Goal: Task Accomplishment & Management: Manage account settings

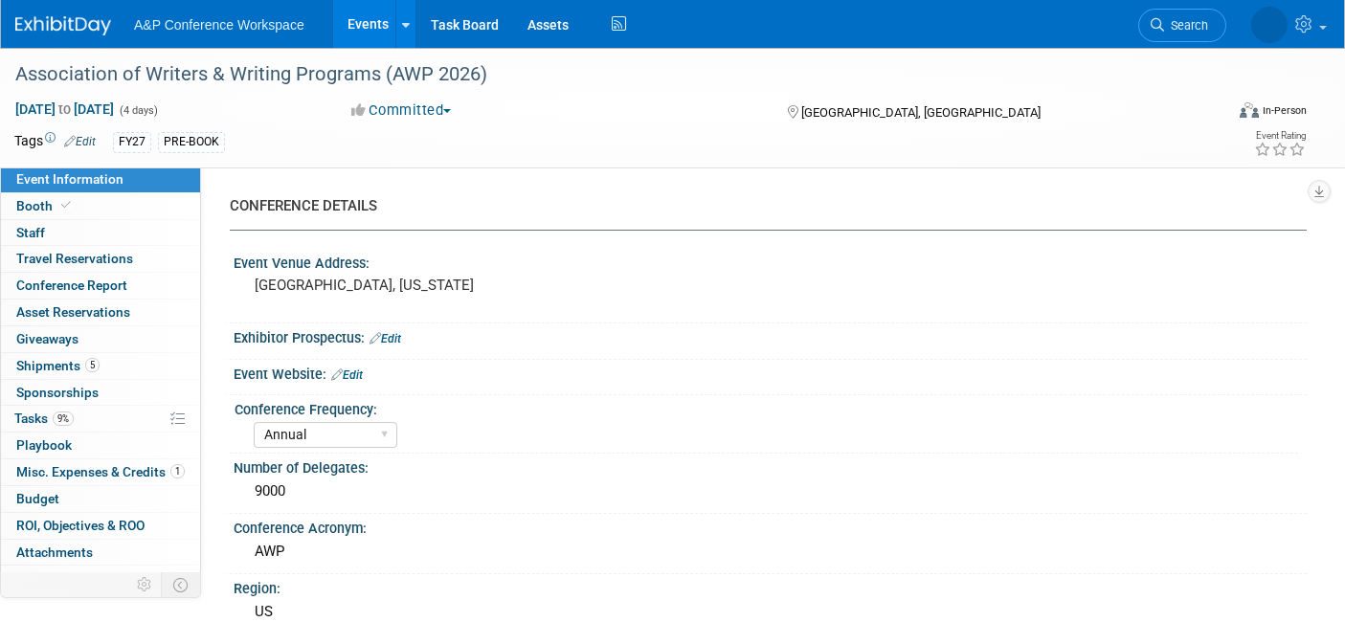
select select "Annual"
select select "Level 1"
select select "In-Person Booth"
select select "Creative Writing"
select select "Bloomsbury Academic"
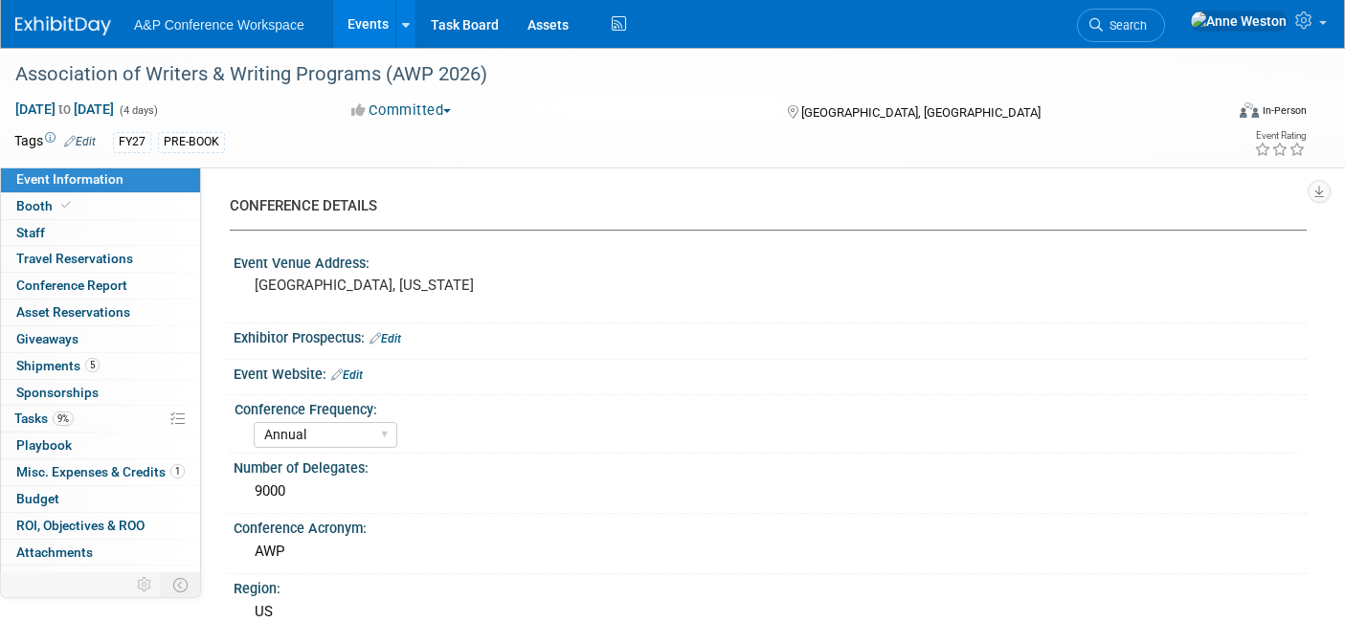
select select "[PERSON_NAME]"
select select "Brand/Subject Presence​"
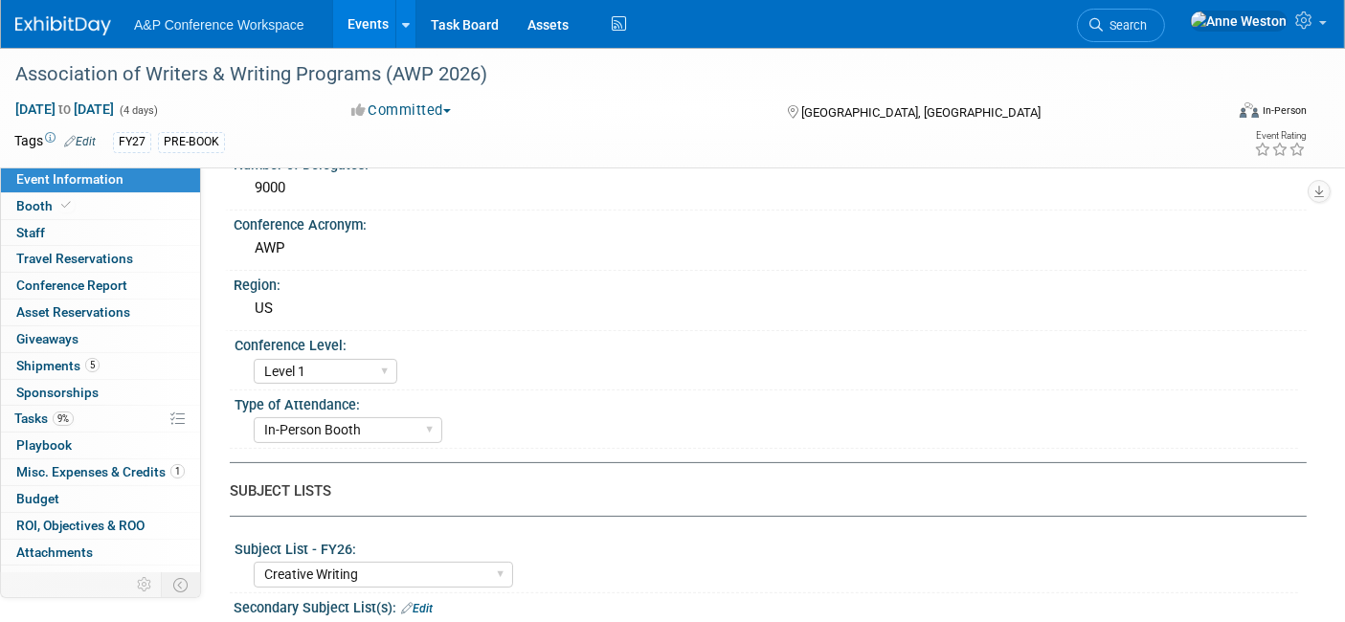
scroll to position [319, 0]
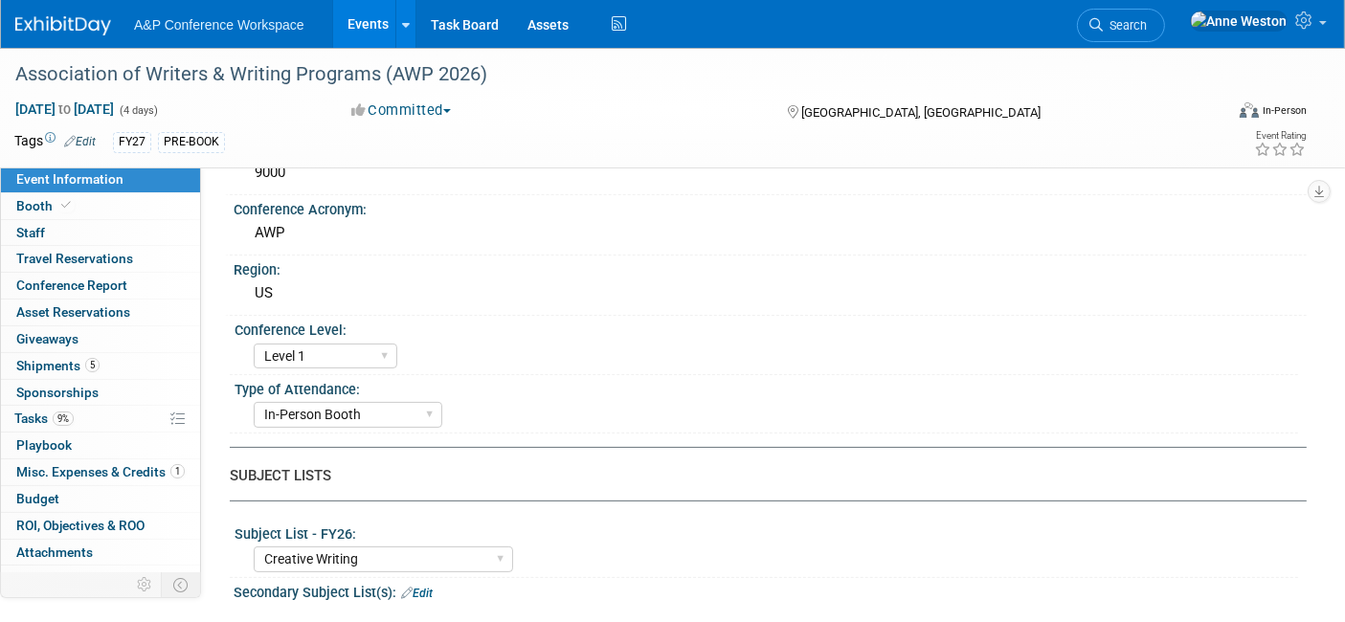
click at [1147, 20] on span "Search" at bounding box center [1125, 25] width 44 height 14
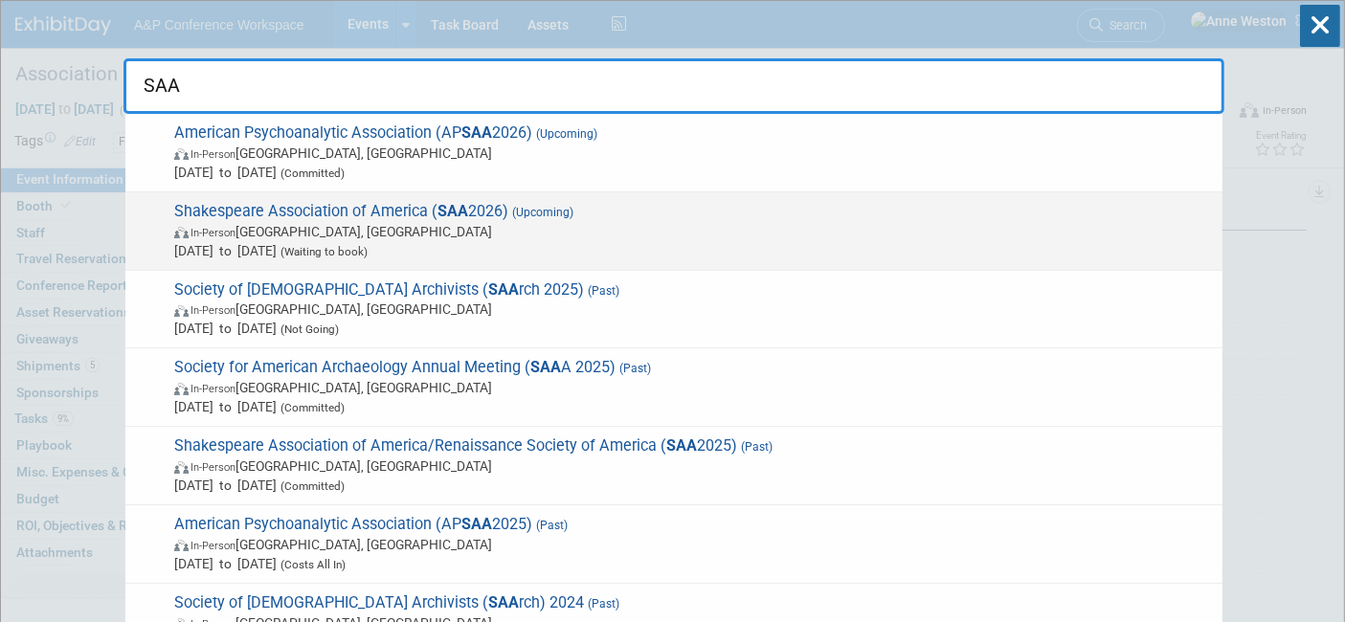
type input "SAA"
click at [222, 231] on span "In-Person" at bounding box center [213, 233] width 45 height 12
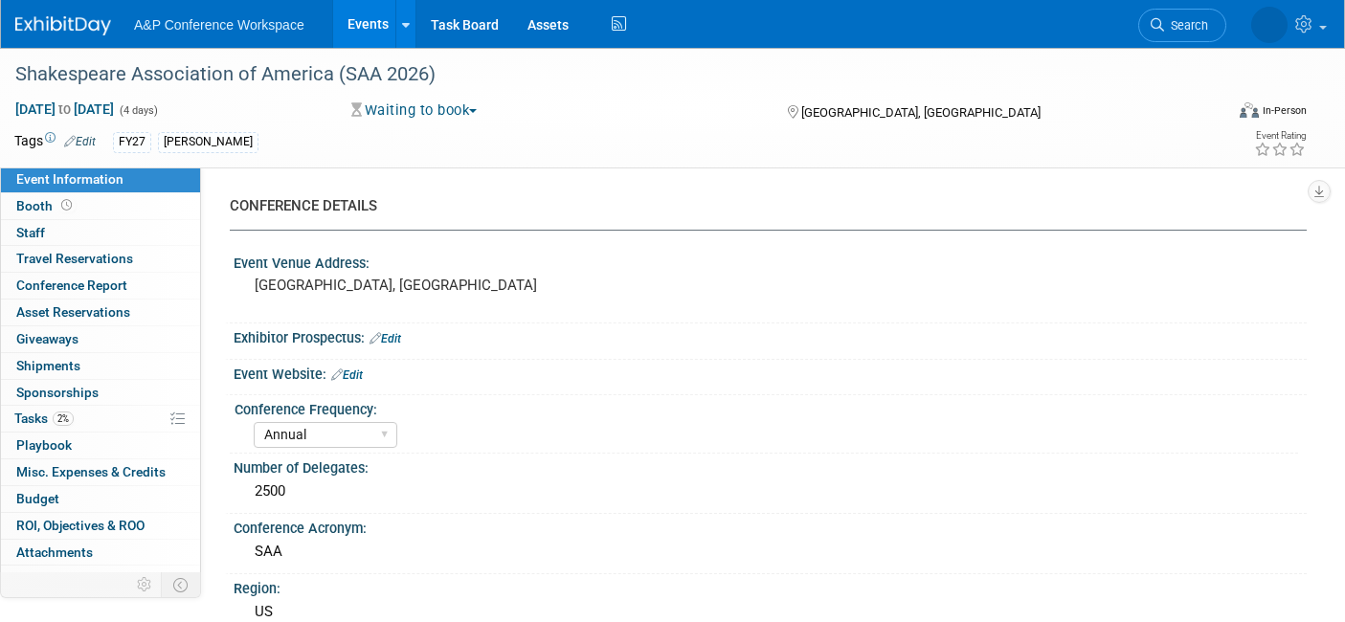
select select "Annual"
select select "Level 2"
select select "In-Person Booth"
select select "Drama & Performance Studies"
select select "The [PERSON_NAME]"
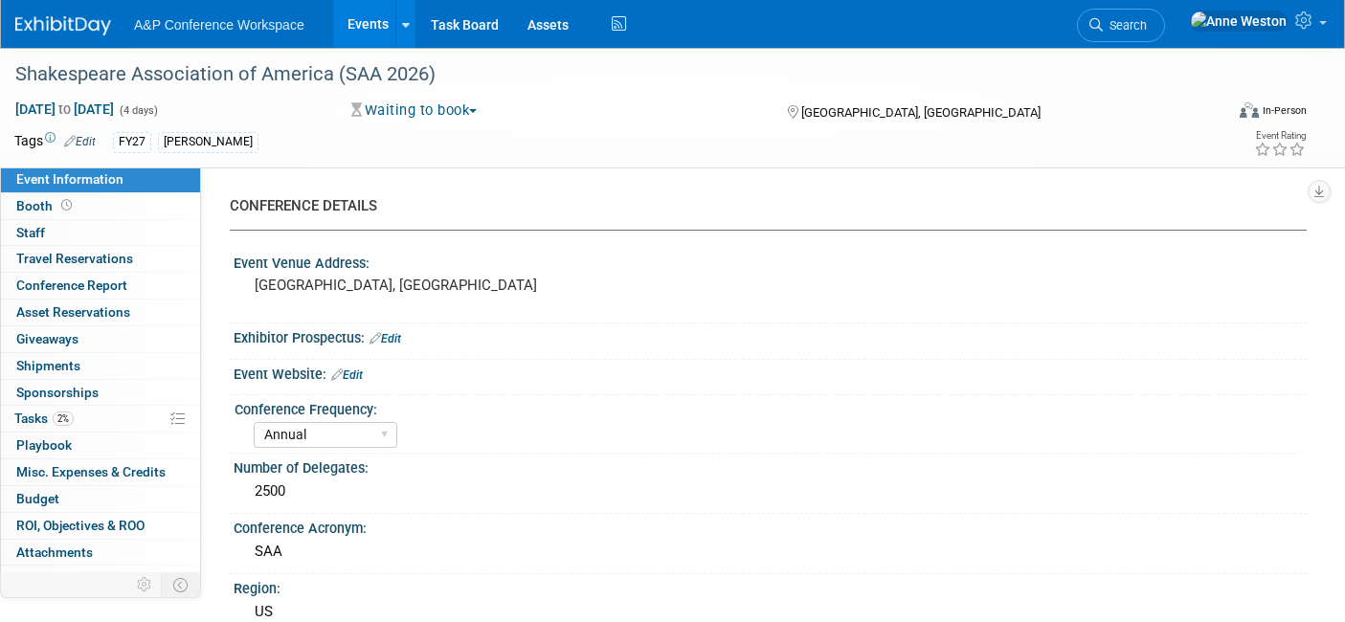
select select "[PERSON_NAME]"
select select "Brand/Subject Presence​"
click at [84, 135] on link "Edit" at bounding box center [80, 141] width 32 height 13
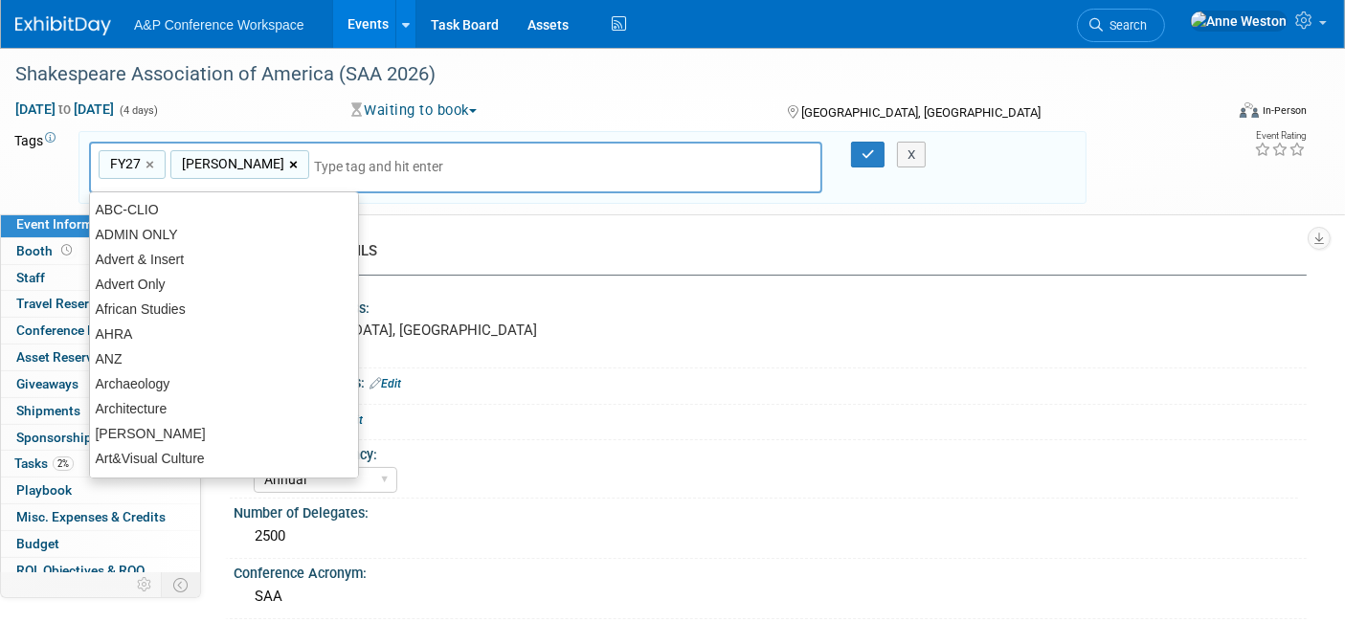
click at [302, 159] on link "×" at bounding box center [295, 165] width 12 height 22
type input "FY27"
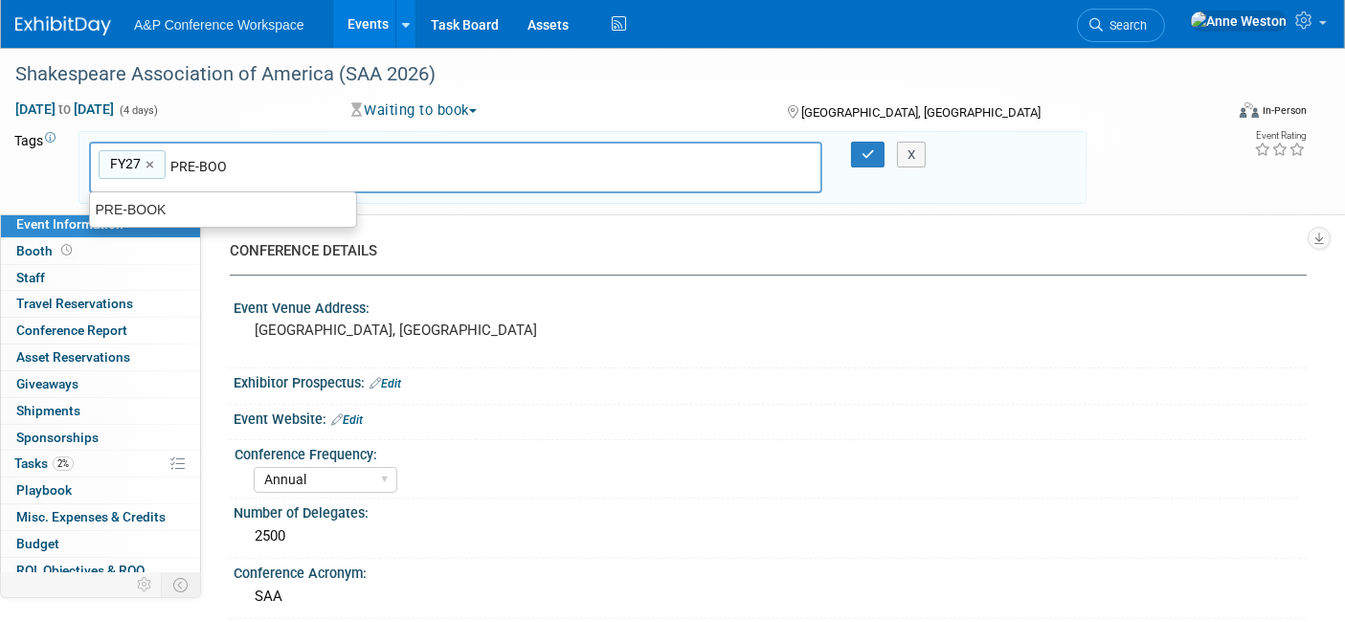
type input "PRE-BOOK"
type input "FY27, PRE-BOOK"
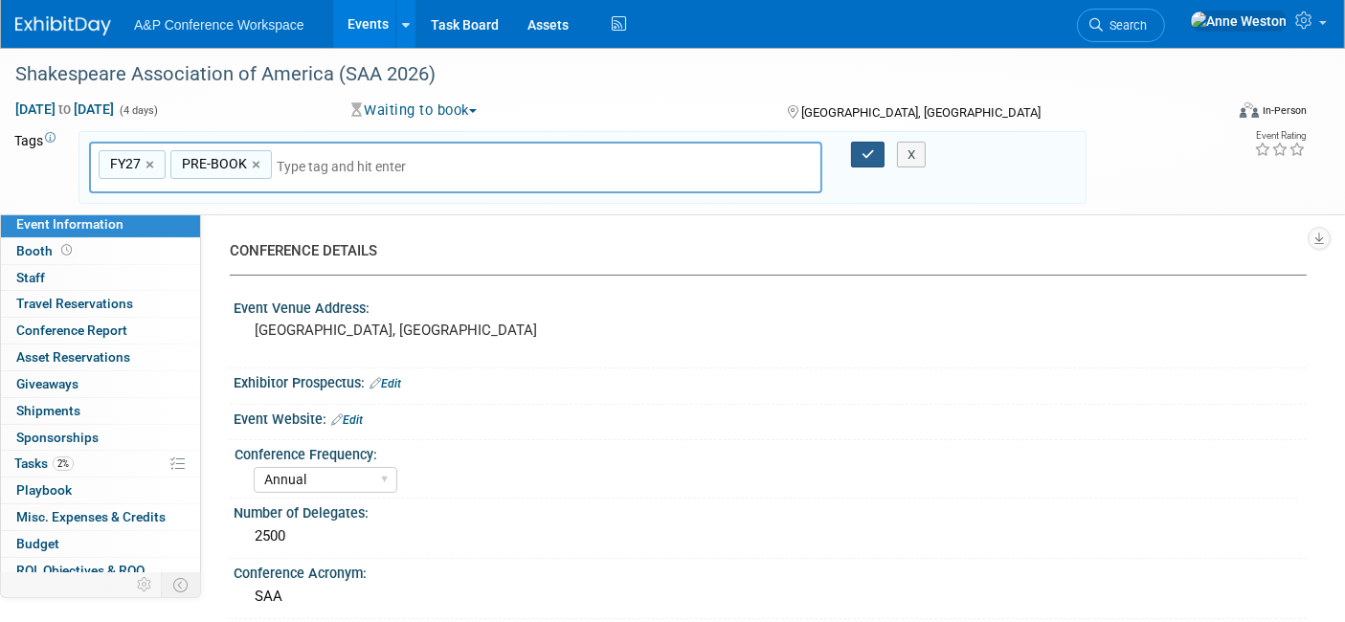
click at [859, 150] on button "button" at bounding box center [868, 155] width 34 height 27
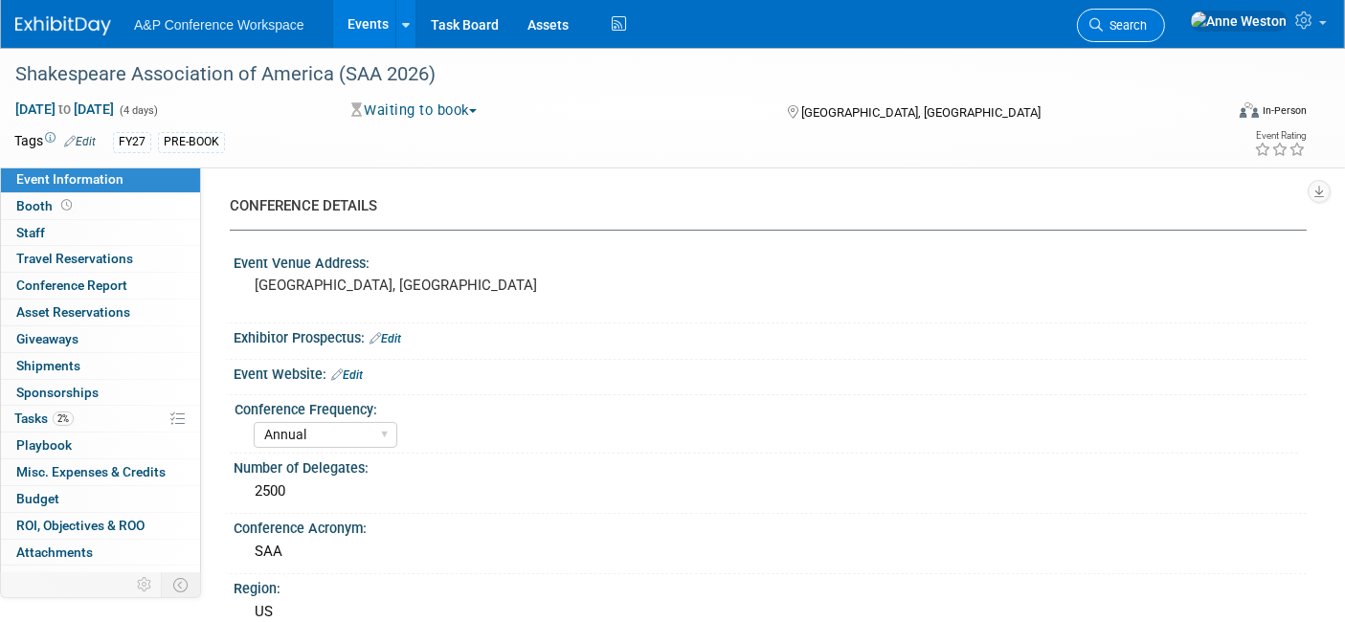
click at [1165, 16] on link "Search" at bounding box center [1121, 26] width 88 height 34
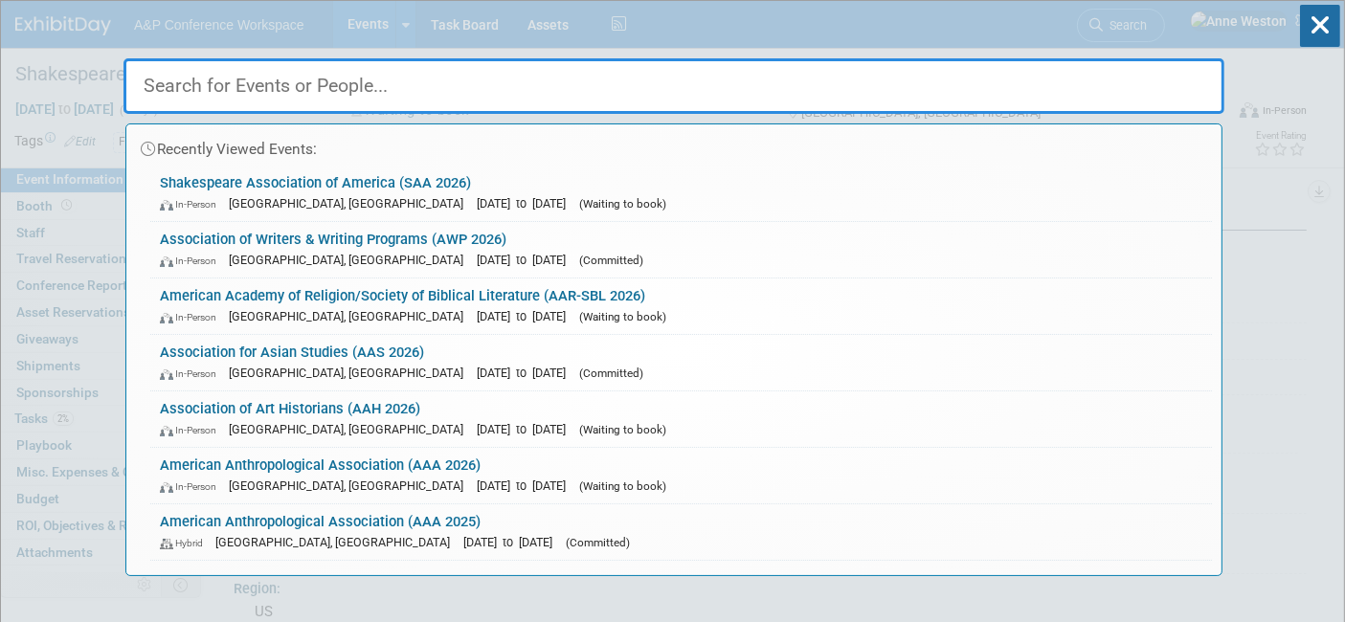
type input "R"
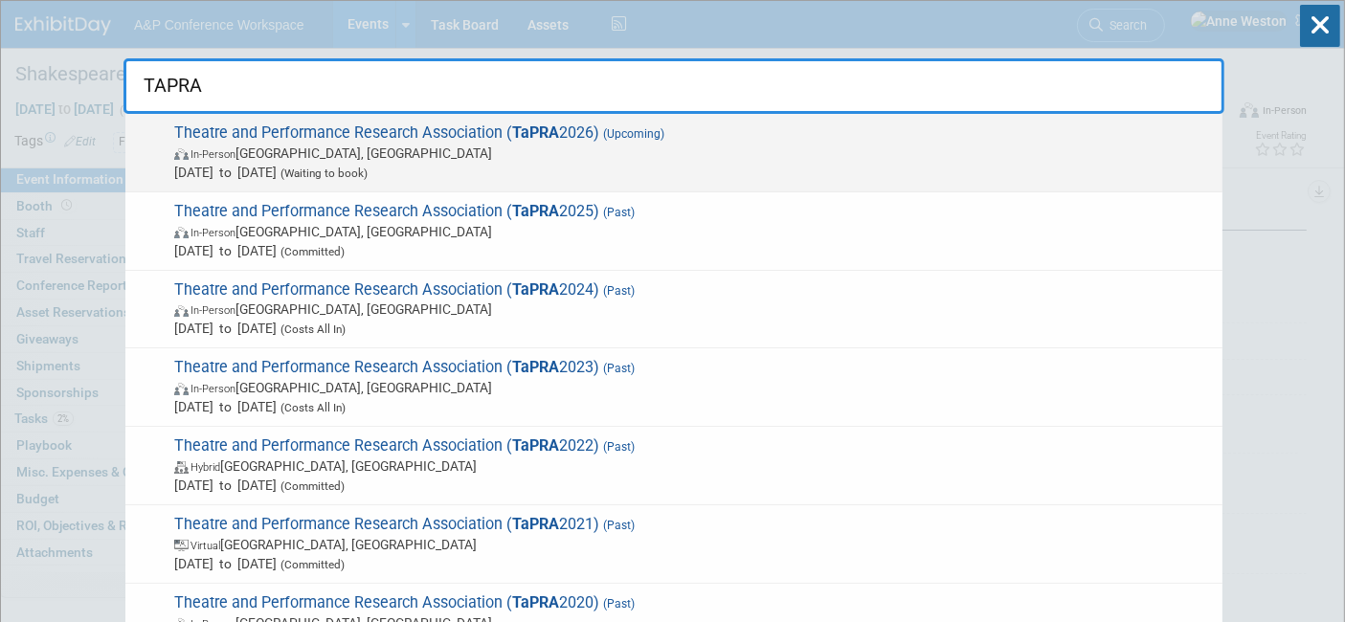
type input "TAPRA"
click at [325, 144] on span "In-Person London, United Kingdom" at bounding box center [693, 153] width 1039 height 19
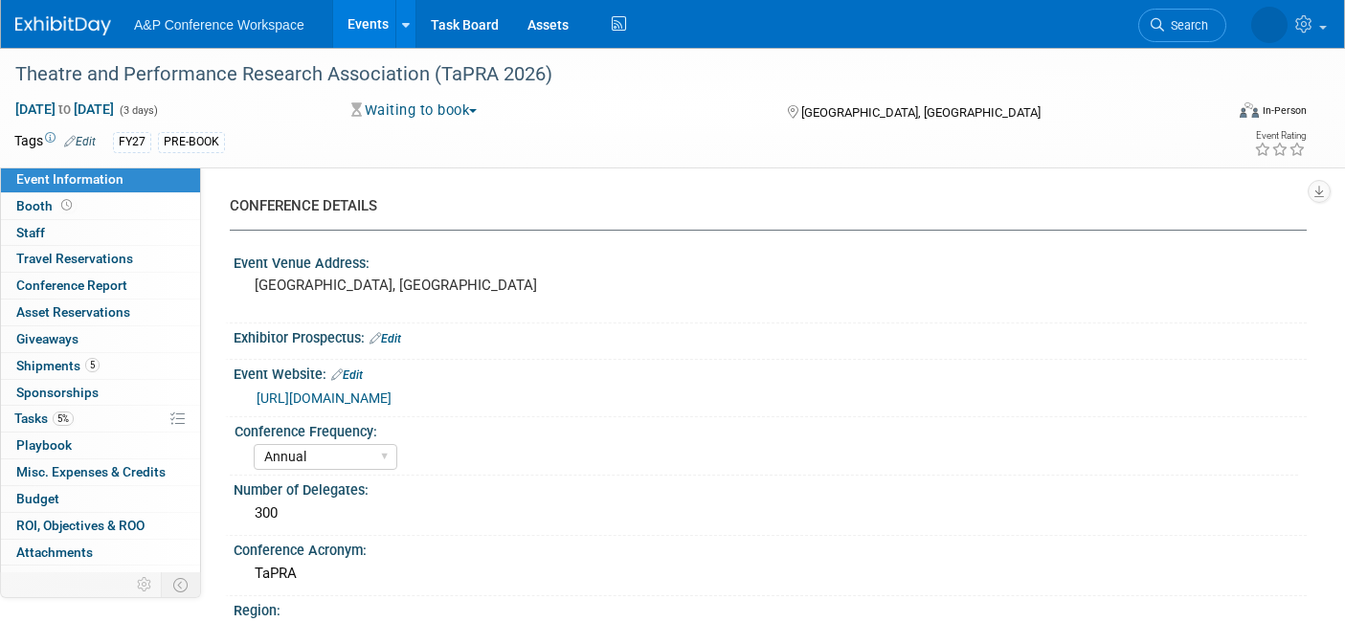
select select "Annual"
select select "Level 2"
select select "In-Person Booth"
select select "Drama & Performance Studies"
select select "Methuen Drama"
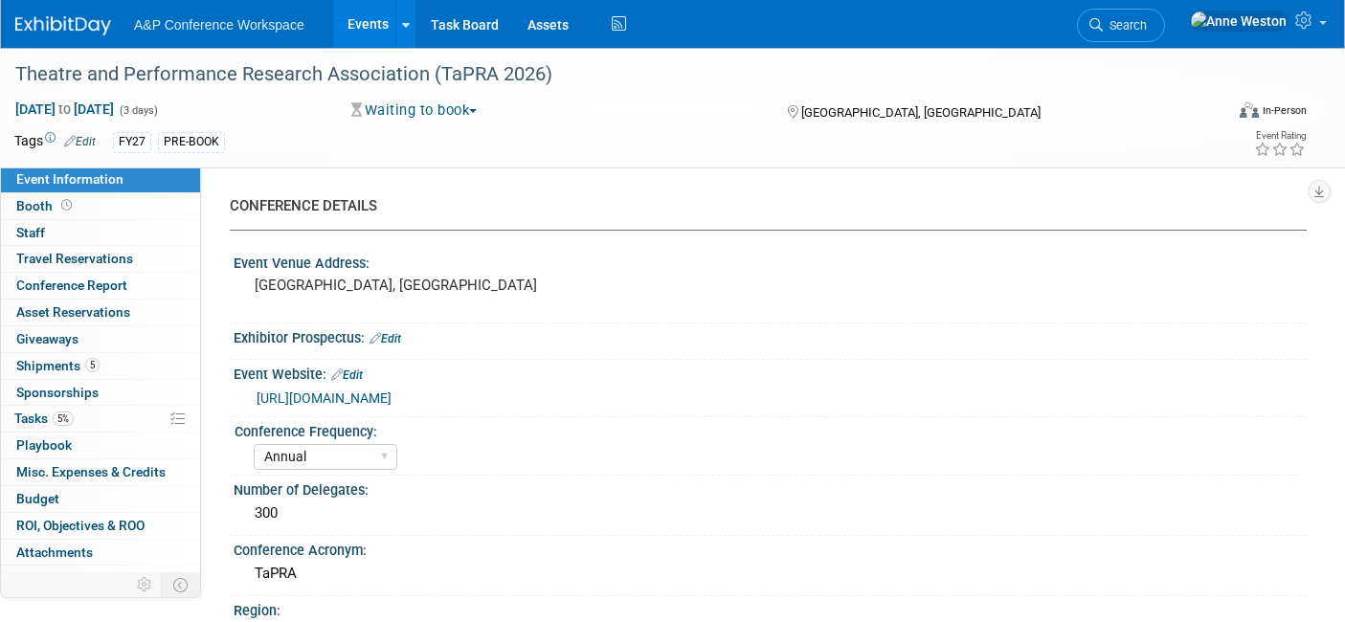
select select "[PERSON_NAME]"
select select "Brand/Subject Presence​"
click at [1147, 23] on span "Search" at bounding box center [1125, 25] width 44 height 14
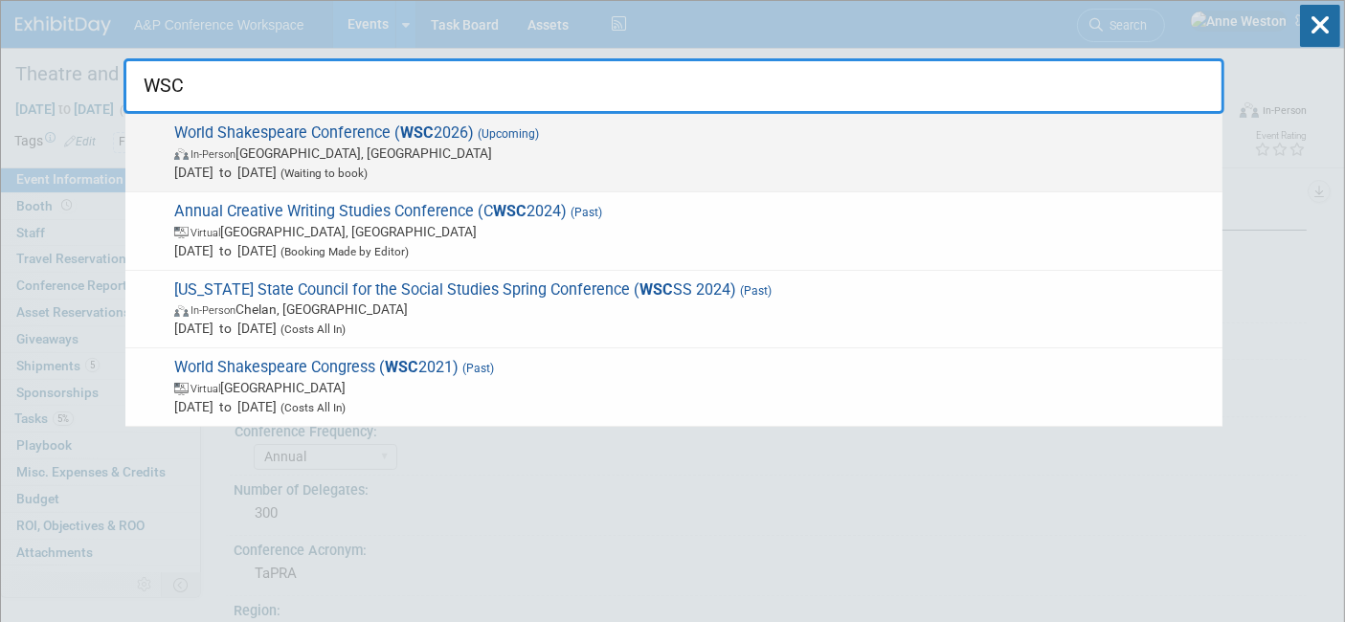
type input "WSC"
click at [274, 138] on span "World Shakespeare Conference ( WSC 2026) (Upcoming) In-Person Verona, Italy Jul…" at bounding box center [691, 153] width 1045 height 58
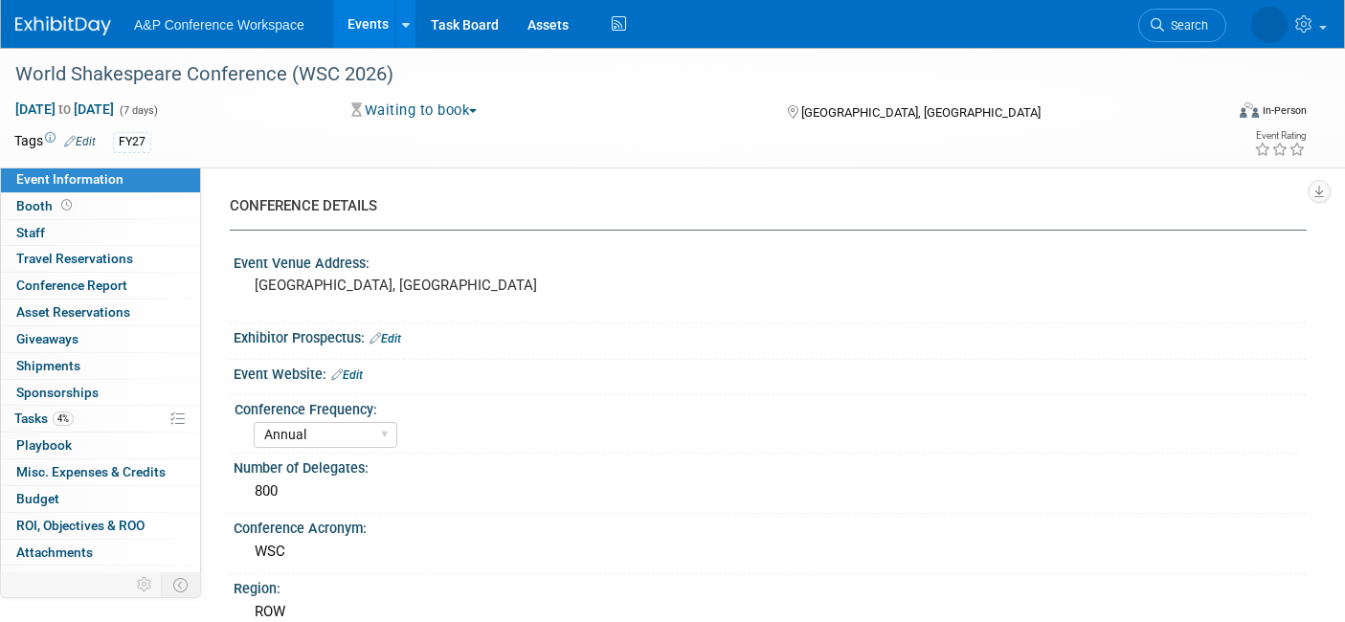
select select "Annual"
select select "Level 1"
select select "In-Person Booth"
select select "Drama & Performance Studies"
select select "The [PERSON_NAME]"
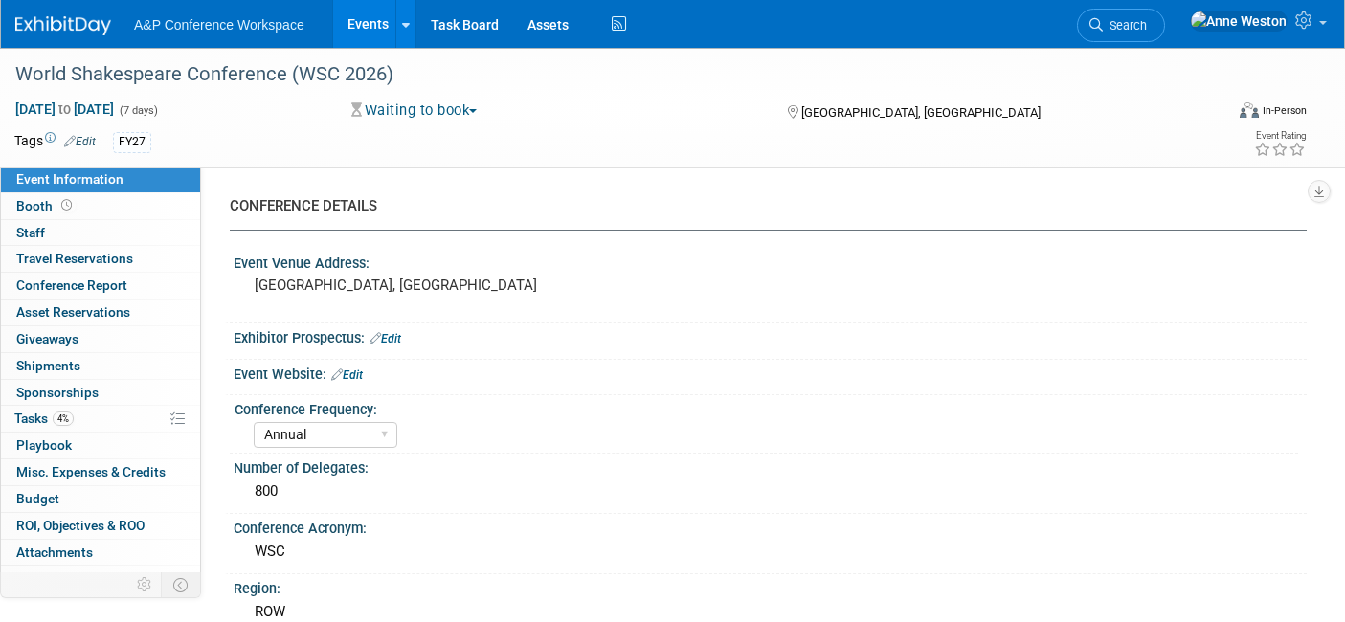
select select "[PERSON_NAME]"
click at [85, 139] on link "Edit" at bounding box center [80, 141] width 32 height 13
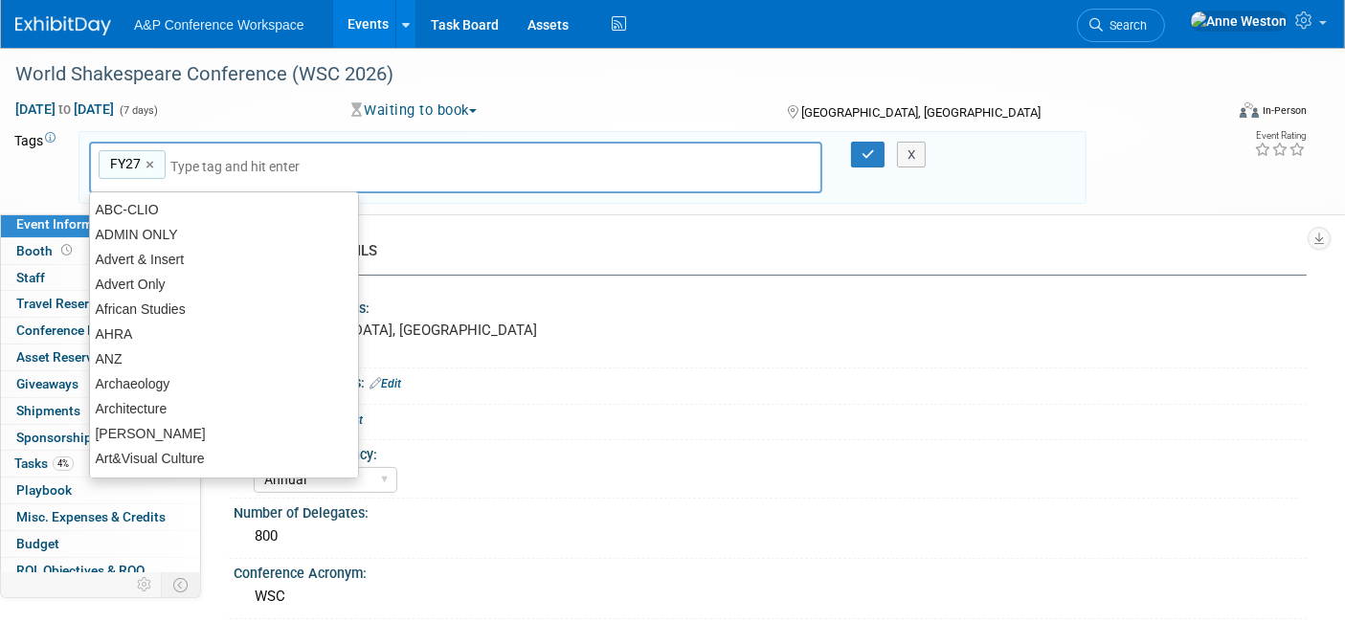
click at [211, 166] on input "text" at bounding box center [246, 166] width 153 height 19
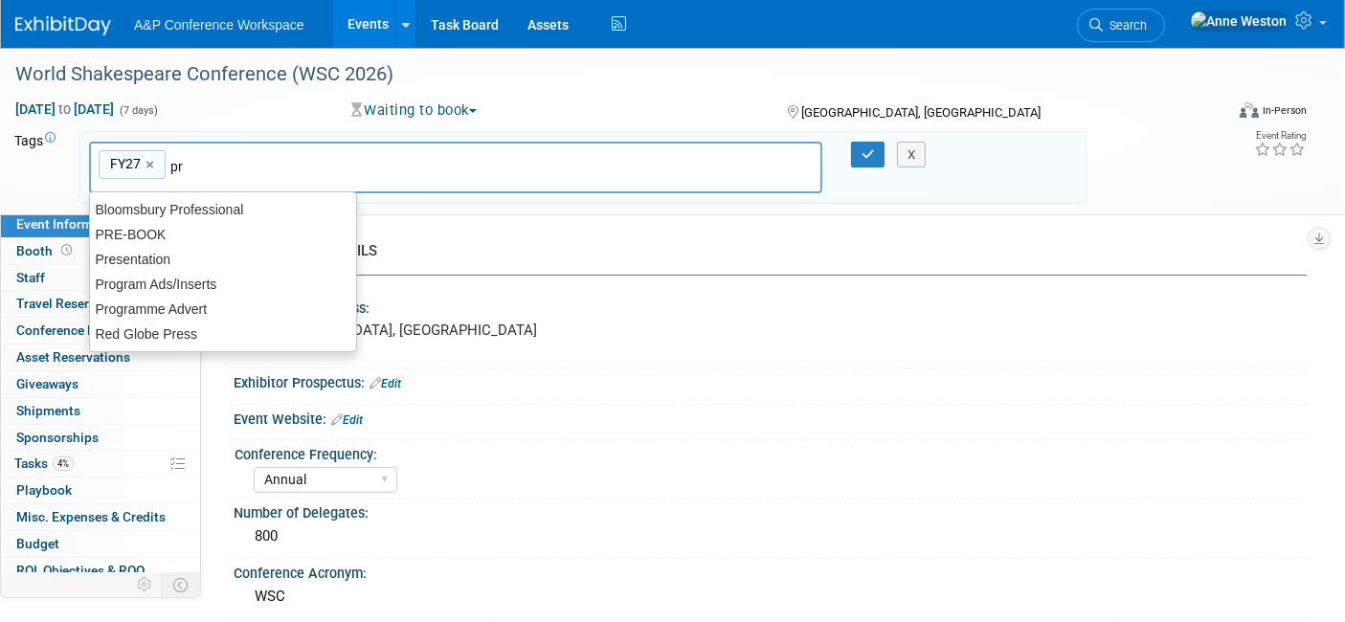
type input "p"
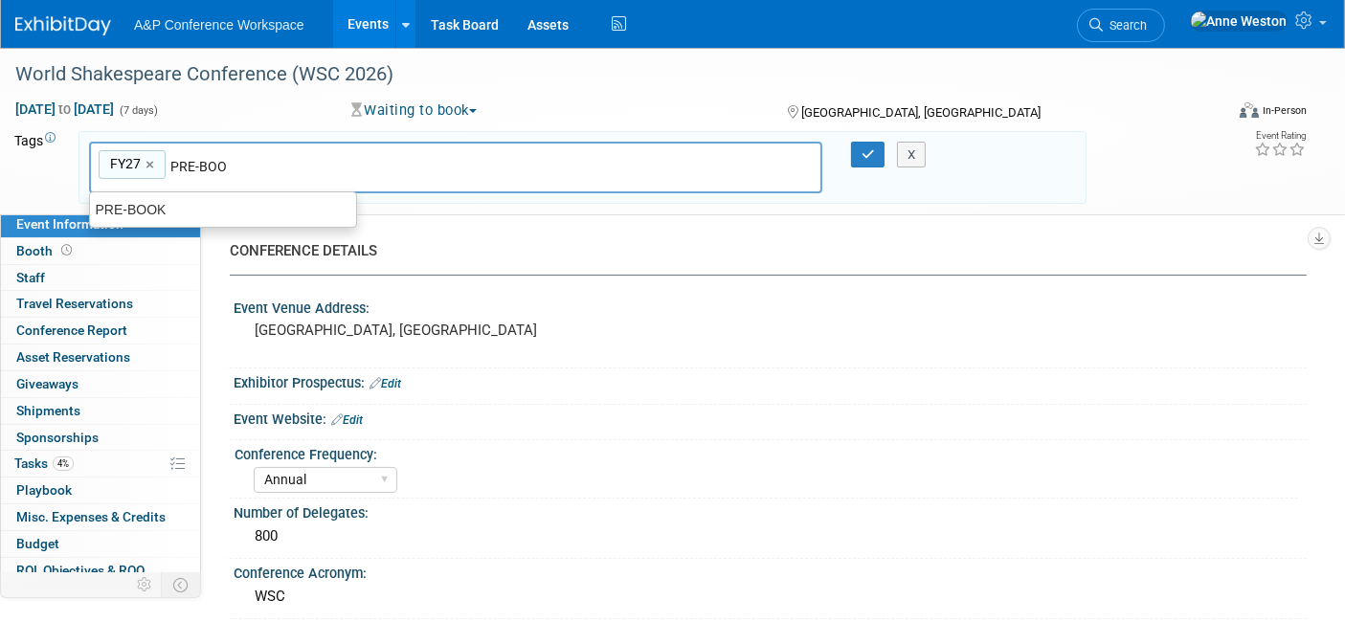
type input "PRE-BOOK"
type input "FY27, PRE-BOOK"
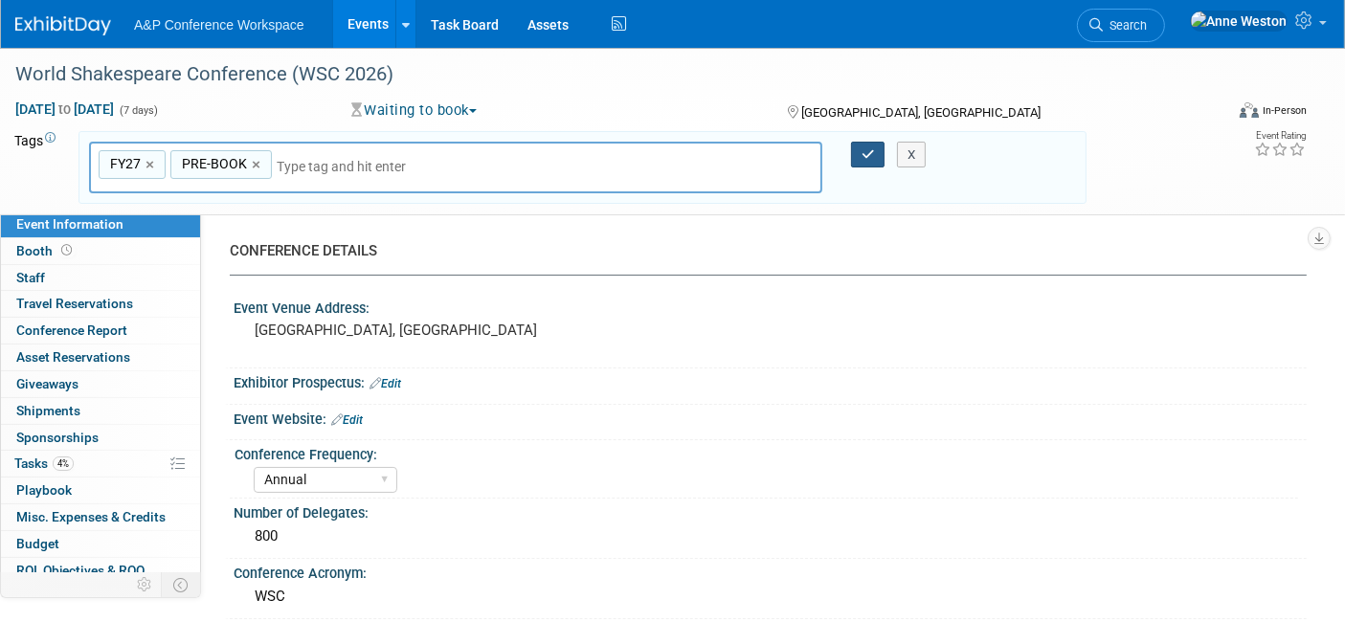
click at [865, 160] on button "button" at bounding box center [868, 155] width 34 height 27
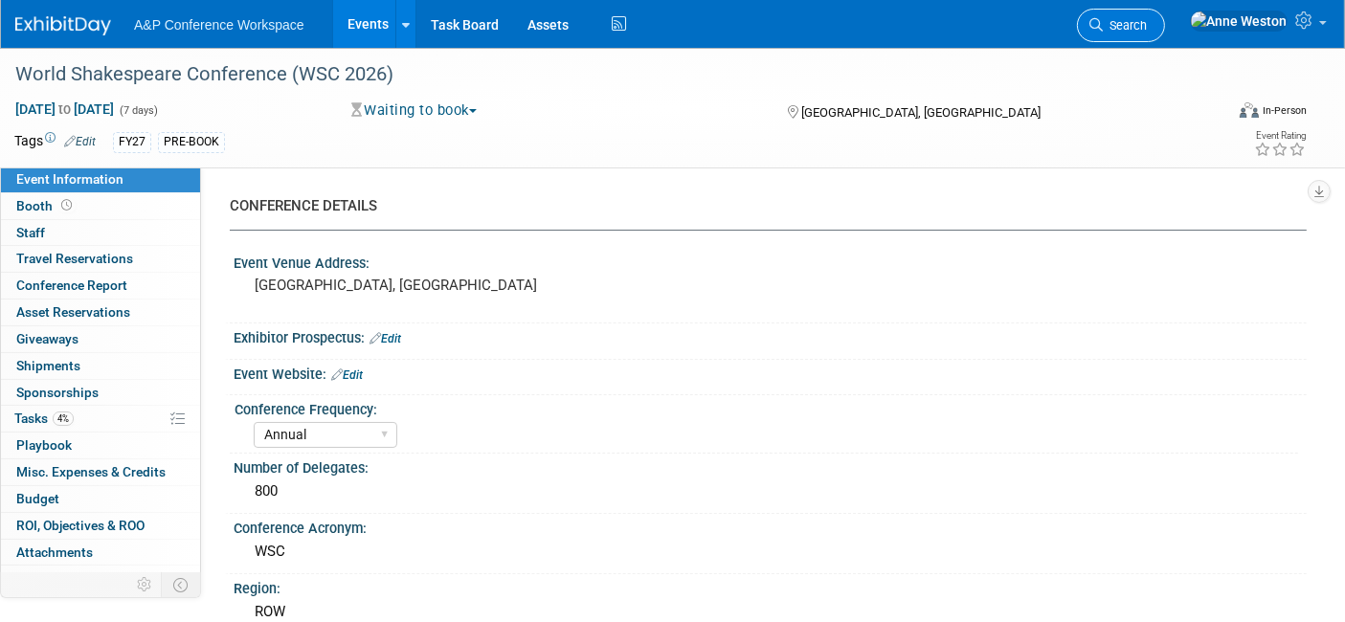
click at [1147, 26] on span "Search" at bounding box center [1125, 25] width 44 height 14
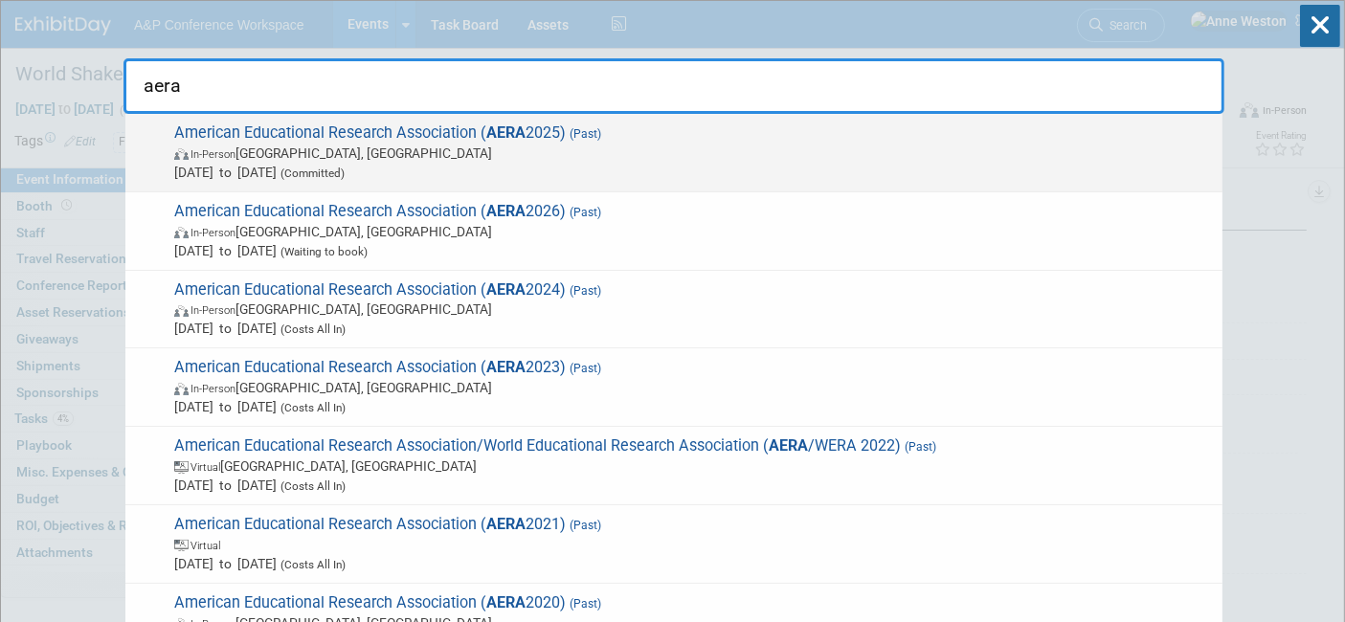
click at [402, 138] on span "American Educational Research Association ( AERA 2025) (Past) In-Person Denver,…" at bounding box center [691, 153] width 1045 height 58
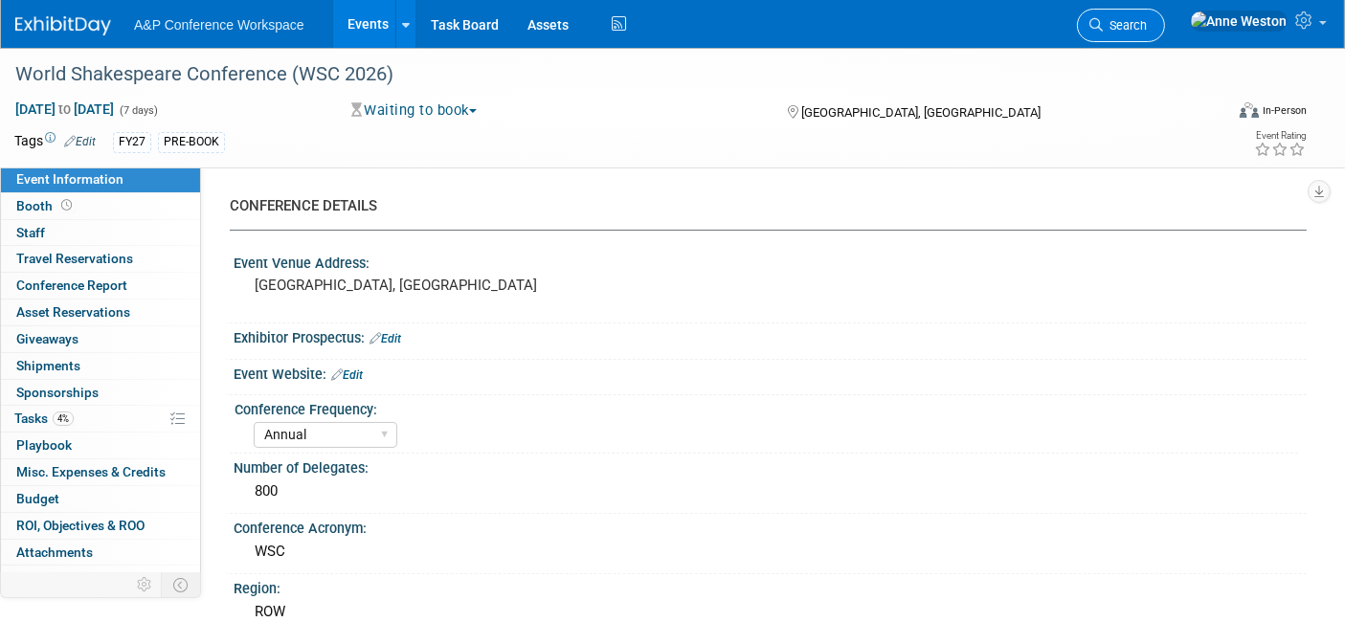
click at [1147, 28] on span "Search" at bounding box center [1125, 25] width 44 height 14
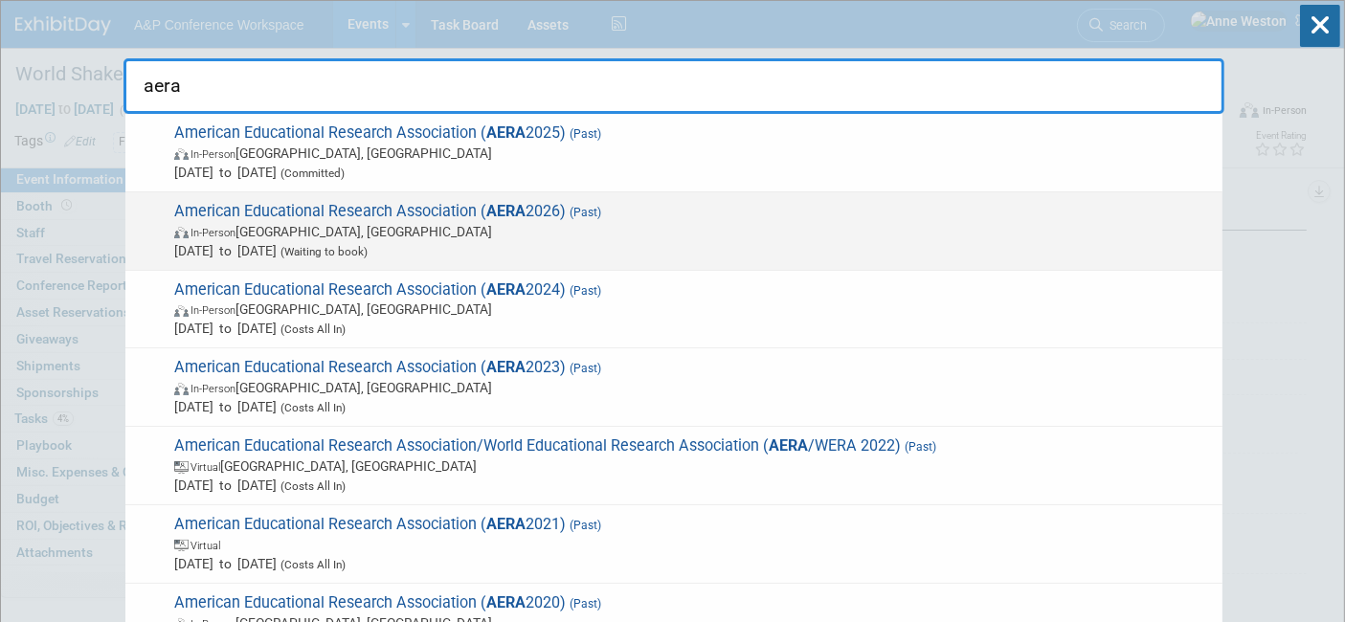
type input "aera"
click at [294, 207] on span "American Educational Research Association ( AERA 2026) (Past) In-Person Los Ang…" at bounding box center [691, 231] width 1045 height 58
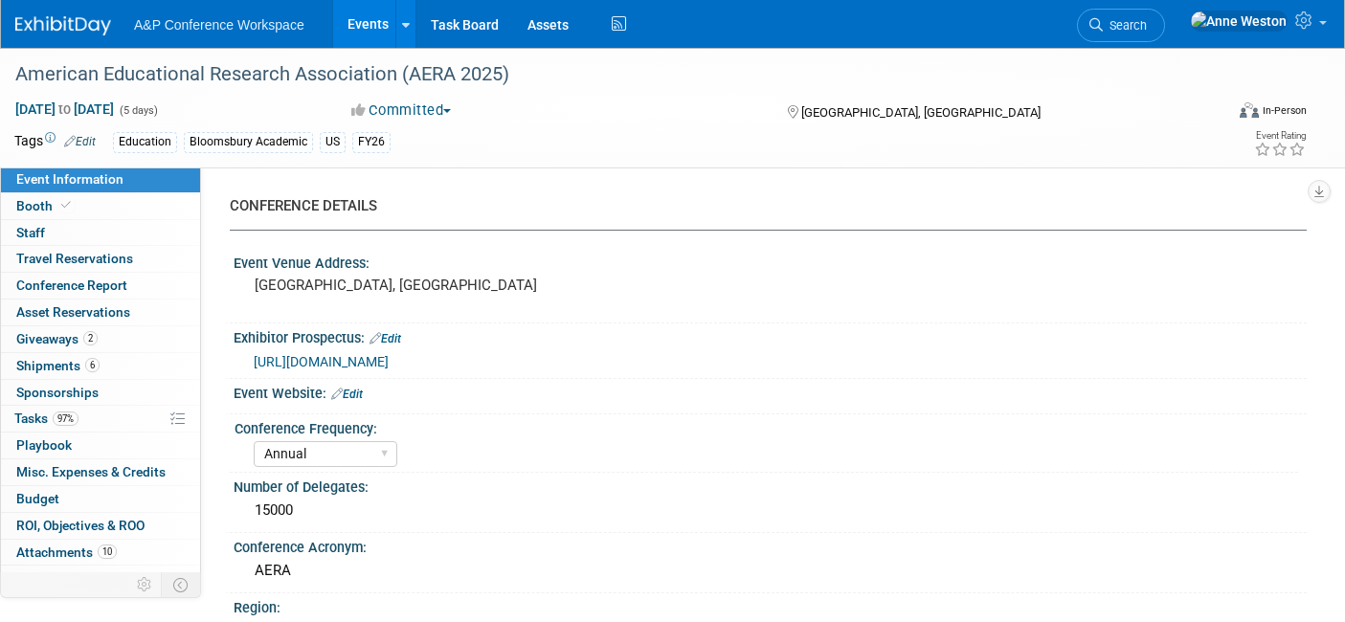
select select "Annual"
select select "Level 2"
select select "In-Person Booth"
select select "Education"
select select "Bloomsbury/Rowman & [PERSON_NAME]"
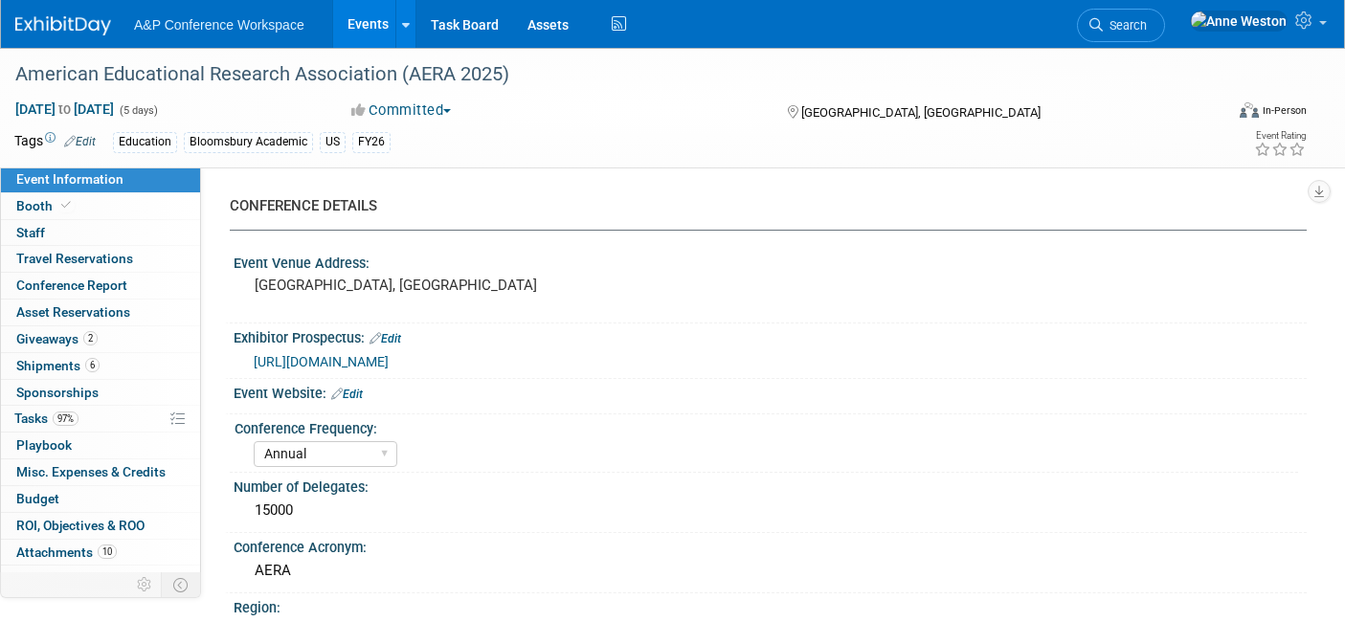
select select "[PERSON_NAME]"
select select "Networking/Commissioning"
click at [81, 135] on link "Edit" at bounding box center [80, 141] width 32 height 13
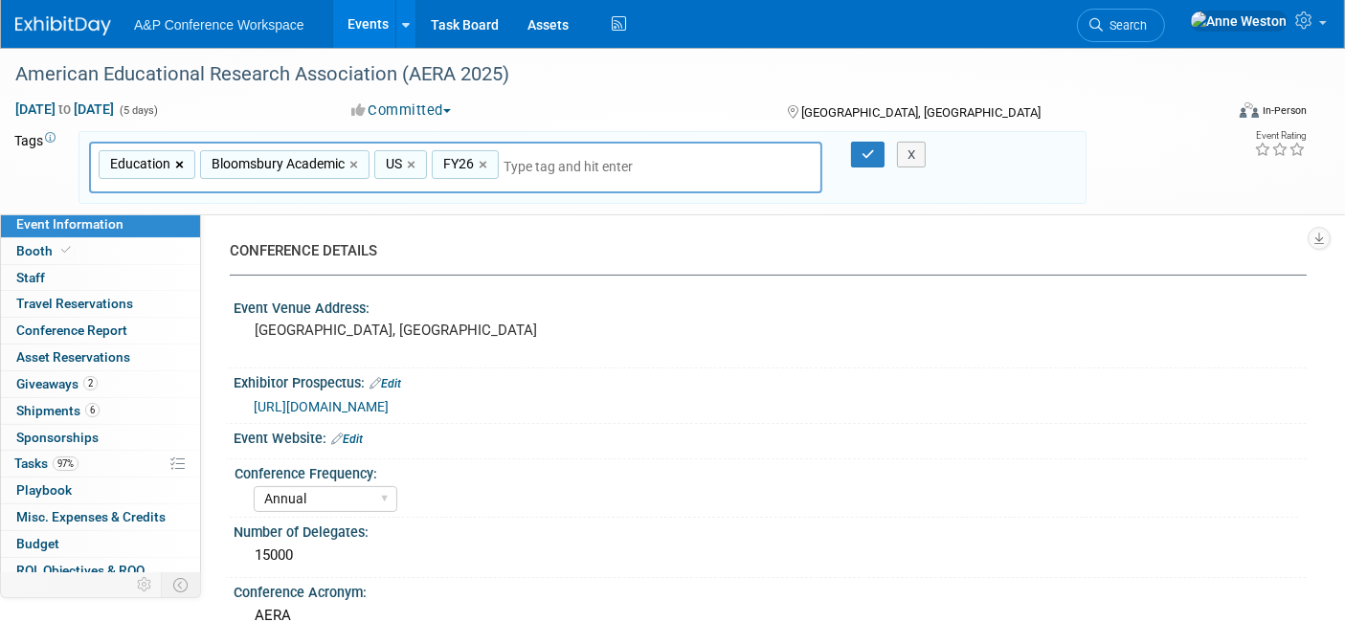
click at [175, 159] on link "×" at bounding box center [181, 165] width 12 height 22
type input "Bloomsbury Academic, US, FY26"
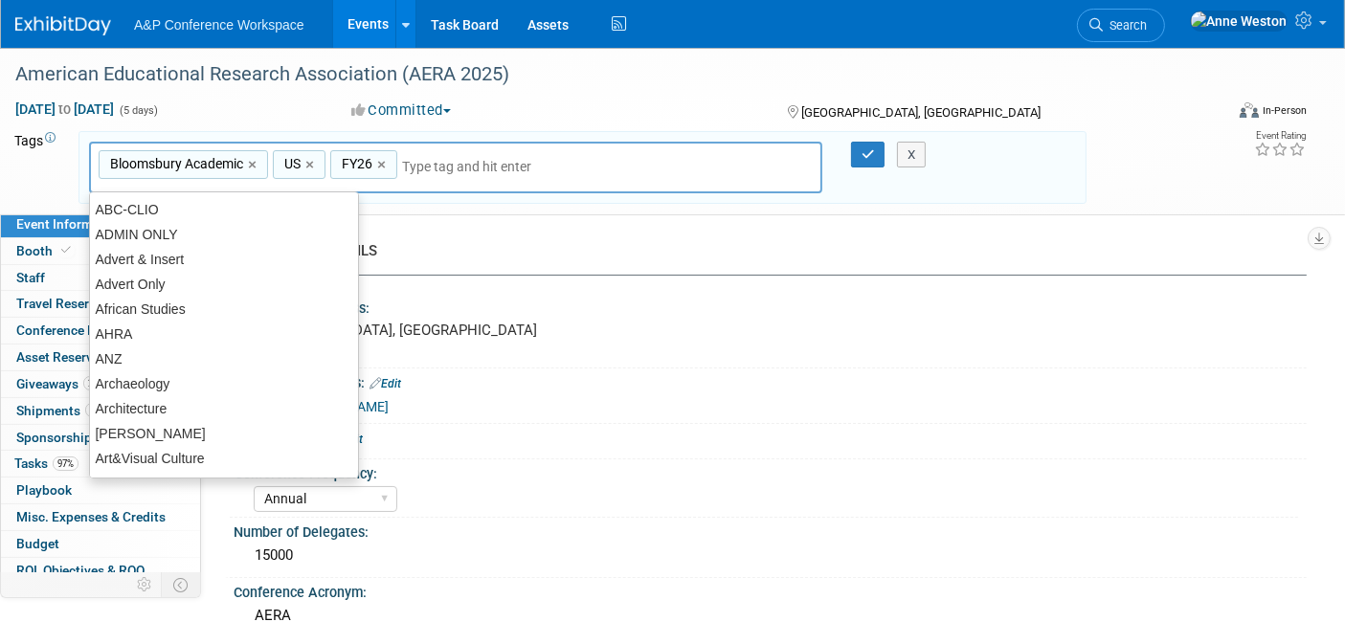
click at [245, 163] on div "Bloomsbury Academic ×" at bounding box center [183, 165] width 169 height 30
type input "Bloomsbury Academic"
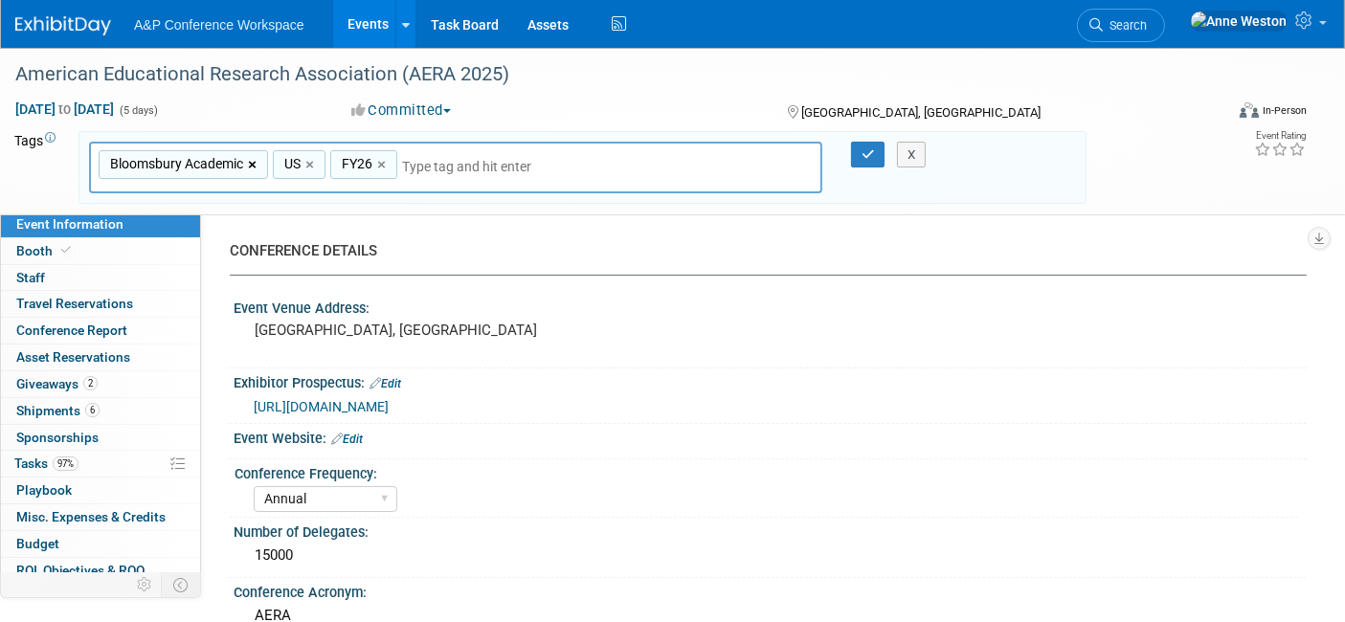
click at [250, 162] on link "×" at bounding box center [254, 165] width 12 height 22
type input "US, FY26"
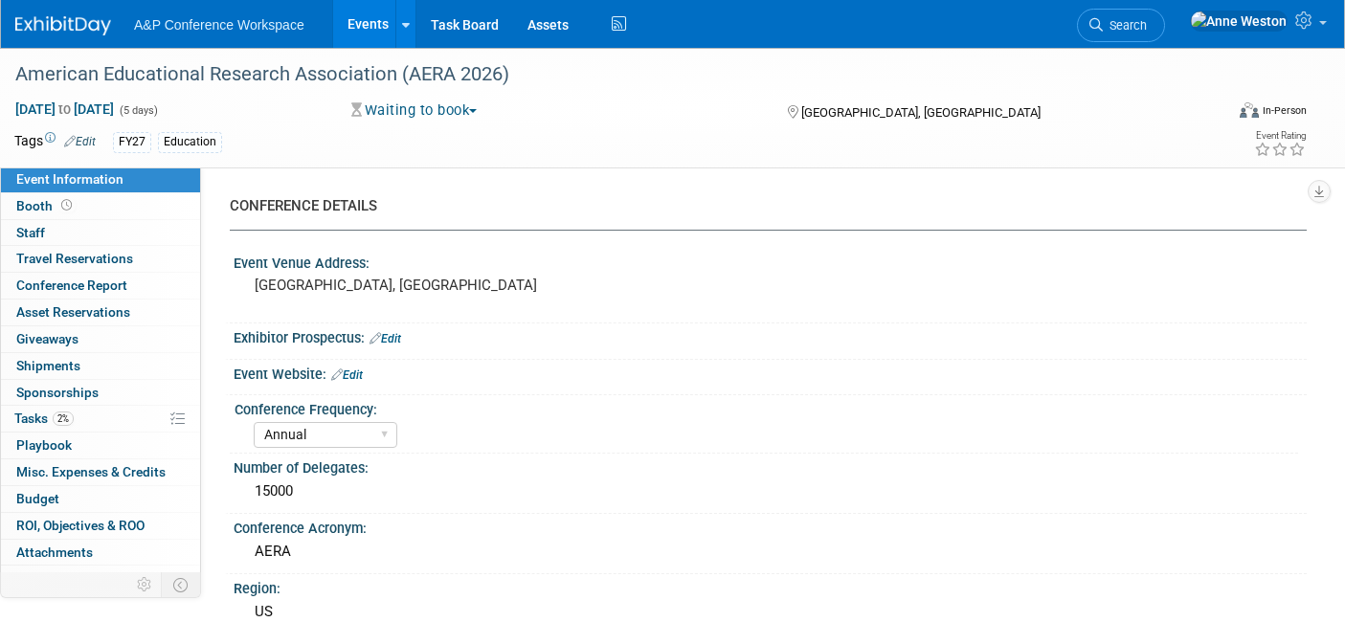
select select "Annual"
select select "Level 2"
select select "In-Person Booth"
select select "Education"
select select "Bloomsbury Academic"
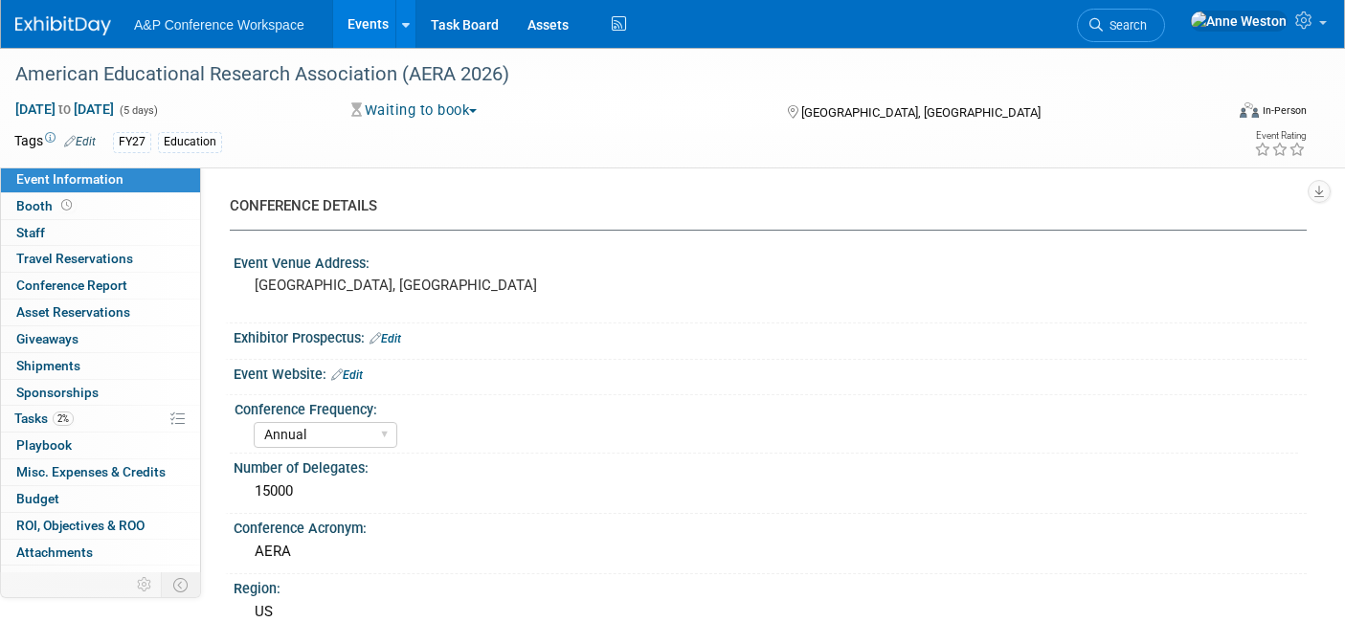
select select "[PERSON_NAME]"
select select "NEW HIRE"
select select "[PERSON_NAME]"
click at [90, 138] on link "Edit" at bounding box center [80, 141] width 32 height 13
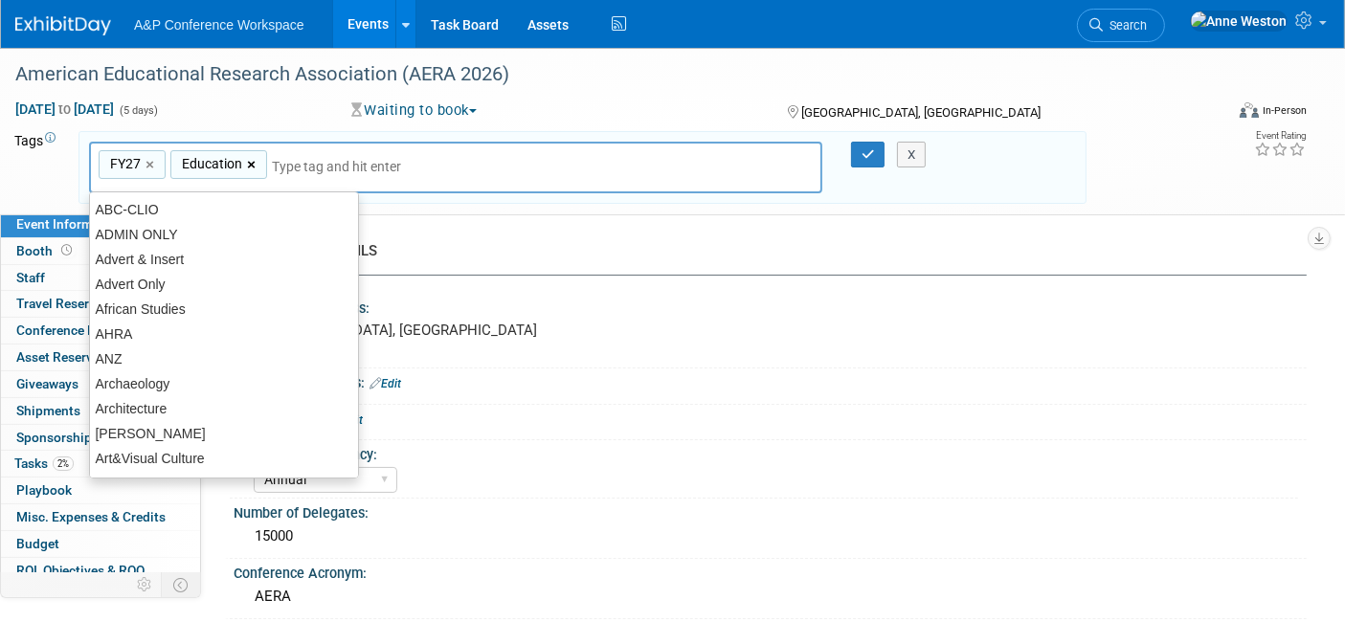
click at [247, 163] on link "×" at bounding box center [253, 165] width 12 height 22
type input "FY27"
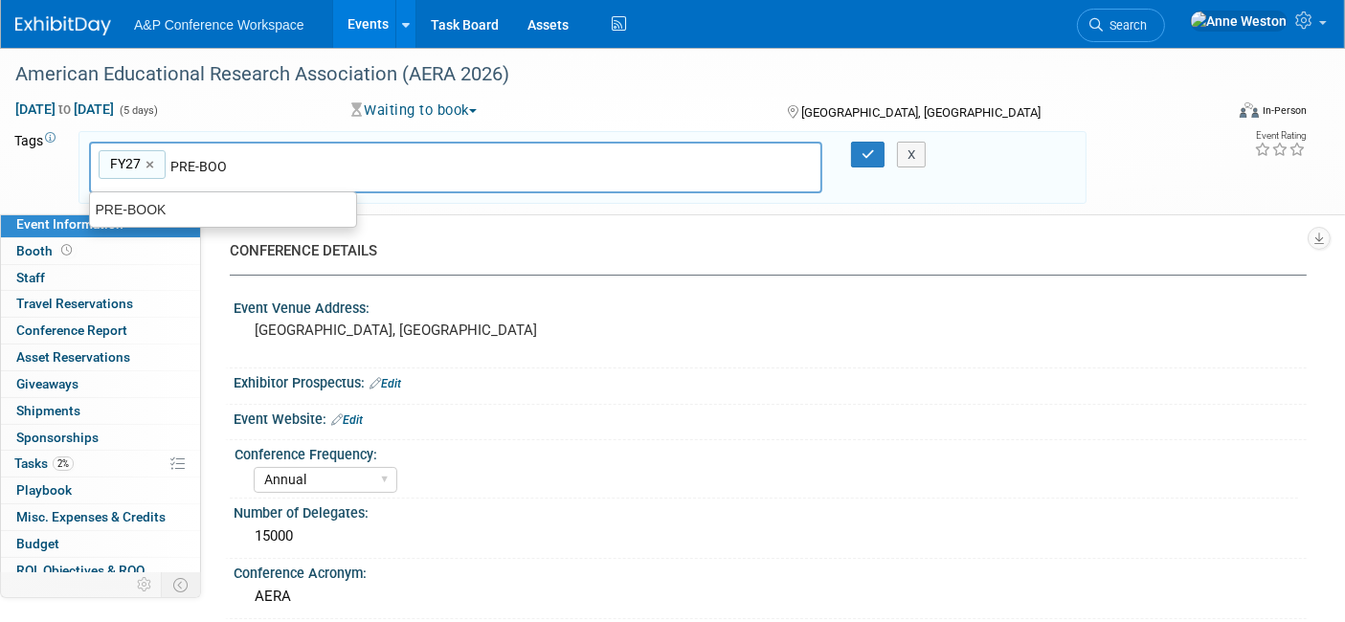
type input "PRE-BOOK"
type input "FY27, PRE-BOOK"
click at [863, 153] on icon "button" at bounding box center [868, 154] width 13 height 12
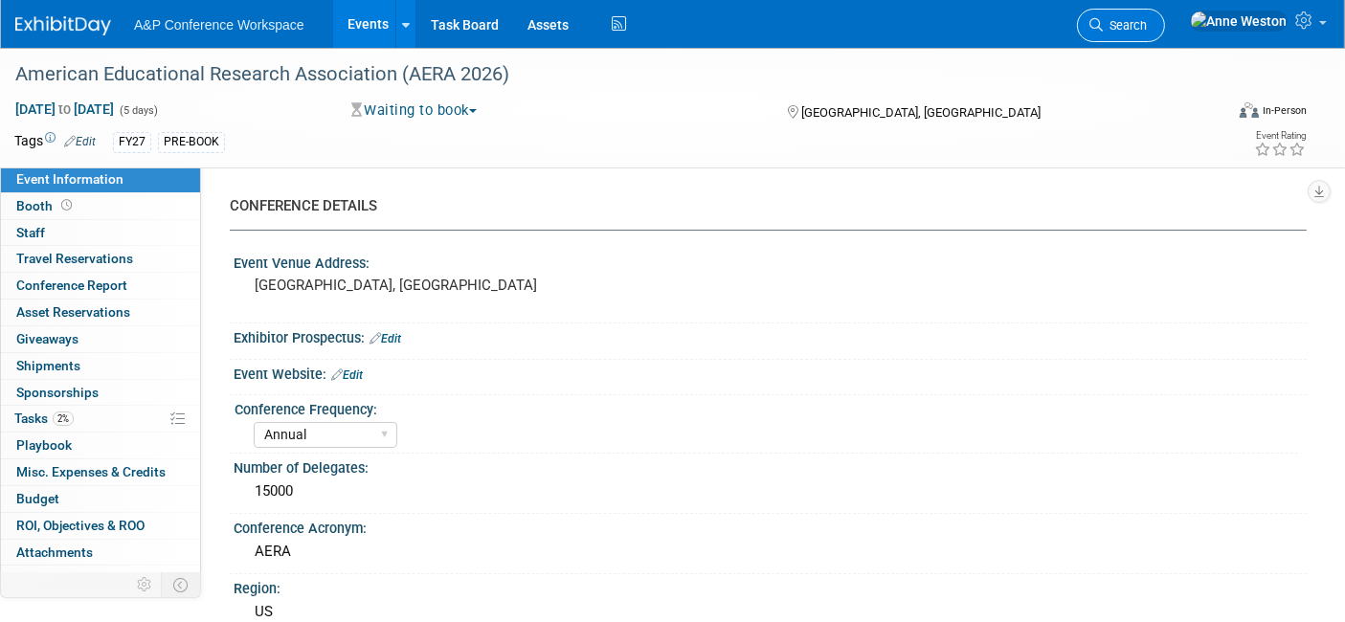
click at [1147, 21] on span "Search" at bounding box center [1125, 25] width 44 height 14
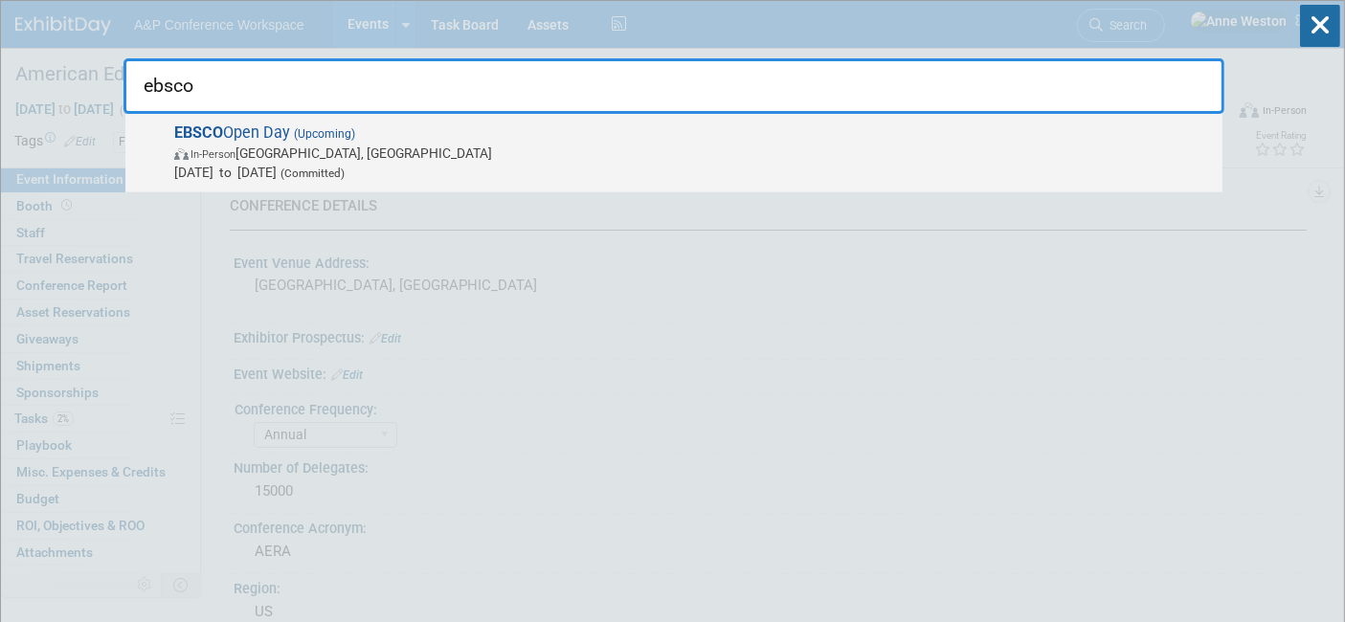
type input "ebsco"
click at [193, 128] on strong "EBSCO" at bounding box center [198, 133] width 49 height 18
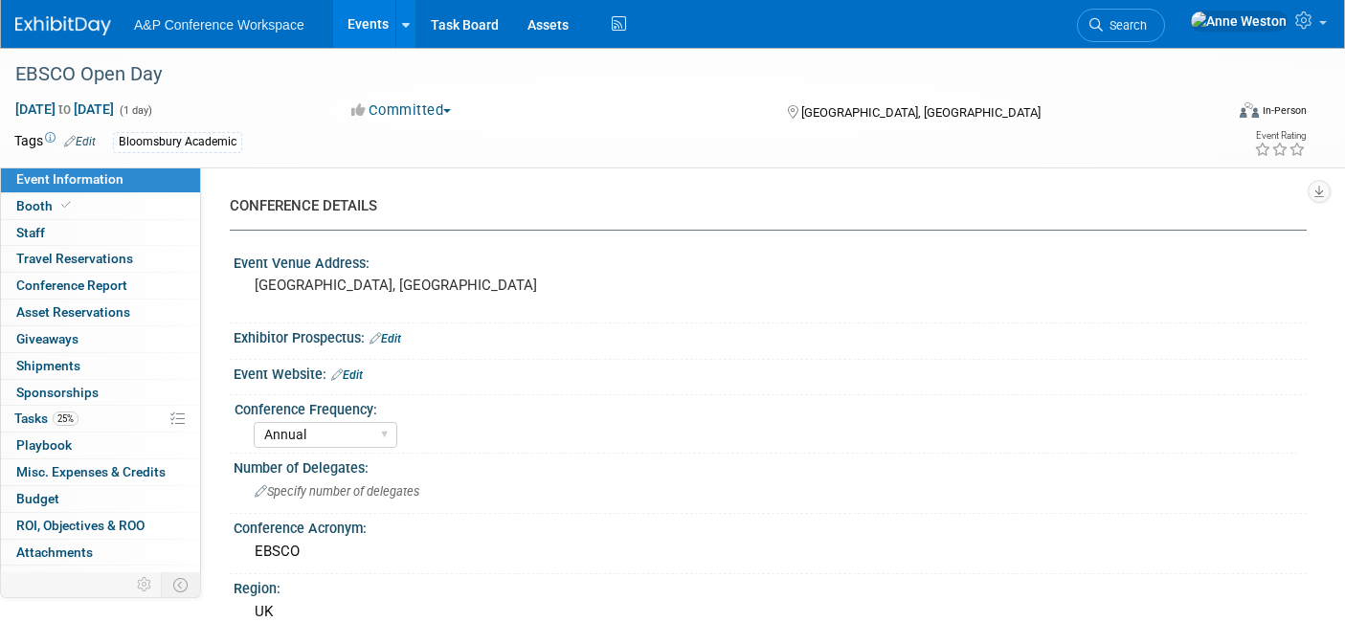
select select "Annual"
select select "Level 2"
select select "In-Person Booth"
select select "Libraries"
select select "Bloomsbury Academic"
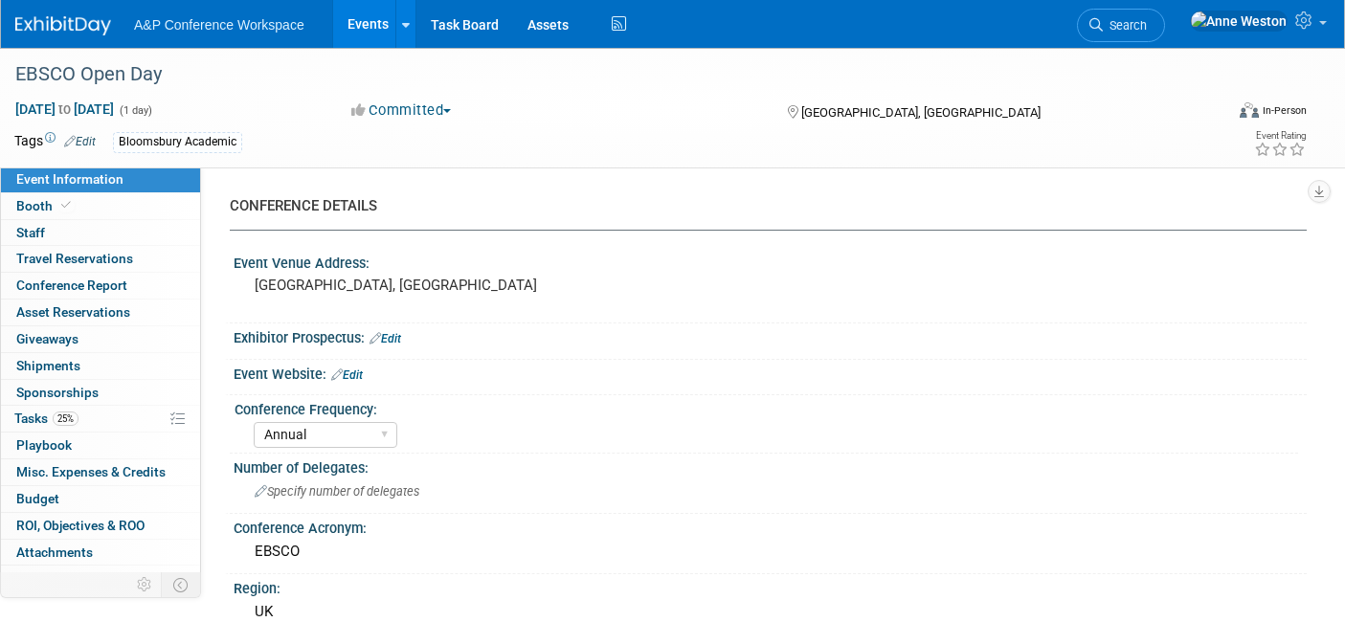
select select "[PERSON_NAME]"
click at [74, 422] on span "25%" at bounding box center [66, 419] width 26 height 14
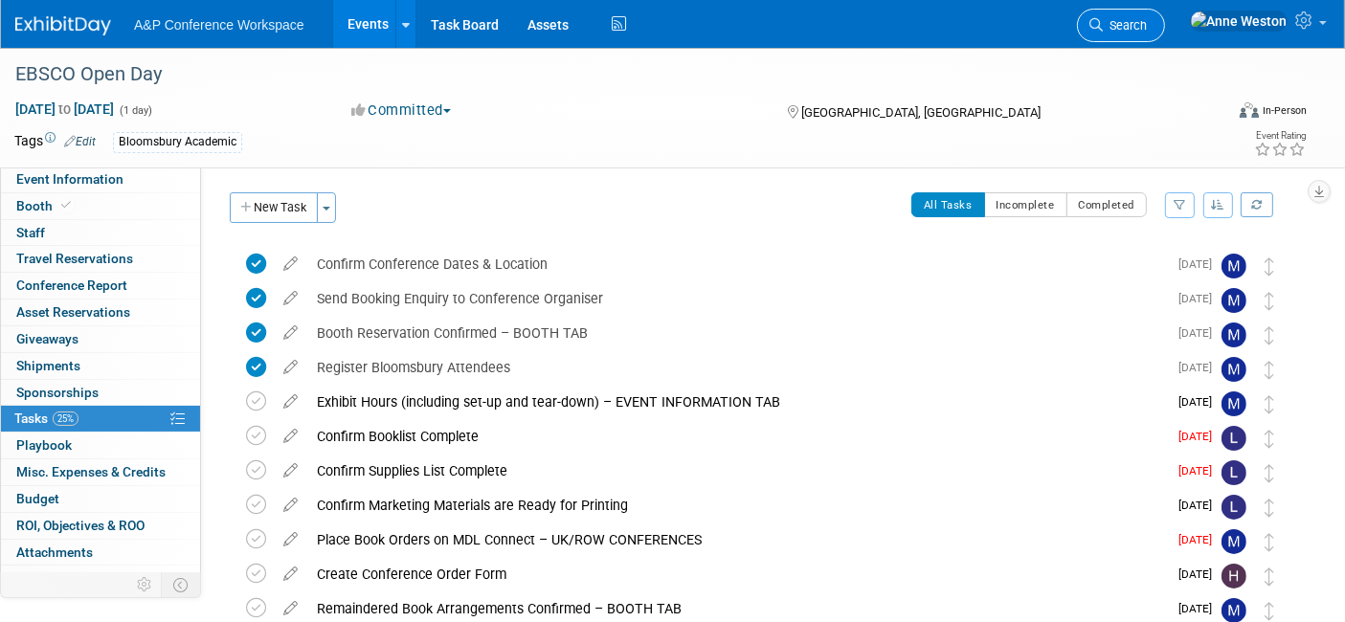
click at [1165, 33] on link "Search" at bounding box center [1121, 26] width 88 height 34
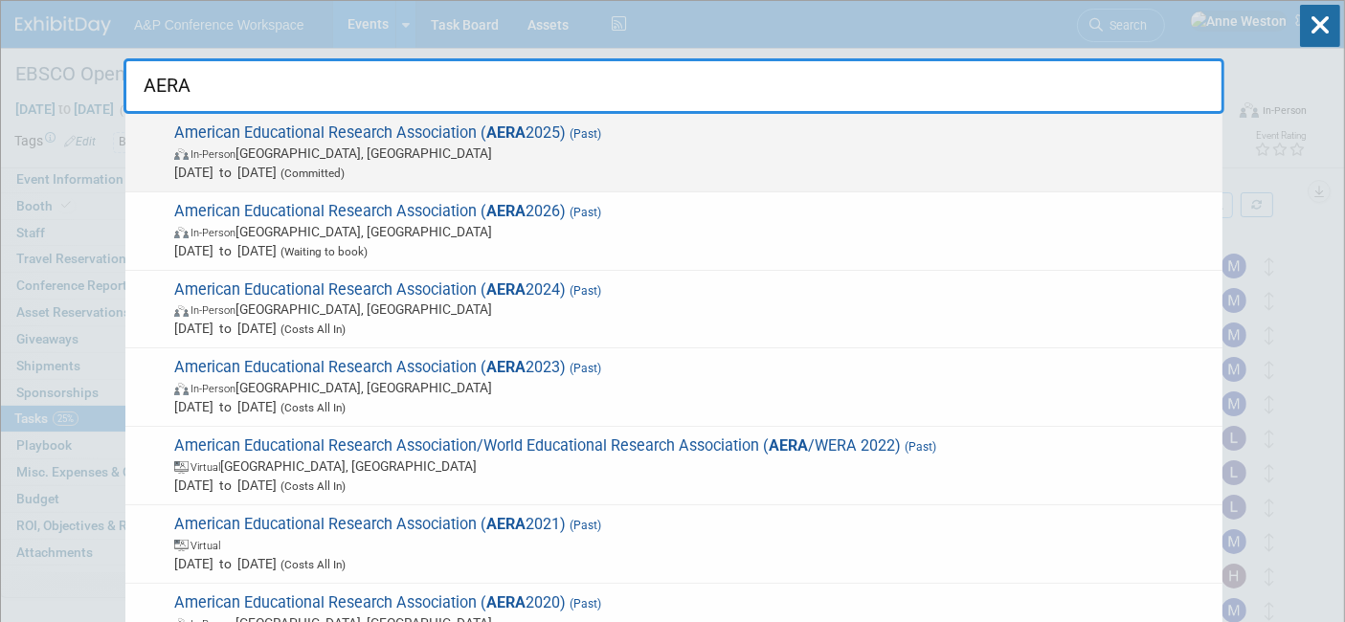
type input "AERA"
click at [326, 136] on span "American Educational Research Association ( AERA 2025) (Past) In-Person Denver,…" at bounding box center [691, 153] width 1045 height 58
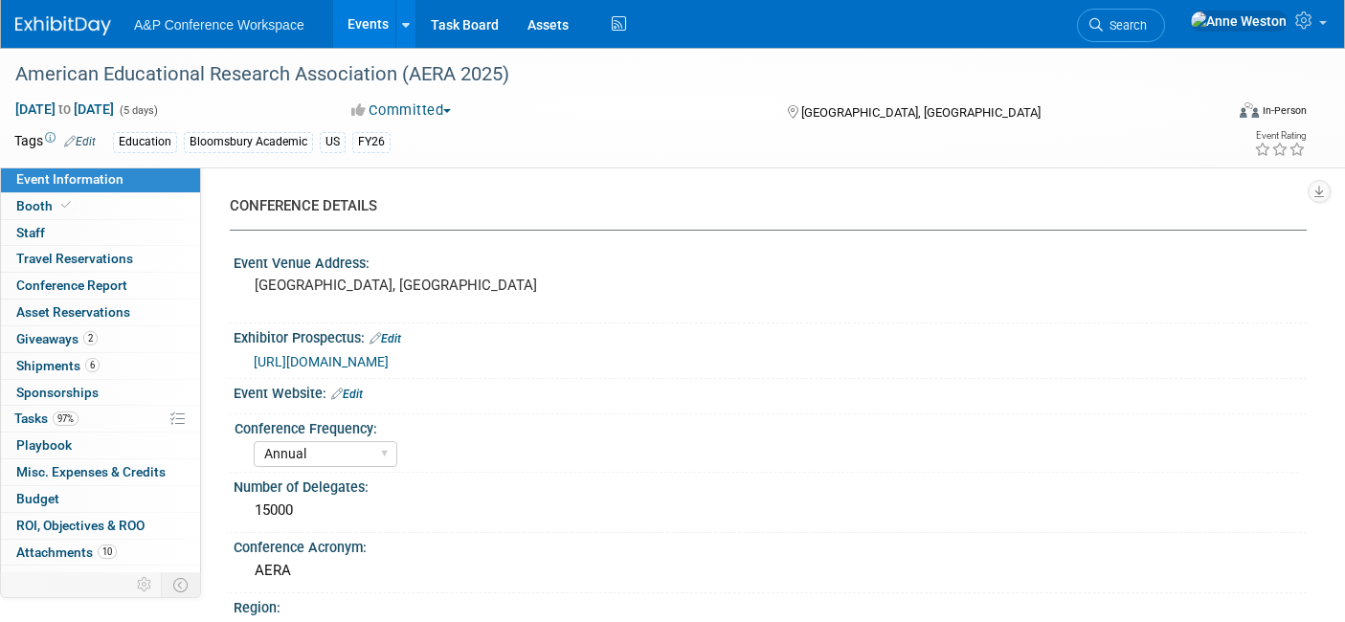
select select "Annual"
select select "Level 2"
select select "In-Person Booth"
select select "Education"
select select "Bloomsbury/Rowman & [PERSON_NAME]"
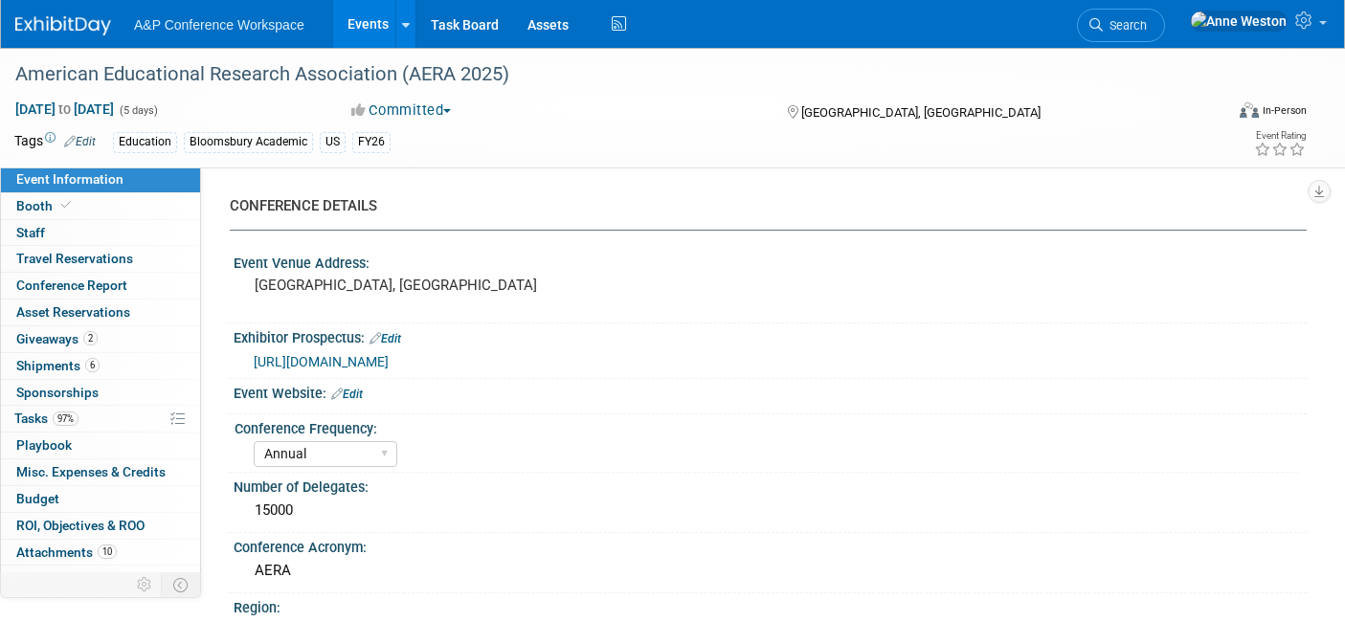
select select "[PERSON_NAME]"
select select "Networking/Commissioning"
click at [66, 212] on span at bounding box center [65, 205] width 17 height 14
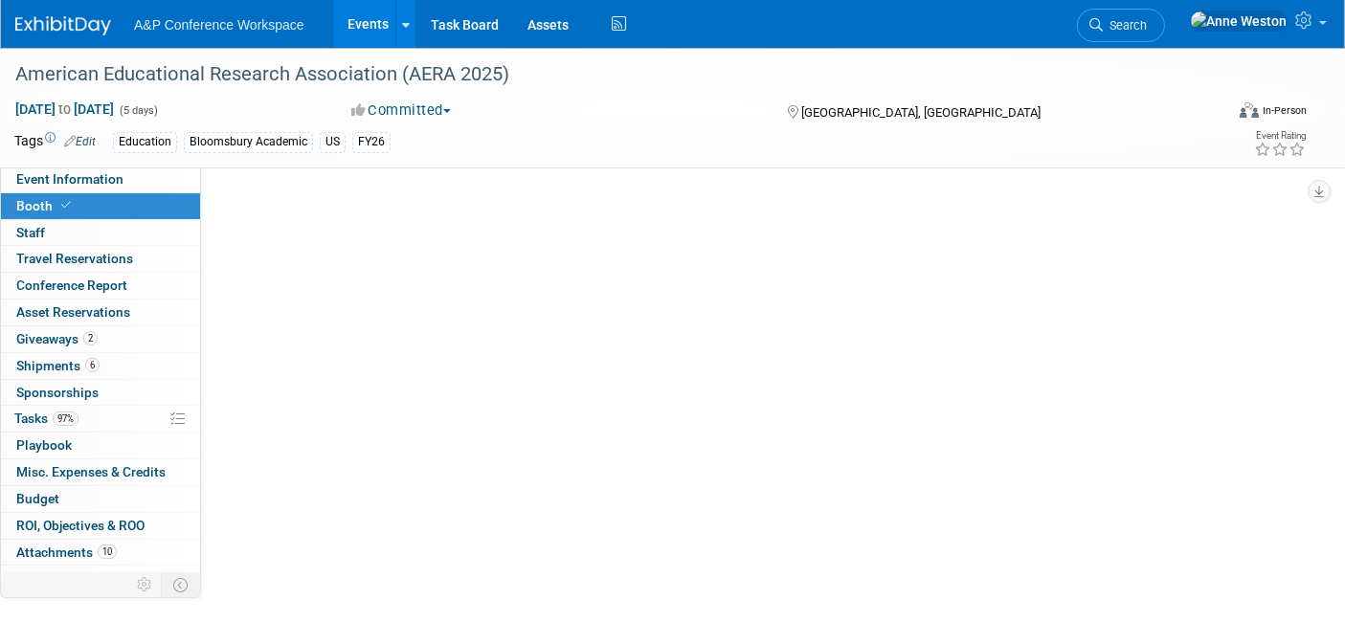
select select "CUAP"
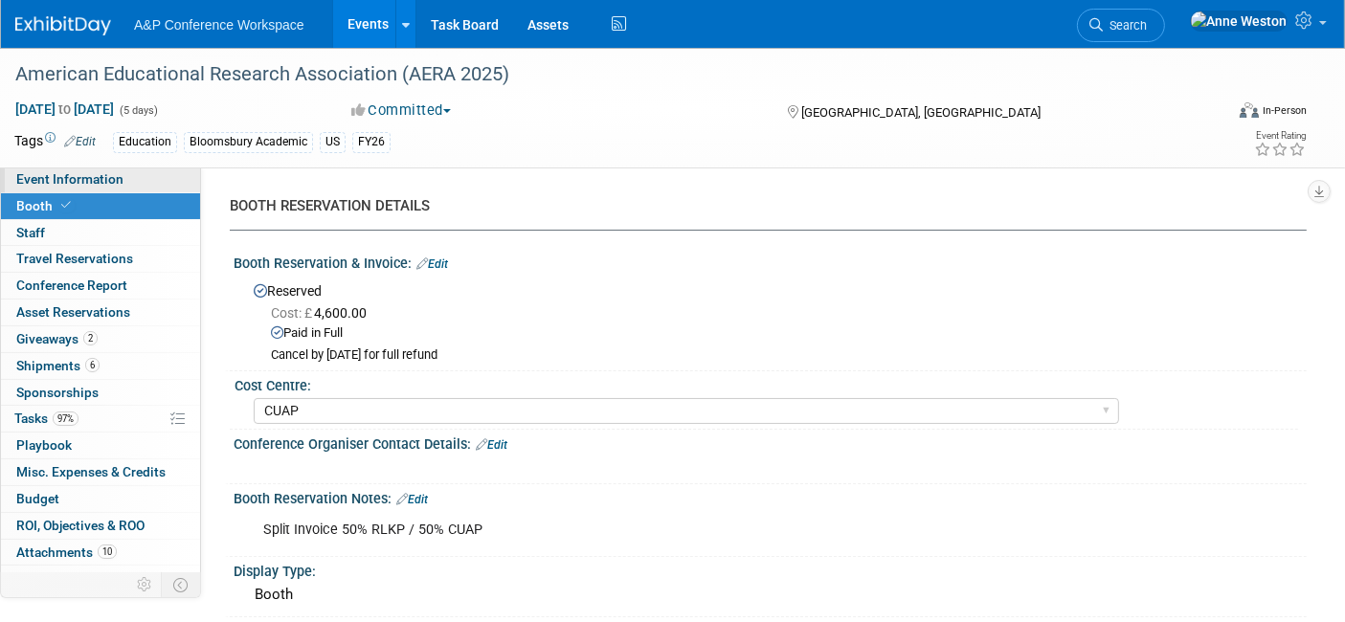
click at [64, 183] on span "Event Information" at bounding box center [69, 178] width 107 height 15
select select "Annual"
select select "Level 2"
select select "In-Person Booth"
select select "Education"
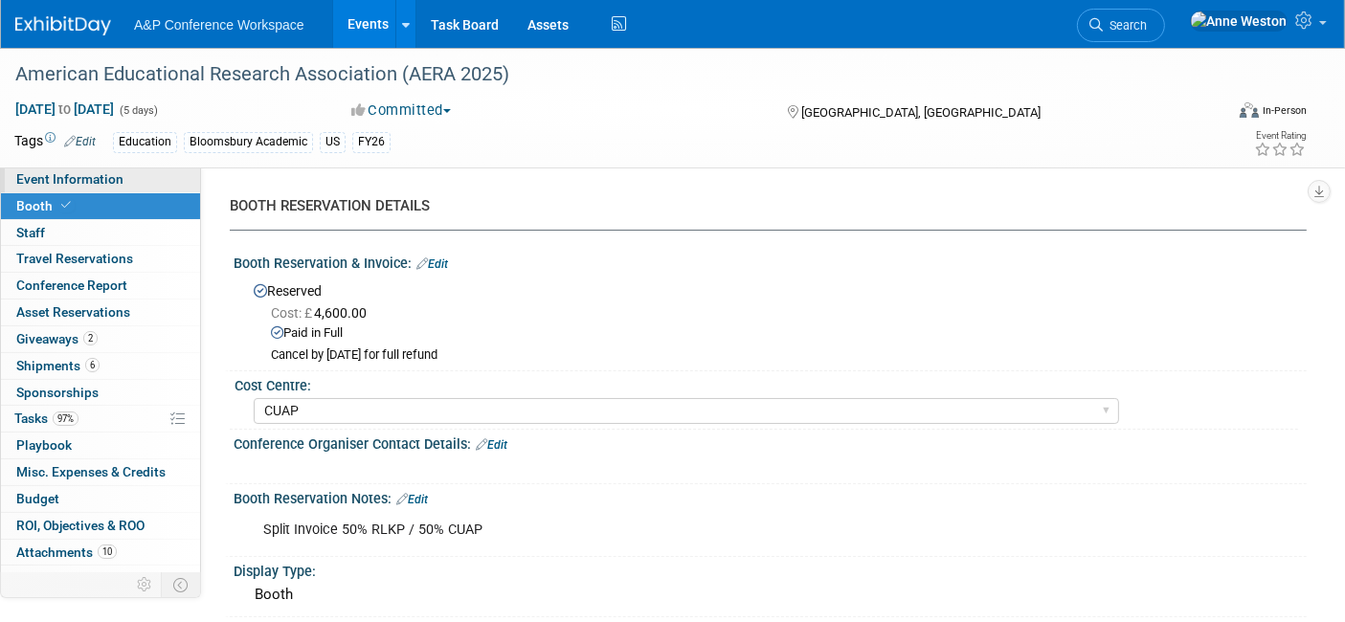
select select "Bloomsbury/Rowman & [PERSON_NAME]"
select select "[PERSON_NAME]"
select select "Networking/Commissioning"
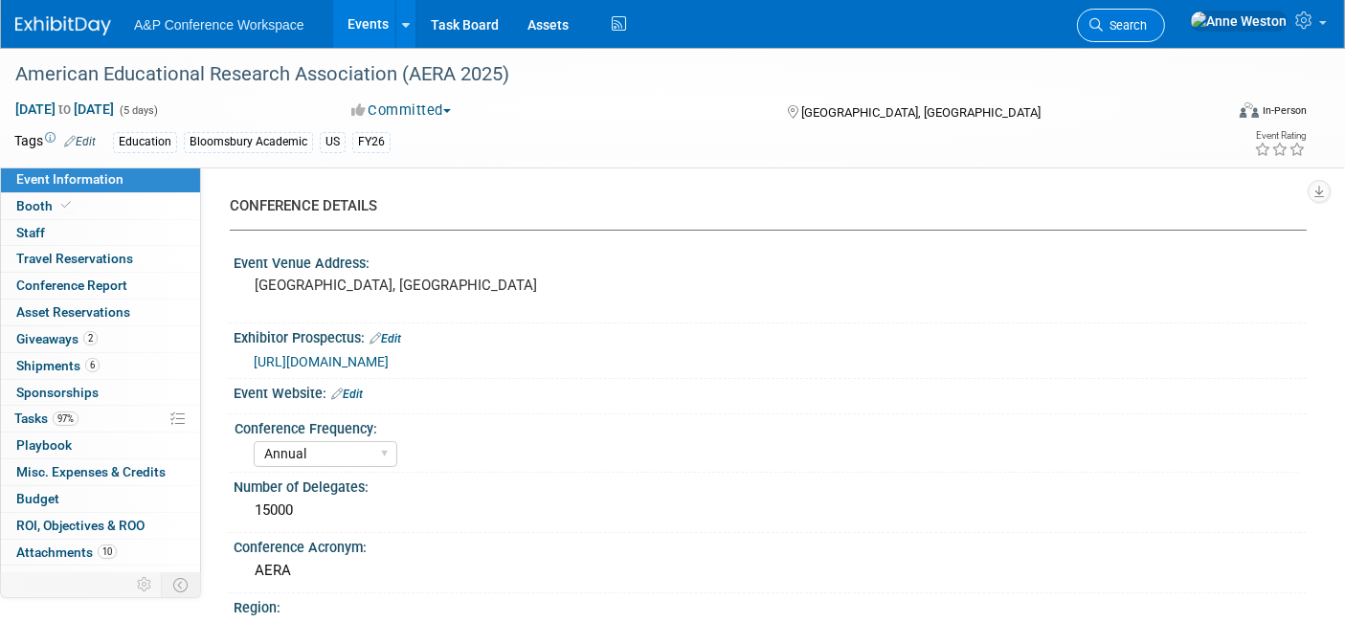
click at [1147, 26] on span "Search" at bounding box center [1125, 25] width 44 height 14
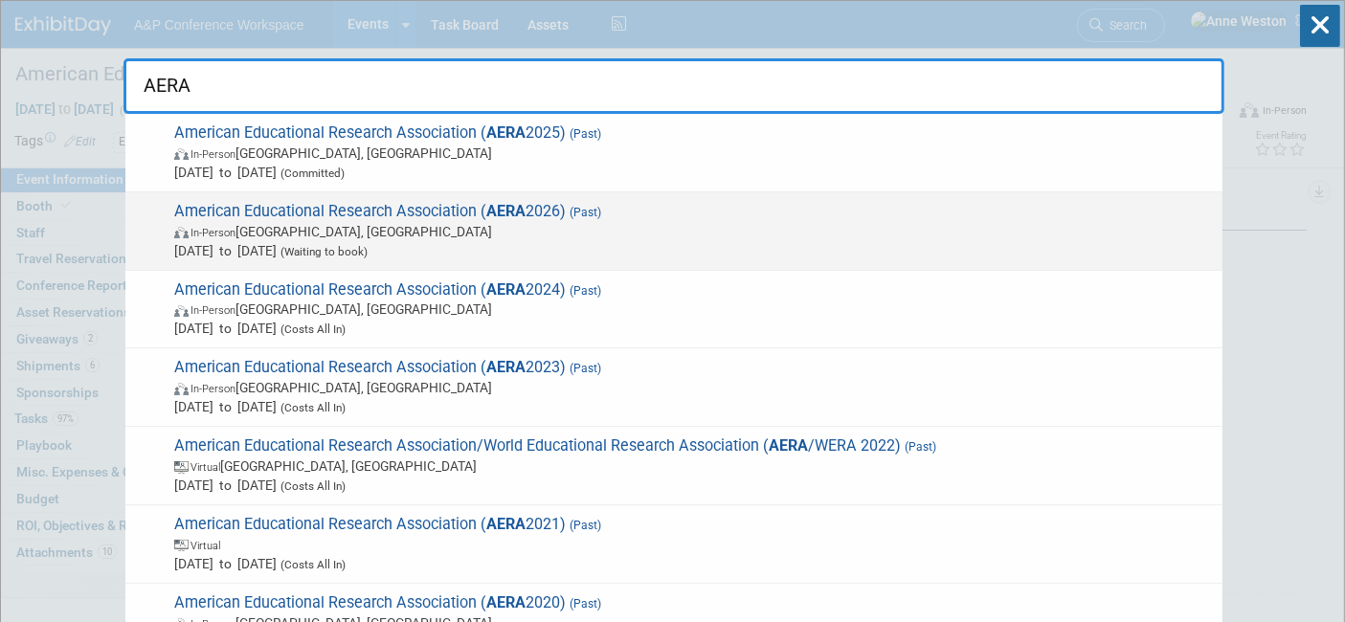
type input "AERA"
click at [384, 232] on span "In-Person Los Angeles, CA" at bounding box center [693, 231] width 1039 height 19
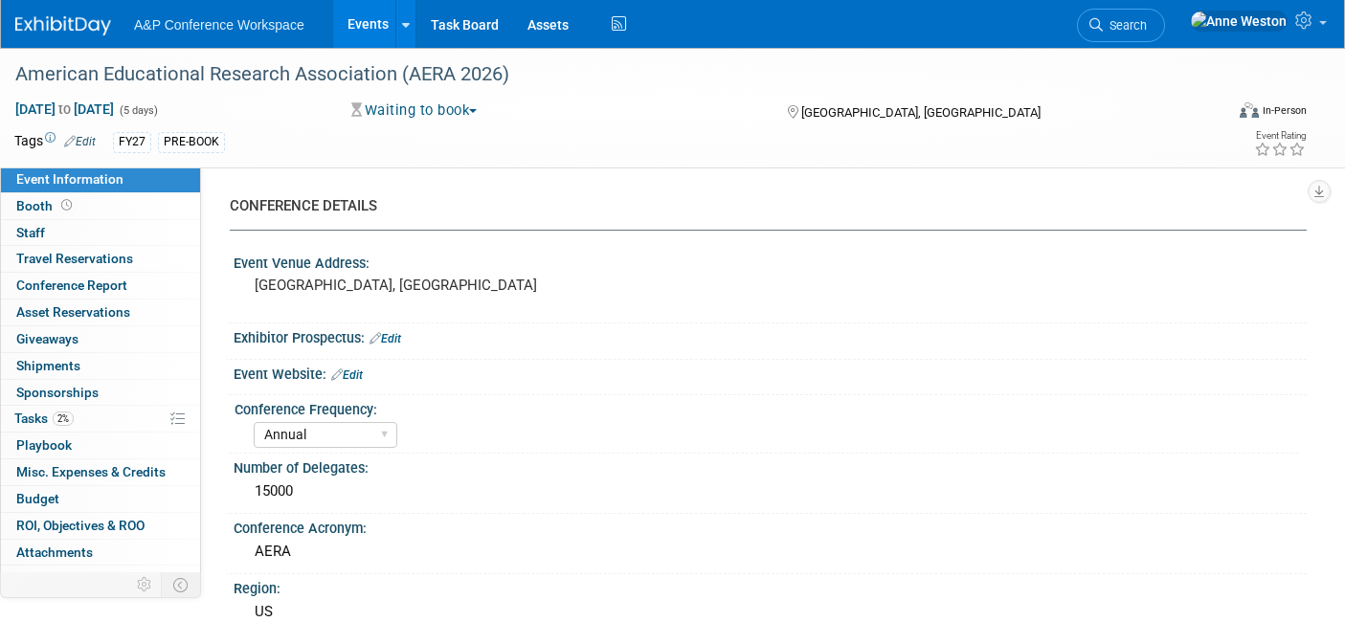
select select "Annual"
select select "Level 2"
select select "In-Person Booth"
select select "Education"
select select "Bloomsbury Academic"
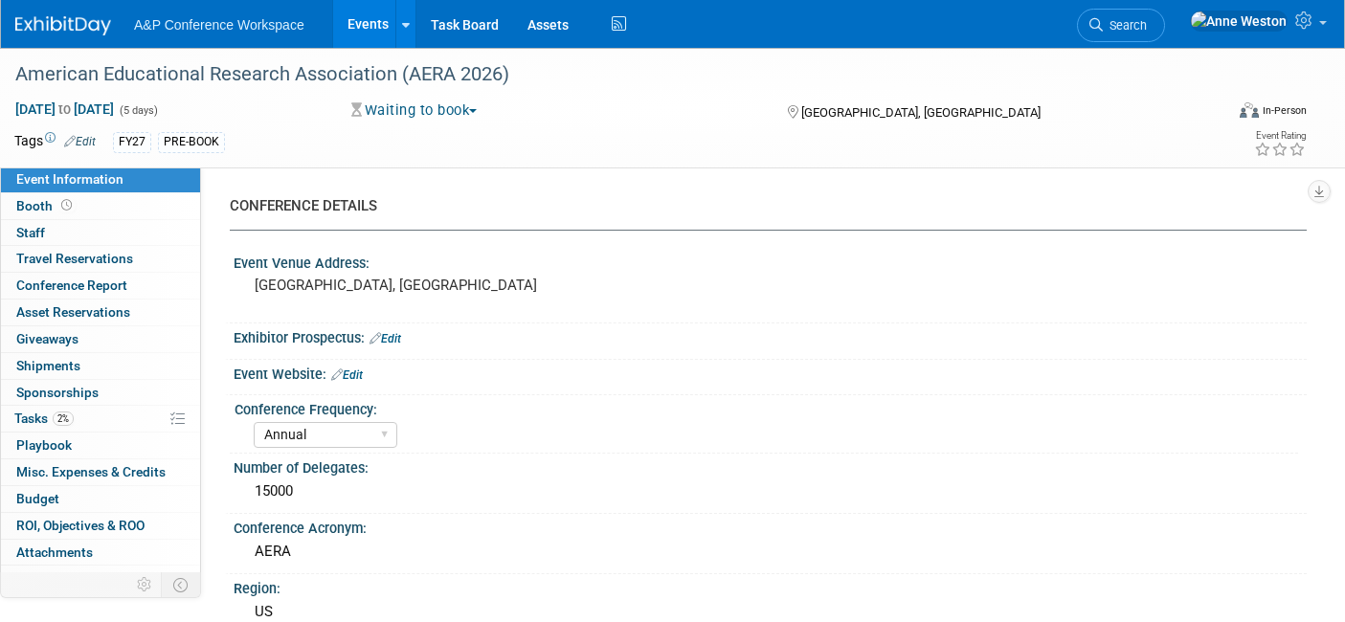
select select "[PERSON_NAME]"
select select "NEW HIRE"
select select "[PERSON_NAME]"
click at [520, 72] on div "American Educational Research Association (AERA 2026)" at bounding box center [603, 74] width 1188 height 34
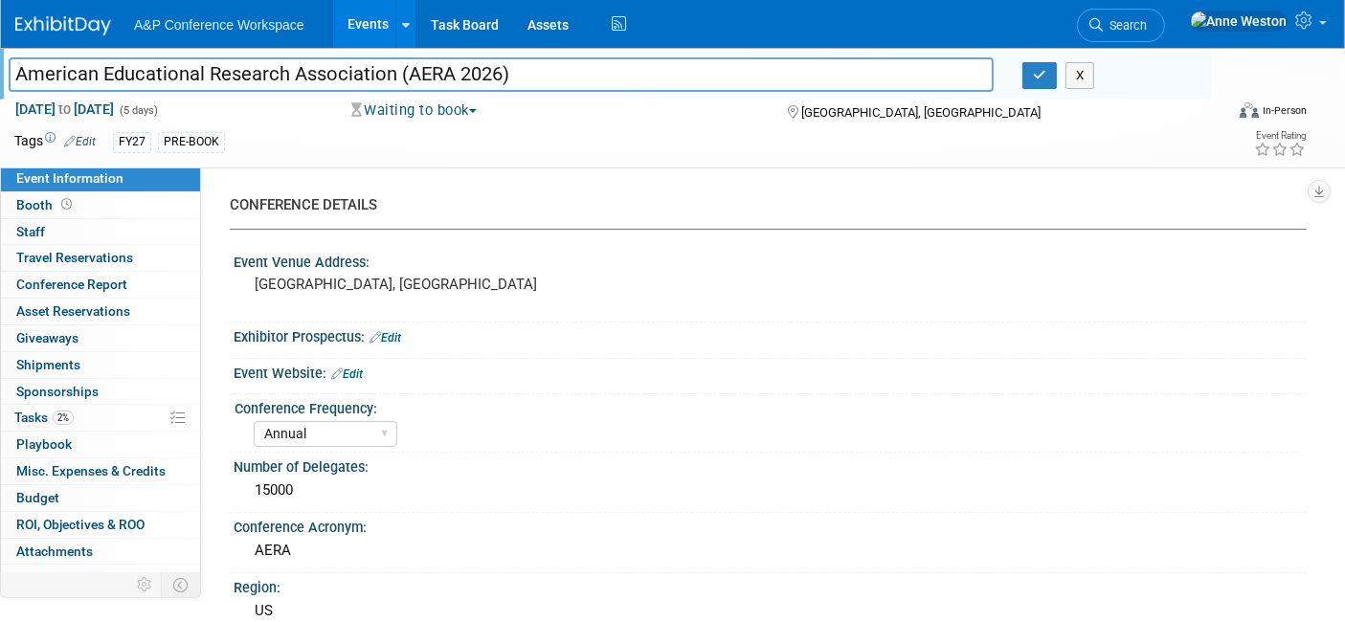
drag, startPoint x: 525, startPoint y: 75, endPoint x: 0, endPoint y: 88, distance: 524.9
click at [0, 88] on div "American Educational Research Association (AERA 2026)" at bounding box center [501, 76] width 1014 height 29
click at [455, 327] on div "Exhibitor Prospectus: Edit" at bounding box center [770, 335] width 1073 height 25
click at [1030, 74] on button "button" at bounding box center [1040, 75] width 34 height 27
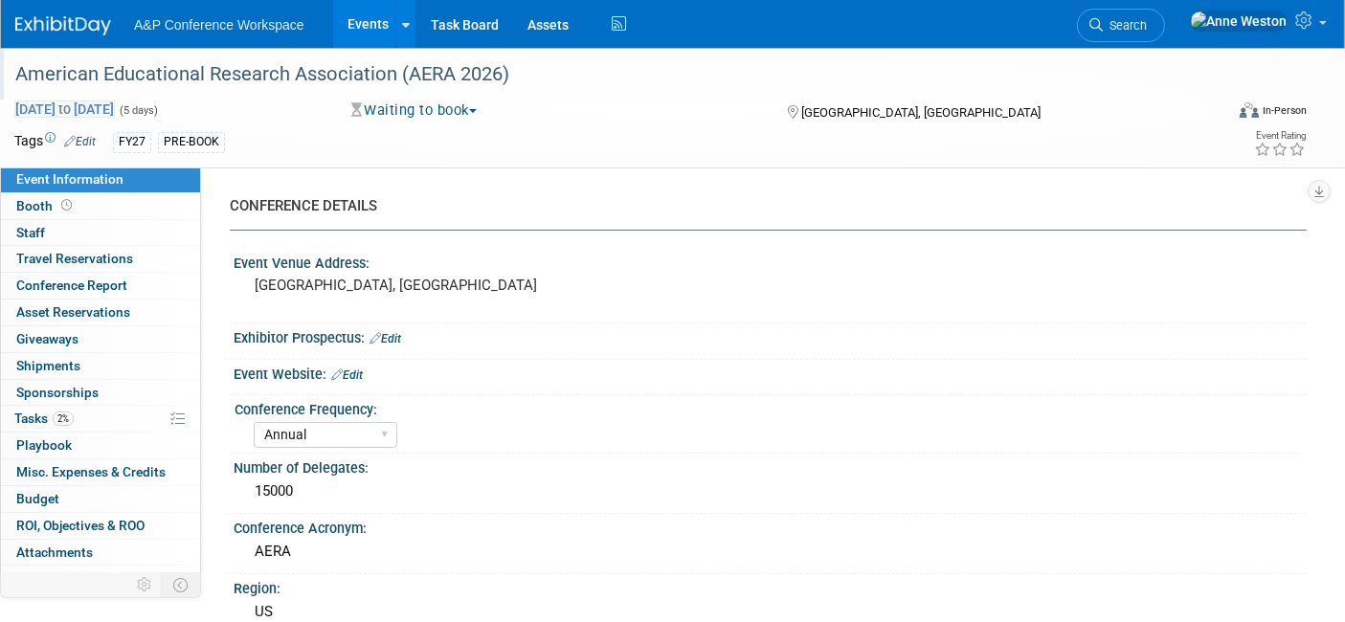
click at [115, 104] on span "Apr 8, 2025 to Apr 12, 2025" at bounding box center [64, 109] width 101 height 17
select select "3"
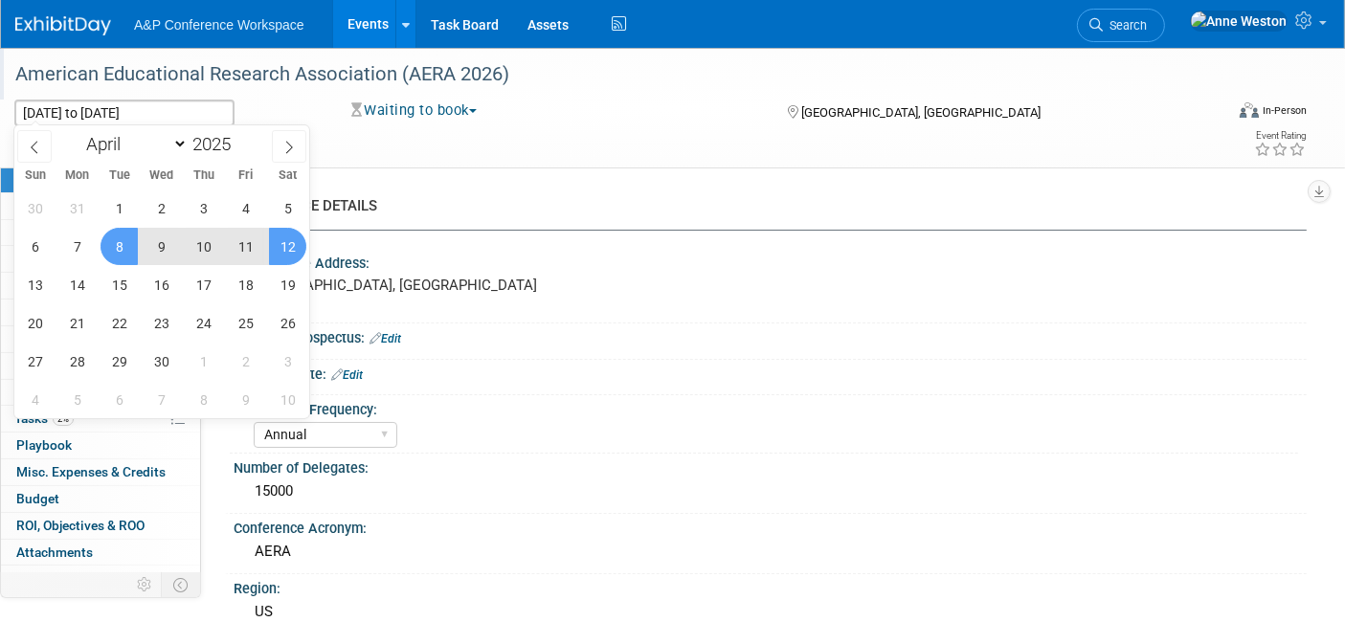
click at [245, 131] on div "January February March April May June July August September October November De…" at bounding box center [161, 141] width 221 height 33
click at [245, 134] on span at bounding box center [238, 138] width 13 height 11
type input "2026"
click at [163, 238] on span "8" at bounding box center [161, 246] width 37 height 37
type input "[DATE]"
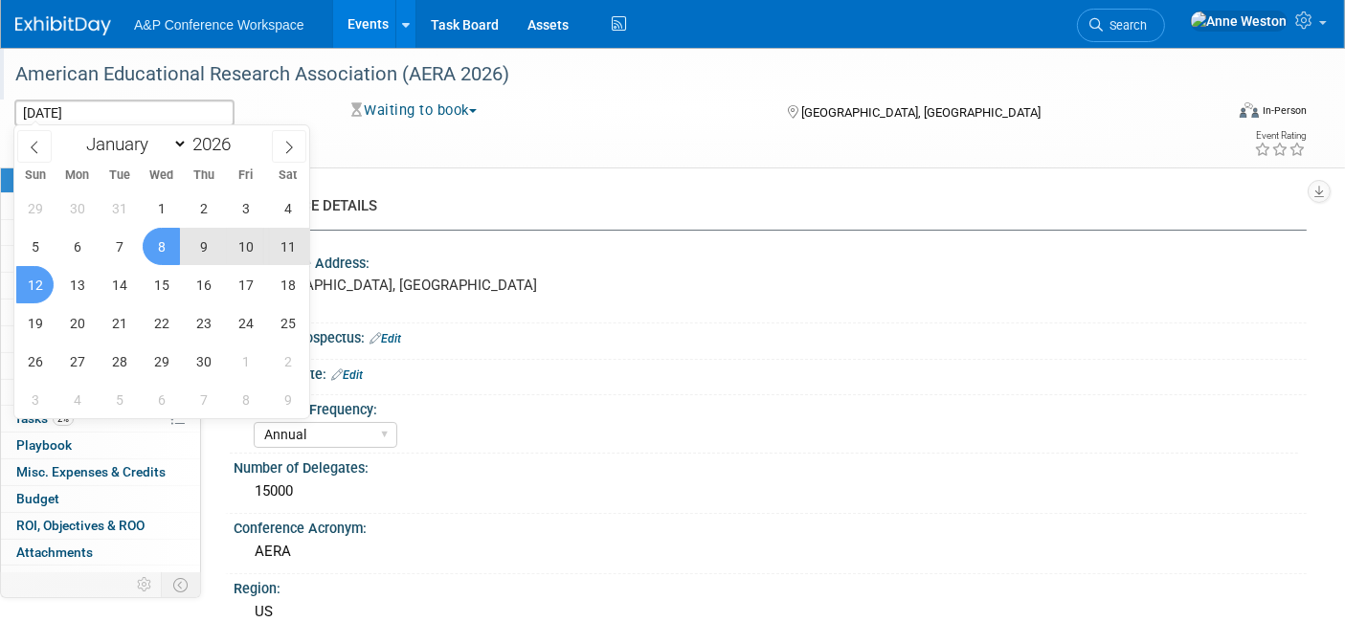
click at [36, 287] on span "12" at bounding box center [34, 284] width 37 height 37
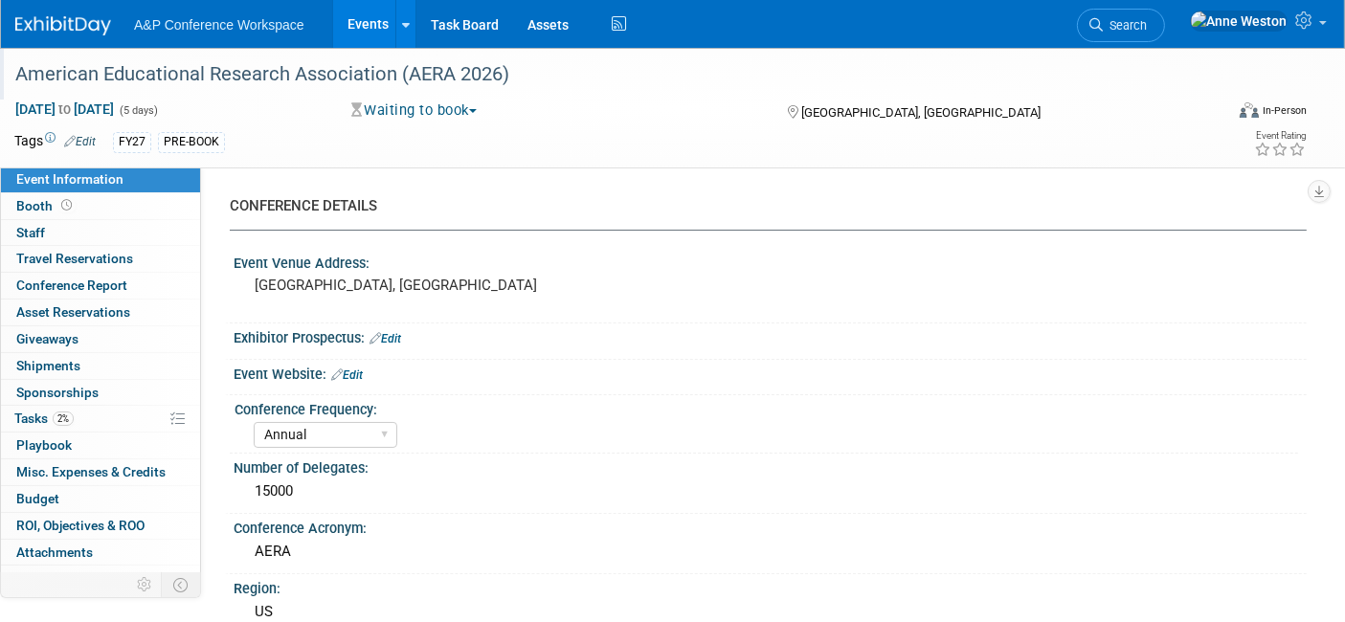
click at [361, 370] on link "Edit" at bounding box center [347, 375] width 32 height 13
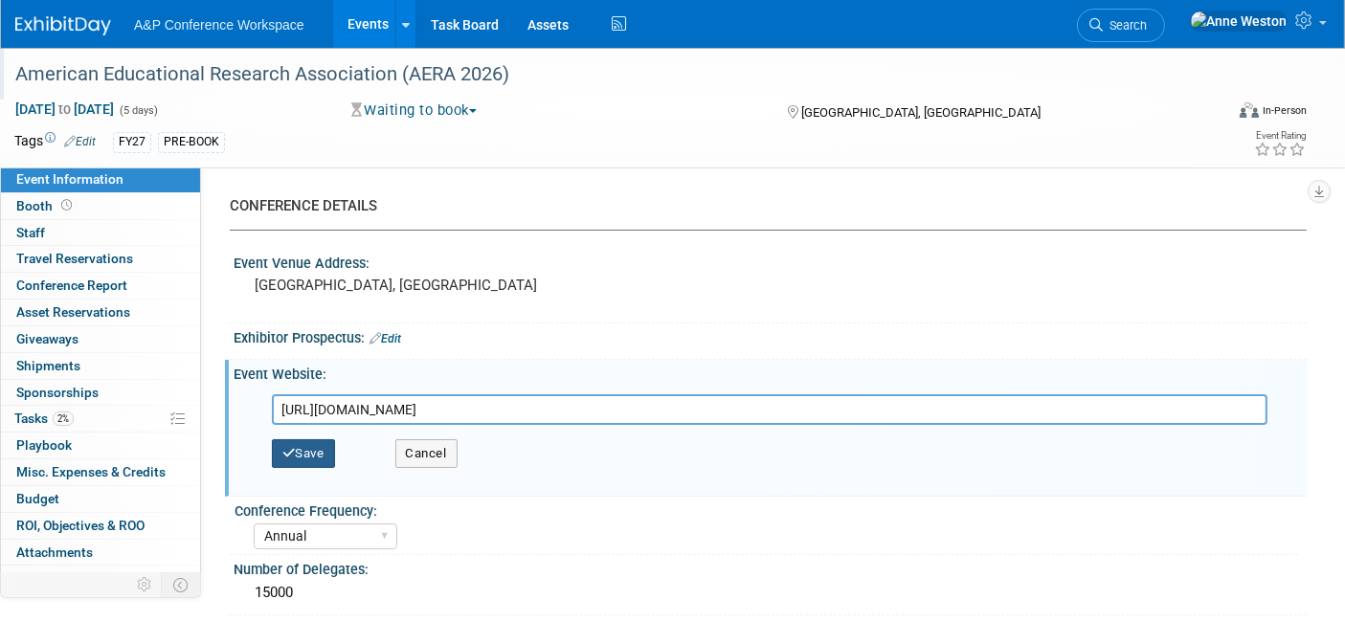
type input "https://www.aera.net/Events-Meetings/Annual-Meeting/2026-Annual-Meeting"
click at [285, 447] on icon "button" at bounding box center [288, 453] width 13 height 12
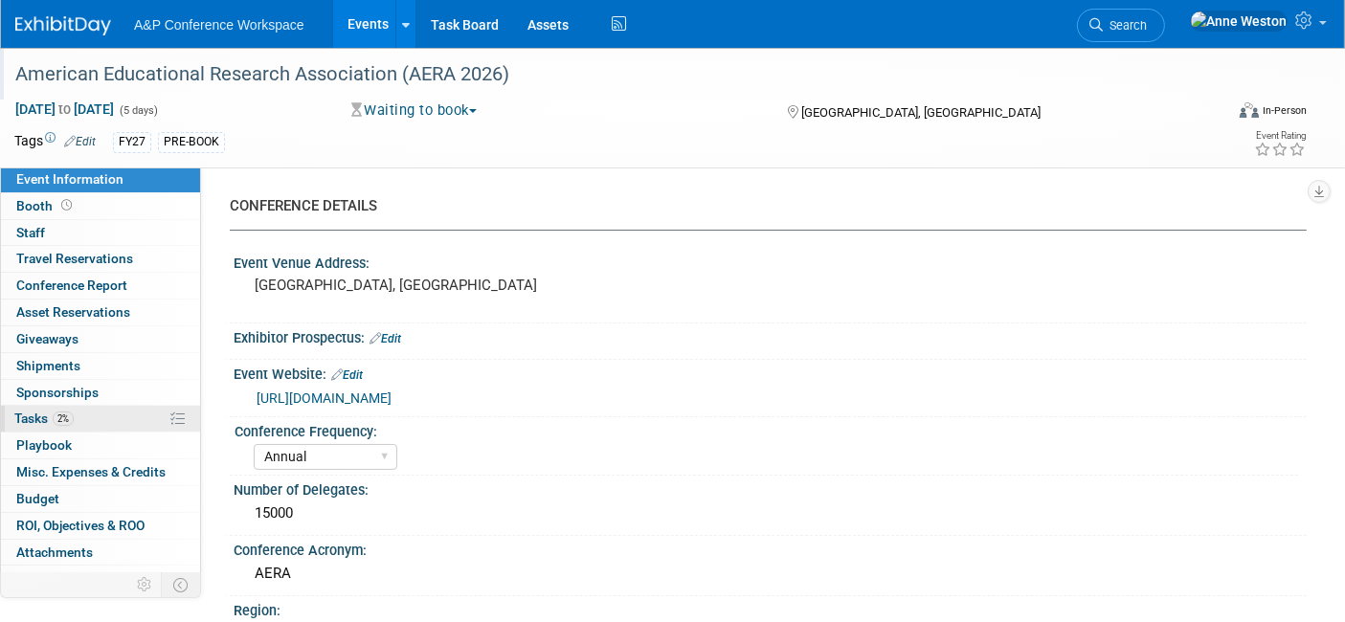
click at [134, 425] on link "2% Tasks 2%" at bounding box center [100, 419] width 199 height 26
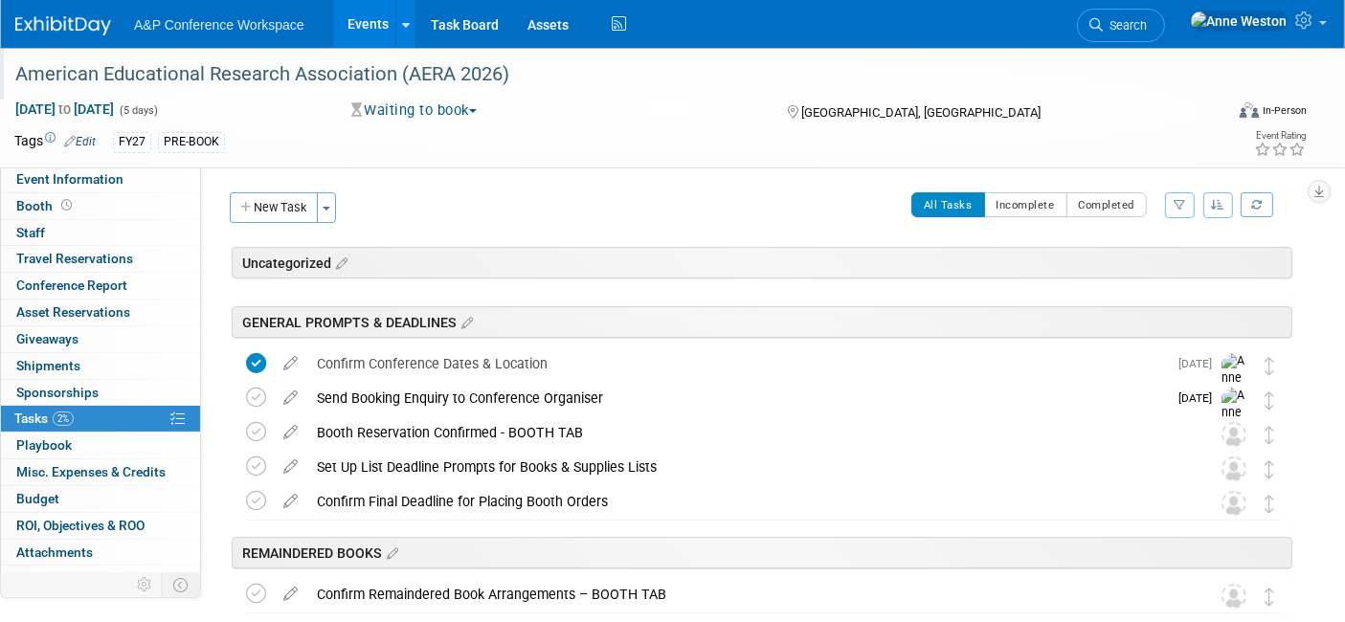
click at [1147, 29] on span "Search" at bounding box center [1125, 25] width 44 height 14
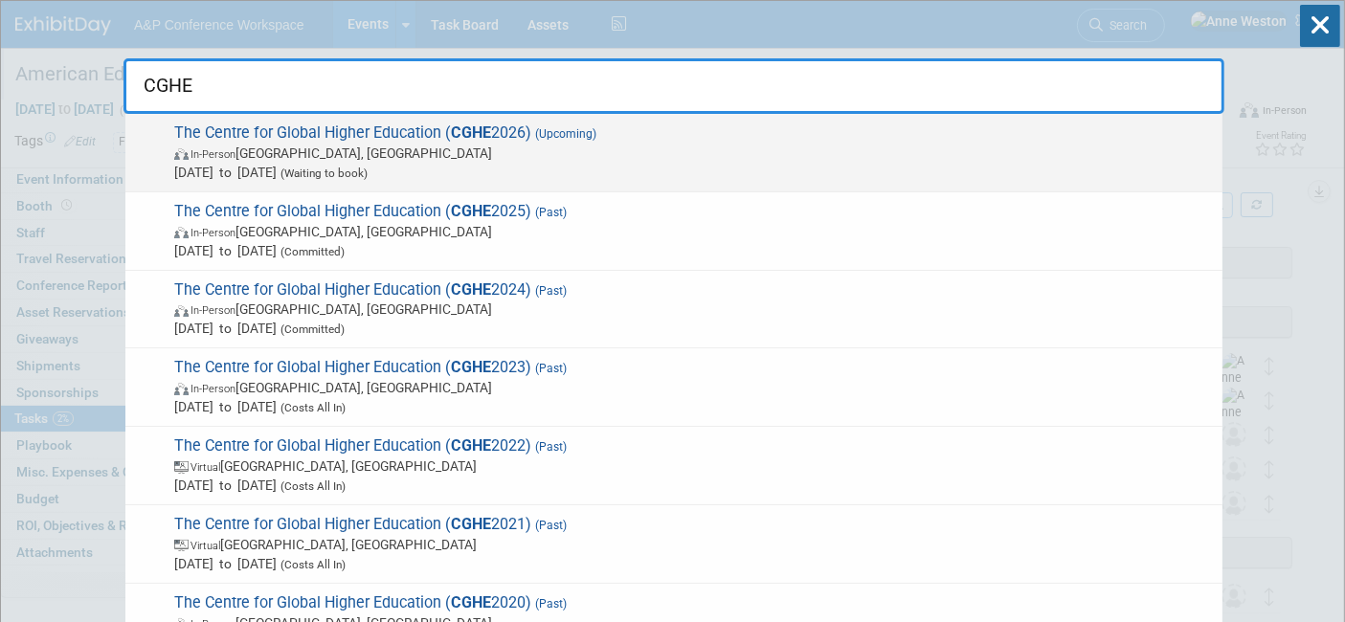
type input "CGHE"
click at [308, 138] on span "The Centre for Global Higher Education ( CGHE 2026) (Upcoming) In-Person Oxford…" at bounding box center [691, 153] width 1045 height 58
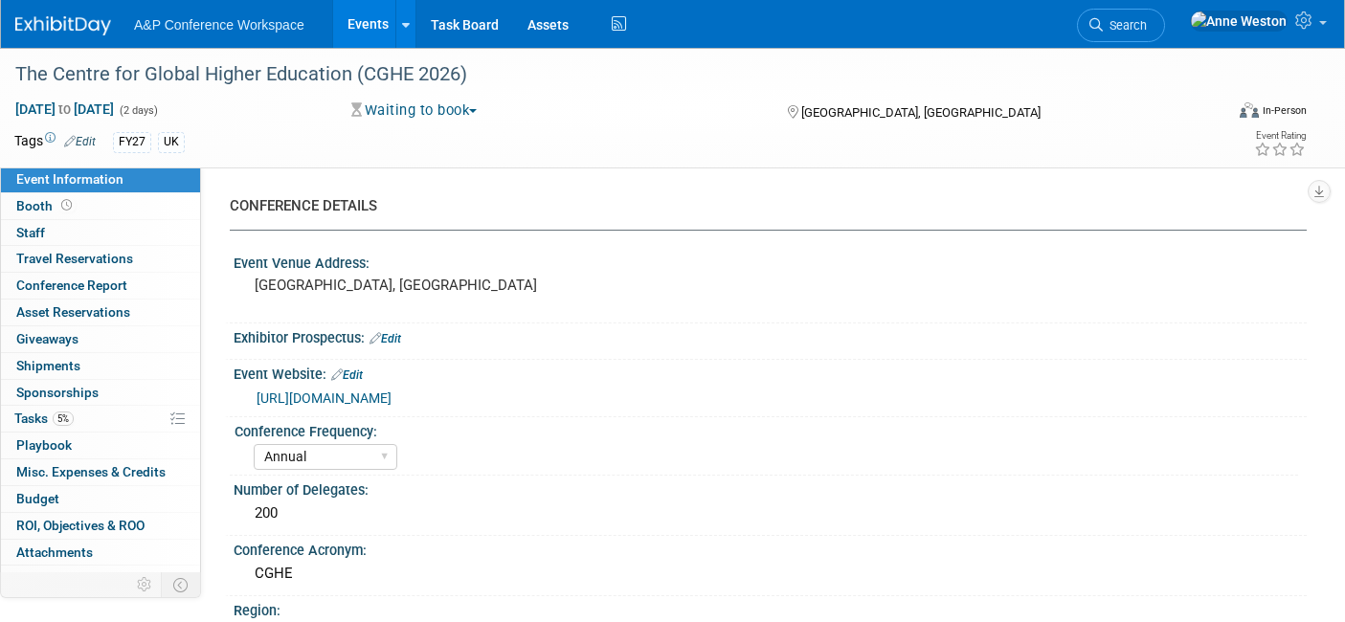
select select "Annual"
select select "Level 2"
select select "In-Person Booth"
select select "Education"
select select "Bloomsbury Academic"
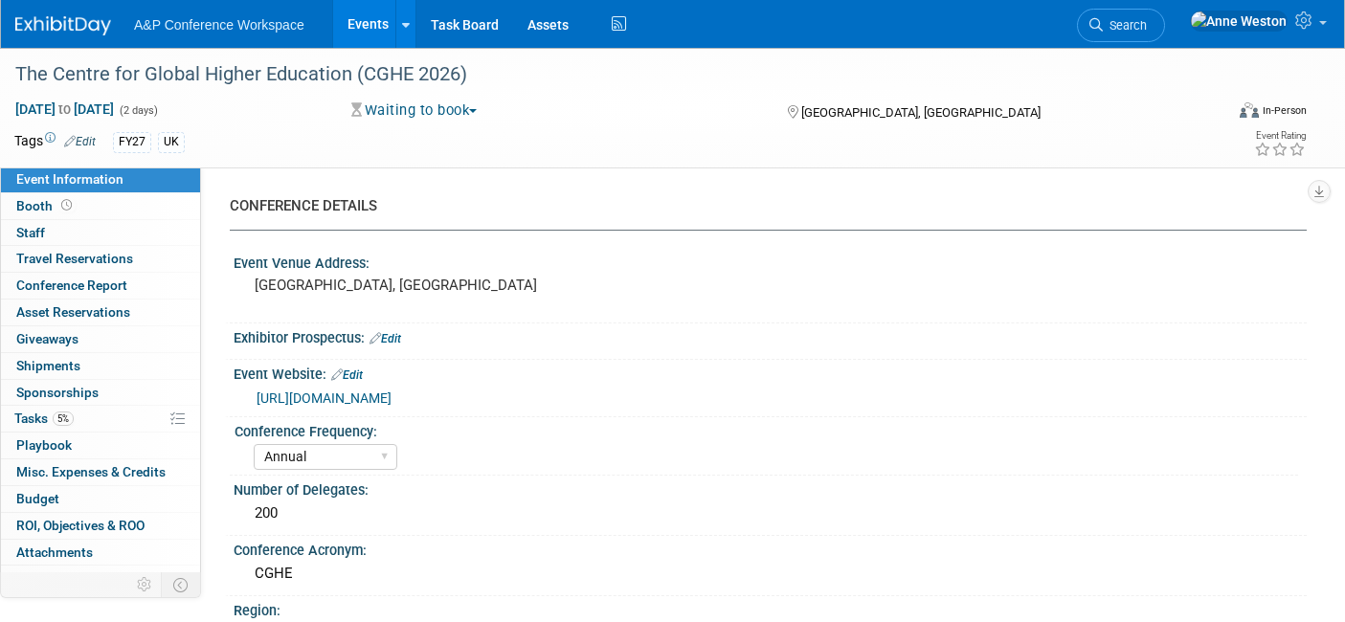
select select "[PERSON_NAME]"
click at [90, 135] on link "Edit" at bounding box center [80, 141] width 32 height 13
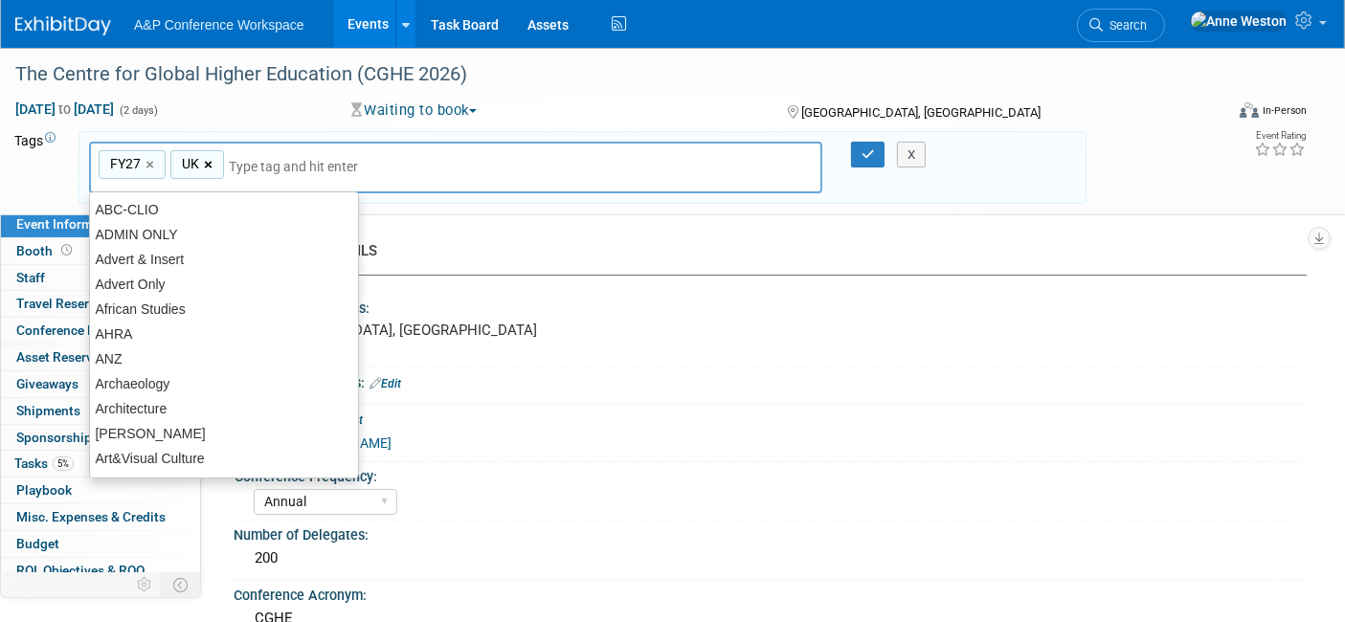
click at [211, 156] on link "×" at bounding box center [210, 165] width 12 height 22
type input "FY27"
click at [215, 165] on input "text" at bounding box center [304, 166] width 268 height 19
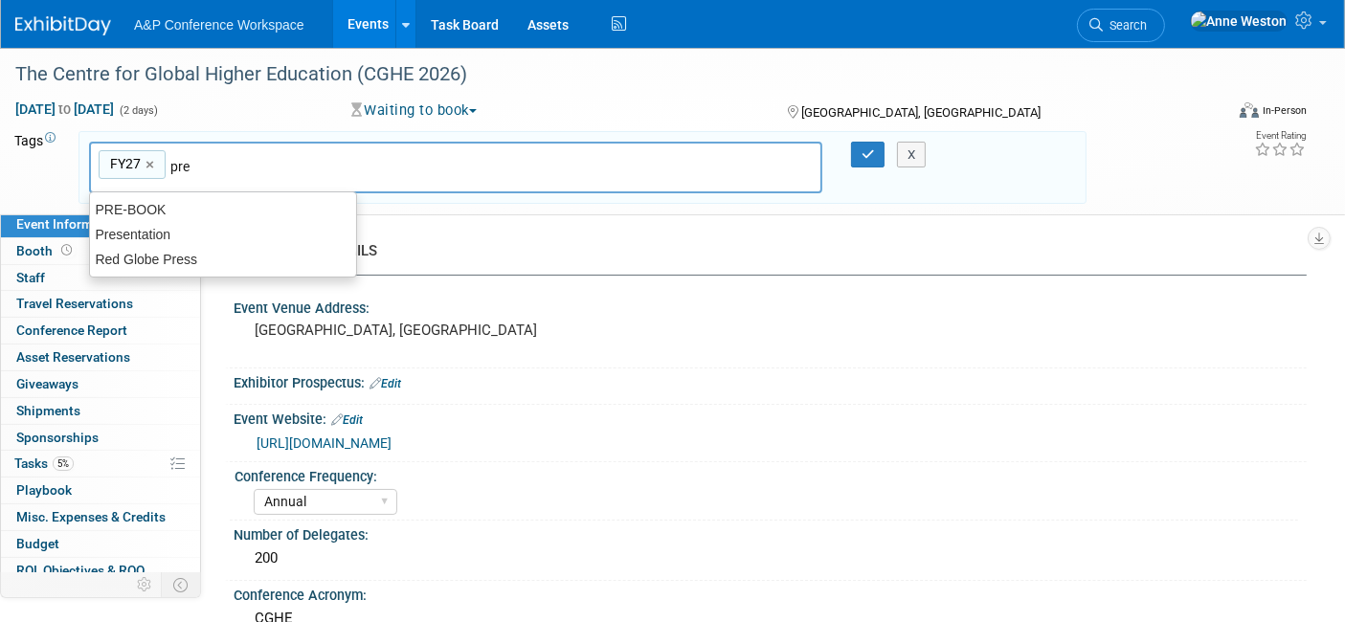
type input "pr"
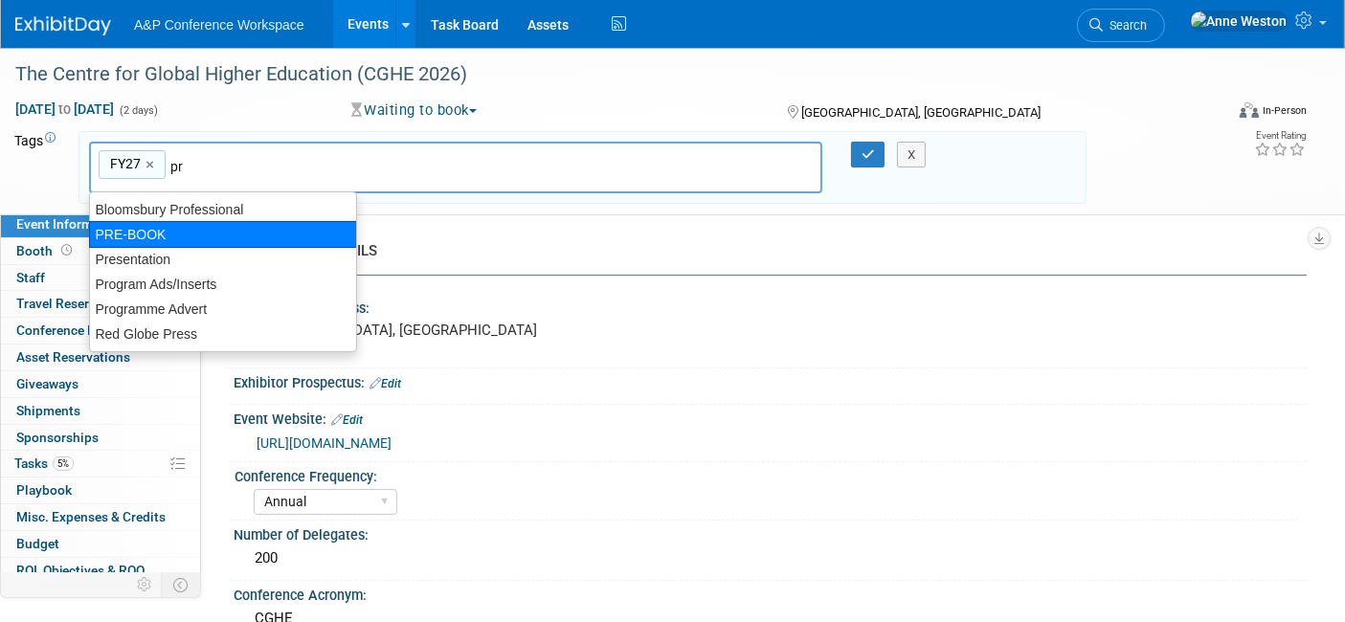
click at [235, 222] on div "PRE-BOOK" at bounding box center [223, 234] width 268 height 27
type input "FY27, PRE-BOOK"
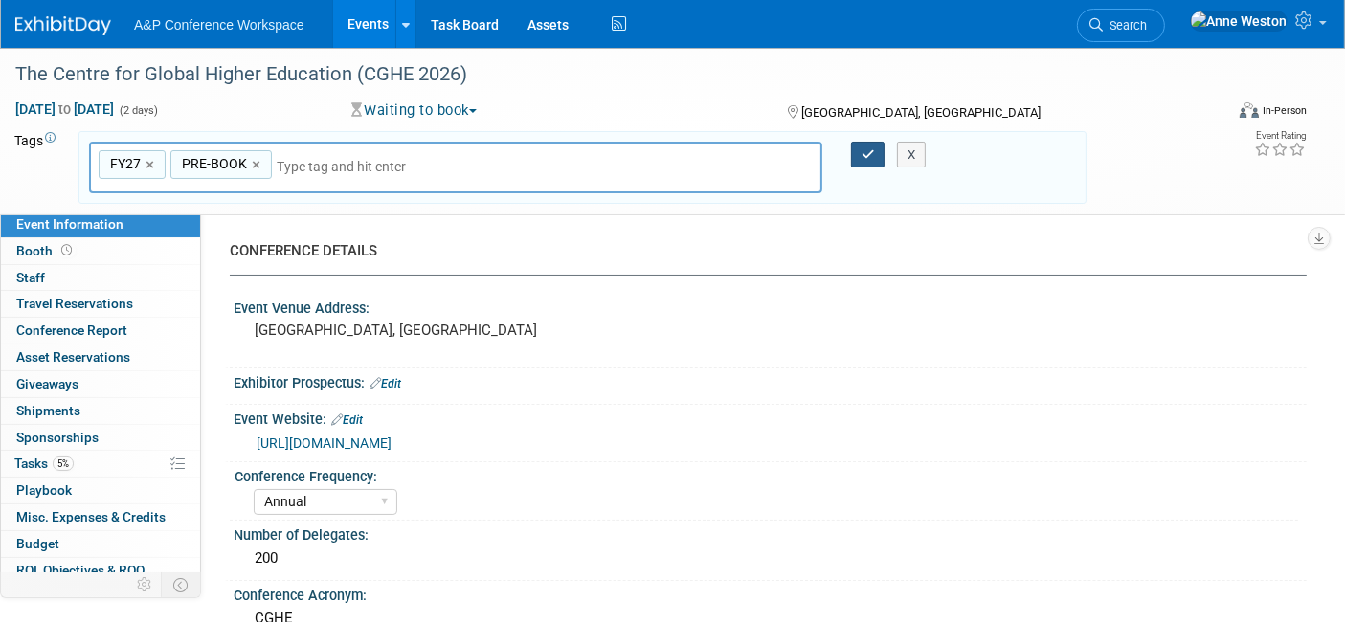
click at [862, 155] on icon "button" at bounding box center [868, 154] width 13 height 12
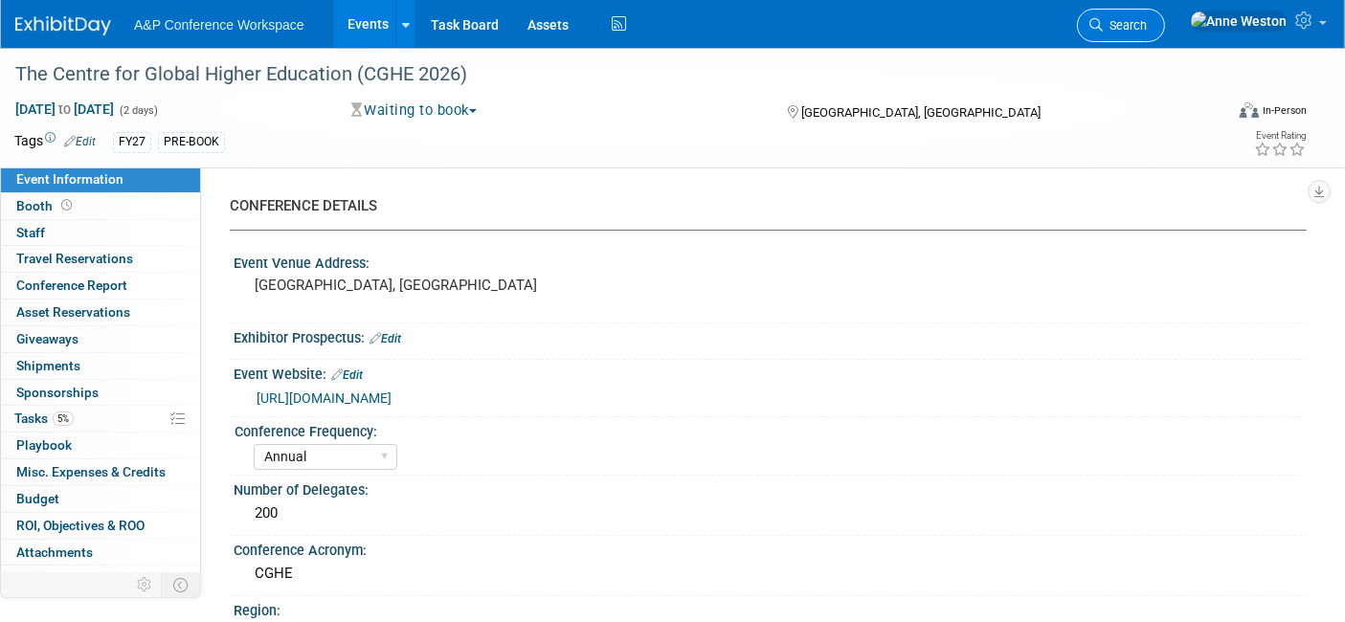
click at [1147, 29] on span "Search" at bounding box center [1125, 25] width 44 height 14
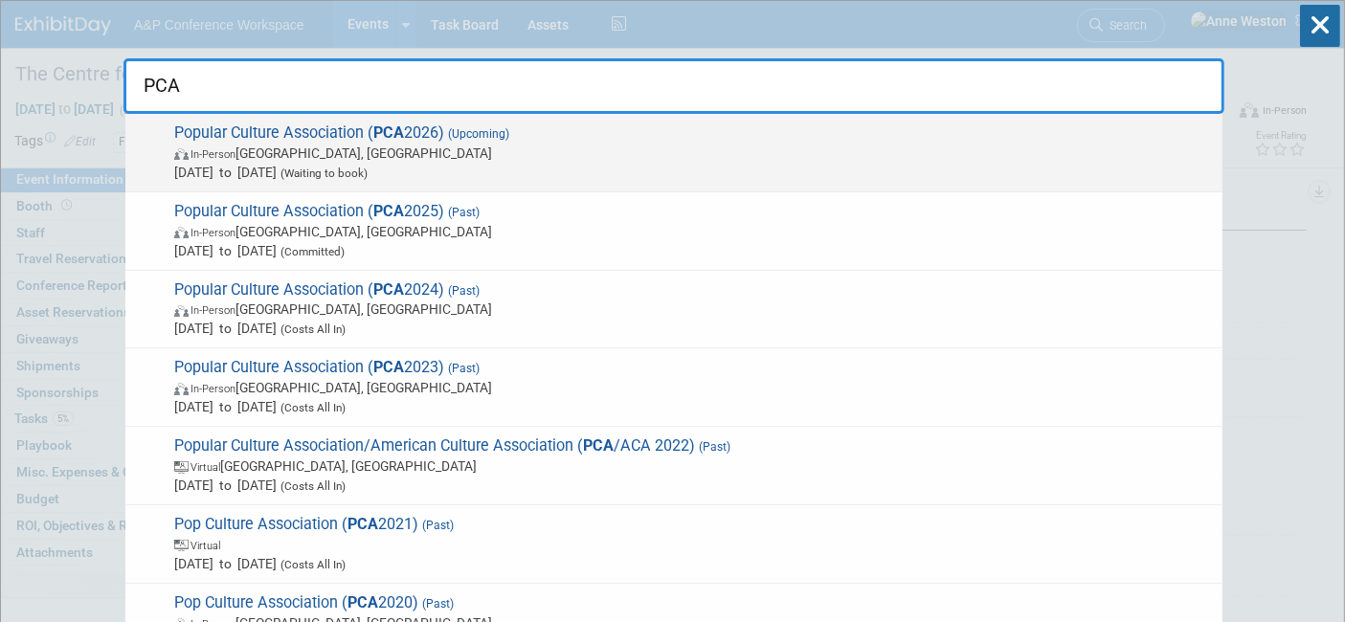
type input "PCA"
click at [381, 140] on strong "PCA" at bounding box center [388, 133] width 31 height 18
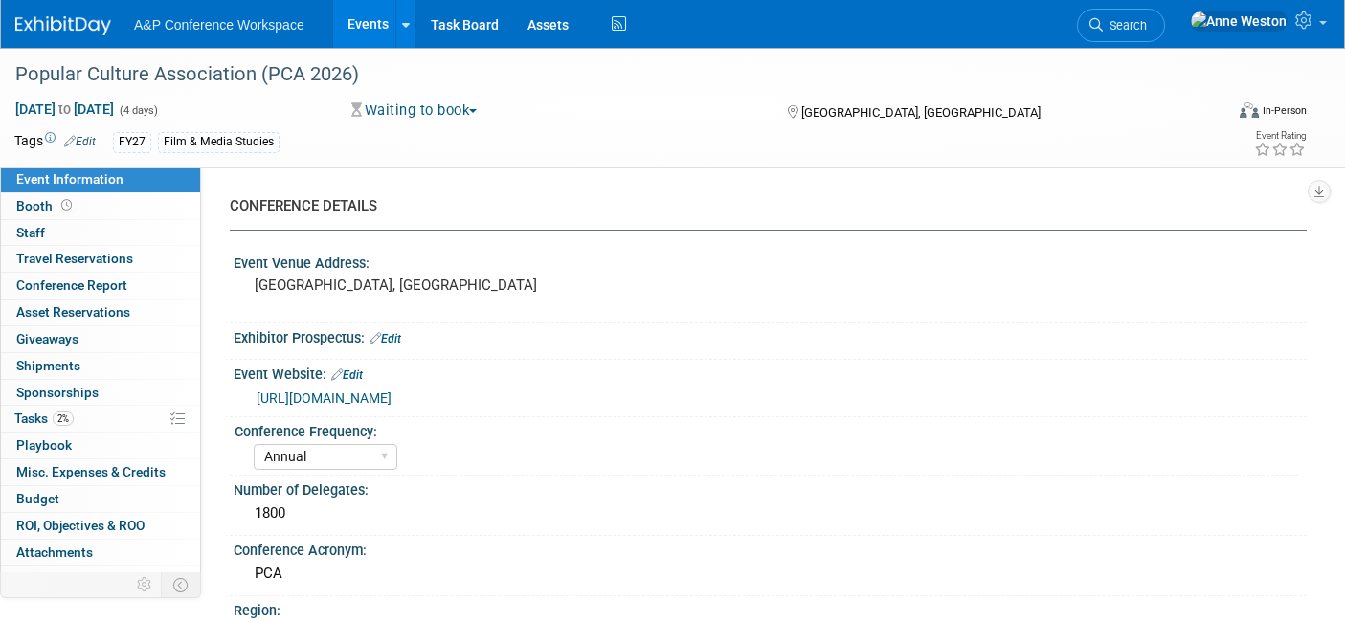
select select "Annual"
select select "Level 2"
select select "In-Person Booth"
select select "Film & Media Studies"
select select "Bloomsbury Academic"
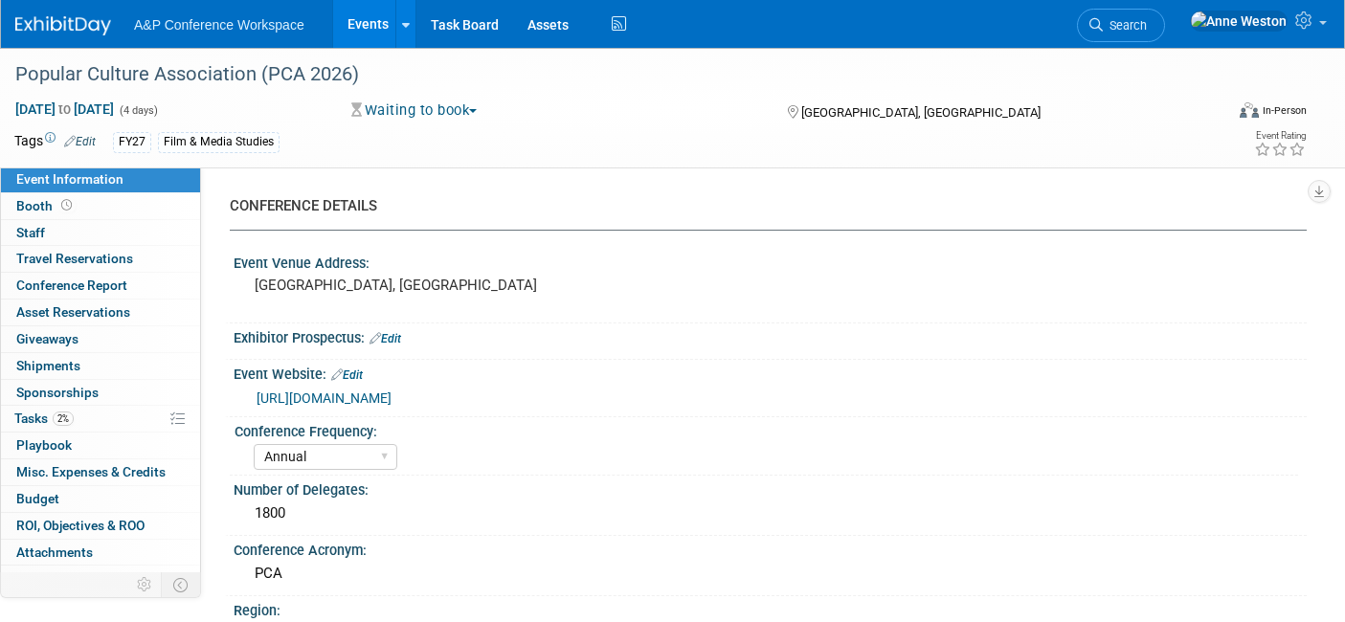
select select "[PERSON_NAME]"
select select "Brand/Subject Presence​"
click at [87, 136] on link "Edit" at bounding box center [80, 141] width 32 height 13
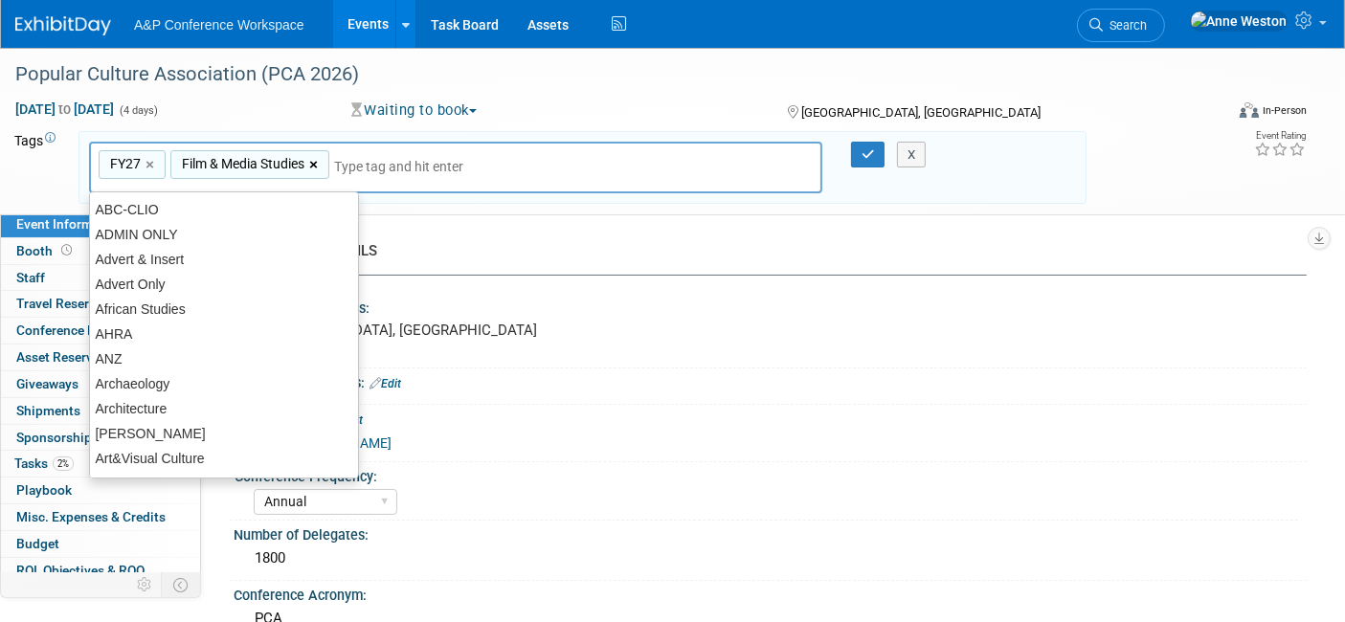
click at [322, 156] on link "×" at bounding box center [315, 165] width 12 height 22
type input "FY27"
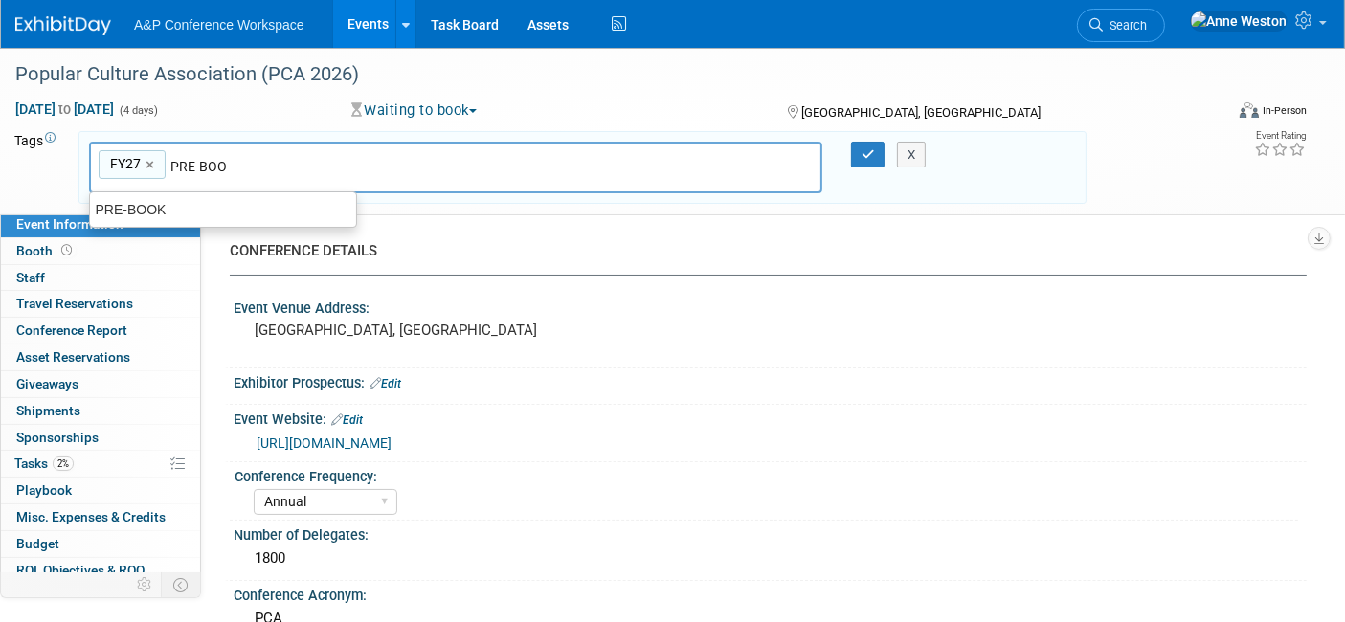
type input "PRE-BOOK"
type input "FY27, PRE-BOOK"
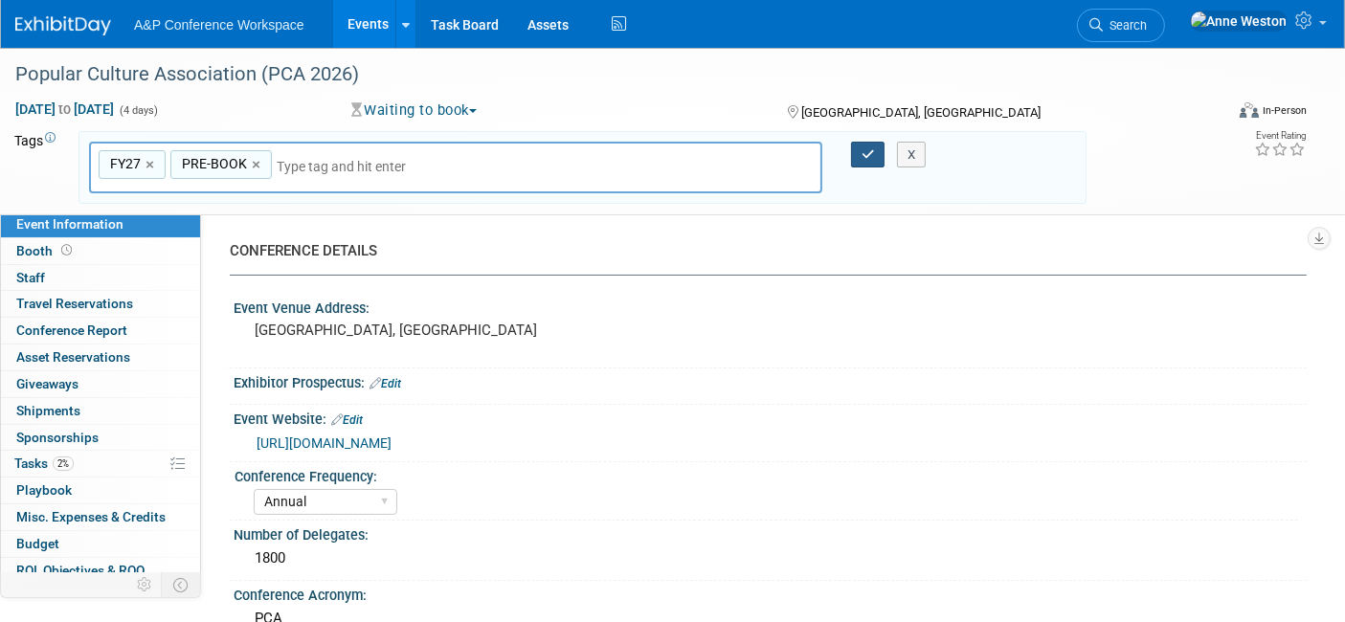
click at [863, 142] on button "button" at bounding box center [868, 155] width 34 height 27
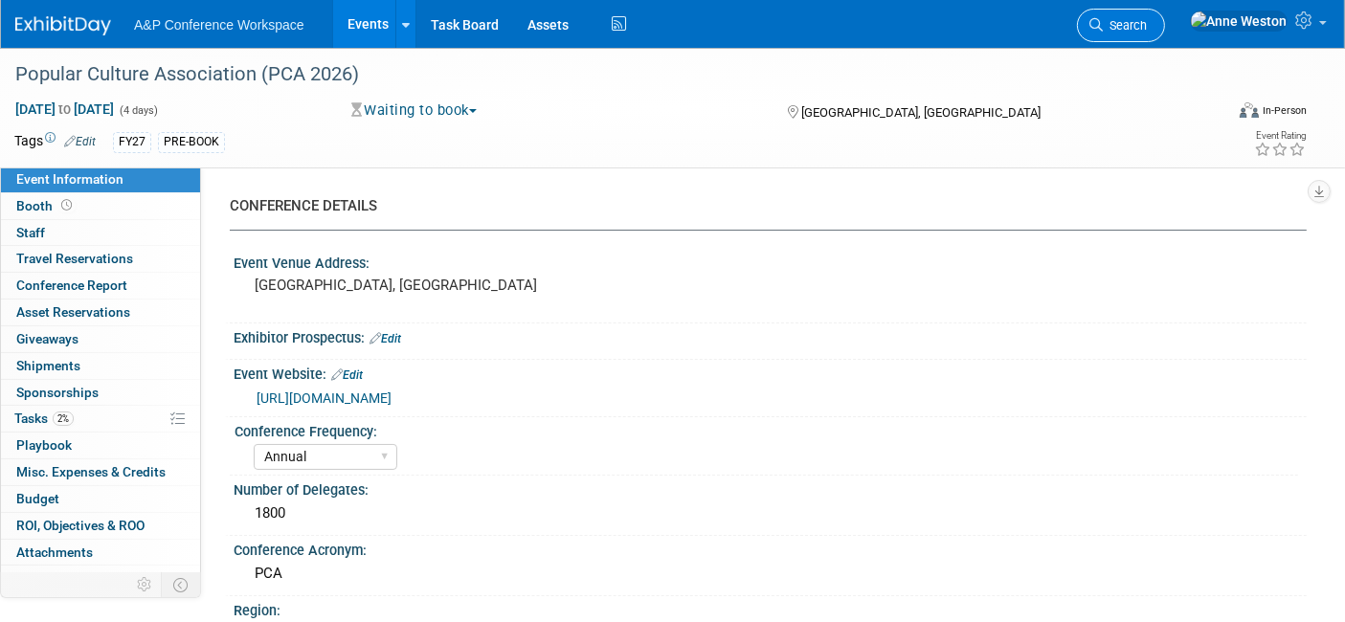
click at [1147, 22] on span "Search" at bounding box center [1125, 25] width 44 height 14
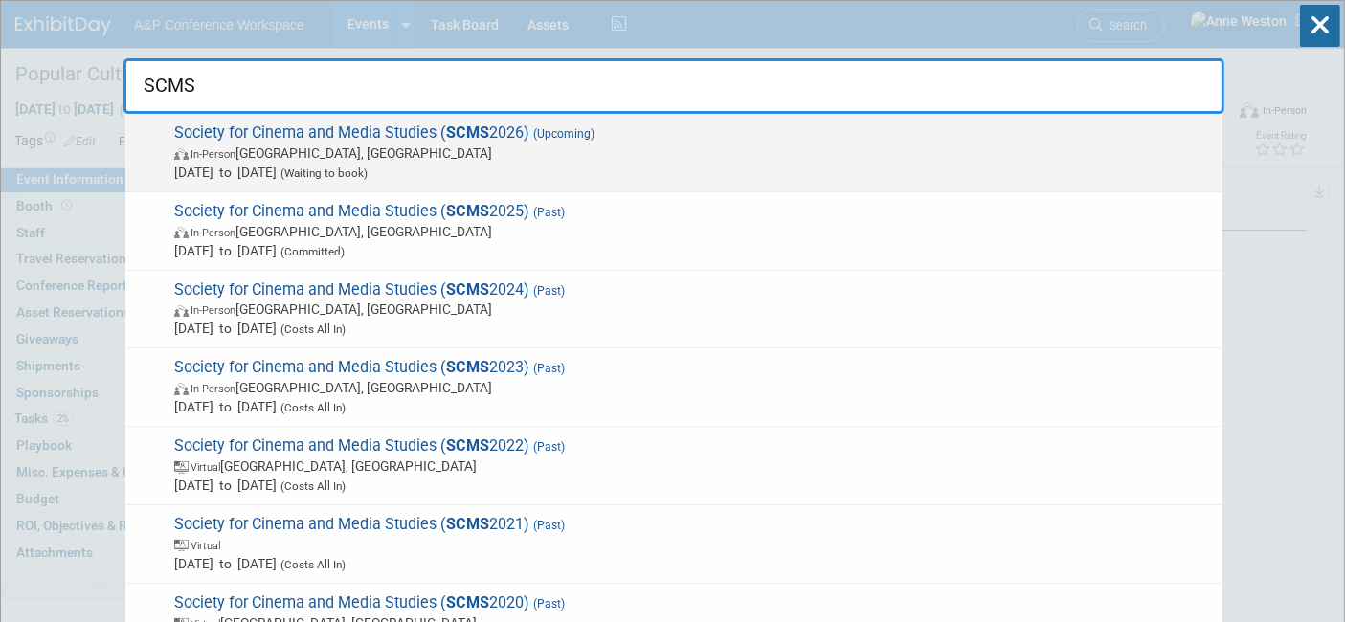
type input "SCMS"
click at [260, 142] on span "Society for Cinema and Media Studies ( SCMS 2026) (Upcoming) In-Person Chicago,…" at bounding box center [691, 153] width 1045 height 58
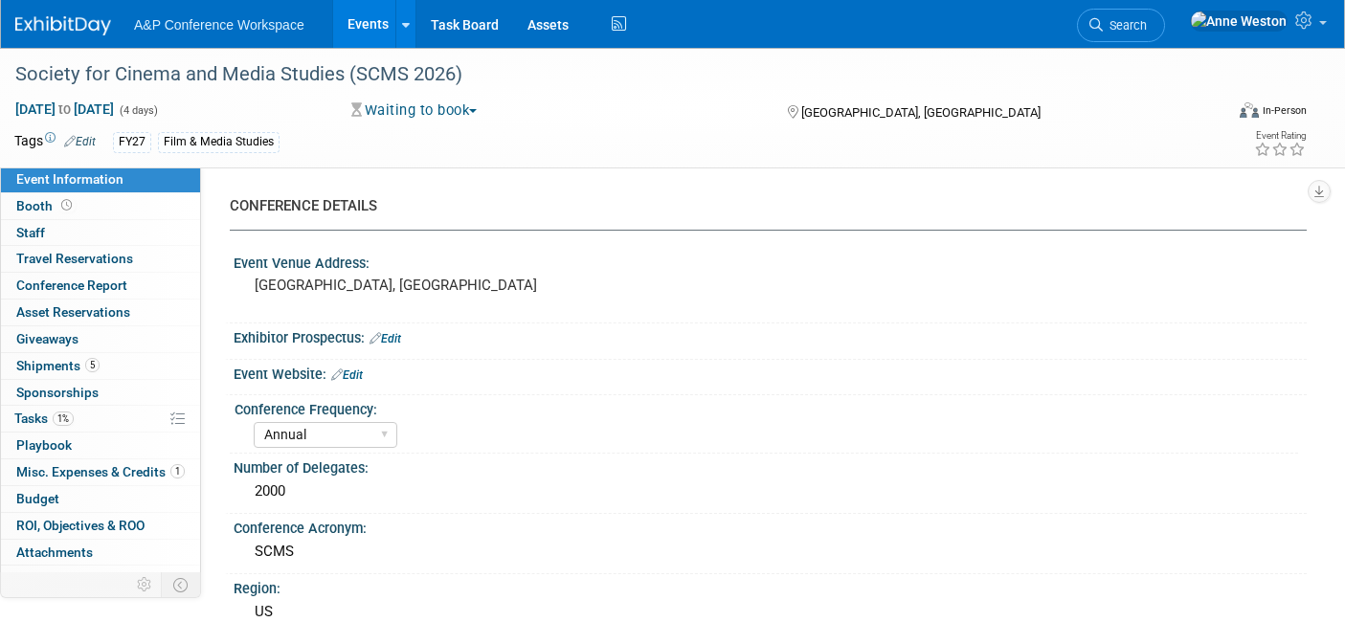
select select "Annual"
select select "Level 1"
select select "In-Person Booth"
select select "Film & Media Studies"
select select "Bloomsbury Academic"
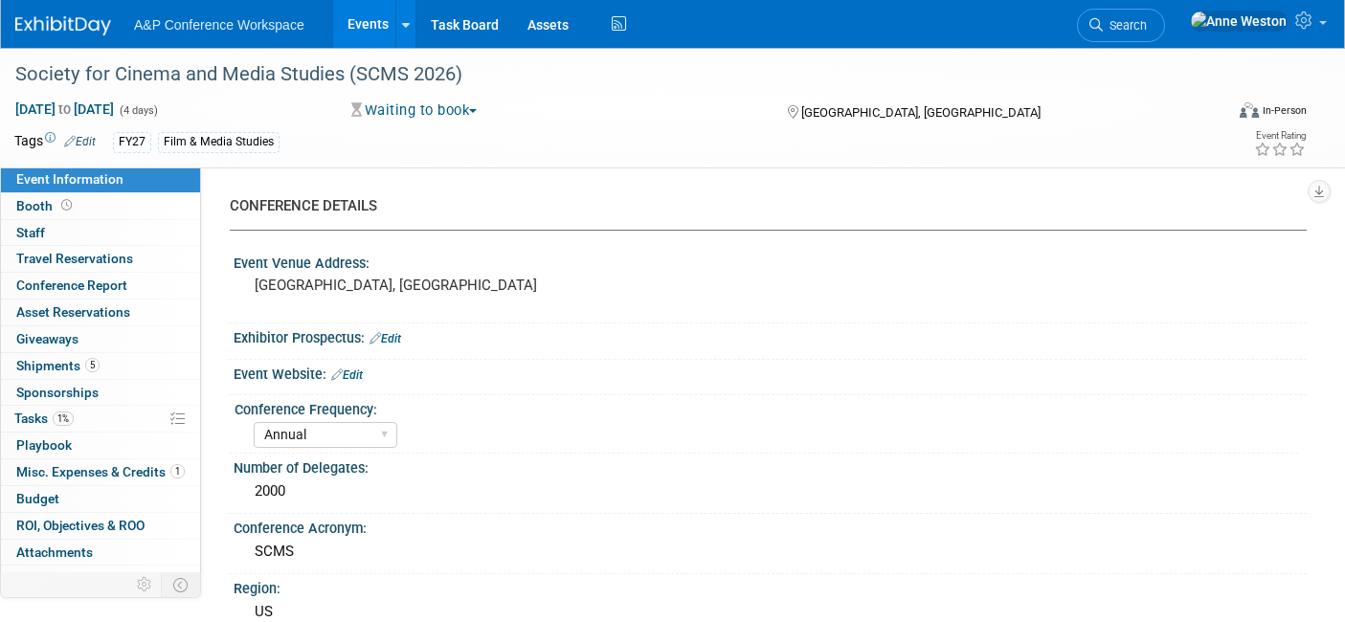
select select "[PERSON_NAME]"
select select "Brand/Subject Presence​"
click at [90, 135] on link "Edit" at bounding box center [80, 141] width 32 height 13
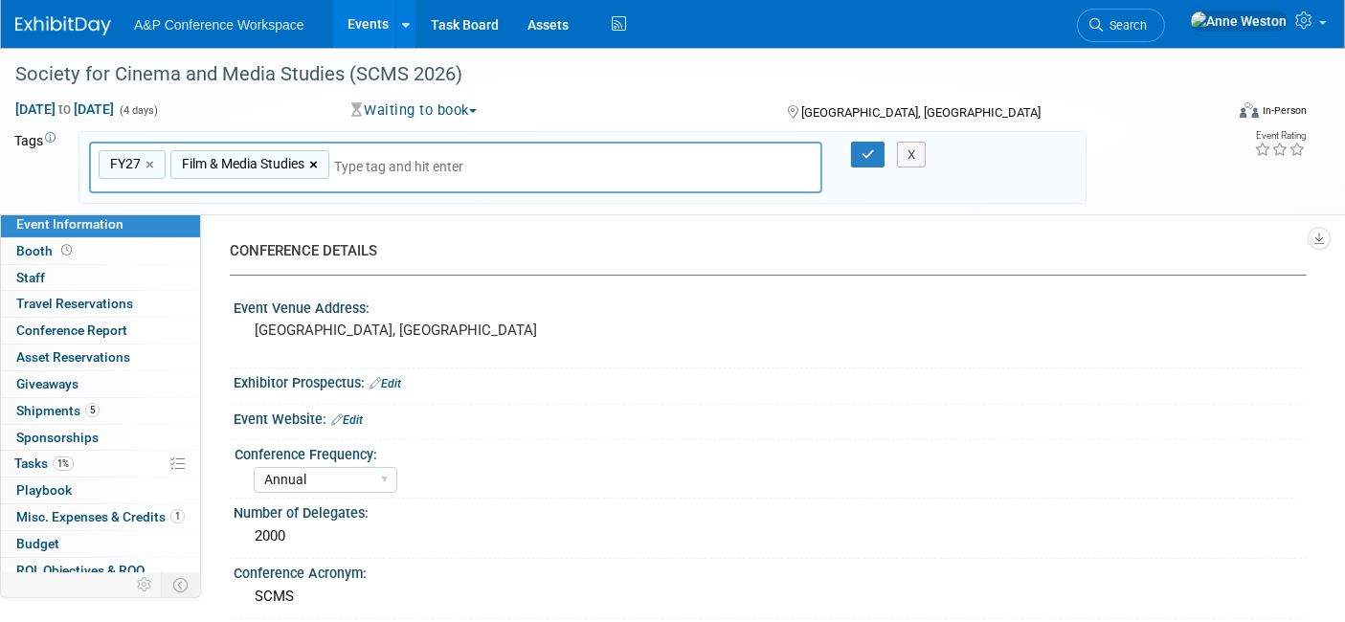
click at [320, 164] on link "×" at bounding box center [315, 165] width 12 height 22
type input "FY27"
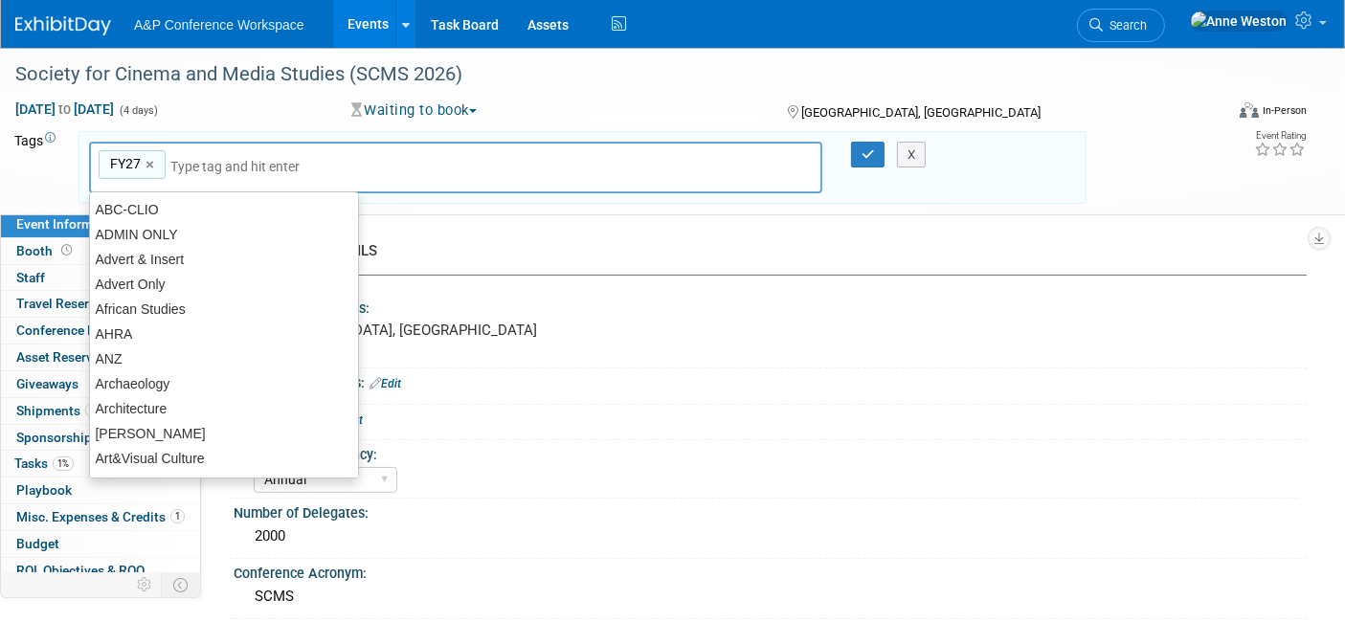
type input "p"
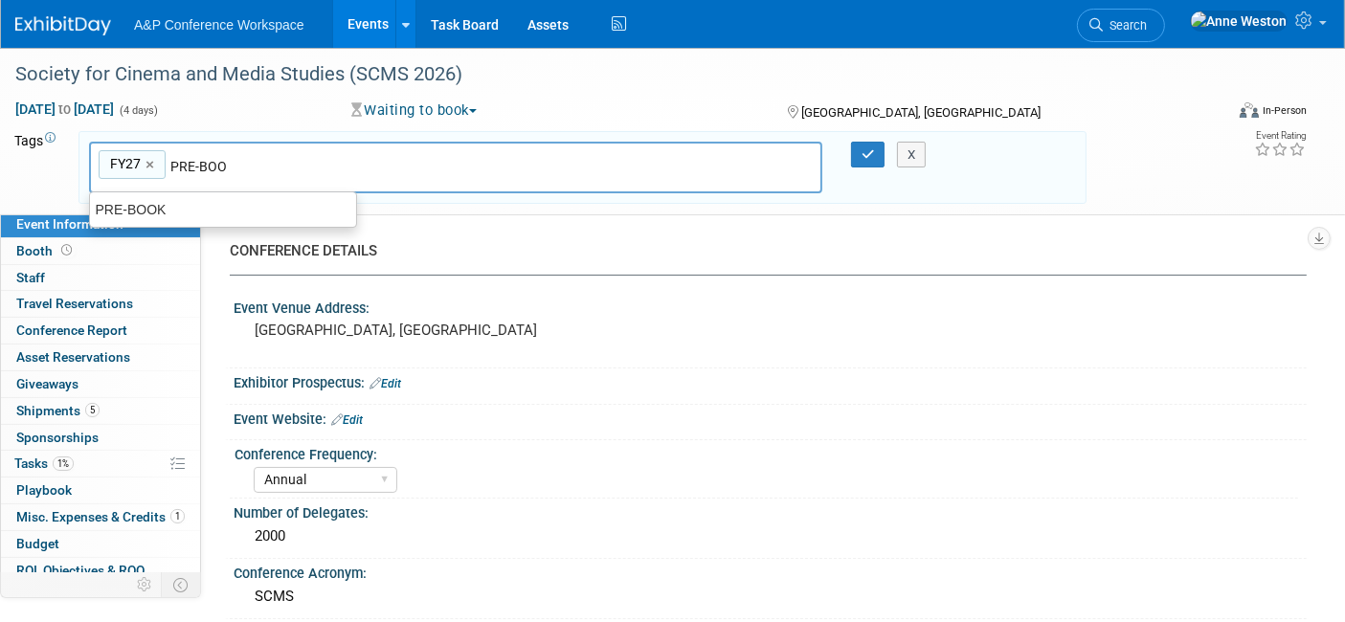
type input "PRE-BOOK"
type input "FY27, PRE-BOOK"
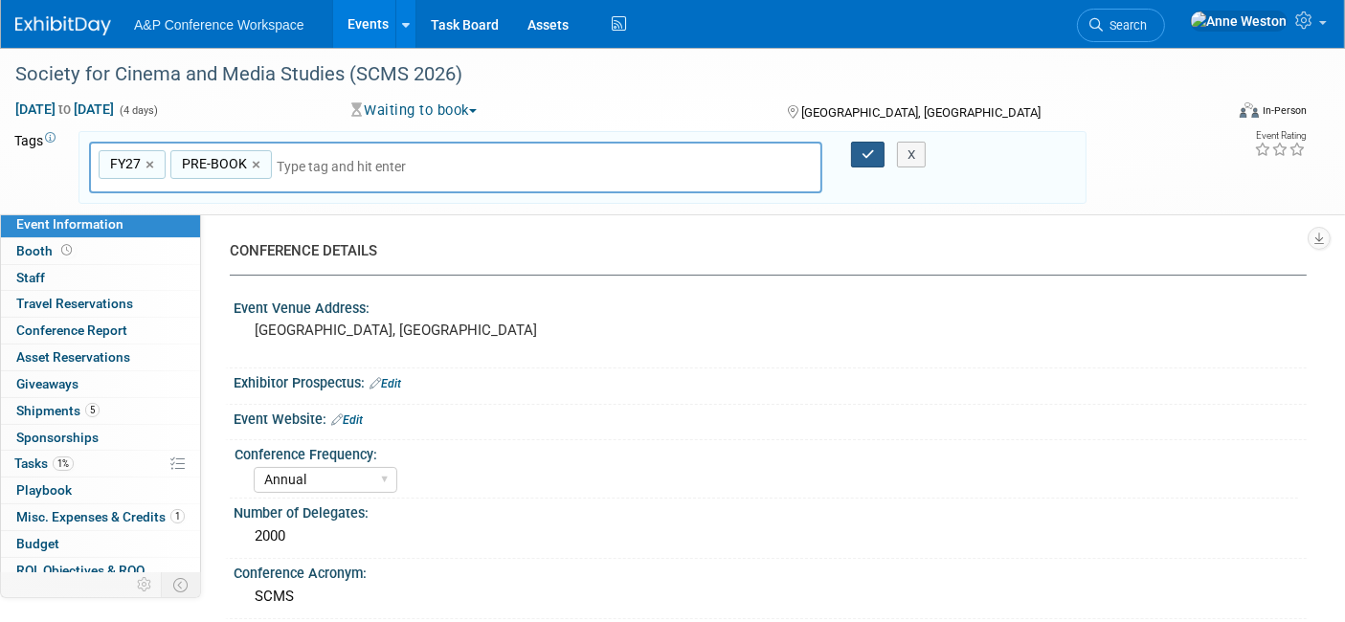
click at [862, 148] on icon "button" at bounding box center [868, 154] width 13 height 12
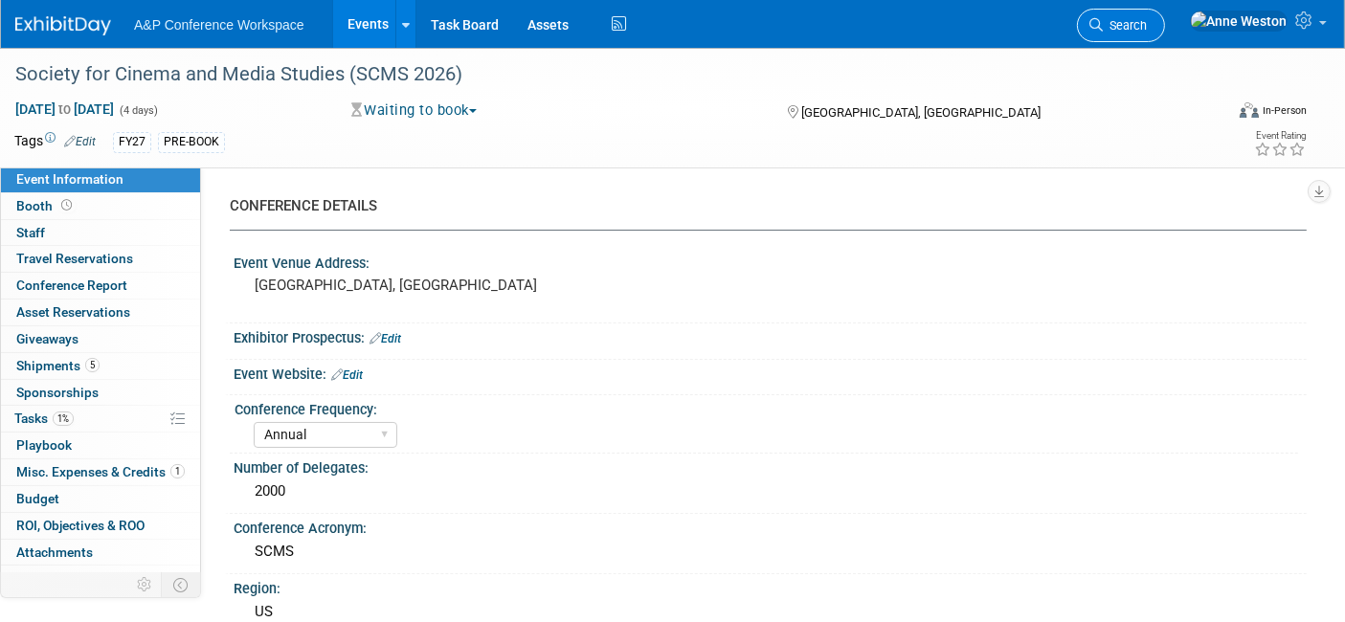
click at [1147, 18] on span "Search" at bounding box center [1125, 25] width 44 height 14
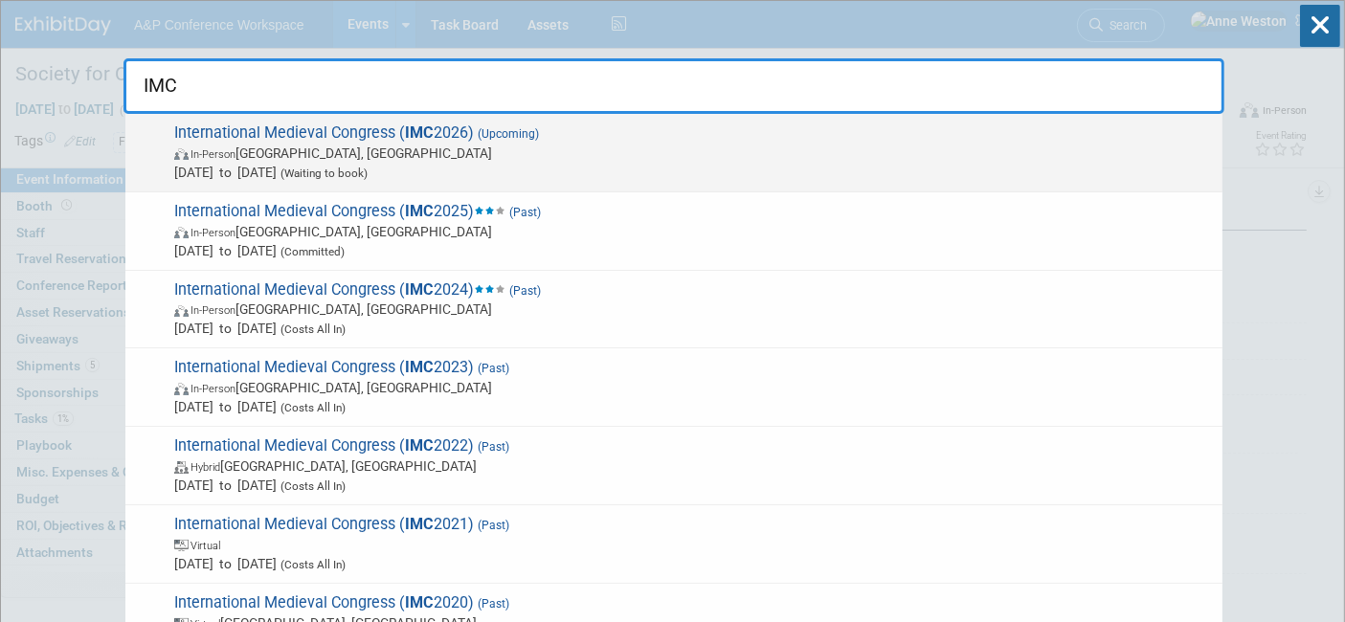
type input "IMC"
click at [377, 137] on span "International Medieval Congress ( IMC 2026) (Upcoming) In-Person Leeds, United …" at bounding box center [691, 153] width 1045 height 58
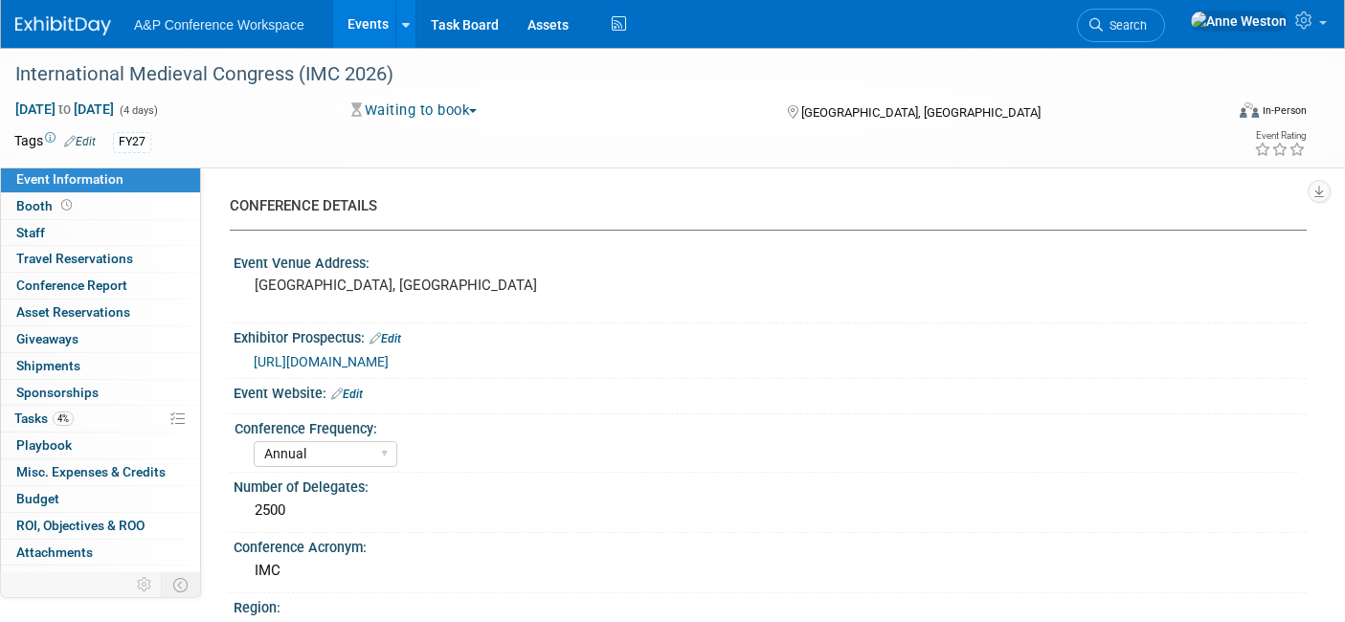
select select "Annual"
select select "Level 1"
select select "In-Person Booth"
select select "History"
select select "Bloomsbury Academic"
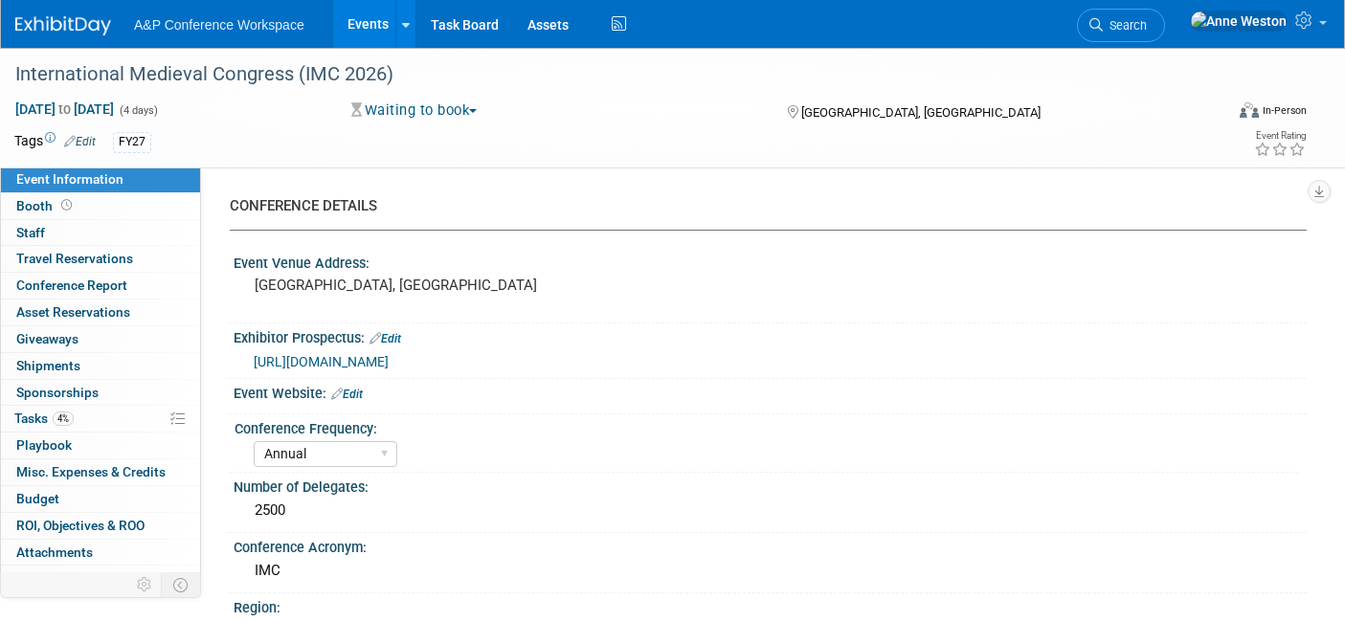
select select "[PERSON_NAME]"
select select "Networking/Commissioning"
click at [86, 135] on link "Edit" at bounding box center [80, 141] width 32 height 13
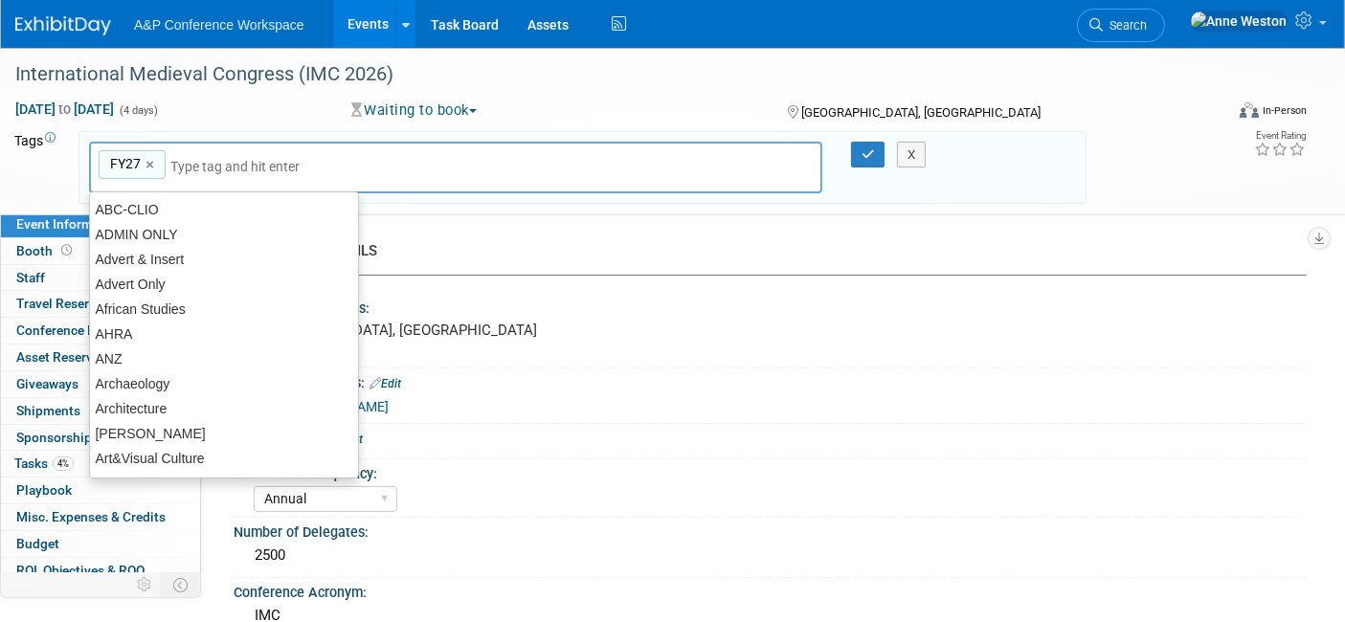
click at [218, 164] on input "text" at bounding box center [246, 166] width 153 height 19
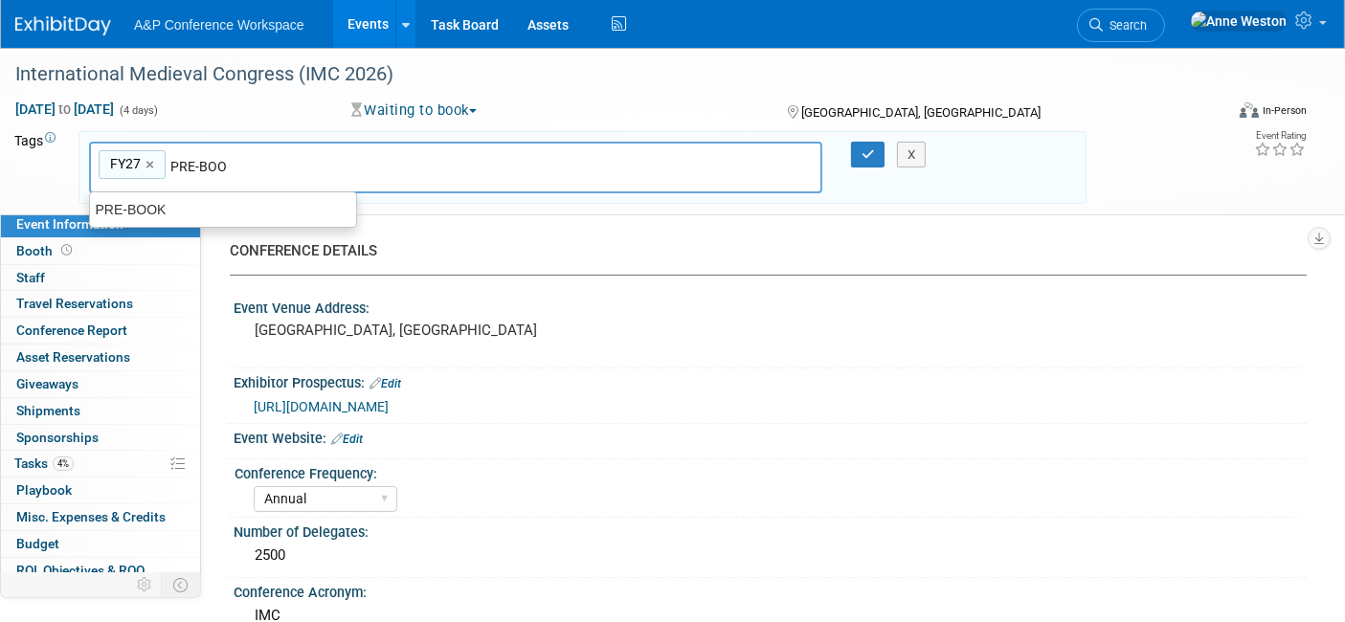
type input "PRE-BOOK"
type input "FY27, PRE-BOOK"
click at [869, 154] on icon "button" at bounding box center [868, 154] width 13 height 12
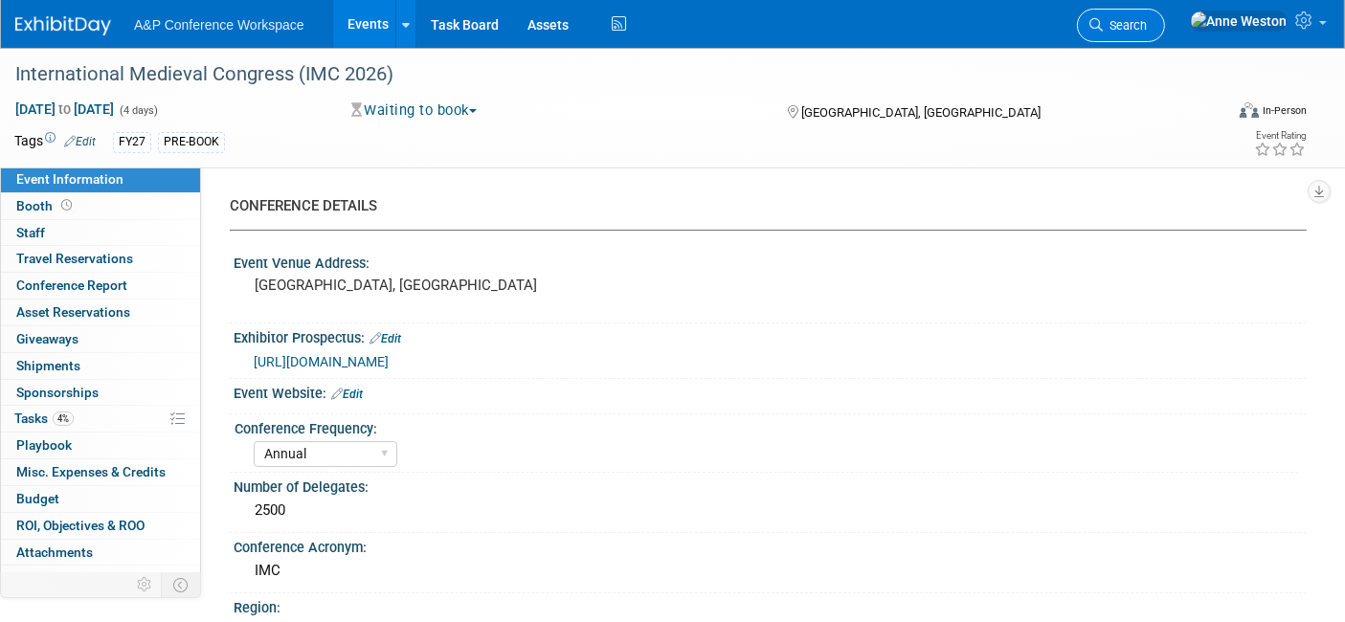
click at [1147, 25] on span "Search" at bounding box center [1125, 25] width 44 height 14
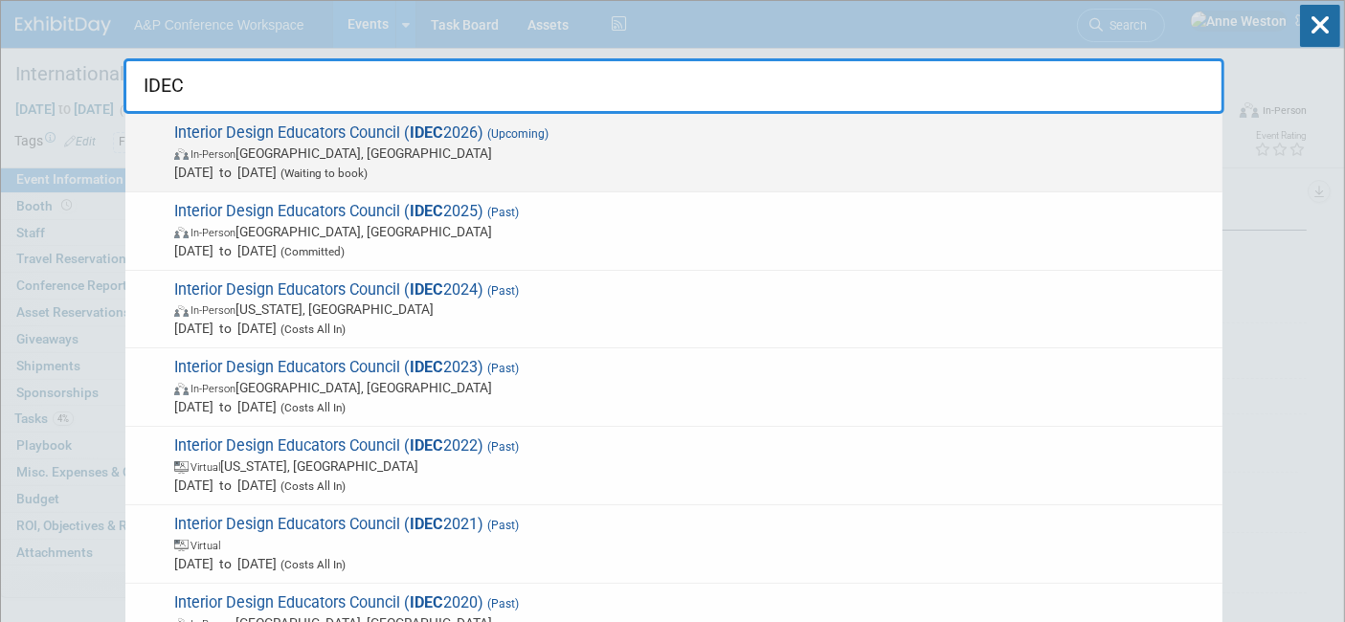
type input "IDEC"
click at [237, 139] on span "Interior Design Educators Council ( IDEC 2026) (Upcoming) In-Person Chicago, IL…" at bounding box center [691, 153] width 1045 height 58
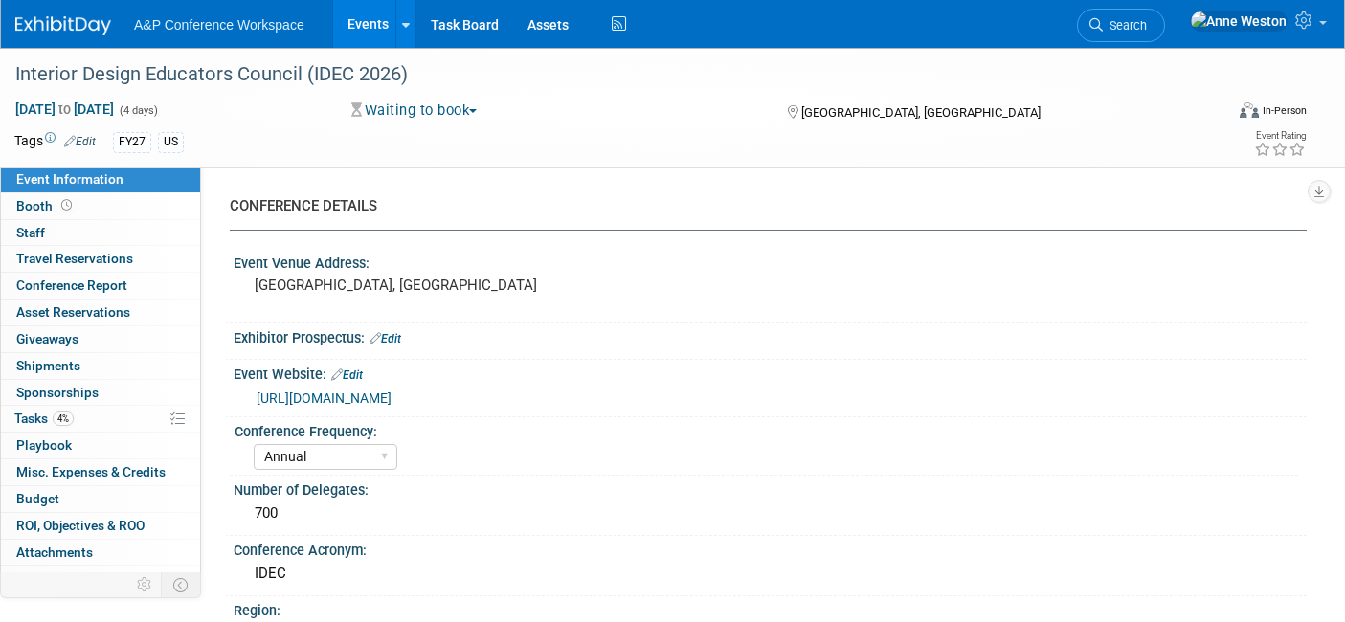
select select "Annual"
select select "Level 2"
select select "In-Person Booth"
select select "Interior Design & Interior Architecture"
select select "[PERSON_NAME] Books"
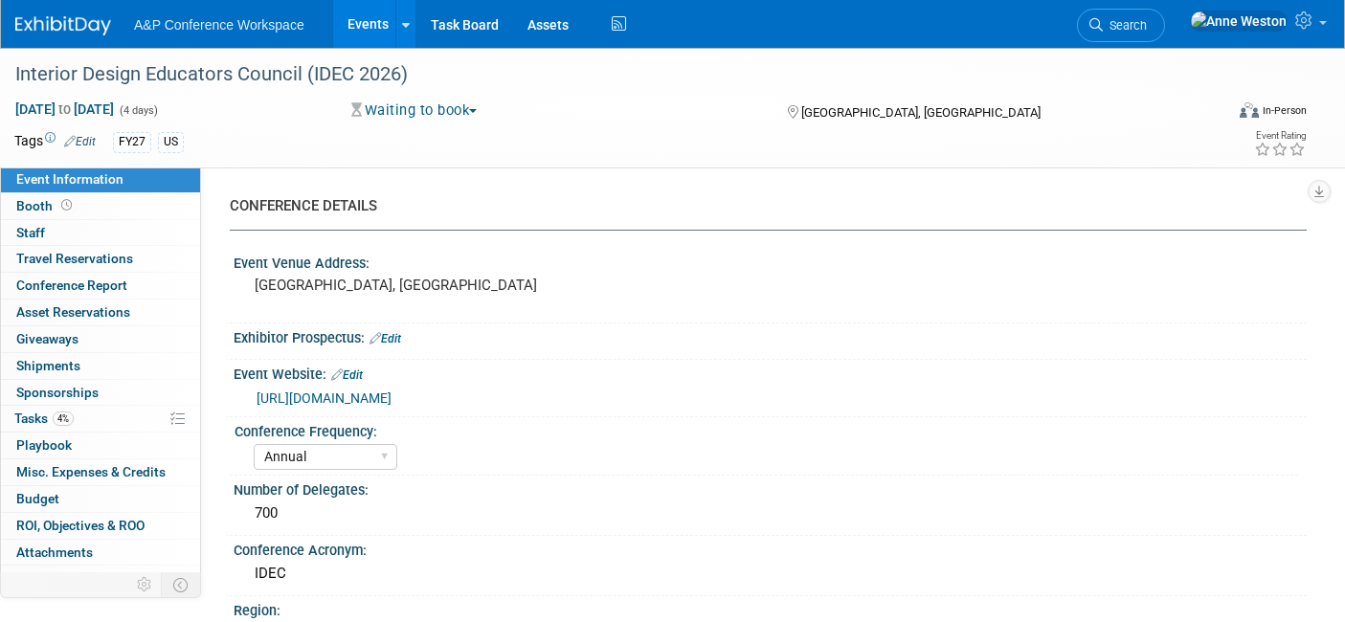
select select "[PERSON_NAME]"
select select "Brand/Subject Presence​"
click at [85, 141] on link "Edit" at bounding box center [80, 141] width 32 height 13
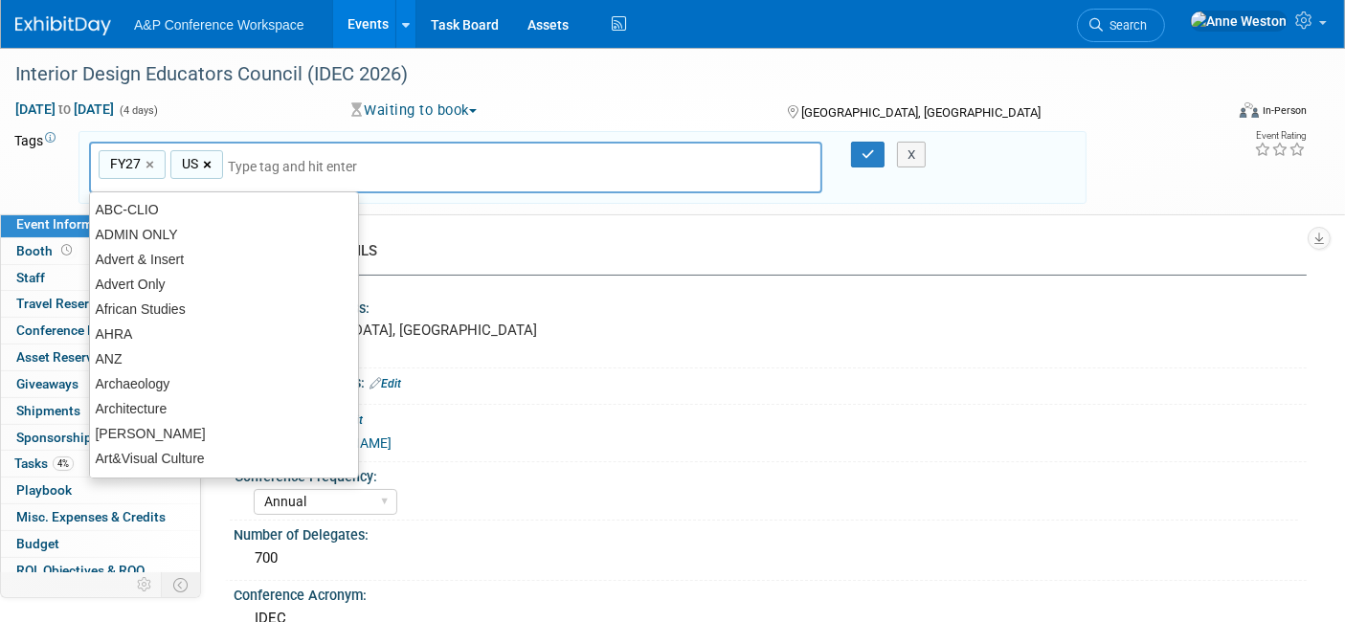
click at [203, 161] on link "×" at bounding box center [209, 165] width 12 height 22
type input "FY27"
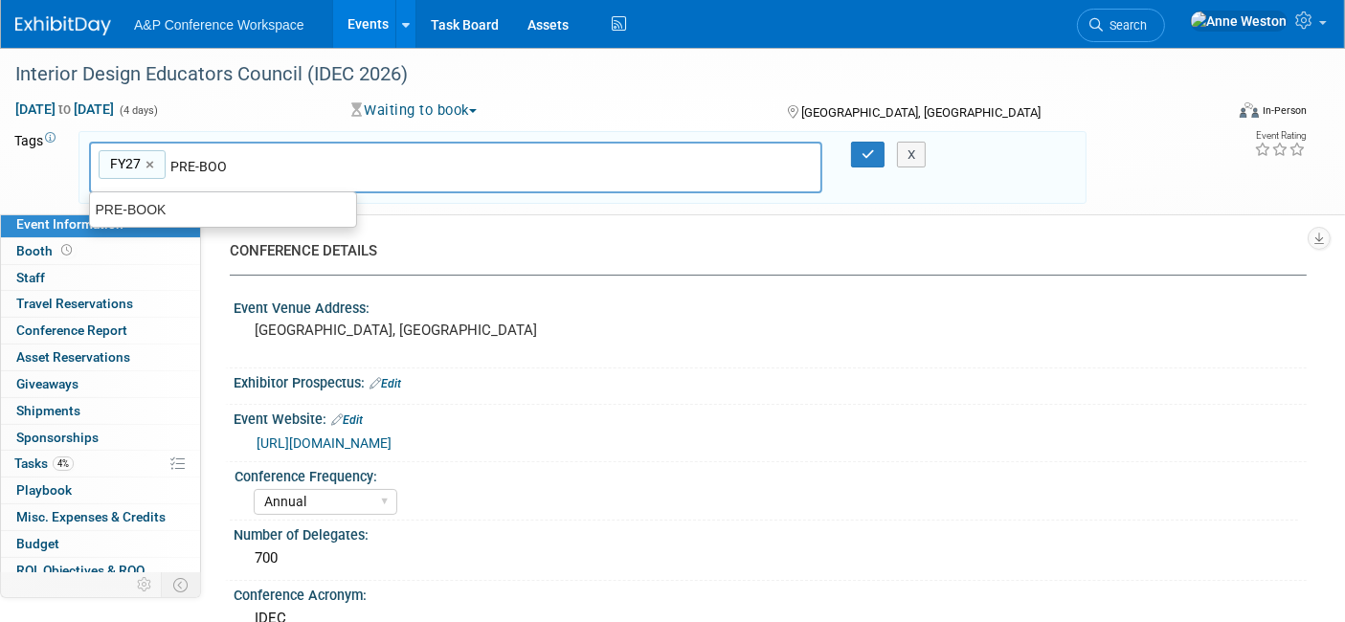
type input "PRE-BOOK"
type input "FY27, PRE-BOOK"
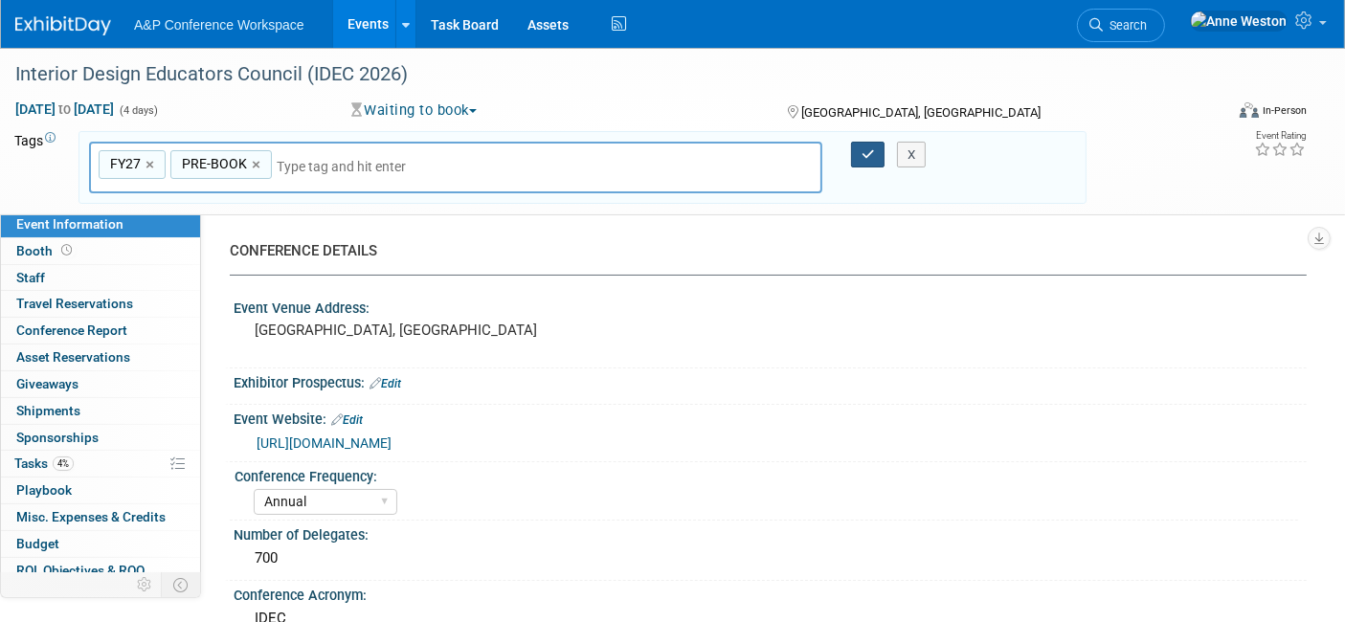
click at [869, 144] on button "button" at bounding box center [868, 155] width 34 height 27
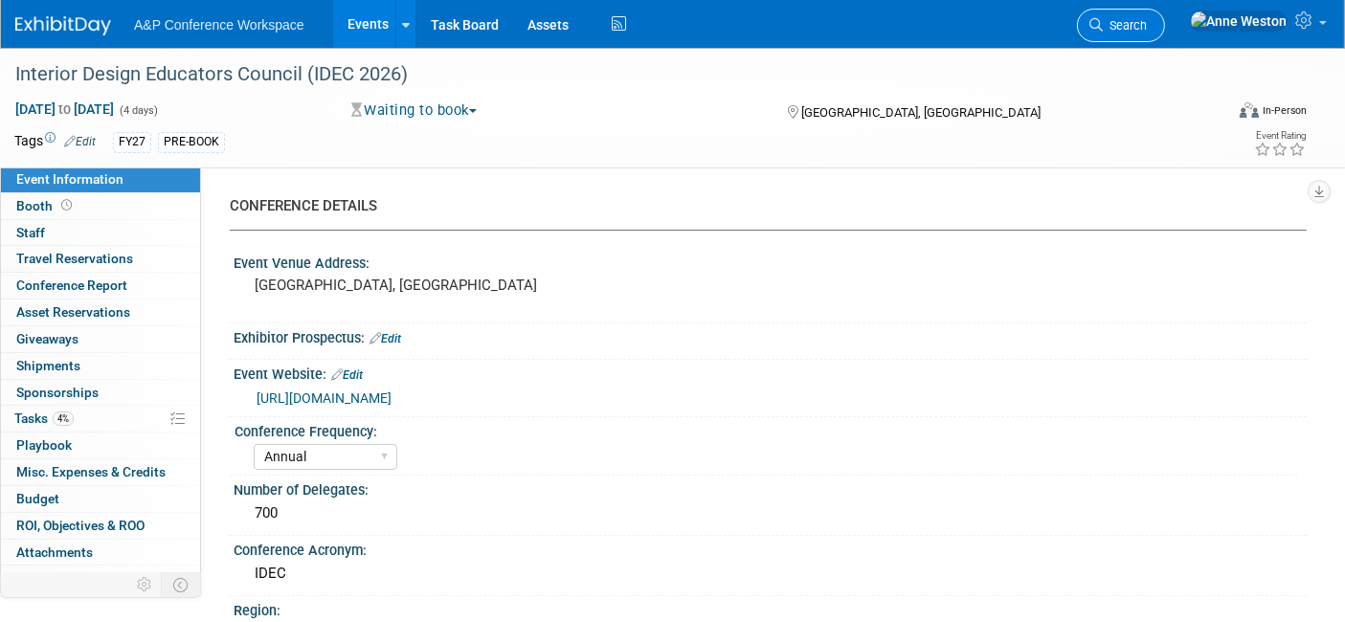
click at [1103, 24] on icon at bounding box center [1096, 24] width 13 height 13
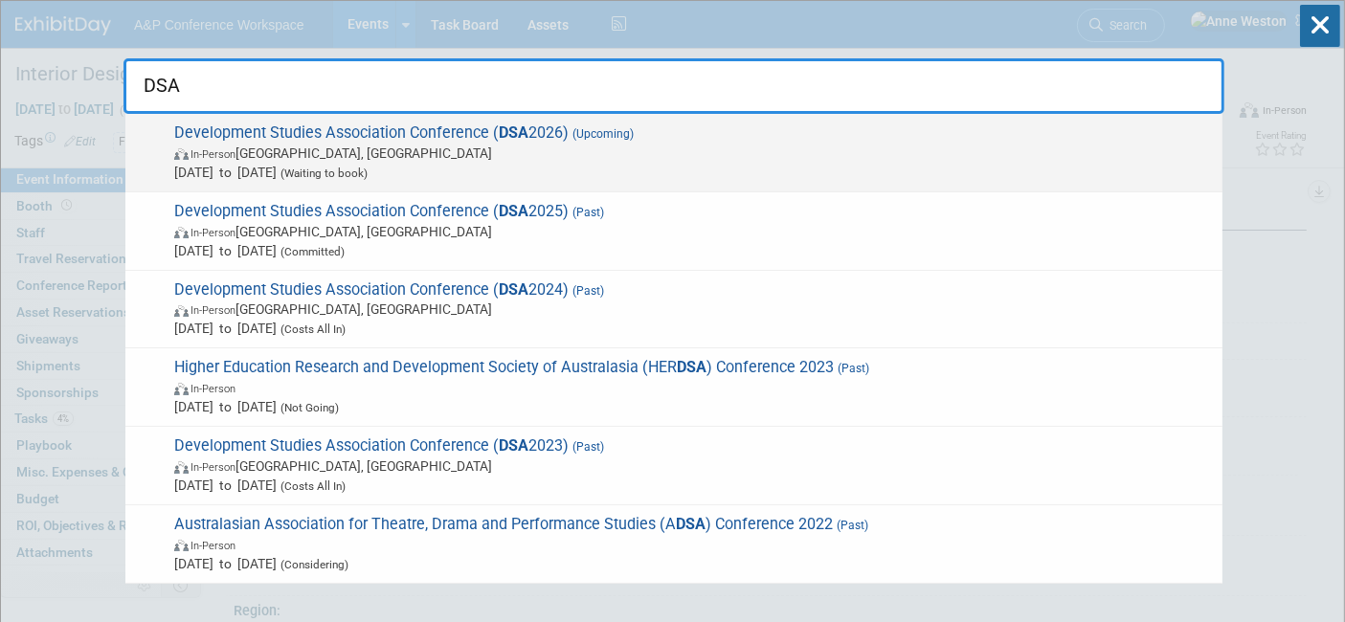
type input "DSA"
click at [298, 129] on span "Development Studies Association Conference ( DSA 2026) (Upcoming) In-Person Dub…" at bounding box center [691, 153] width 1045 height 58
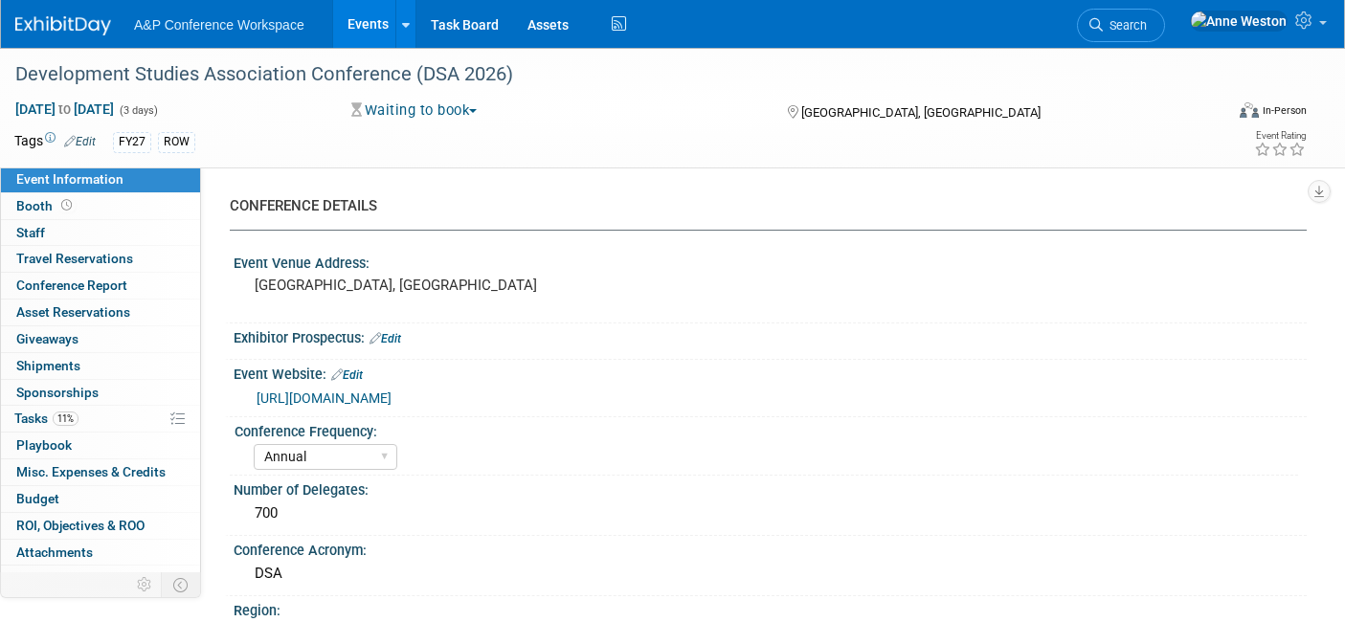
select select "Annual"
select select "Level 2"
select select "In-Person Booth"
select select "International Development"
select select "Bloomsbury Academic"
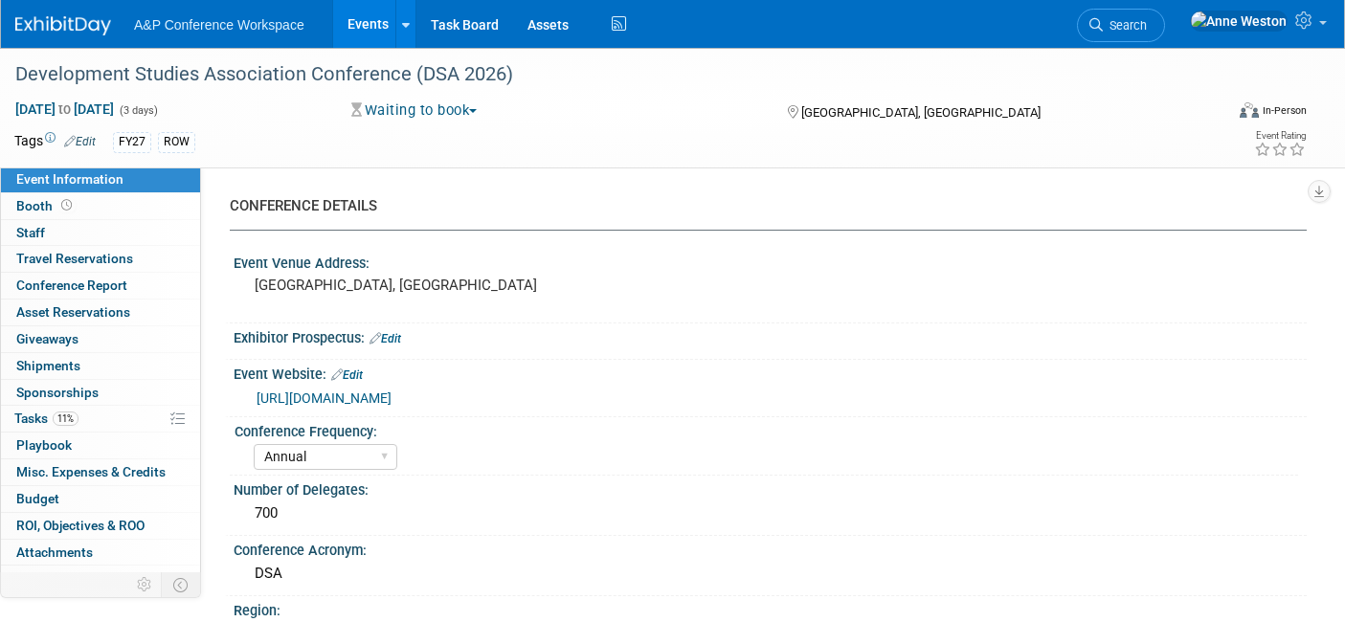
select select "[PERSON_NAME]"
click at [69, 140] on icon at bounding box center [69, 141] width 11 height 12
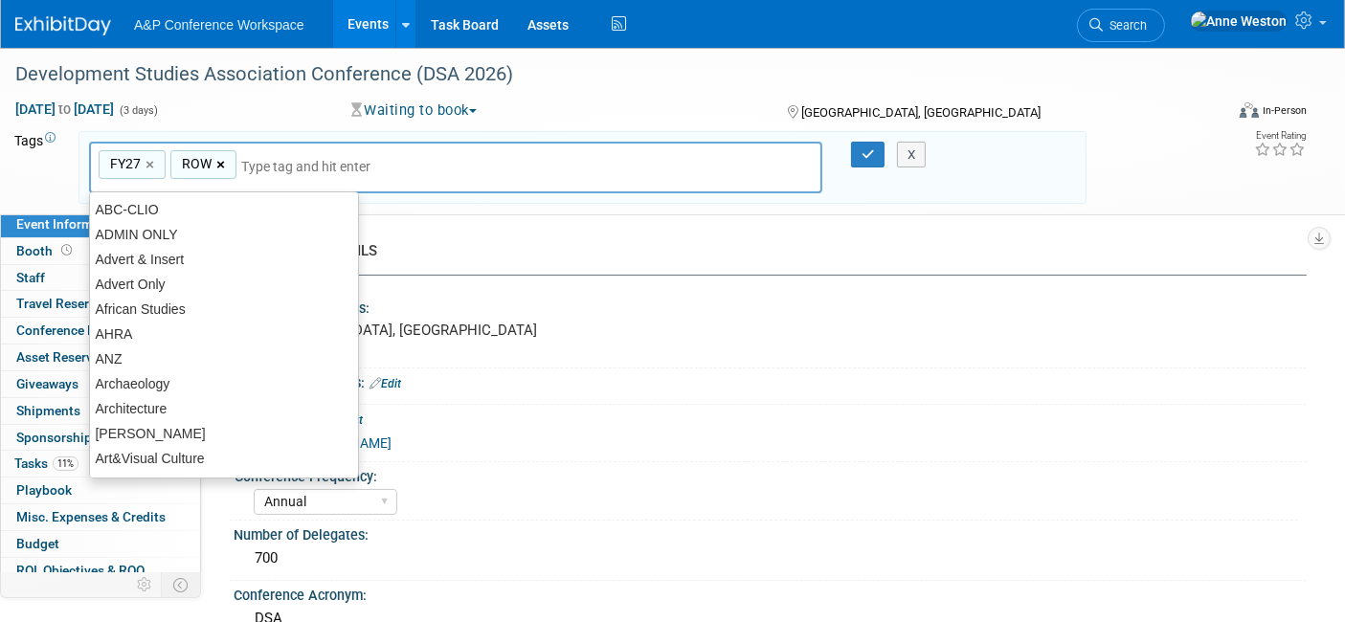
click at [216, 163] on link "×" at bounding box center [222, 165] width 12 height 22
type input "FY27"
click at [230, 163] on input "text" at bounding box center [304, 166] width 268 height 19
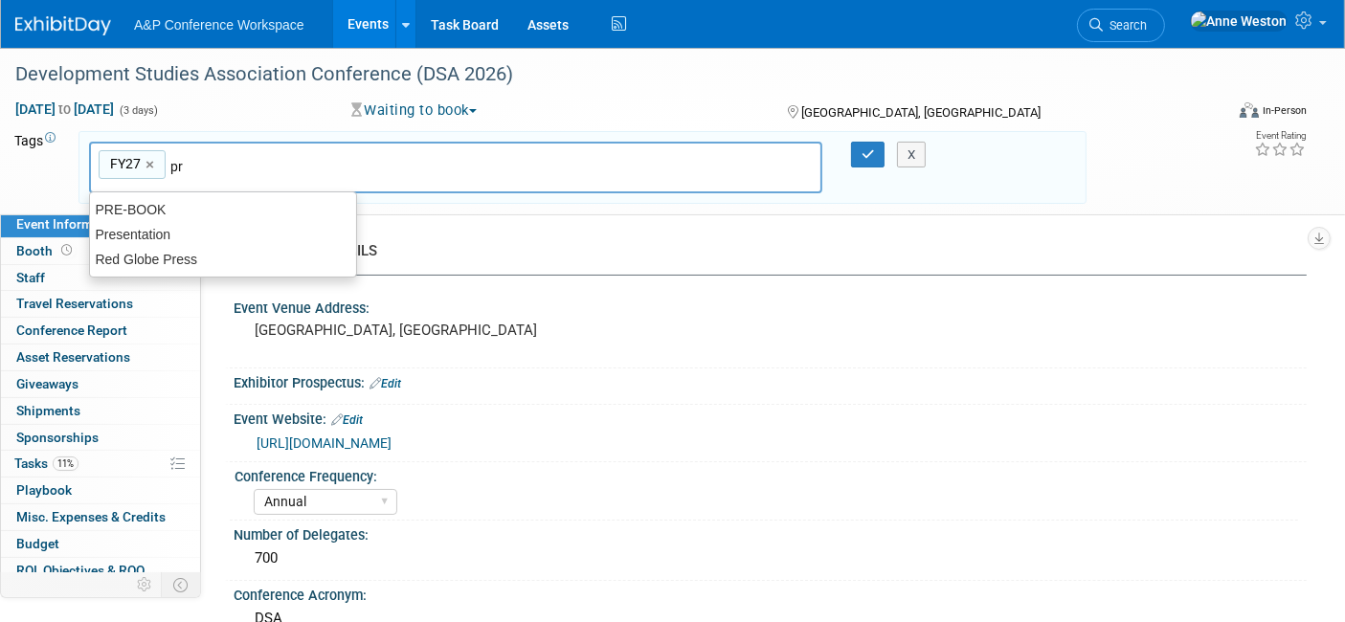
type input "p"
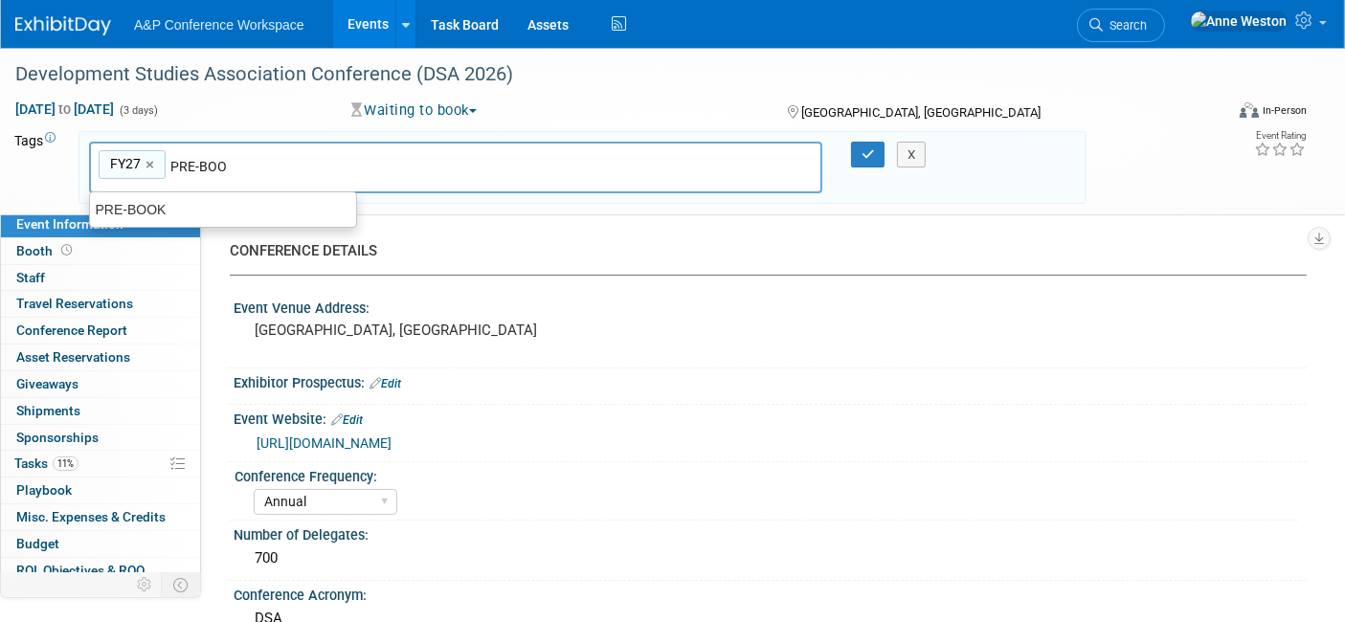
type input "PRE-BOOK"
type input "FY27, PRE-BOOK"
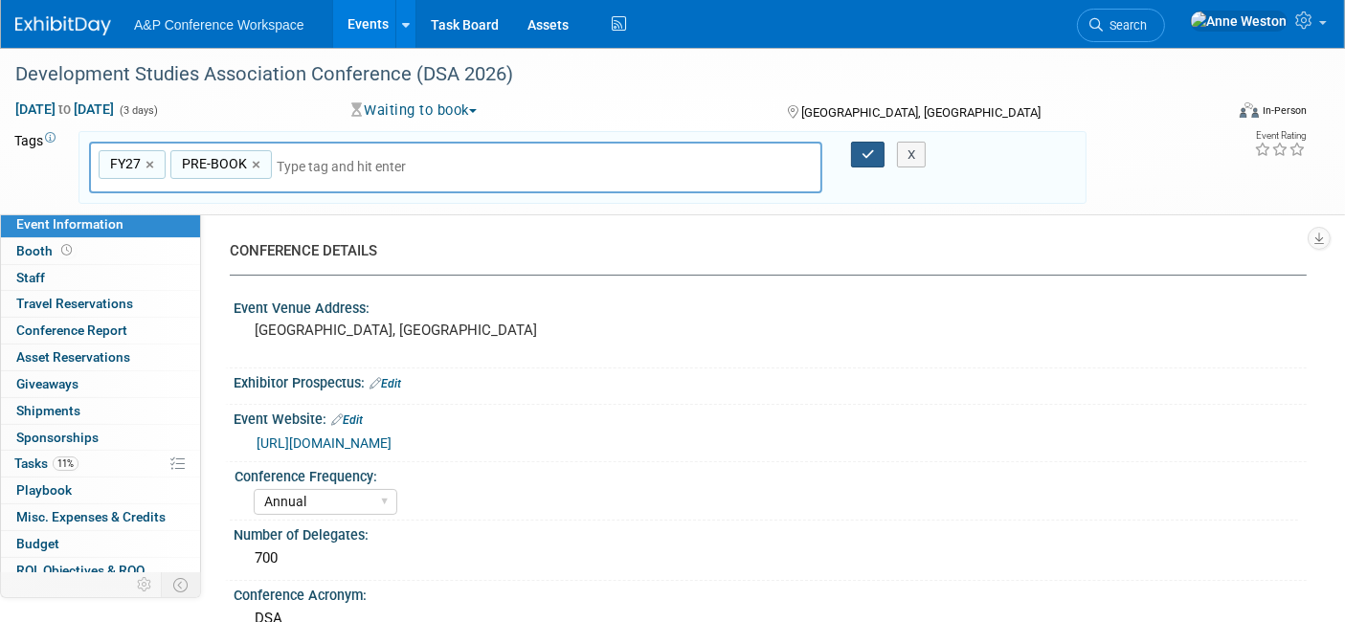
click at [864, 149] on icon "button" at bounding box center [868, 154] width 13 height 12
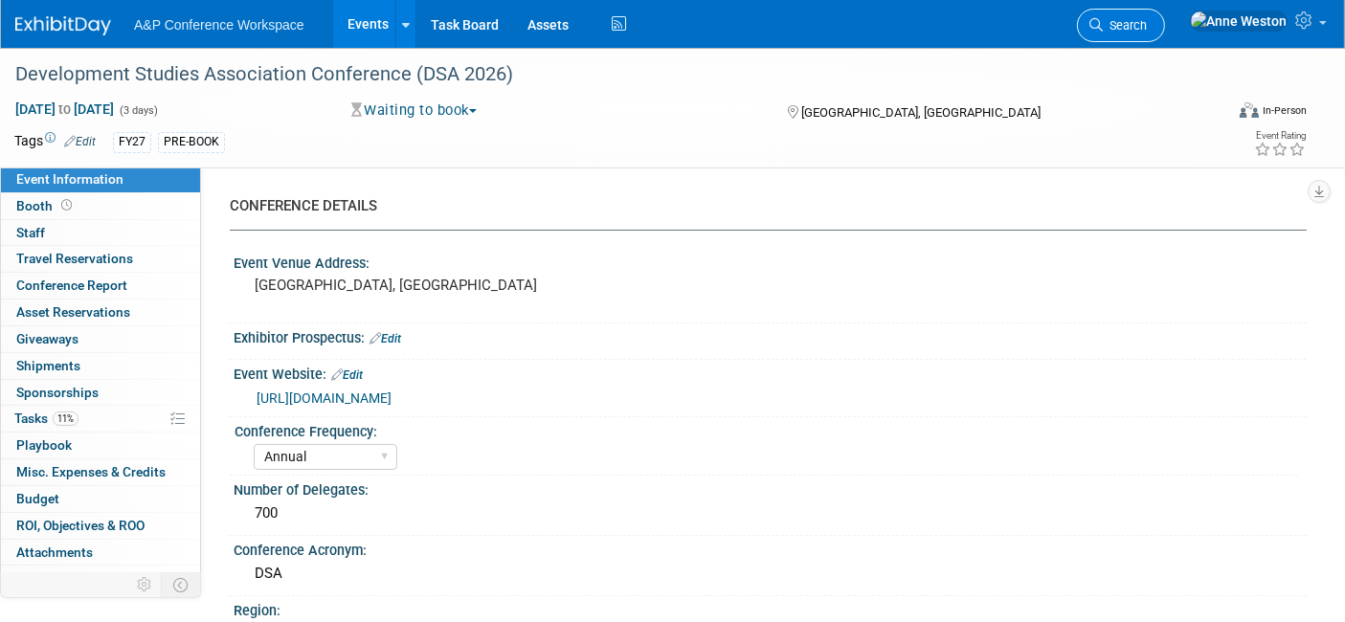
click at [1163, 14] on link "Search" at bounding box center [1121, 26] width 88 height 34
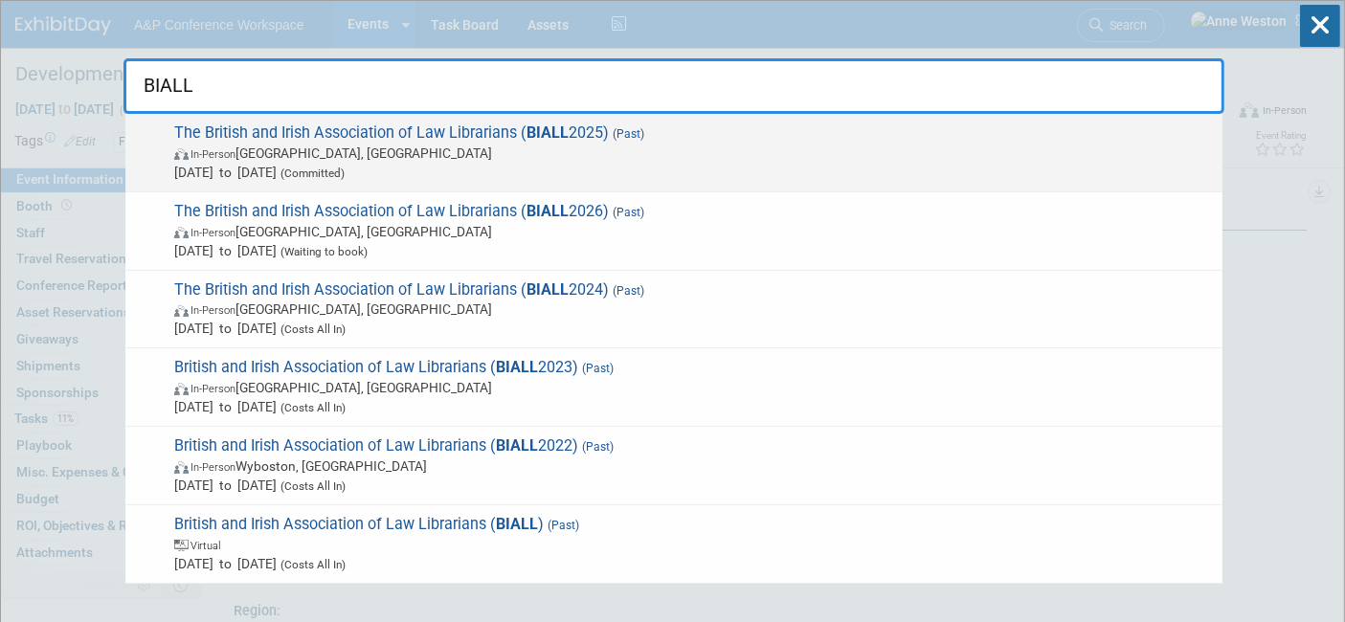
type input "BIALL"
click at [289, 142] on span "The British and Irish Association of Law Librarians ( BIALL 2025) (Past) In-Per…" at bounding box center [691, 153] width 1045 height 58
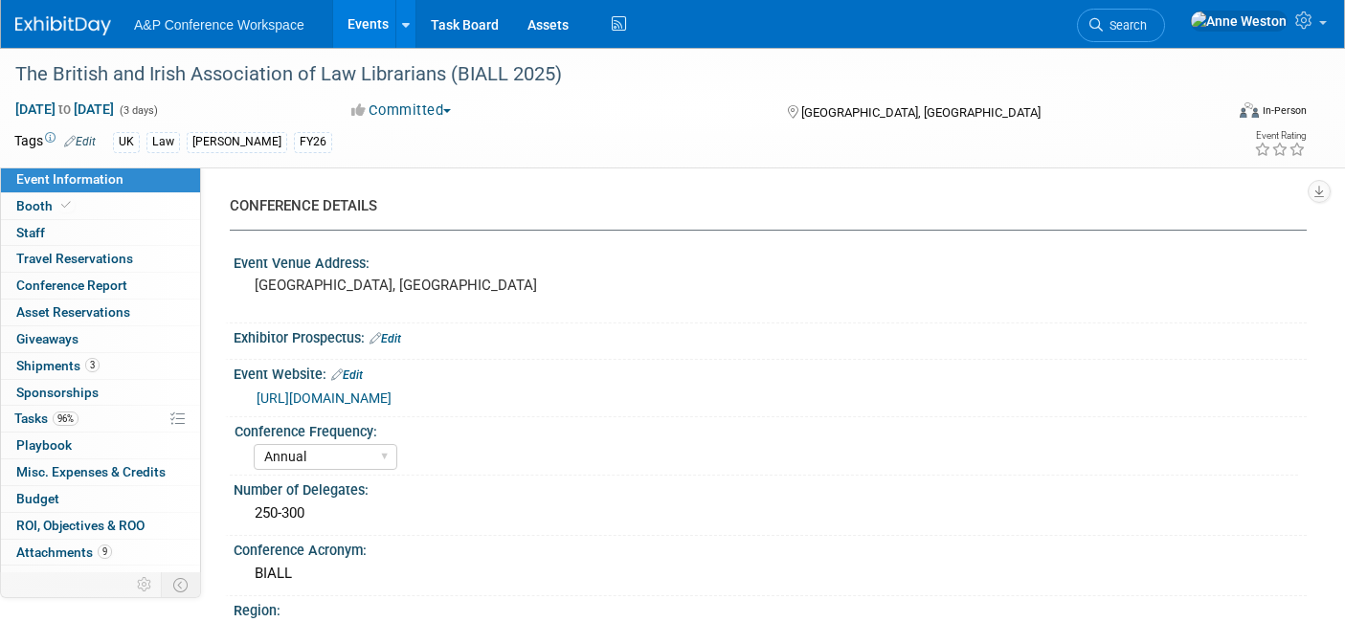
select select "Annual"
select select "Level 2"
select select "In-Person Booth"
select select "Law"
select select "Bloomsbury Professional"
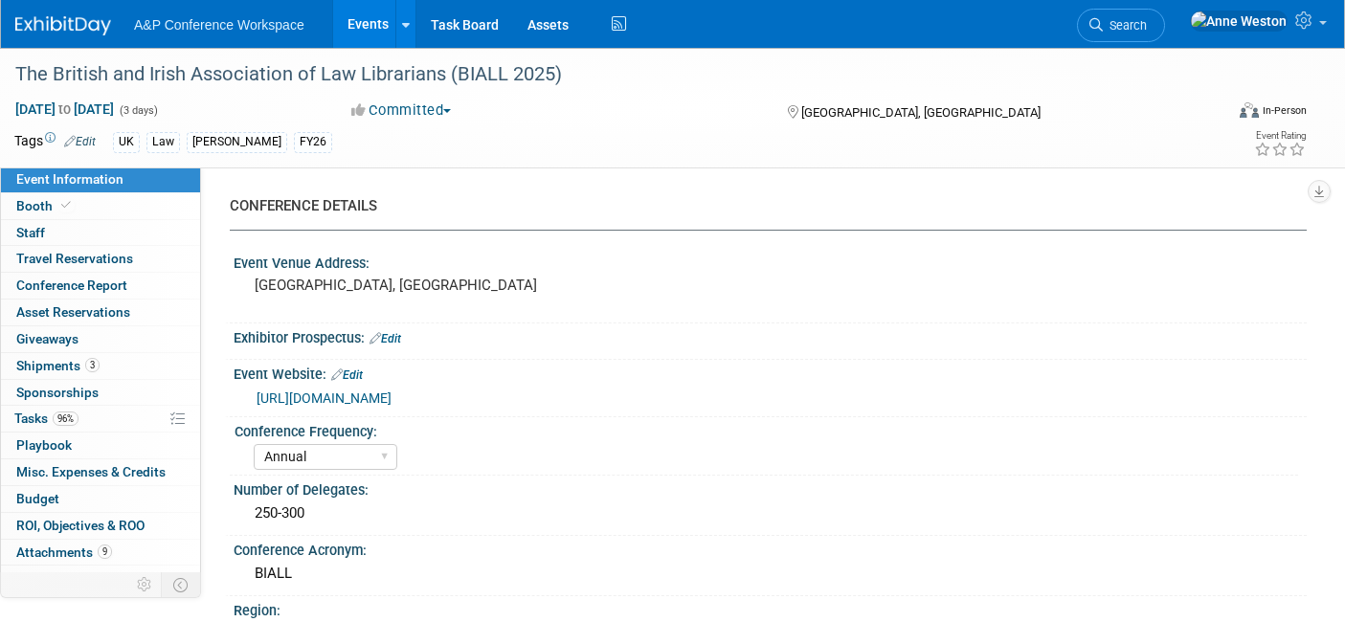
select select "[PERSON_NAME]"
select select "Brand/Subject Presence​"
click at [87, 135] on link "Edit" at bounding box center [80, 141] width 32 height 13
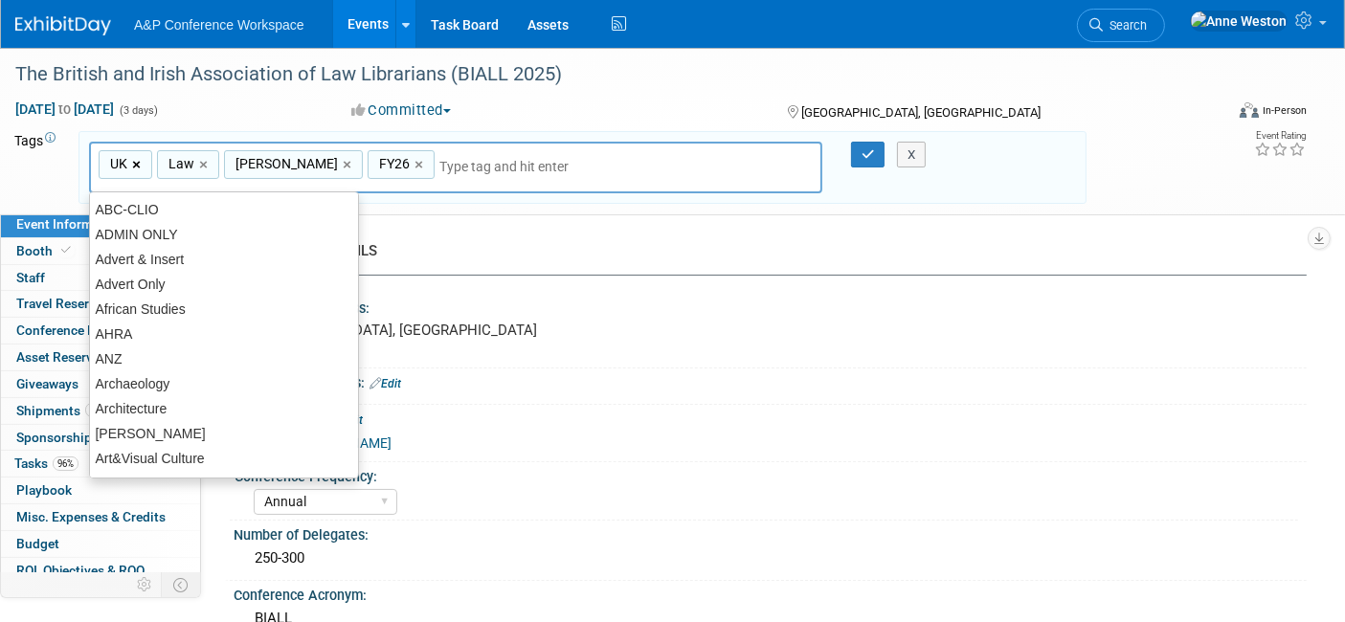
click at [136, 161] on link "×" at bounding box center [138, 165] width 12 height 22
type input "Law, Hart, FY26"
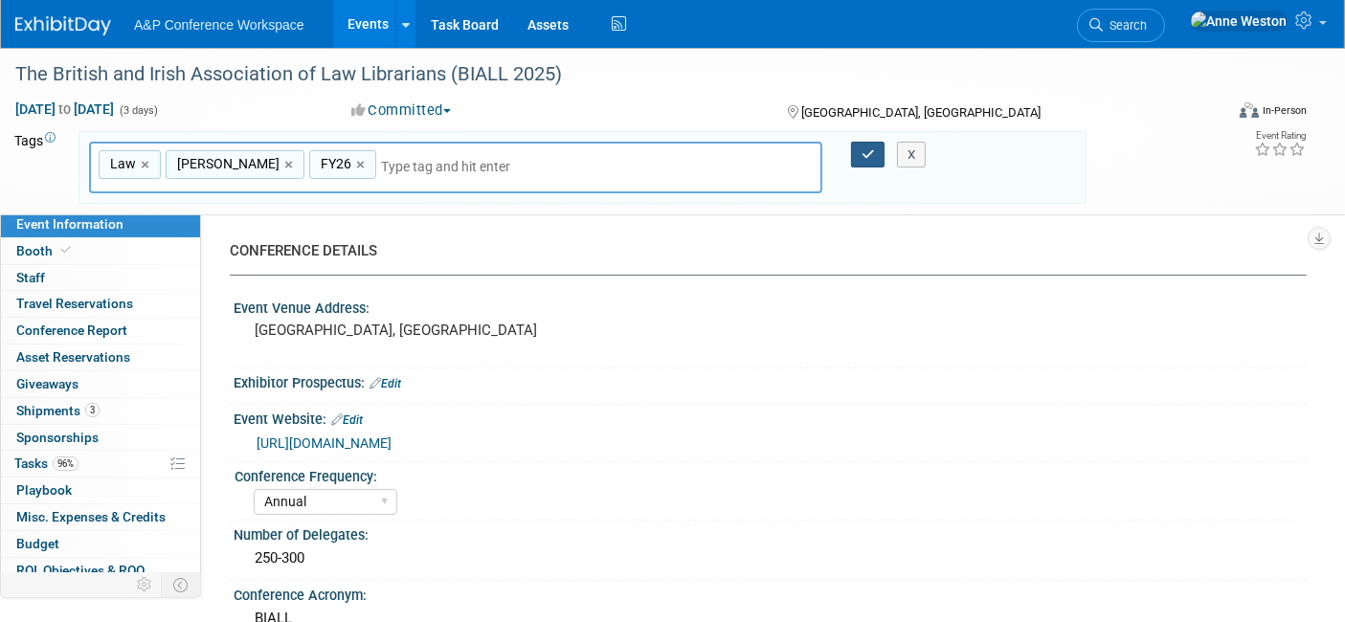
click at [859, 151] on button "button" at bounding box center [868, 155] width 34 height 27
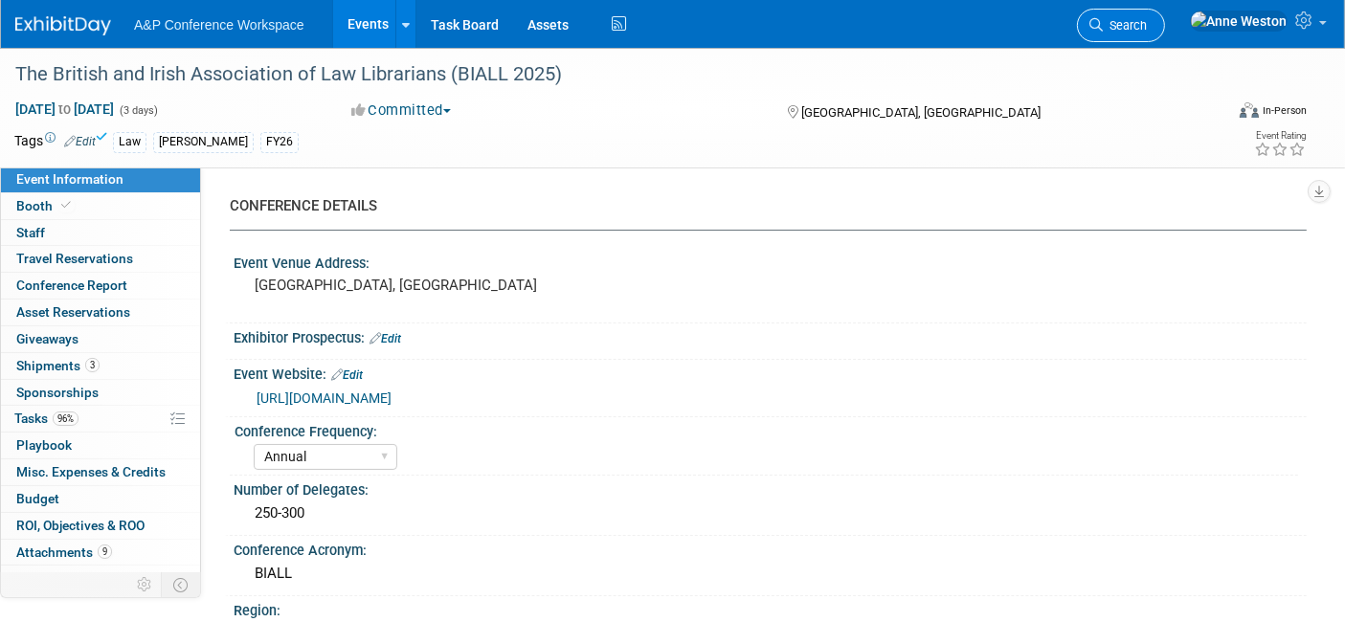
click at [1147, 22] on span "Search" at bounding box center [1125, 25] width 44 height 14
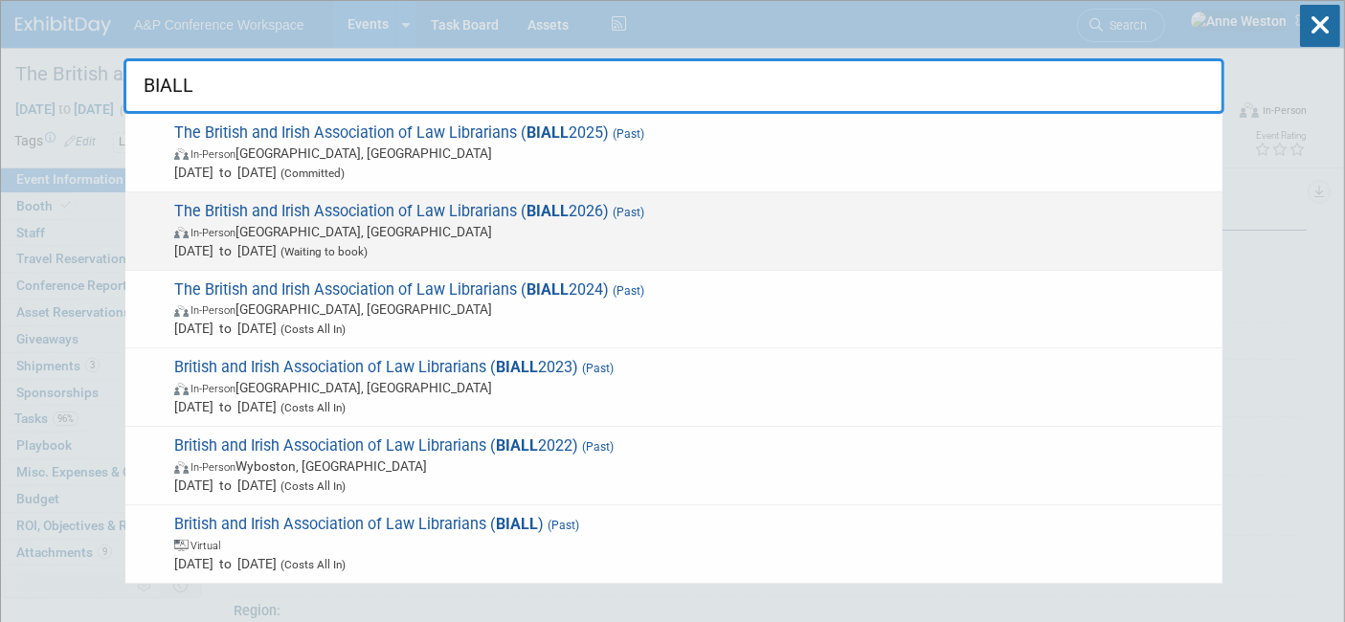
type input "BIALL"
click at [410, 209] on span "The British and Irish Association of Law Librarians ( BIALL 2026) (Past) In-Per…" at bounding box center [691, 231] width 1045 height 58
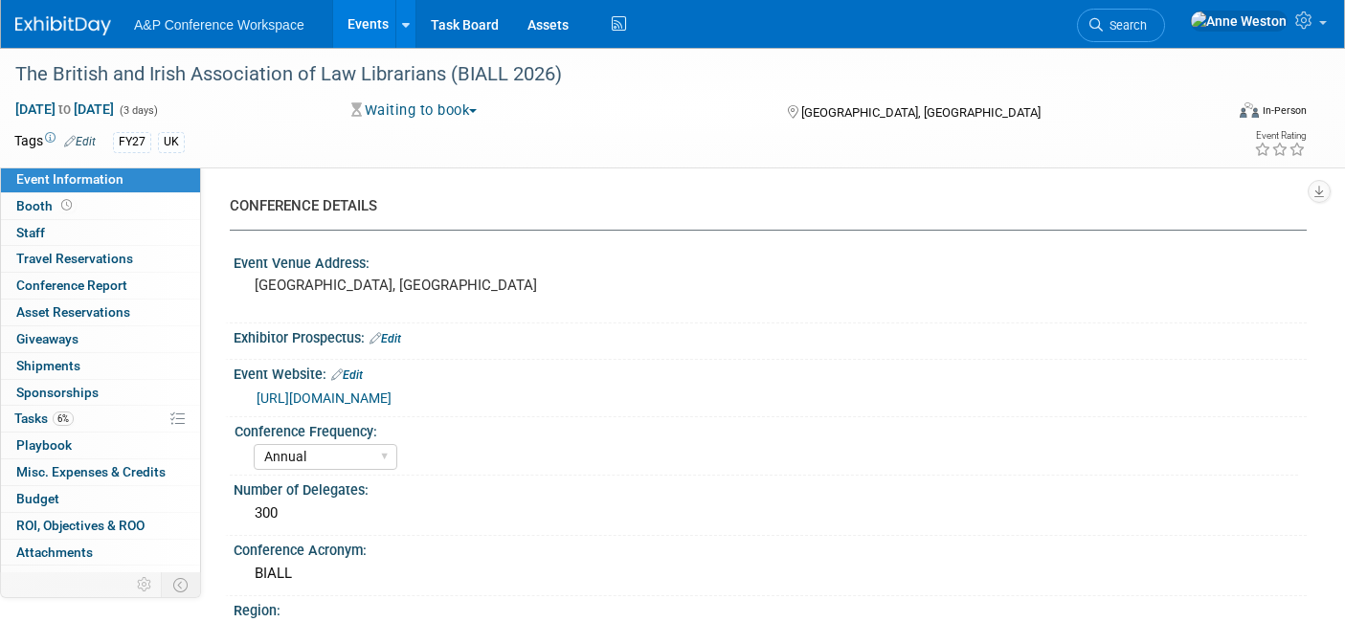
select select "Annual"
select select "Level 2"
select select "In-Person Booth"
select select "Law"
select select "[PERSON_NAME] Publishing"
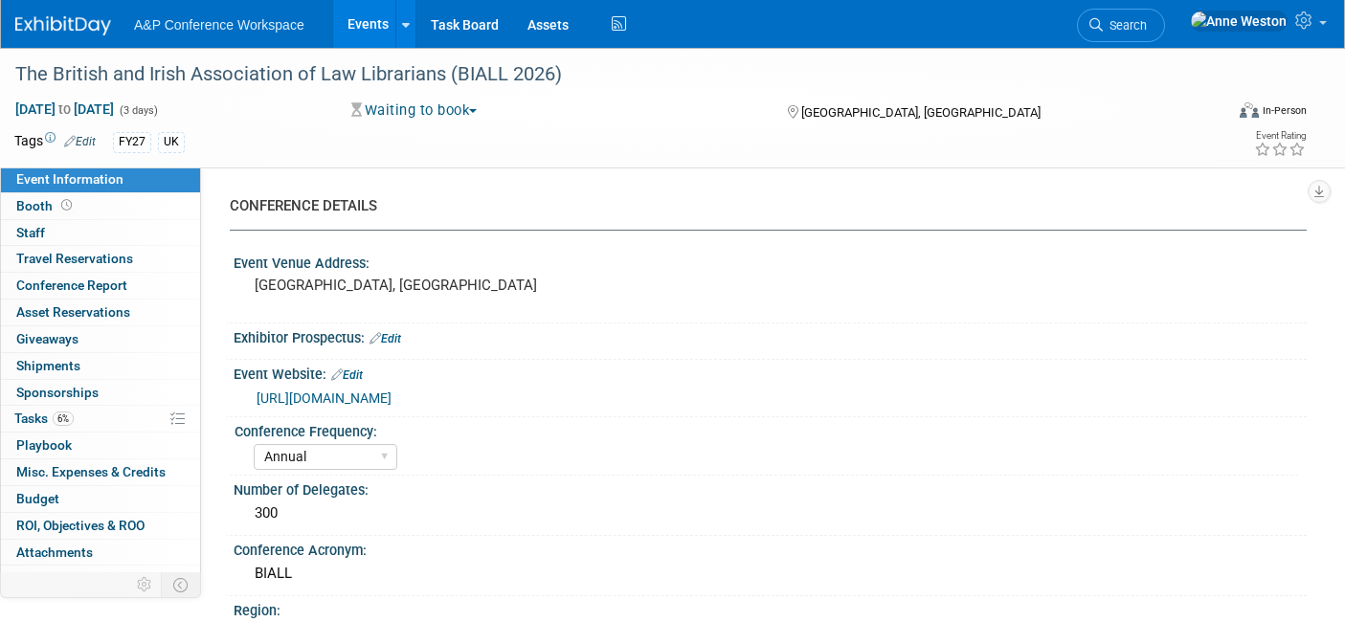
select select "[PERSON_NAME]"
select select "Brand/Subject Presence​"
click at [77, 102] on span "[DATE] to [DATE]" at bounding box center [64, 109] width 101 height 17
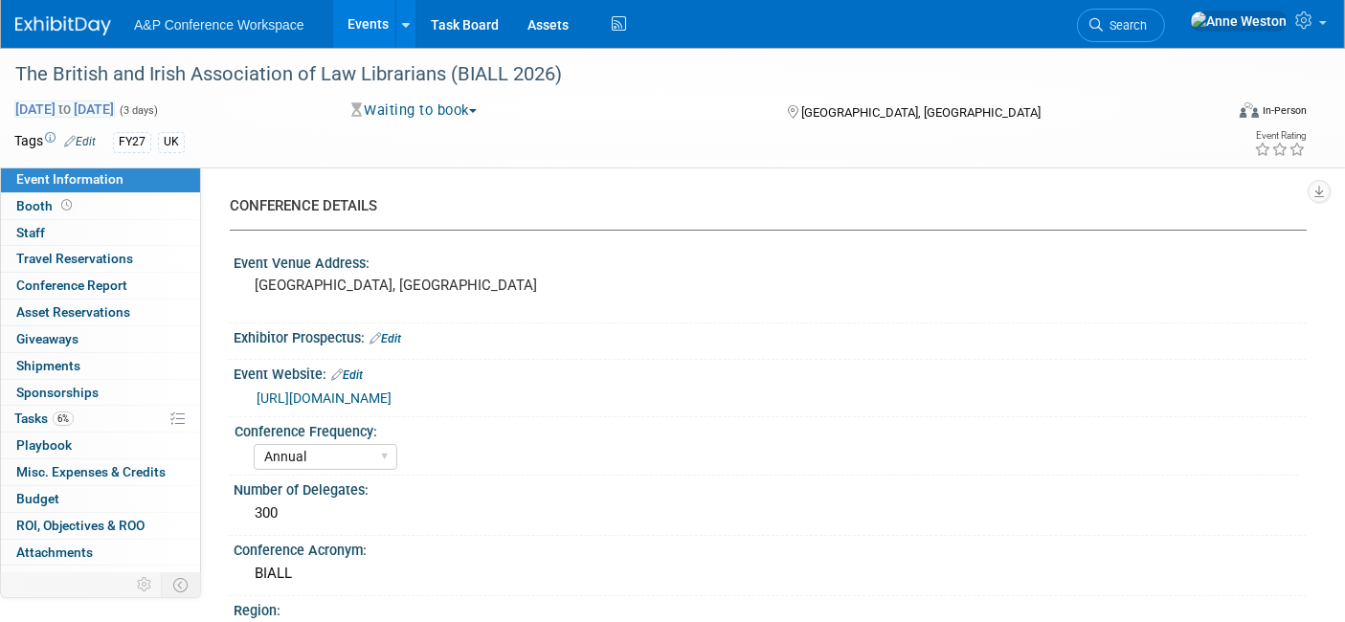
select select "5"
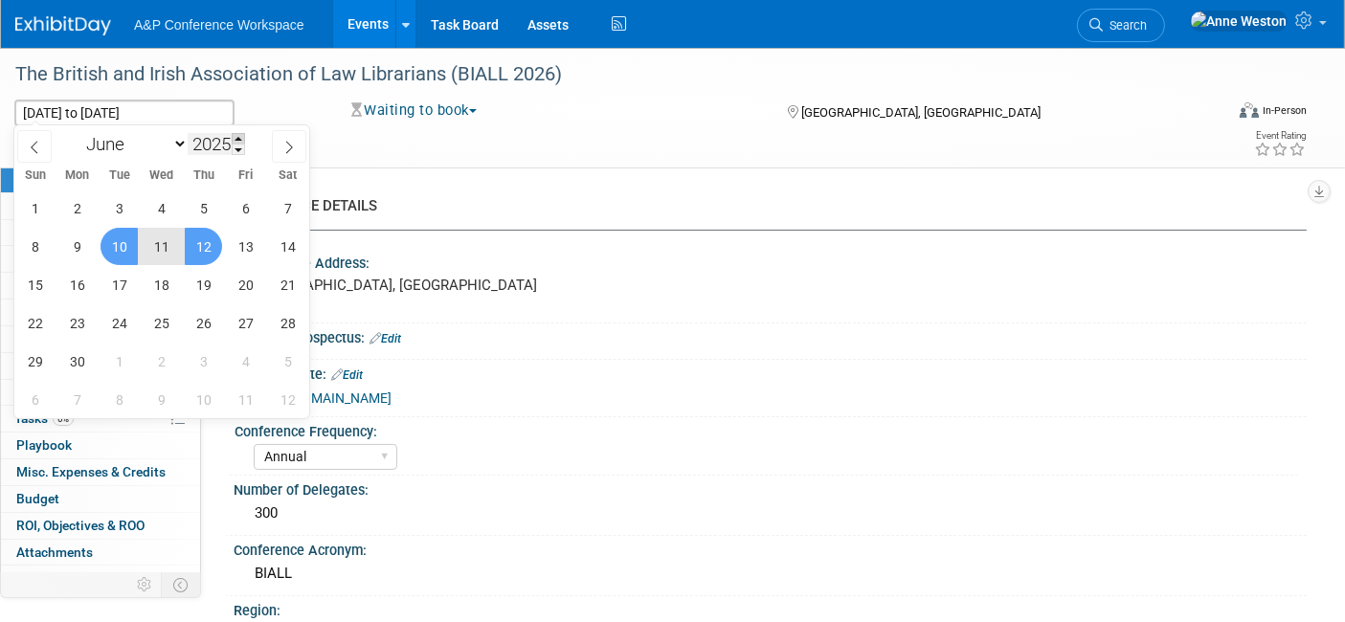
click at [243, 136] on span at bounding box center [238, 138] width 13 height 11
type input "2026"
click at [169, 247] on span "10" at bounding box center [161, 246] width 37 height 37
type input "[DATE]"
click at [251, 245] on span "12" at bounding box center [245, 246] width 37 height 37
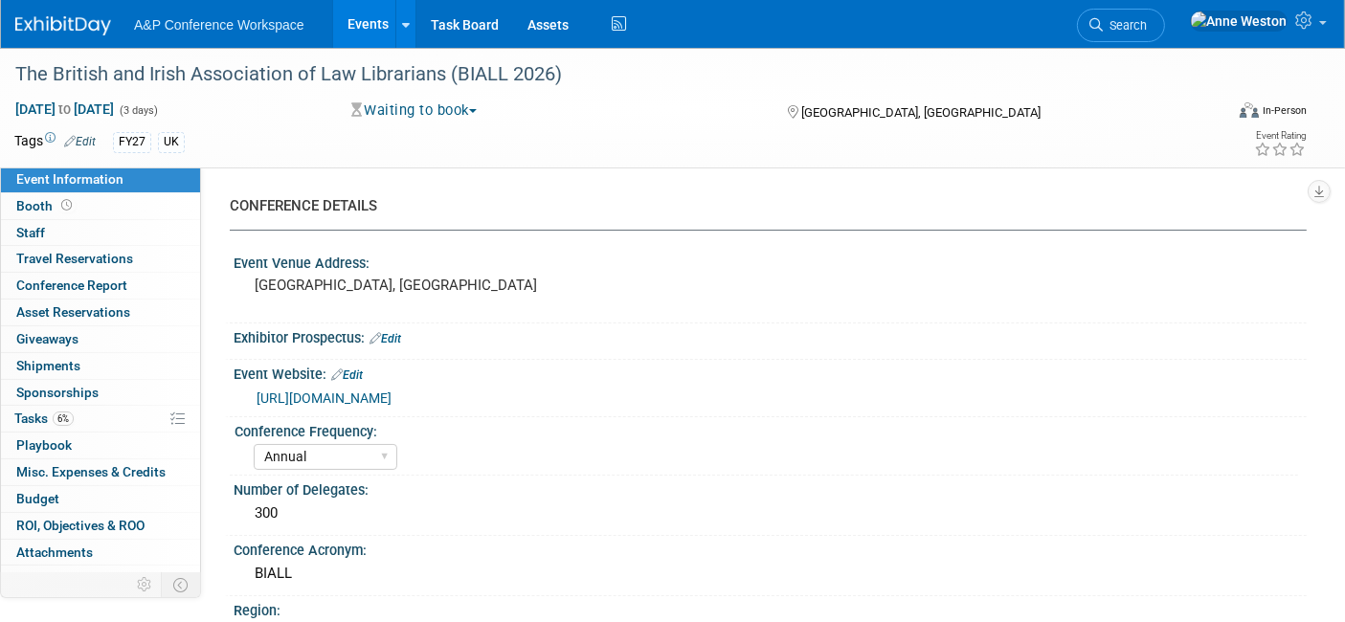
click at [83, 141] on link "Edit" at bounding box center [80, 141] width 32 height 13
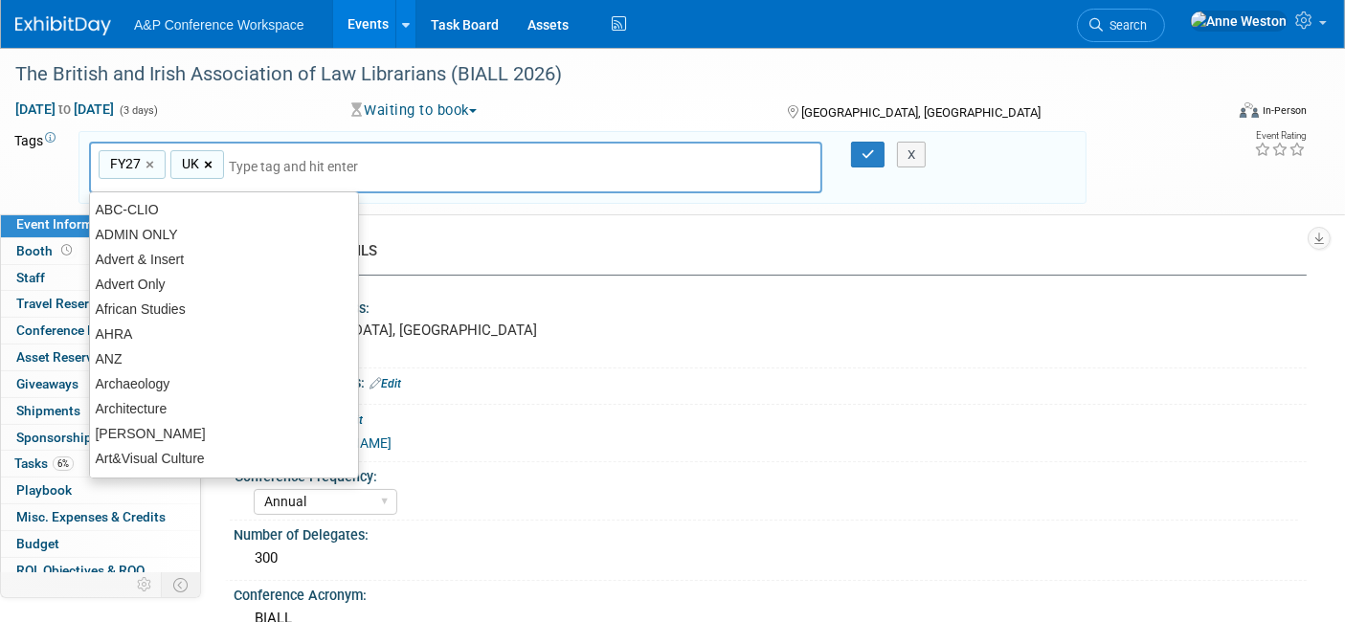
click at [211, 159] on link "×" at bounding box center [210, 165] width 12 height 22
type input "FY27"
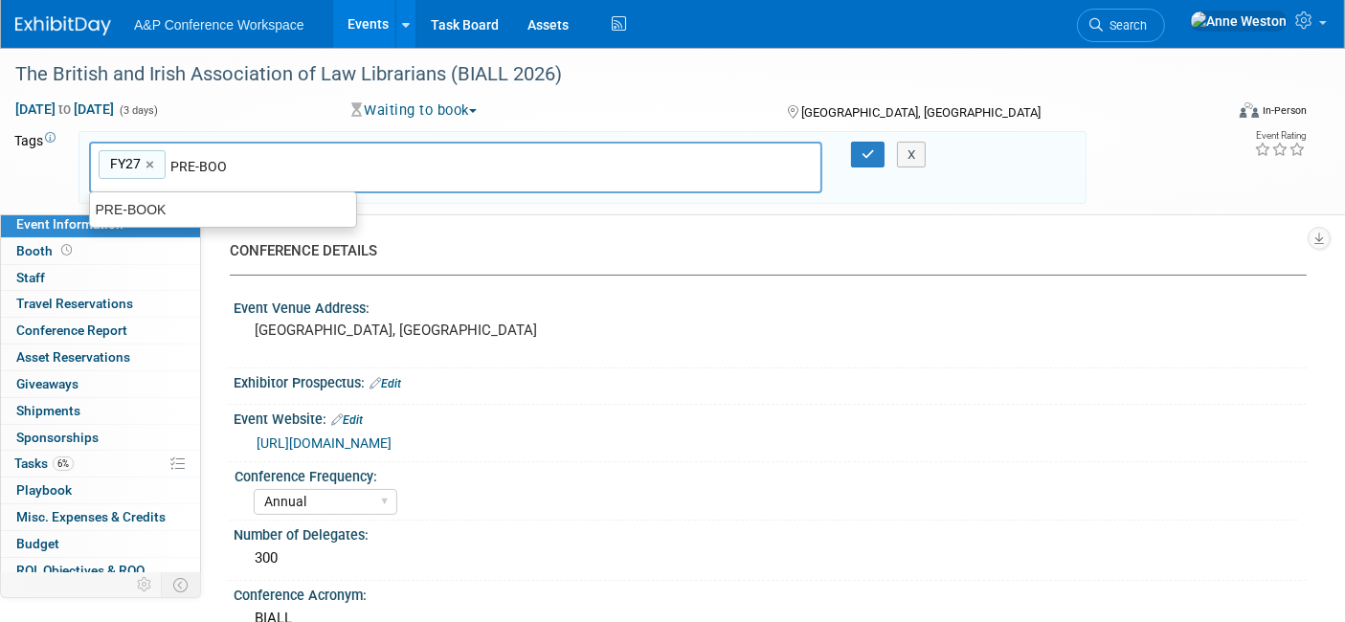
type input "PRE-BOOK"
type input "FY27, PRE-BOOK"
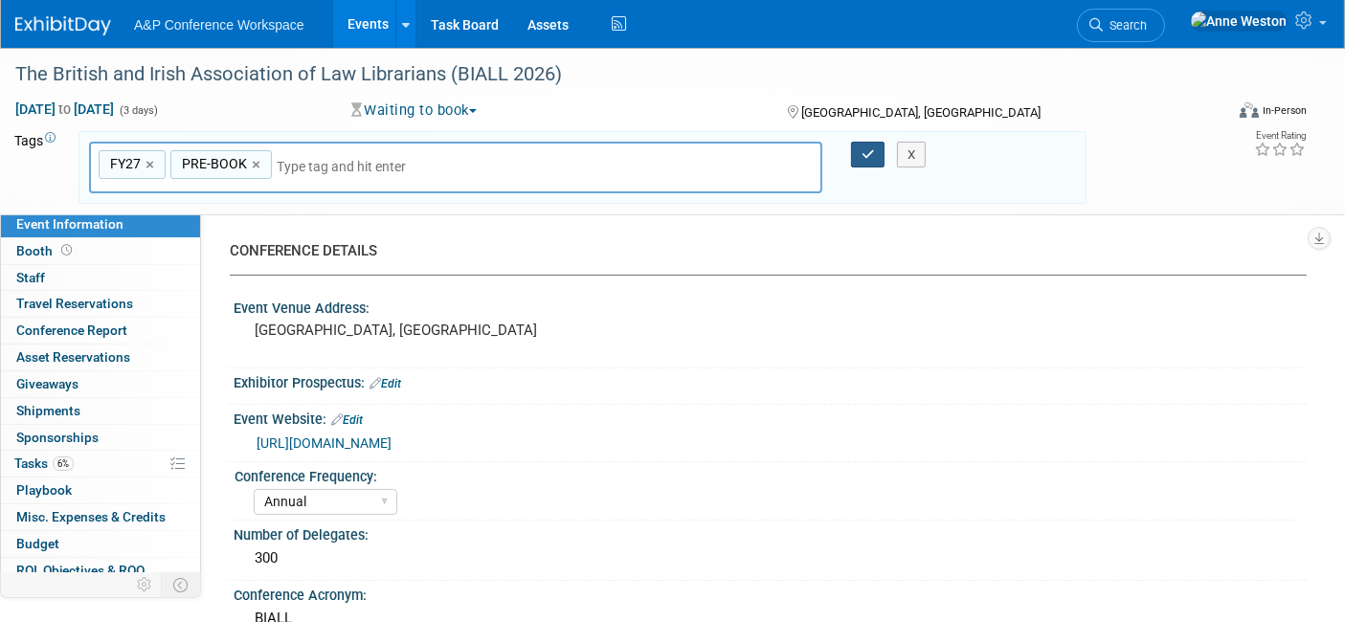
click at [865, 148] on icon "button" at bounding box center [868, 154] width 13 height 12
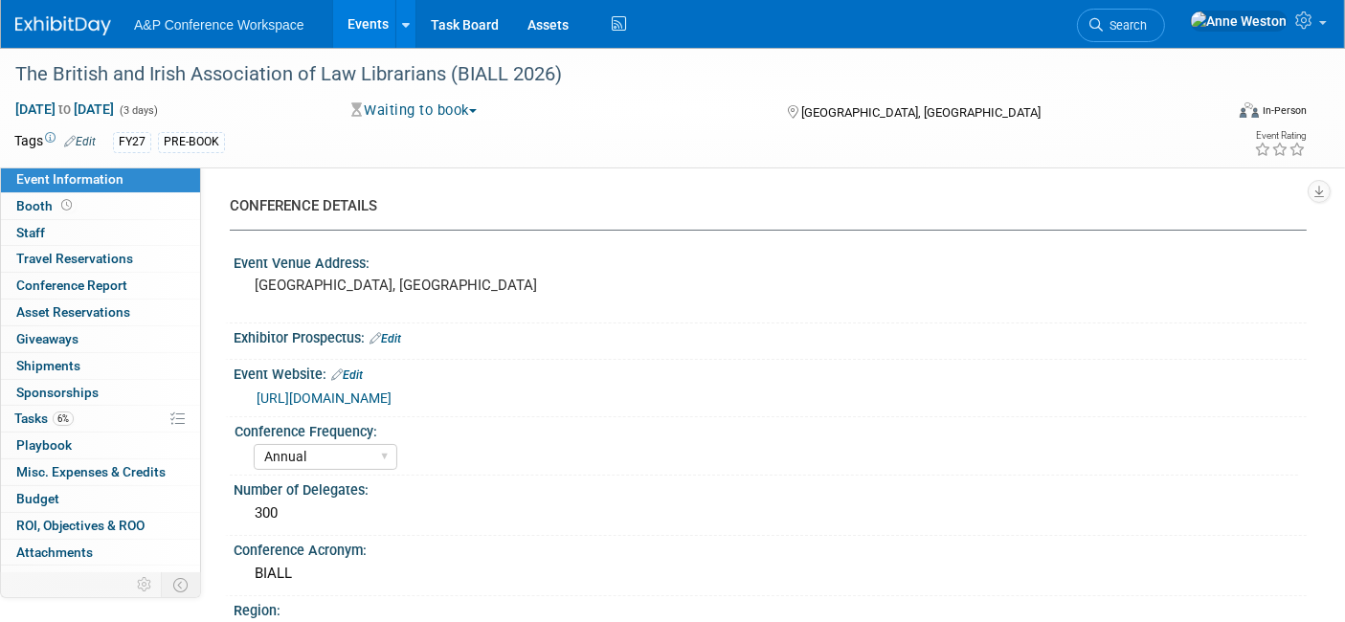
click at [332, 395] on link "[URL][DOMAIN_NAME]" at bounding box center [324, 398] width 135 height 15
click at [1165, 32] on link "Search" at bounding box center [1121, 26] width 88 height 34
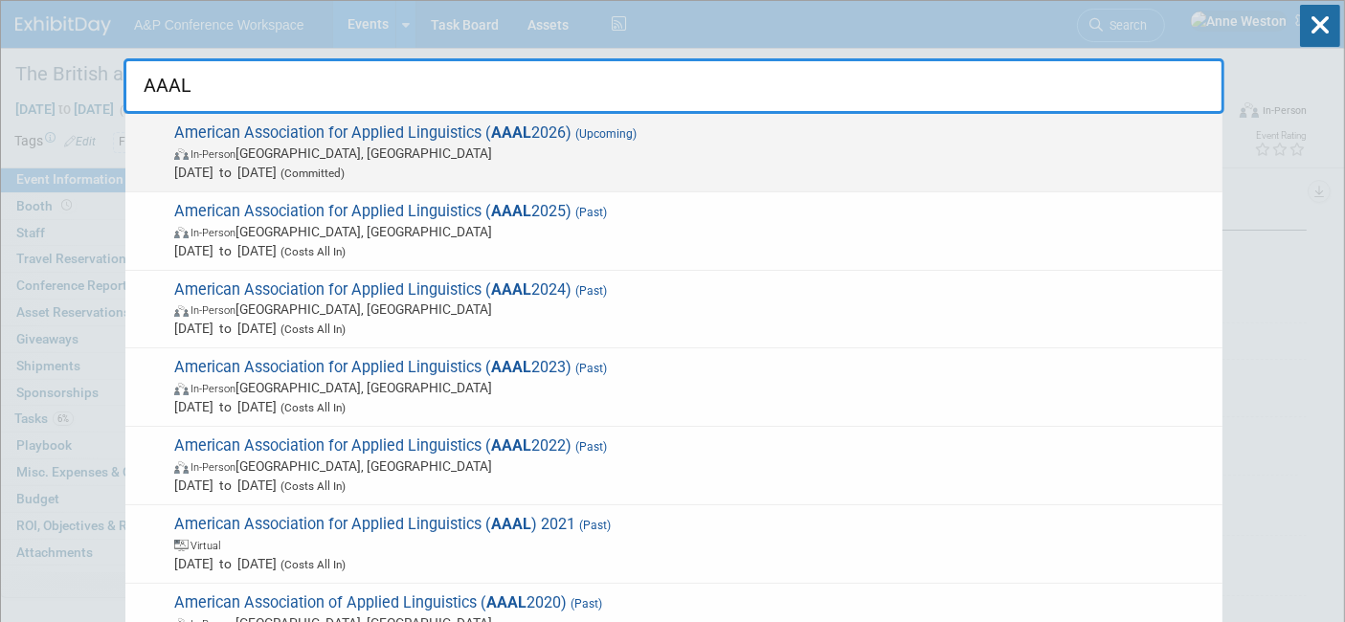
type input "AAAL"
click at [237, 132] on span "American Association for Applied Linguistics ( AAAL 2026) (Upcoming) In-Person …" at bounding box center [691, 153] width 1045 height 58
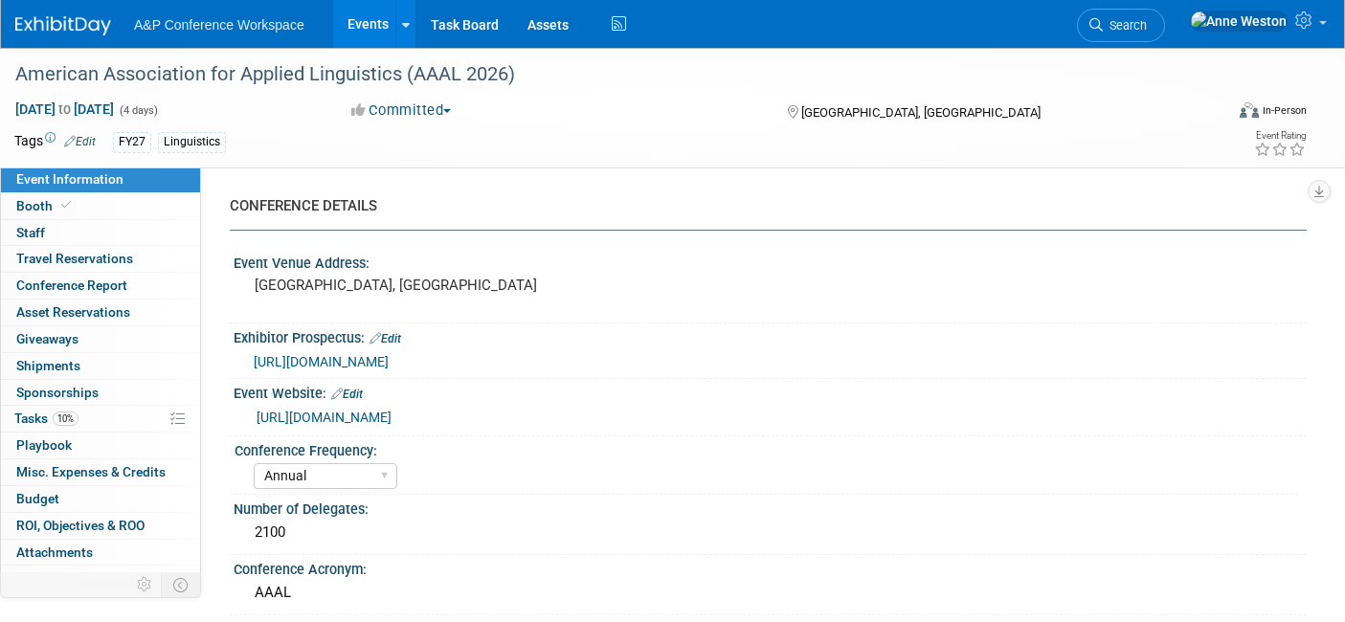
select select "Annual"
select select "Level 2"
select select "In-Person Booth"
select select "Linguistics"
select select "Bloomsbury Academic"
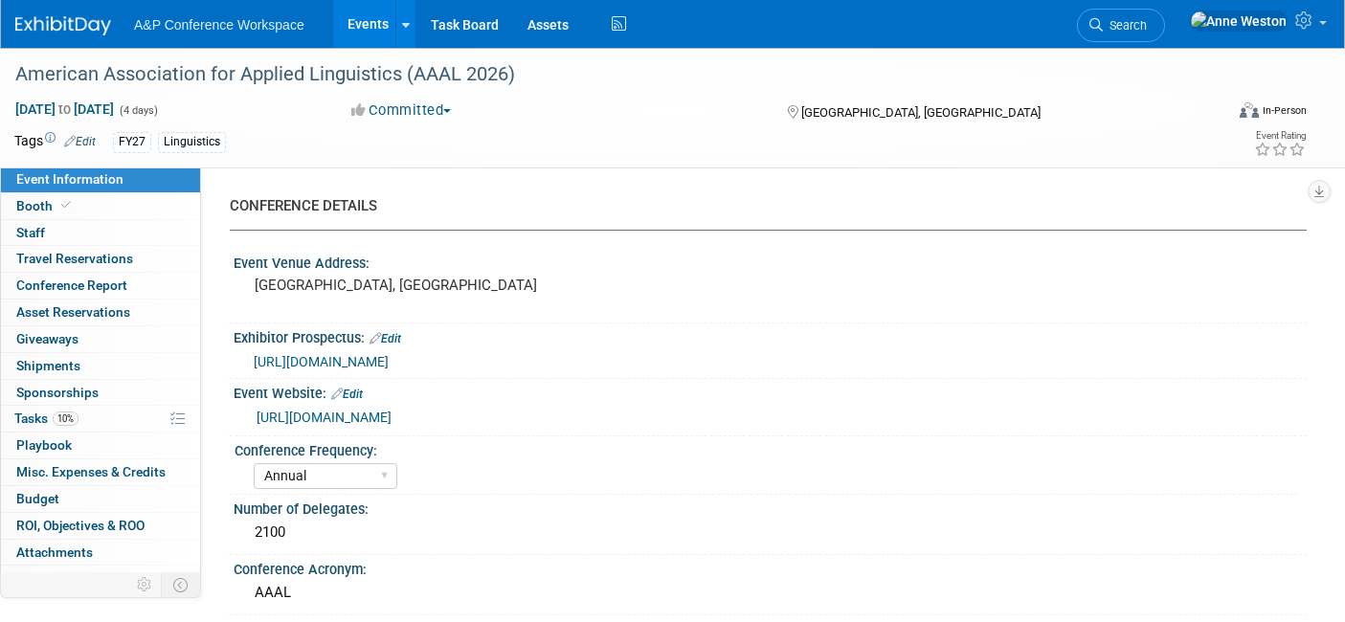
select select "[PERSON_NAME]"
select select "Networking/Commissioning"
click at [89, 138] on link "Edit" at bounding box center [80, 141] width 32 height 13
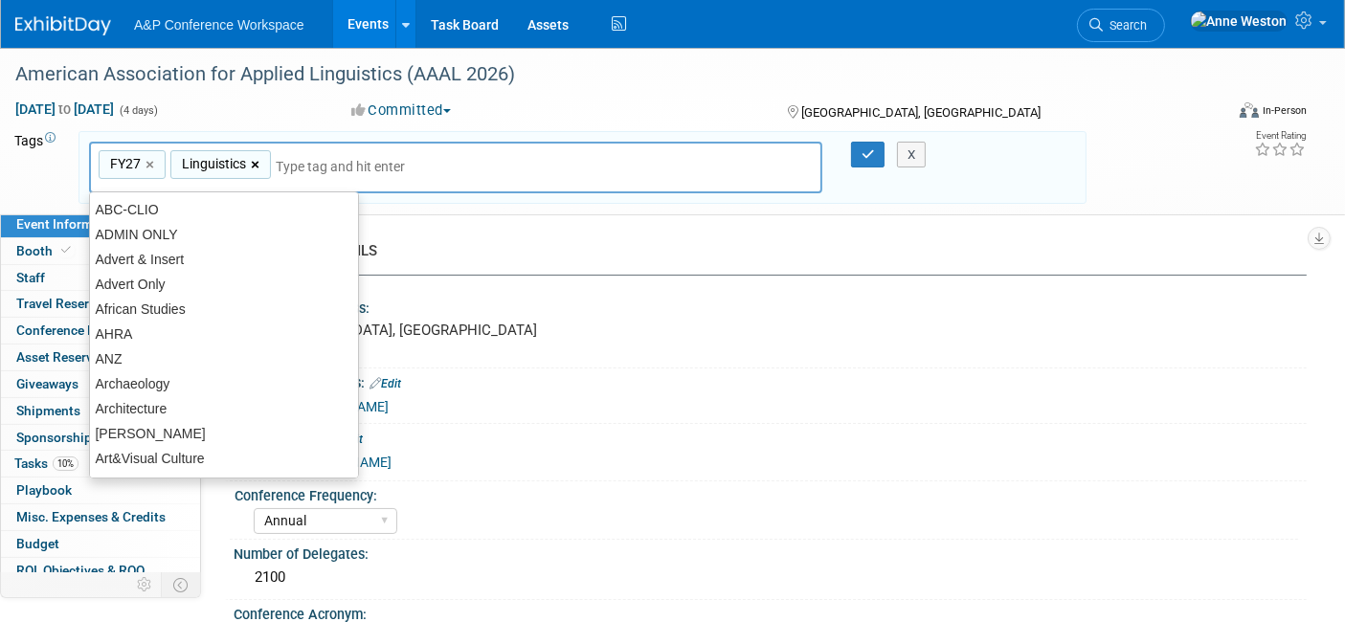
click at [257, 160] on link "×" at bounding box center [257, 165] width 12 height 22
type input "FY27"
click at [241, 161] on input "text" at bounding box center [304, 166] width 268 height 19
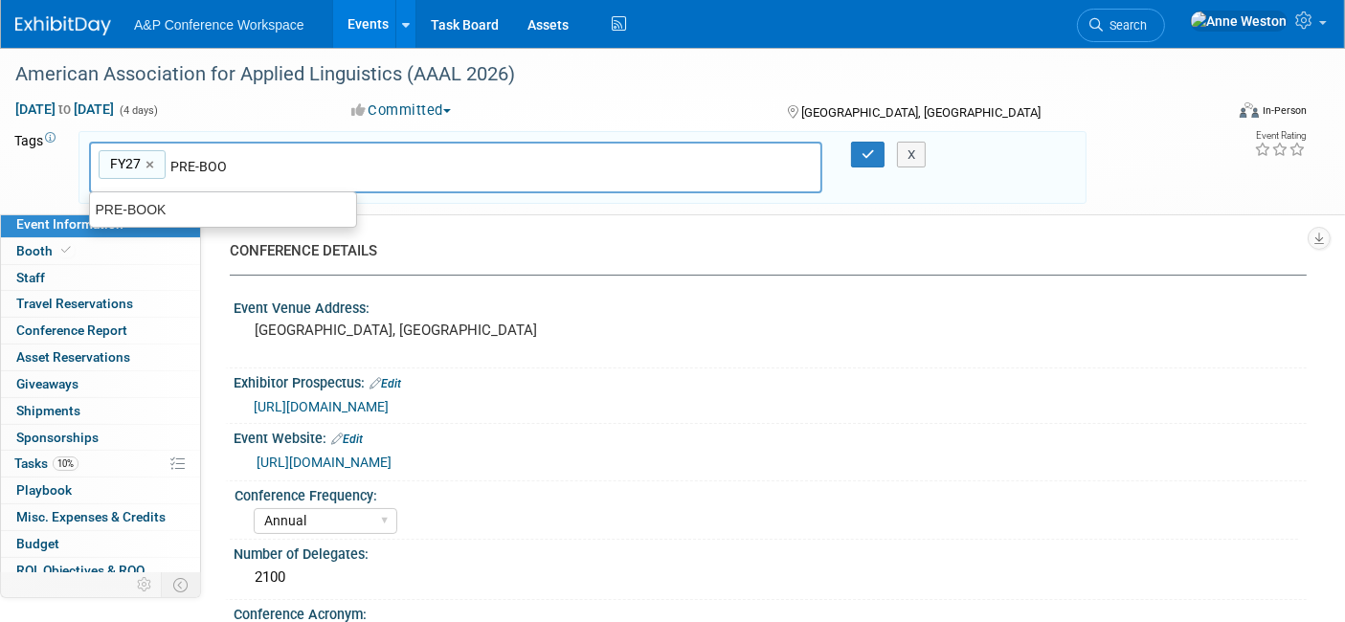
type input "PRE-BOOK"
type input "FY27, PRE-BOOK"
click at [856, 149] on button "button" at bounding box center [868, 155] width 34 height 27
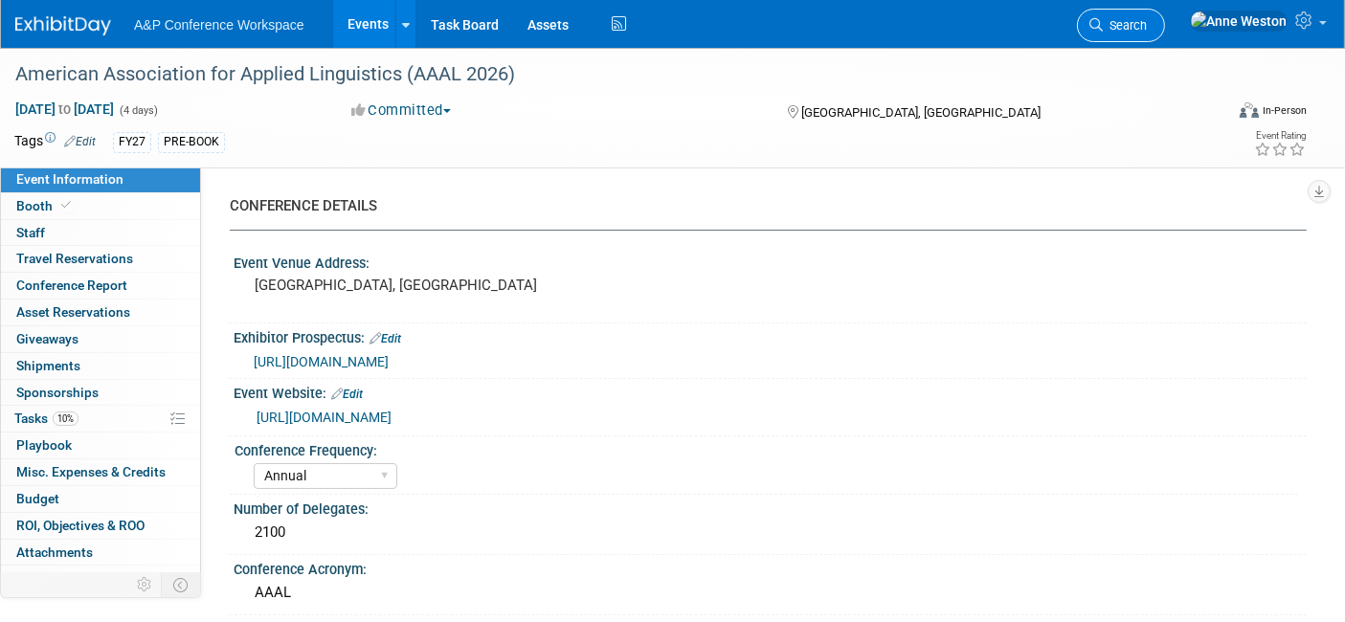
click at [1147, 19] on span "Search" at bounding box center [1125, 25] width 44 height 14
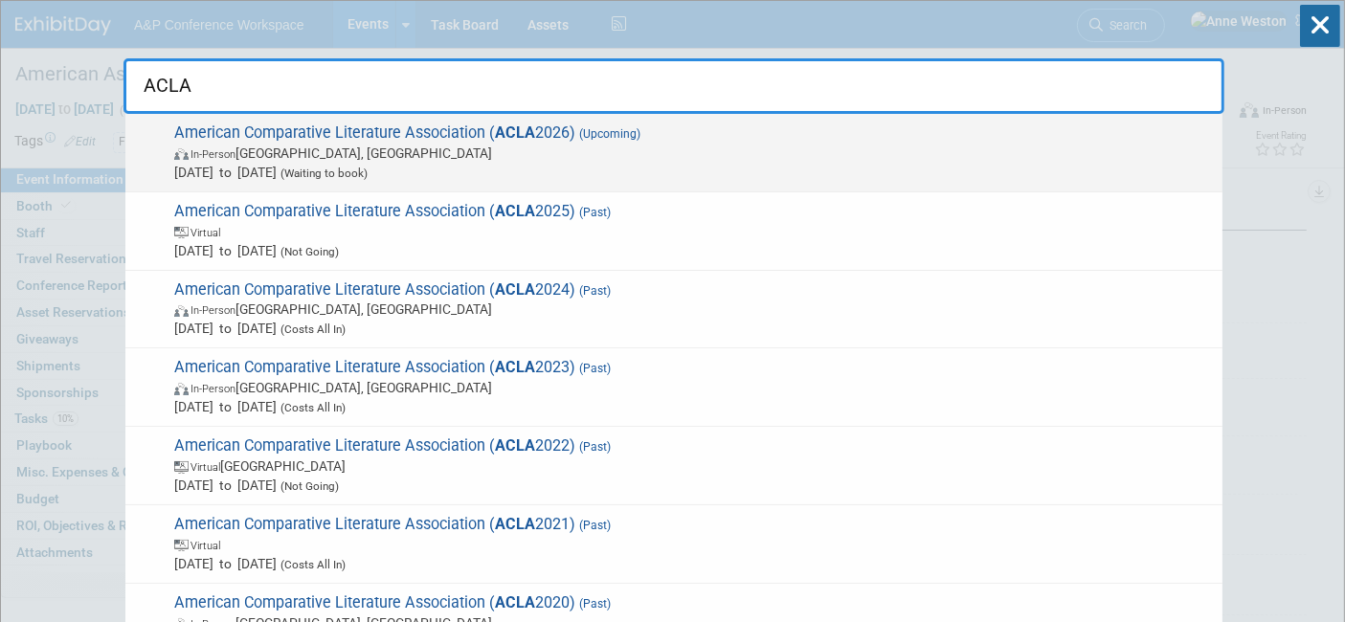
type input "ACLA"
click at [355, 145] on span "In-Person Montreal, Canada" at bounding box center [693, 153] width 1039 height 19
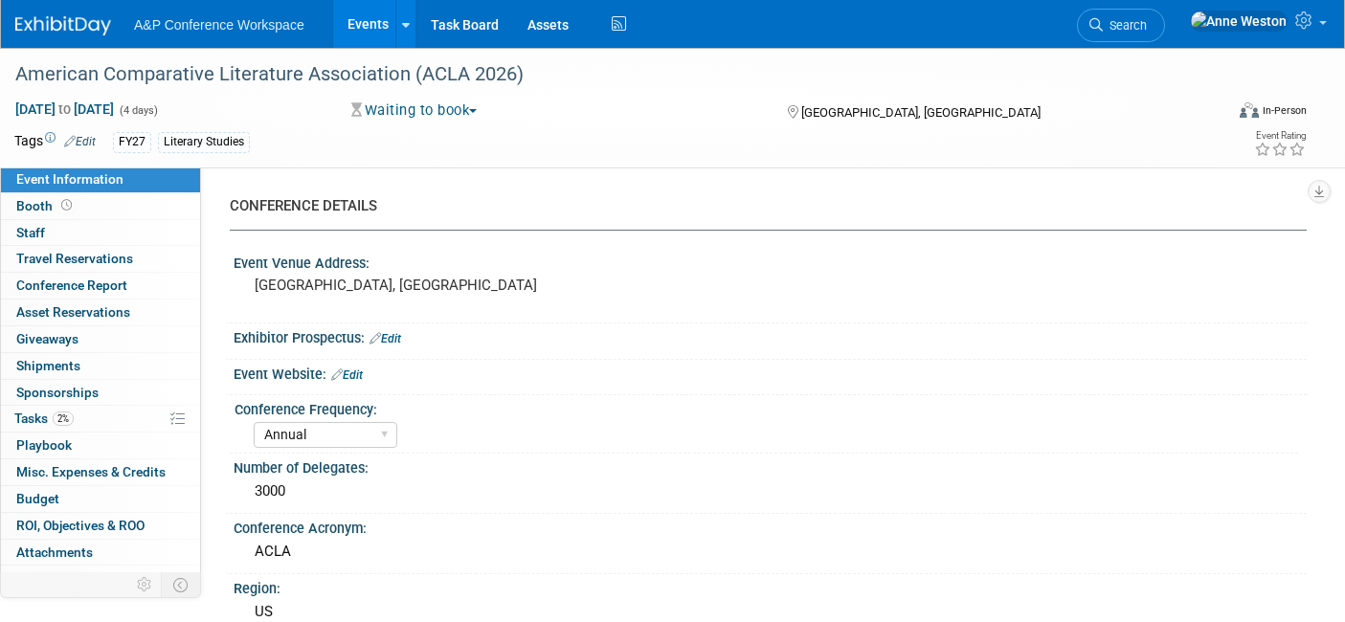
select select "Annual"
select select "Level 2"
select select "In-Person Booth"
select select "Literary Studies"
select select "Bloomsbury Academic"
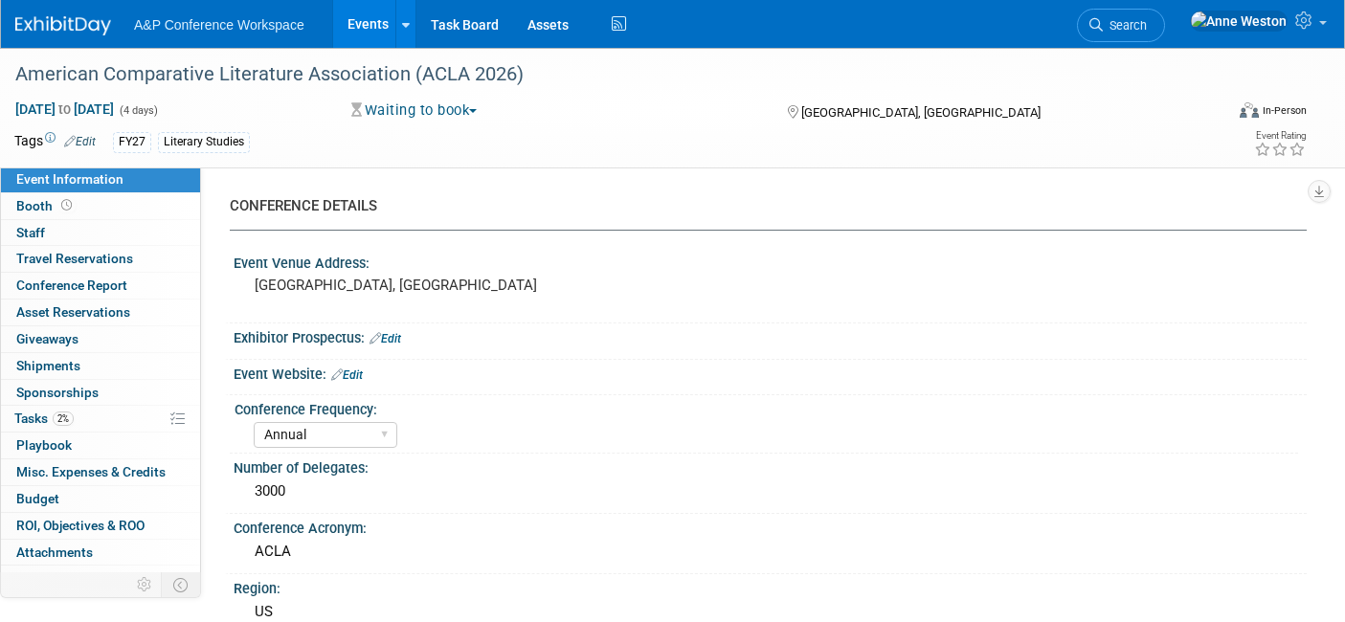
select select "[PERSON_NAME]"
select select "Brand/Subject Presence​"
click at [89, 135] on link "Edit" at bounding box center [80, 141] width 32 height 13
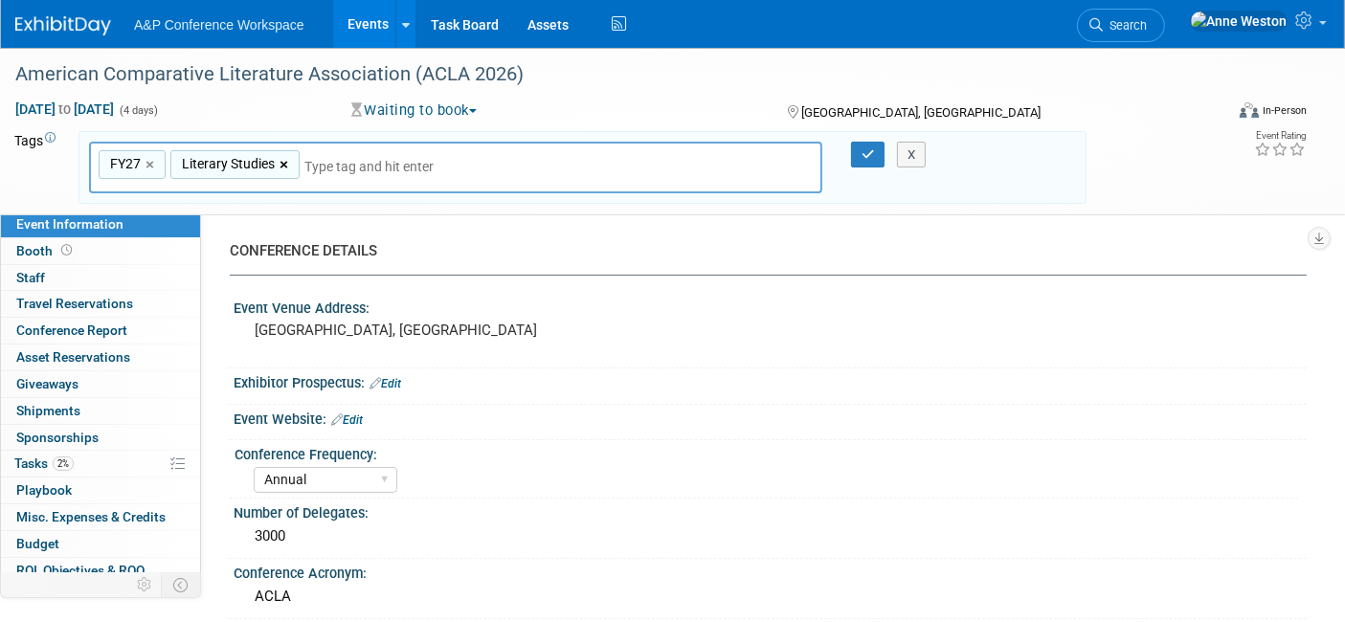
click at [281, 157] on link "×" at bounding box center [286, 165] width 12 height 22
type input "FY27"
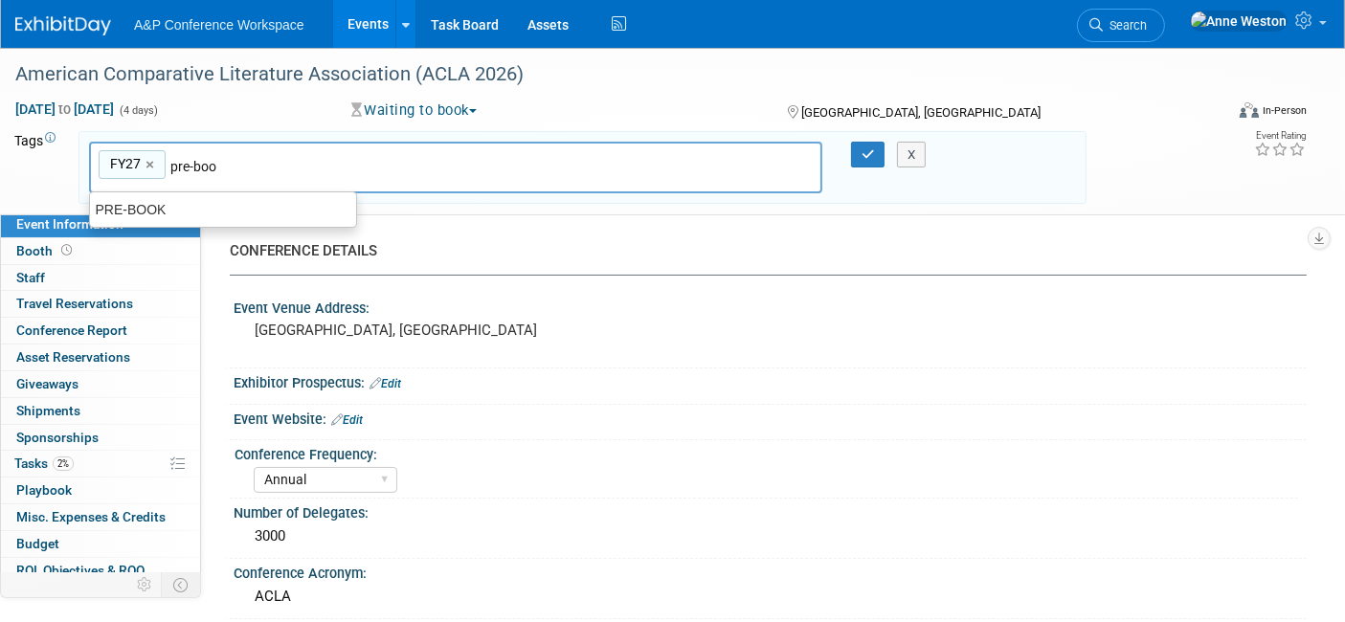
type input "pre-bo"
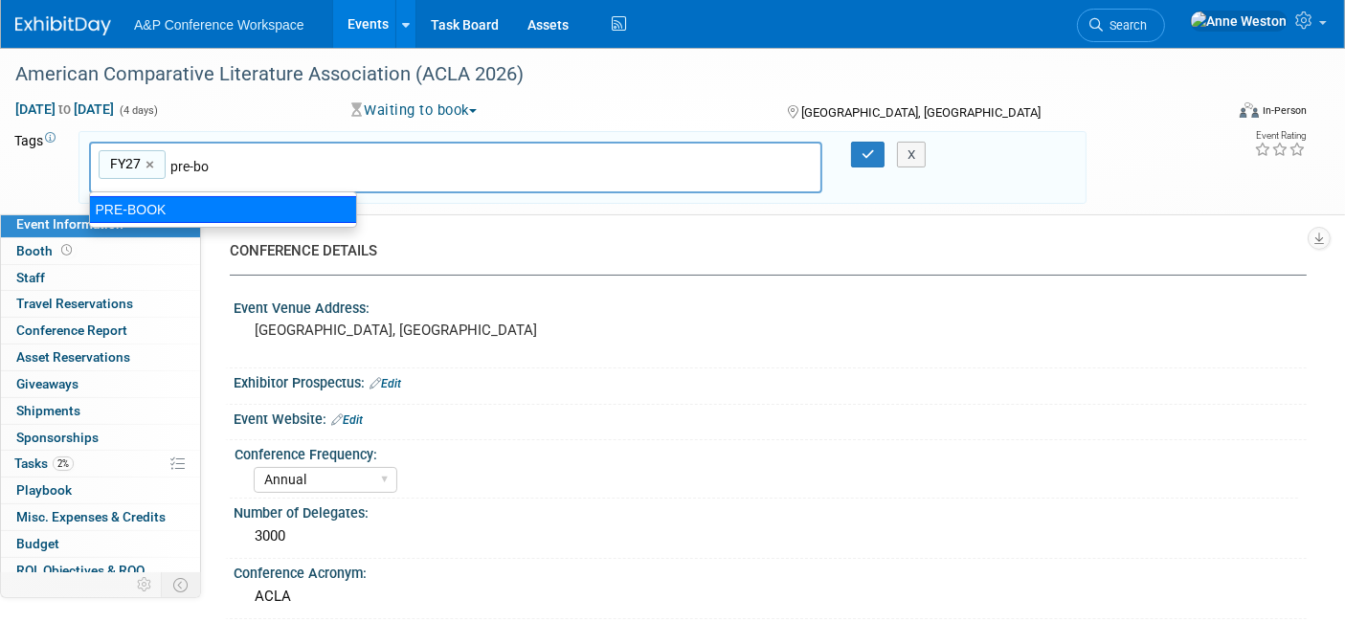
click at [191, 210] on div "PRE-BOOK" at bounding box center [223, 209] width 268 height 27
type input "FY27, PRE-BOOK"
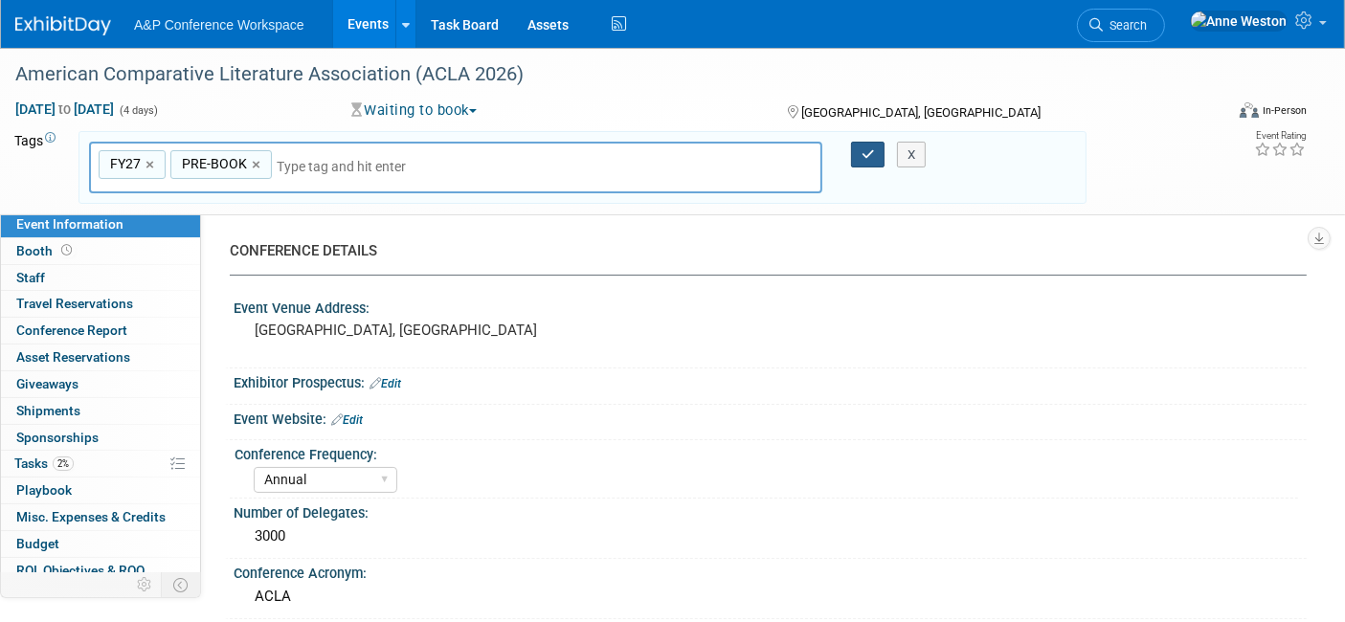
click at [862, 148] on icon "button" at bounding box center [868, 154] width 13 height 12
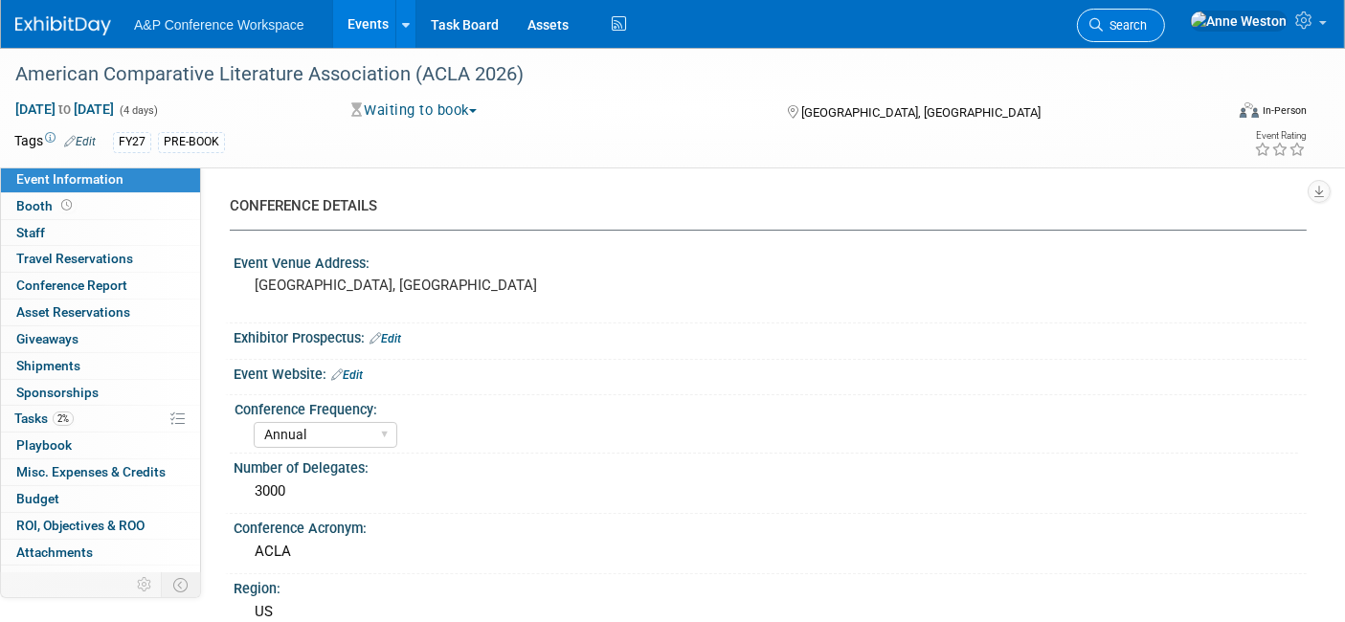
click at [1147, 20] on span "Search" at bounding box center [1125, 25] width 44 height 14
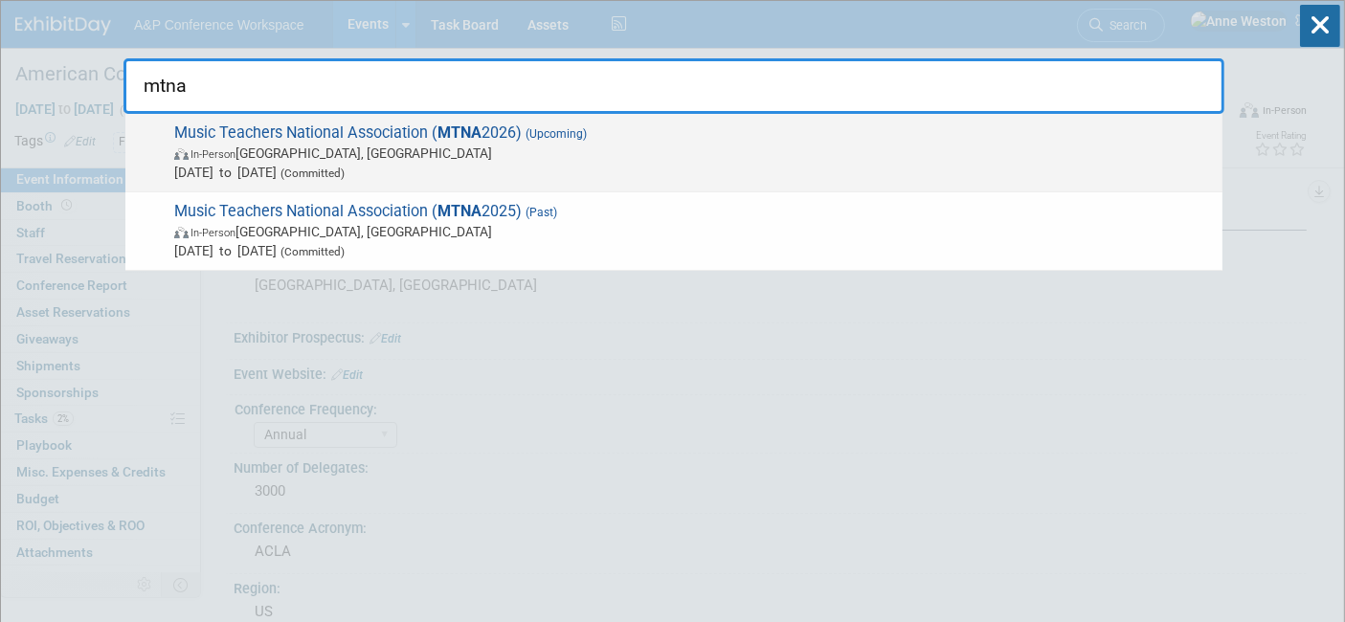
type input "mtna"
click at [325, 144] on span "In-Person Chicago, IL" at bounding box center [693, 153] width 1039 height 19
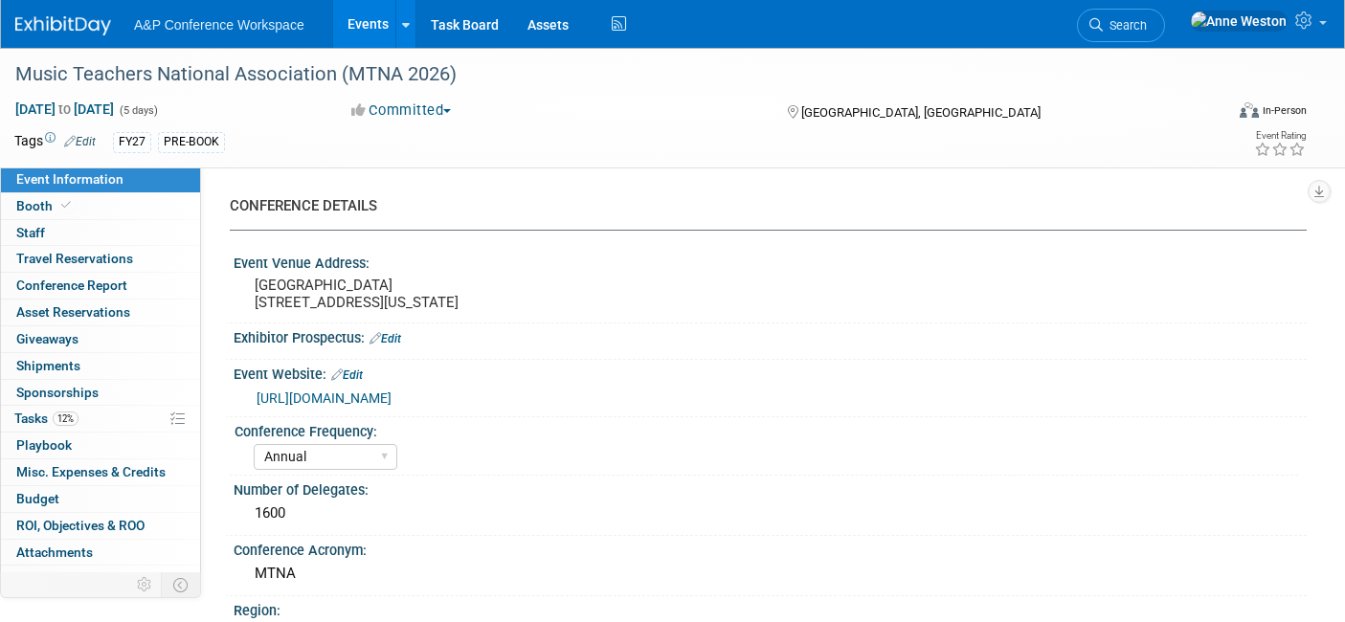
select select "Annual"
select select "Level 2"
select select "In-Person Booth"
select select "Music & Sound Studies"
select select "Bloomsbury Academic"
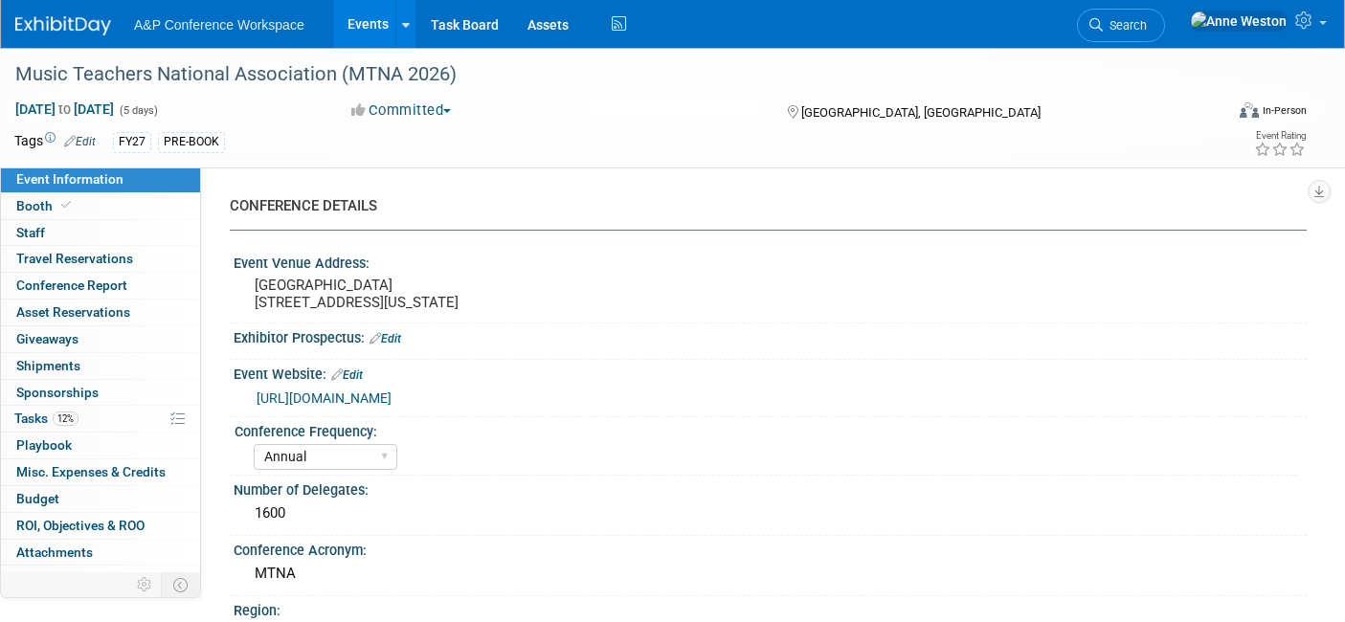
select select "[PERSON_NAME]"
select select "Brand/Subject Presence​"
click at [1147, 29] on span "Search" at bounding box center [1125, 25] width 44 height 14
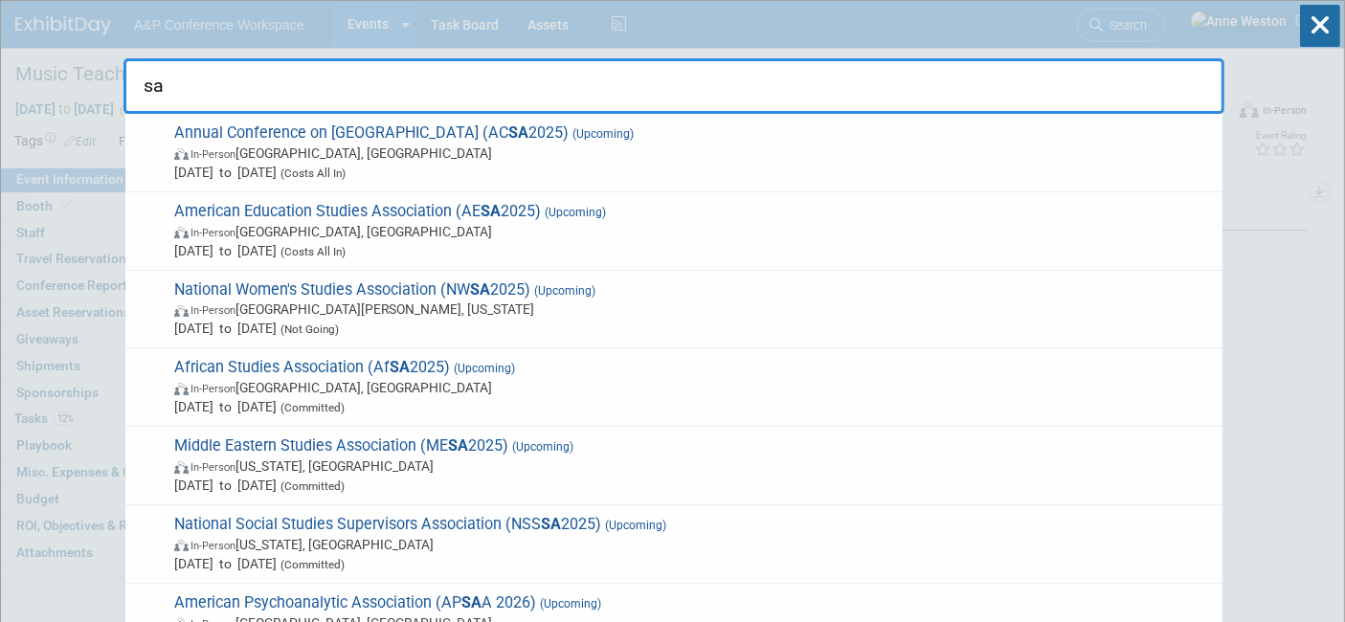
type input "s"
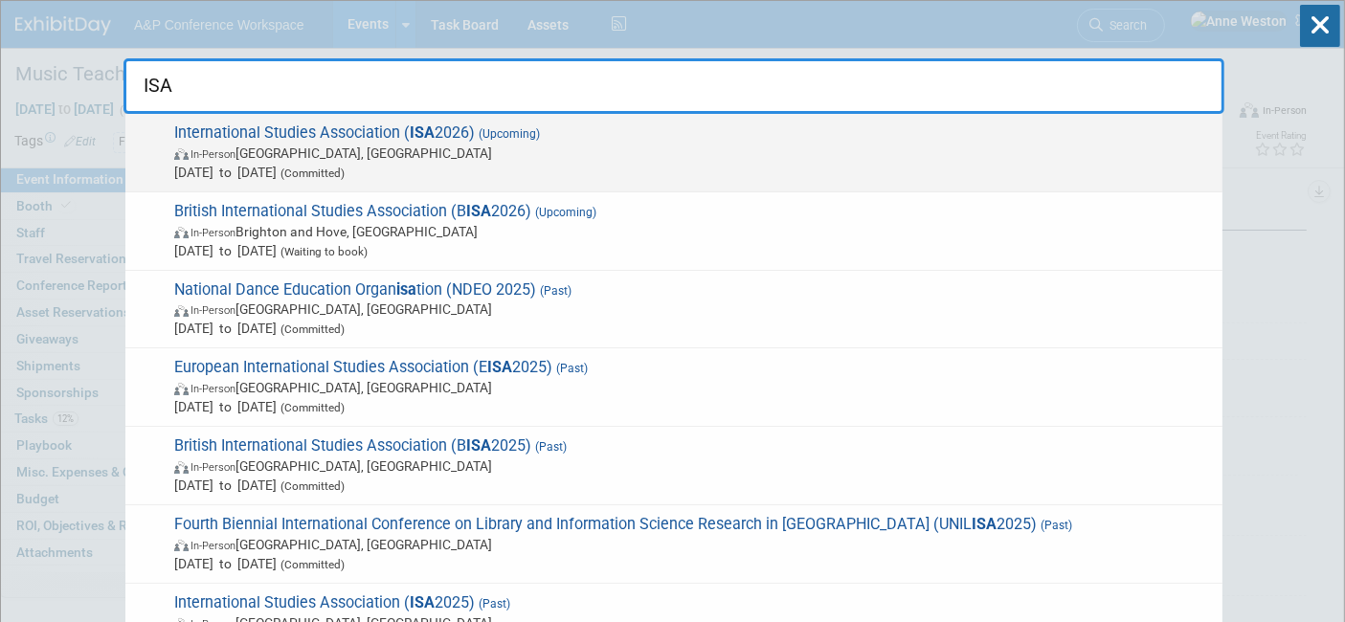
type input "ISA"
click at [236, 149] on span "In-Person" at bounding box center [213, 154] width 45 height 12
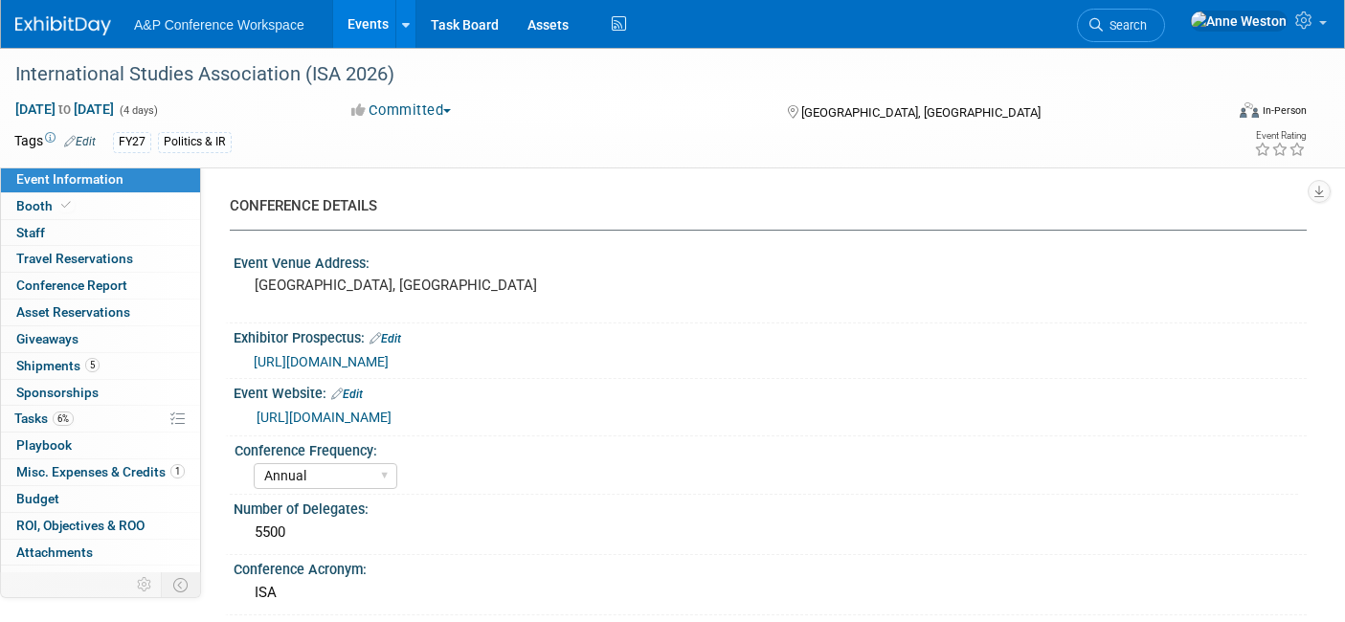
select select "Annual"
select select "Level 1"
select select "In-Person Booth"
select select "Politics & International Relations"
select select "Bloomsbury Digital Resources"
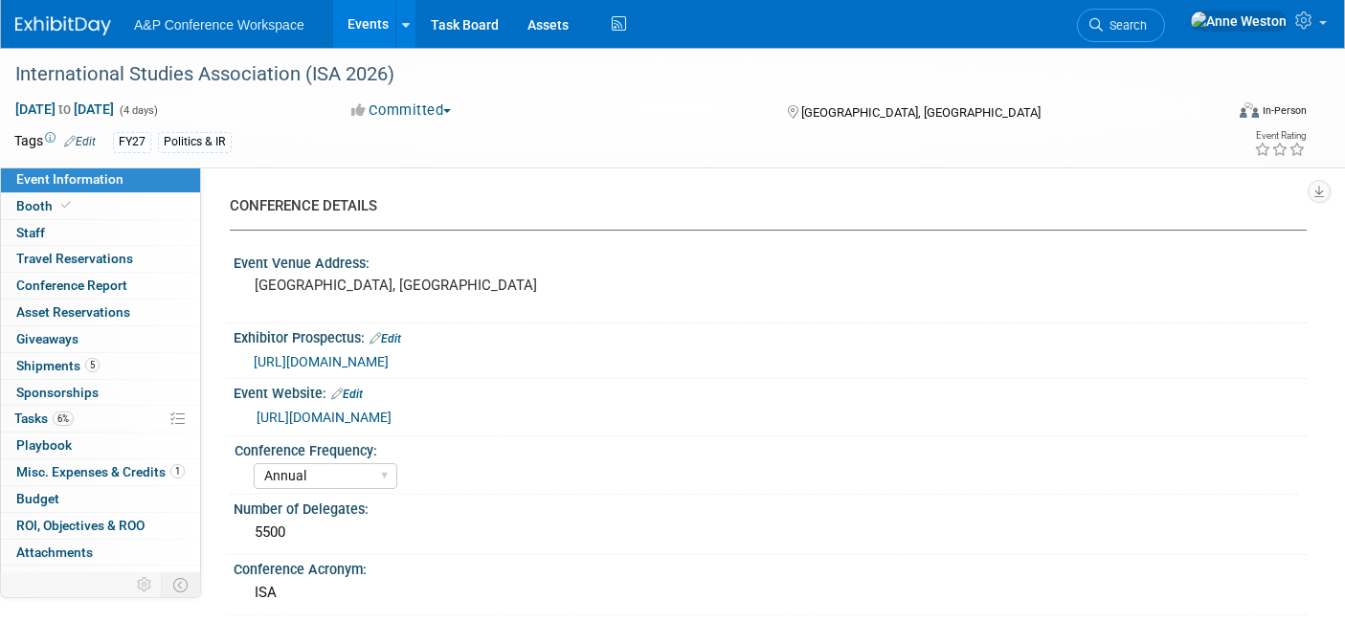
select select "[PERSON_NAME]"
click at [84, 137] on link "Edit" at bounding box center [80, 141] width 32 height 13
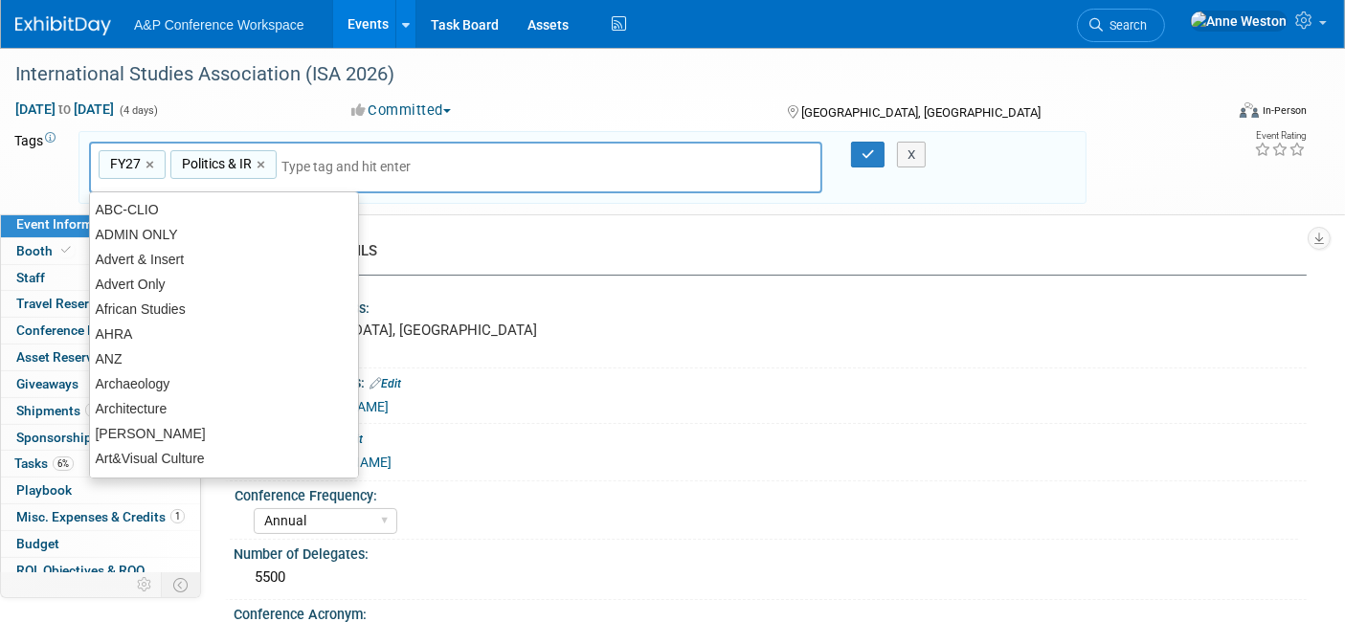
click at [259, 156] on link "×" at bounding box center [263, 165] width 12 height 22
type input "FY27"
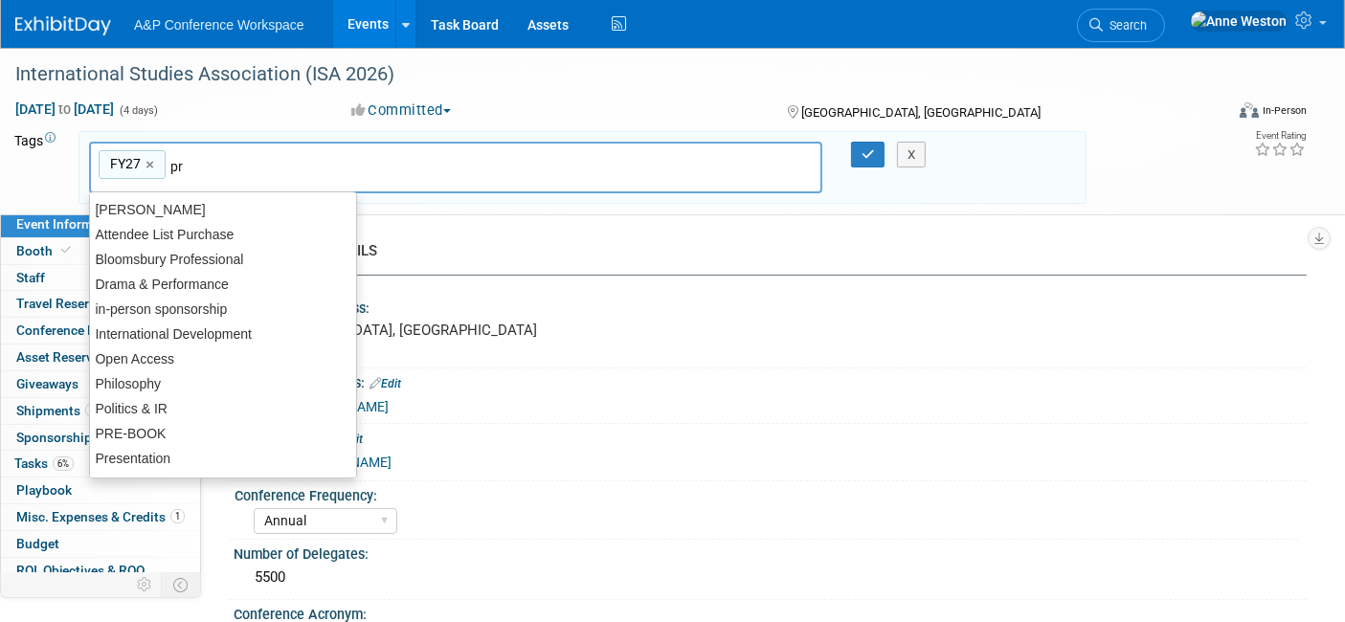
type input "pre"
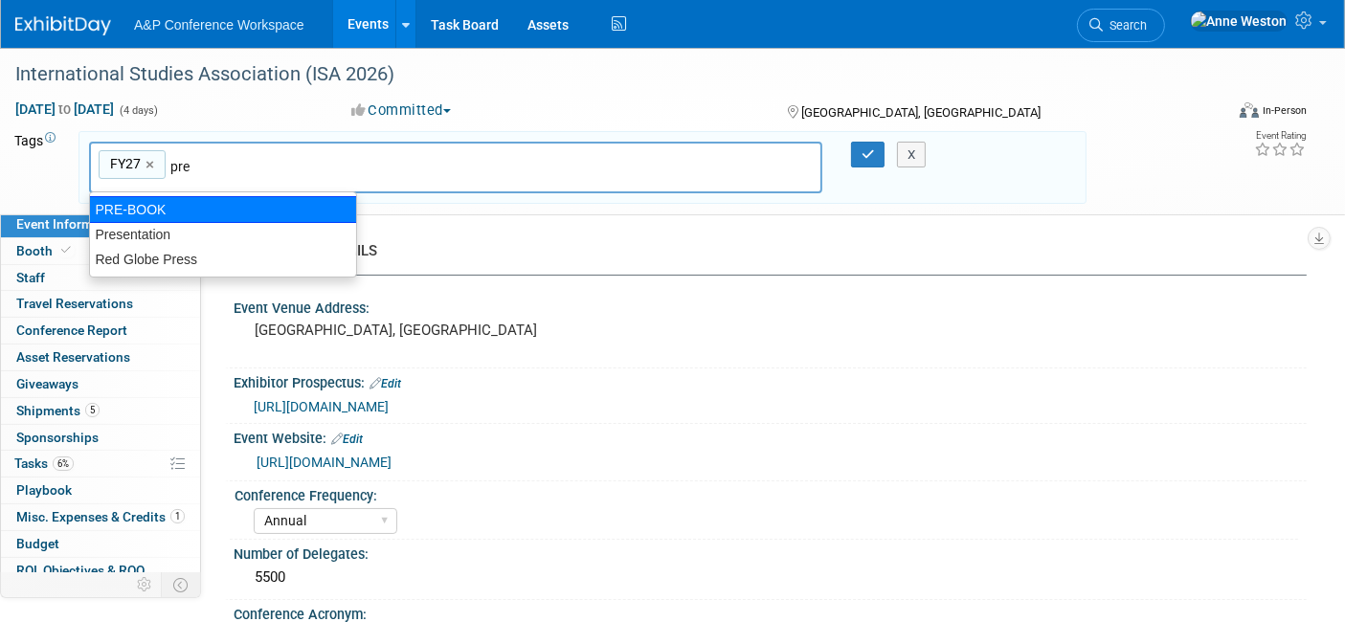
click at [115, 212] on div "PRE-BOOK" at bounding box center [223, 209] width 268 height 27
type input "FY27, PRE-BOOK"
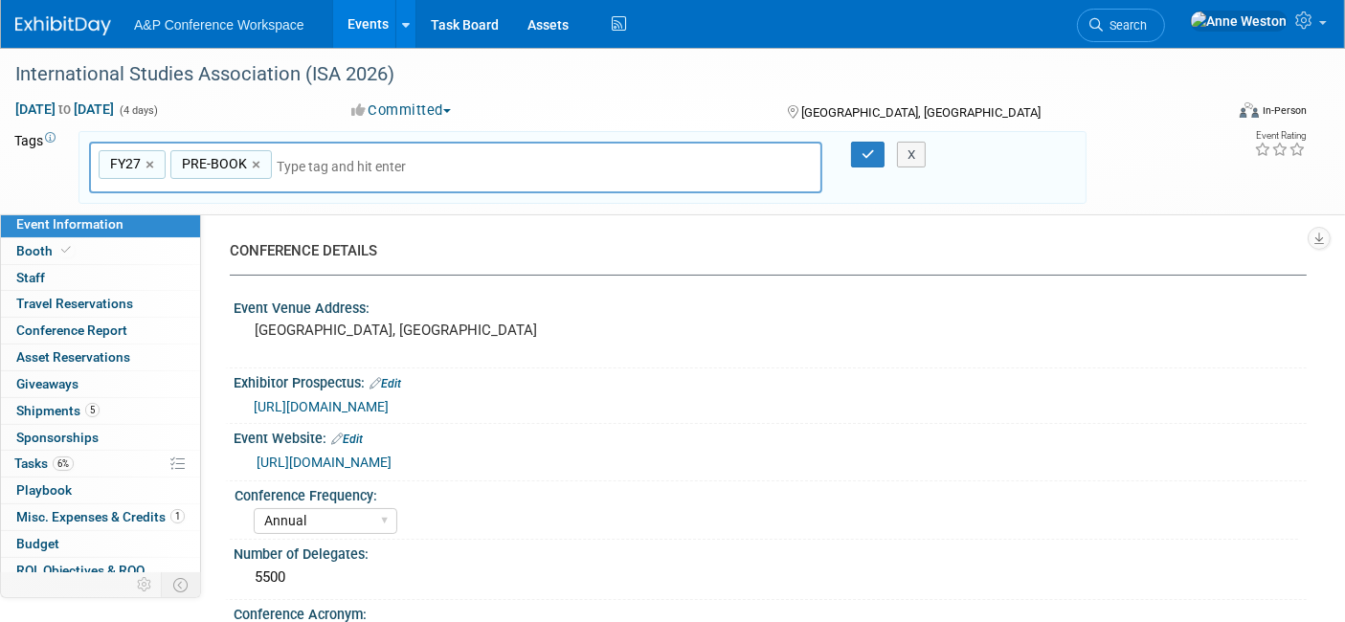
scroll to position [544, 0]
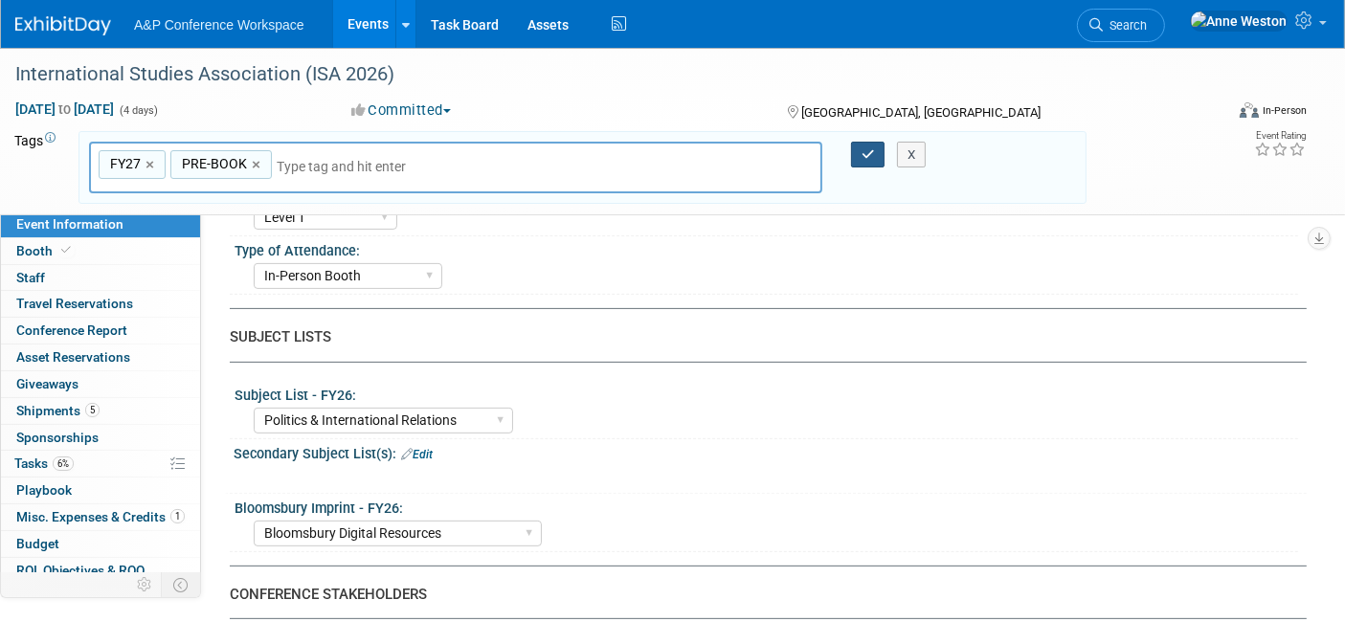
click at [867, 154] on icon "button" at bounding box center [868, 154] width 13 height 12
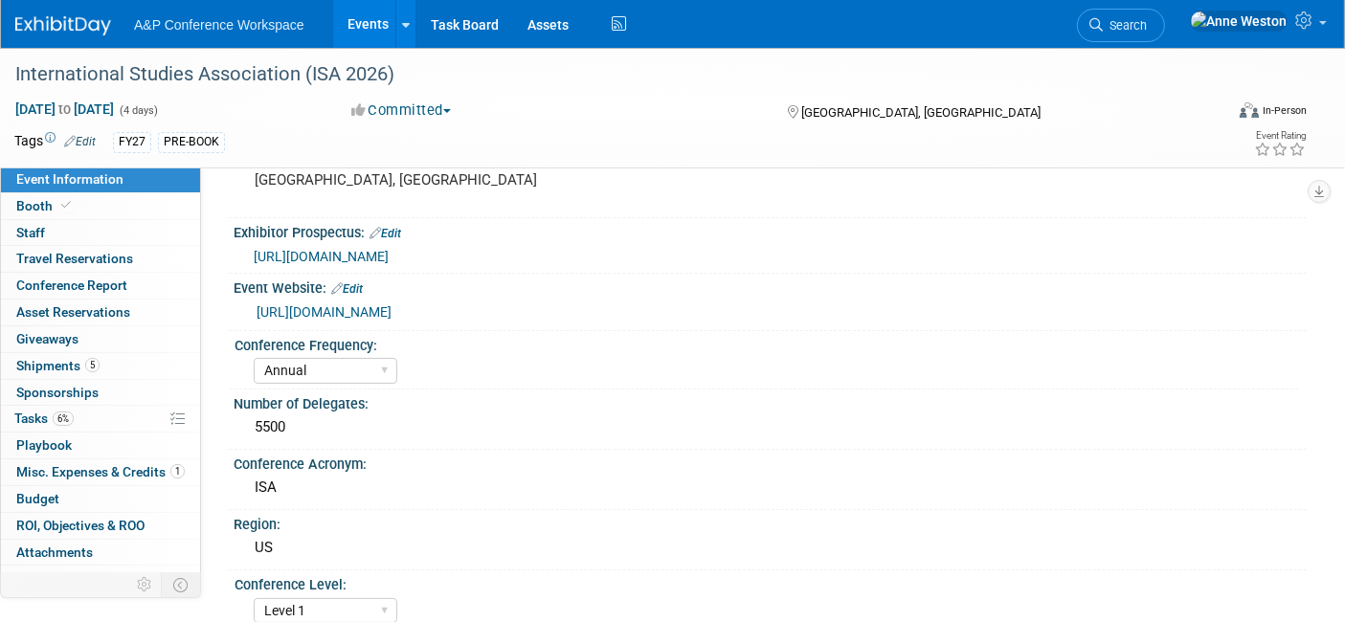
scroll to position [0, 0]
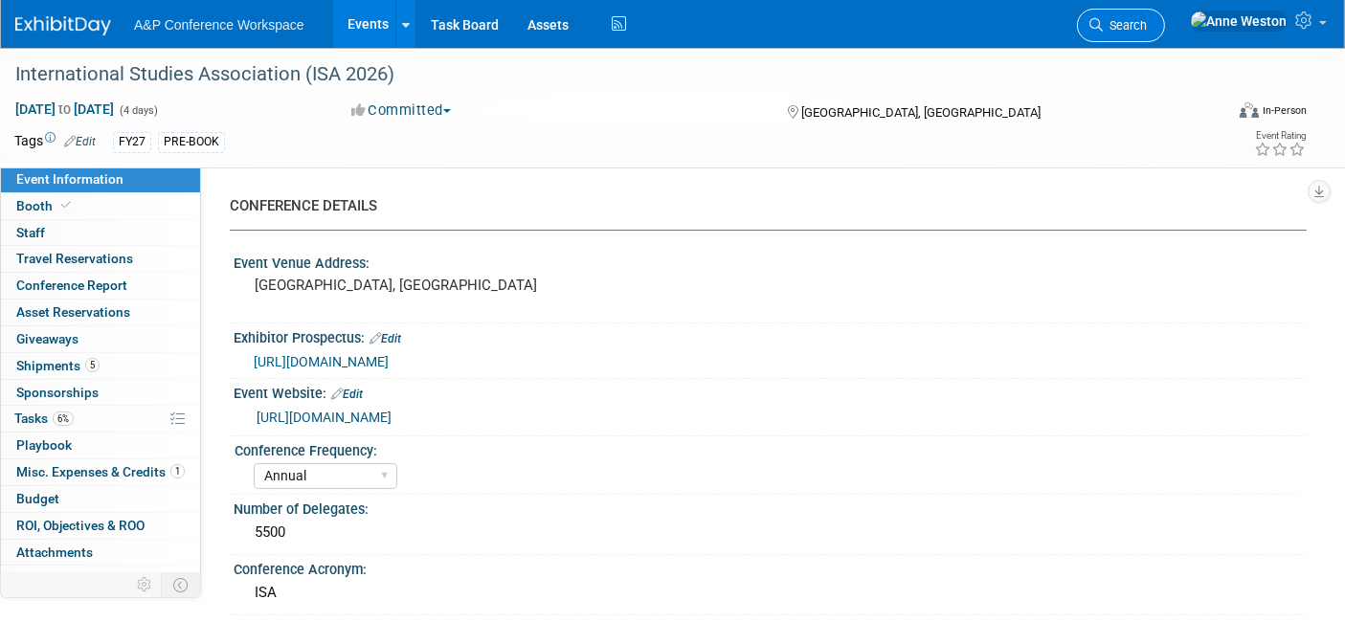
click at [1147, 18] on span "Search" at bounding box center [1125, 25] width 44 height 14
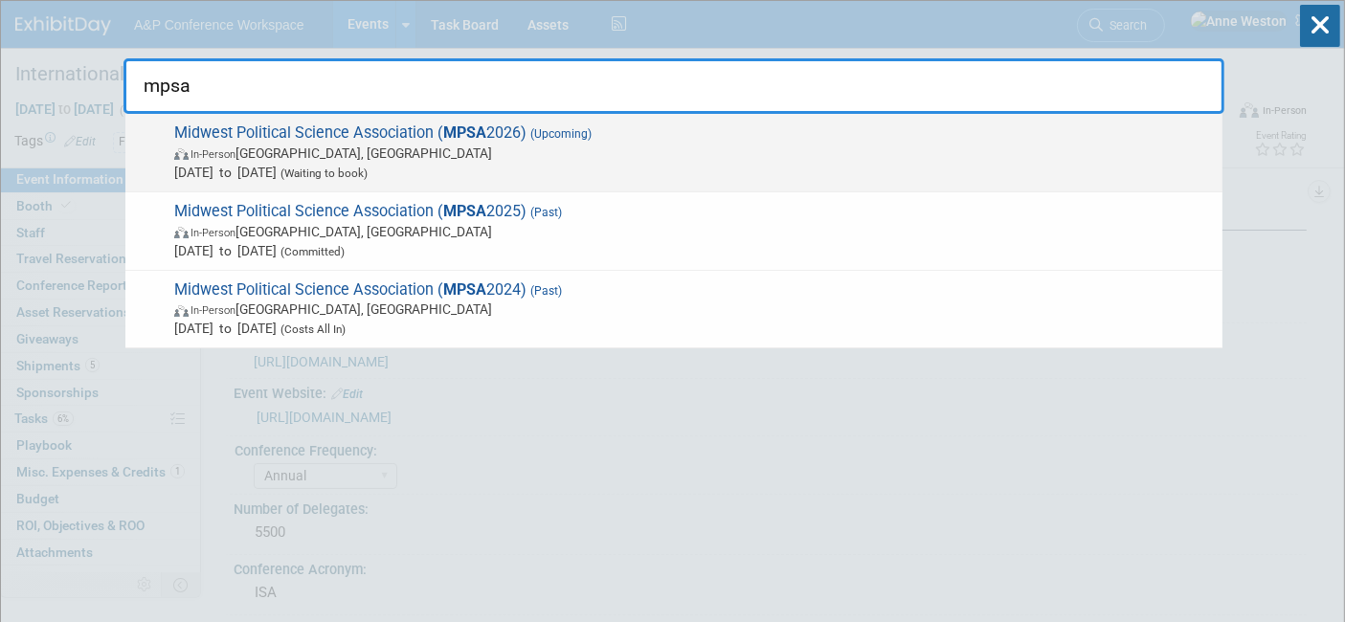
type input "mpsa"
click at [319, 147] on span "In-Person Chicago, IL" at bounding box center [693, 153] width 1039 height 19
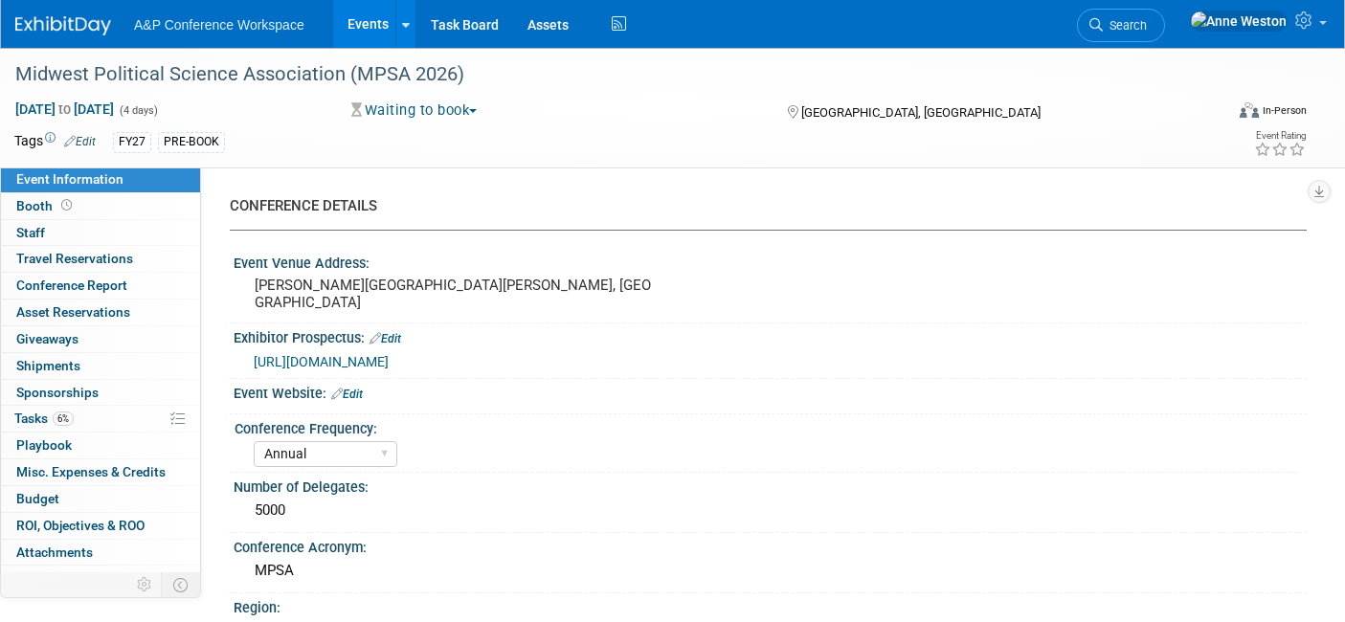
select select "Annual"
select select "Level 2"
select select "In-Person Booth"
select select "Politics & International Relations"
select select "Bloomsbury Academic"
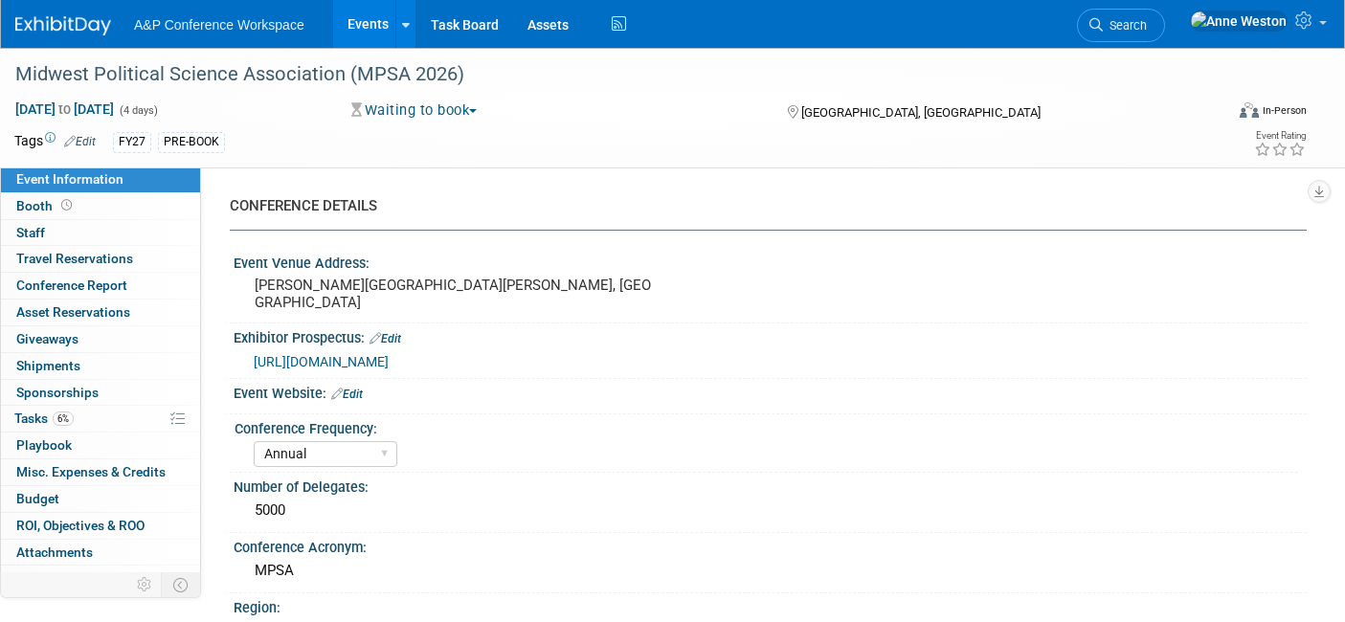
select select "[PERSON_NAME]"
select select "Networking/Commissioning"
click at [52, 427] on link "6% Tasks 6%" at bounding box center [100, 419] width 199 height 26
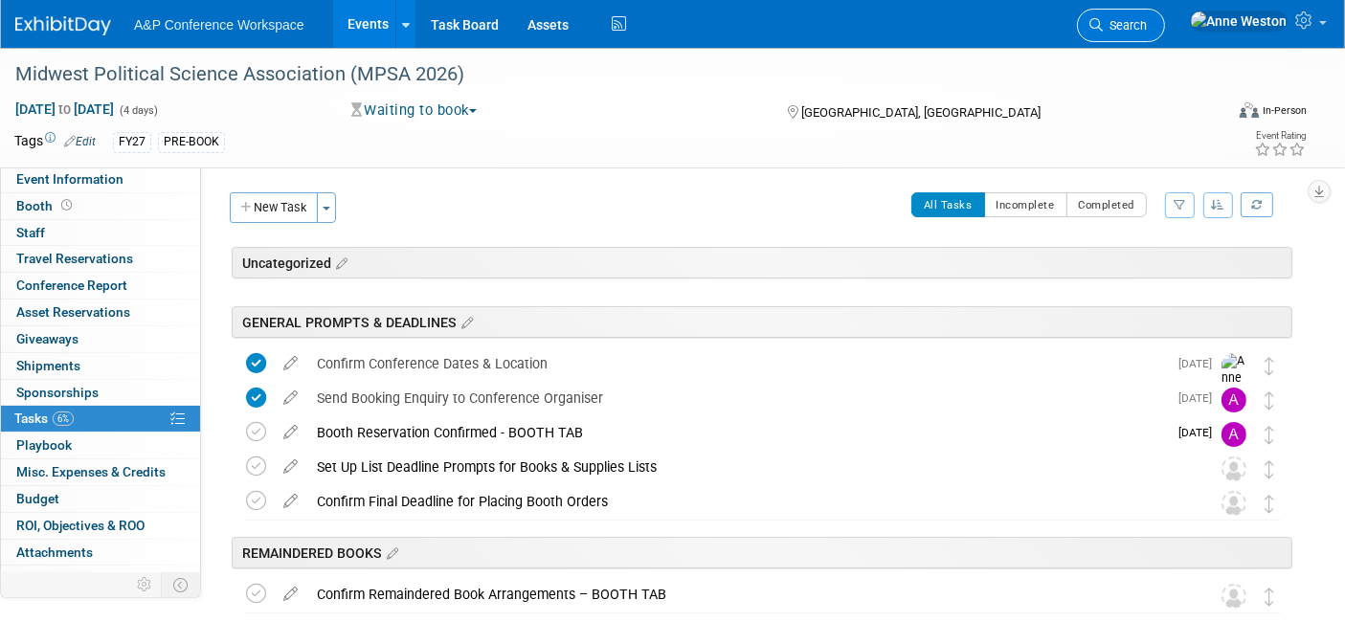
click at [1147, 29] on span "Search" at bounding box center [1125, 25] width 44 height 14
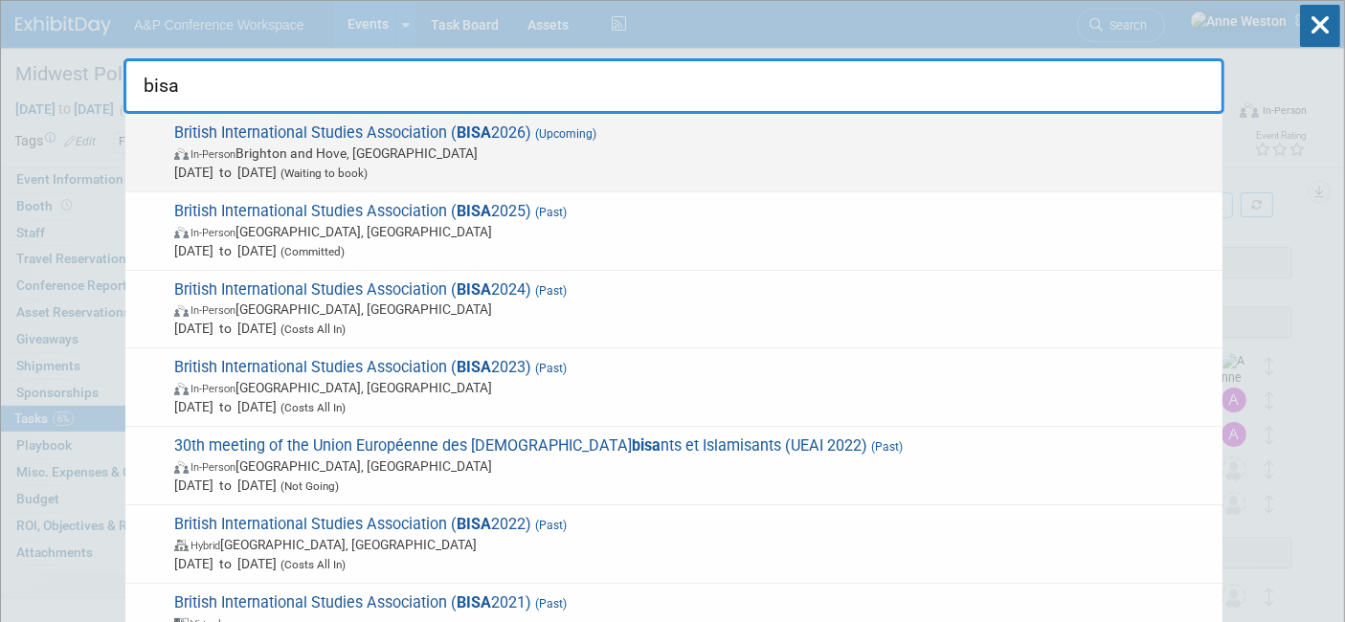
type input "bisa"
click at [350, 151] on span "In-Person [GEOGRAPHIC_DATA] and Hove, [GEOGRAPHIC_DATA]" at bounding box center [693, 153] width 1039 height 19
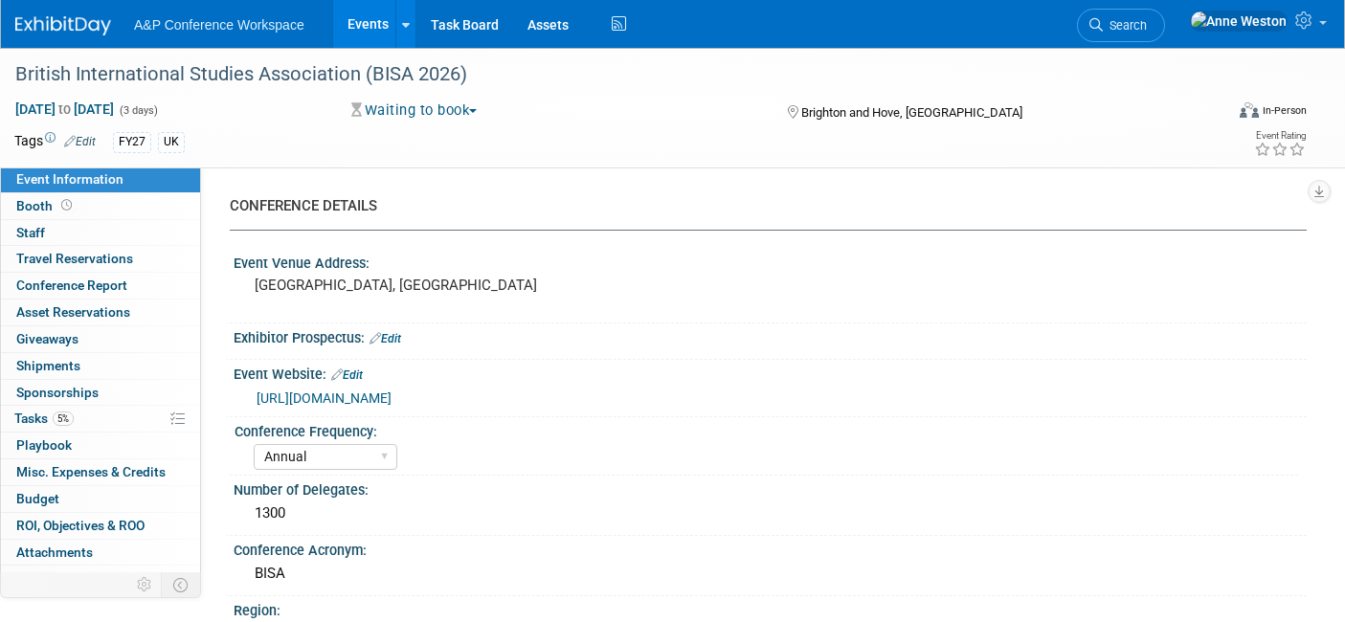
select select "Annual"
select select "Level 2"
select select "In-Person Booth"
select select "Politics & International Relations"
select select "Bloomsbury Academic"
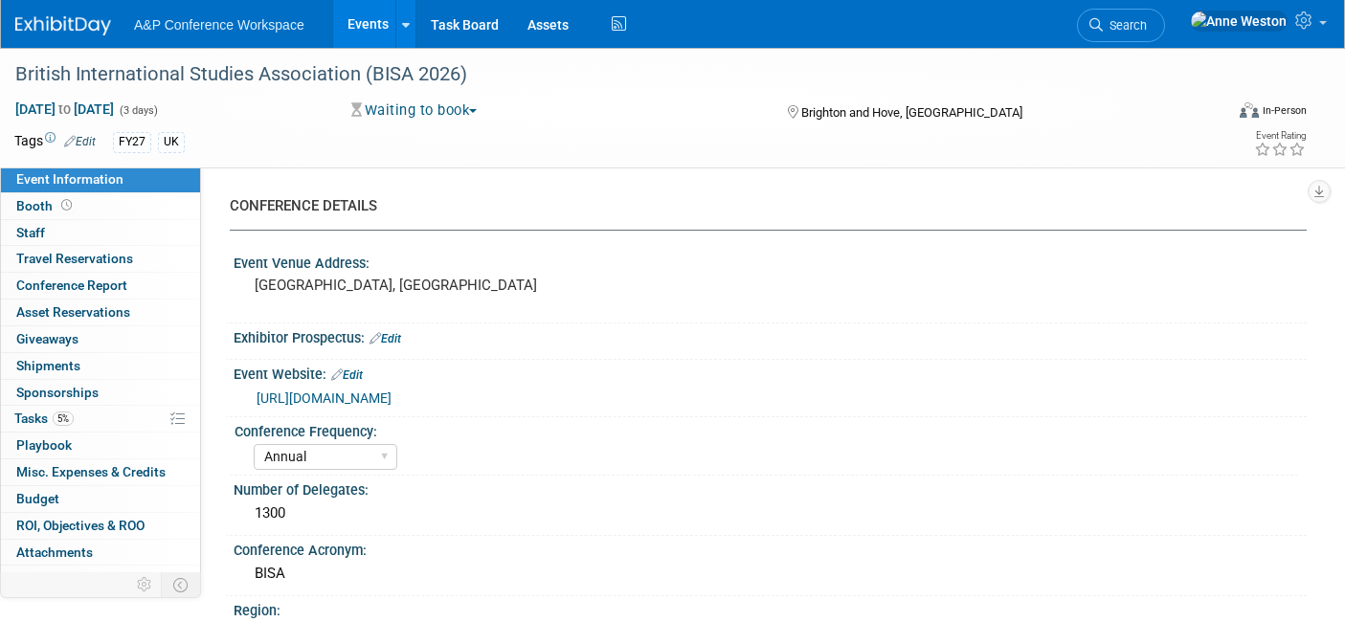
select select "[PERSON_NAME]"
click at [82, 143] on link "Edit" at bounding box center [80, 141] width 32 height 13
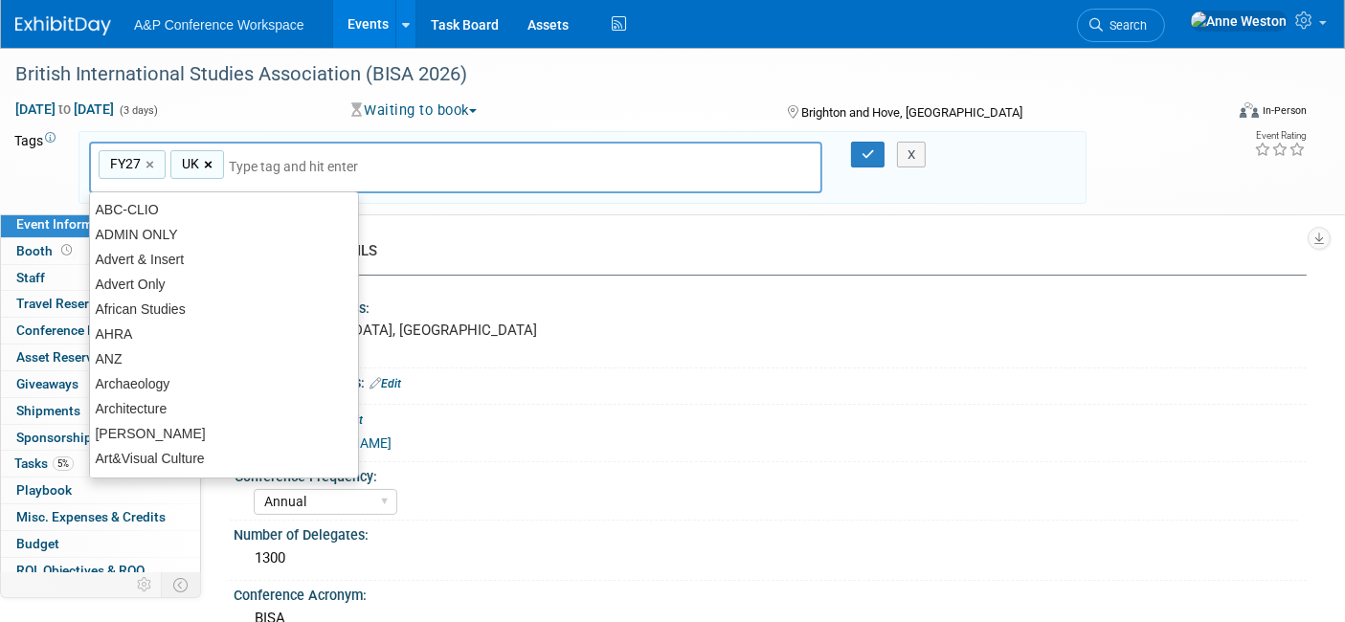
click at [209, 160] on link "×" at bounding box center [210, 165] width 12 height 22
type input "FY27"
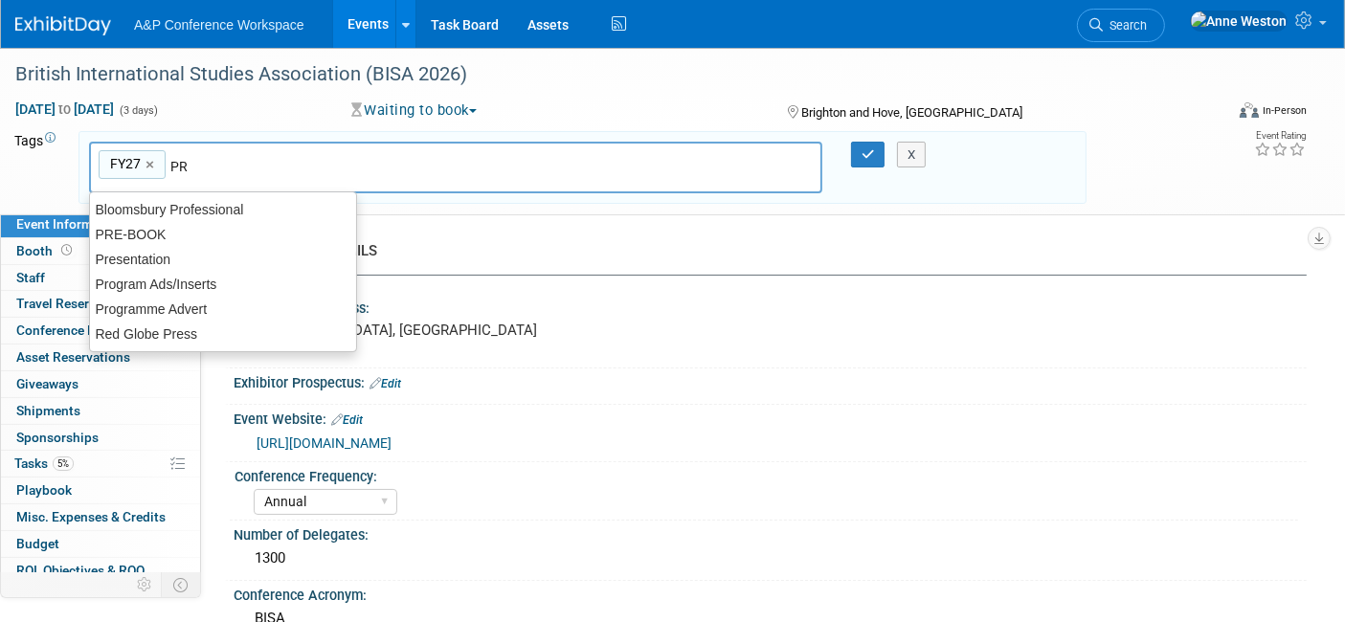
type input "PRE"
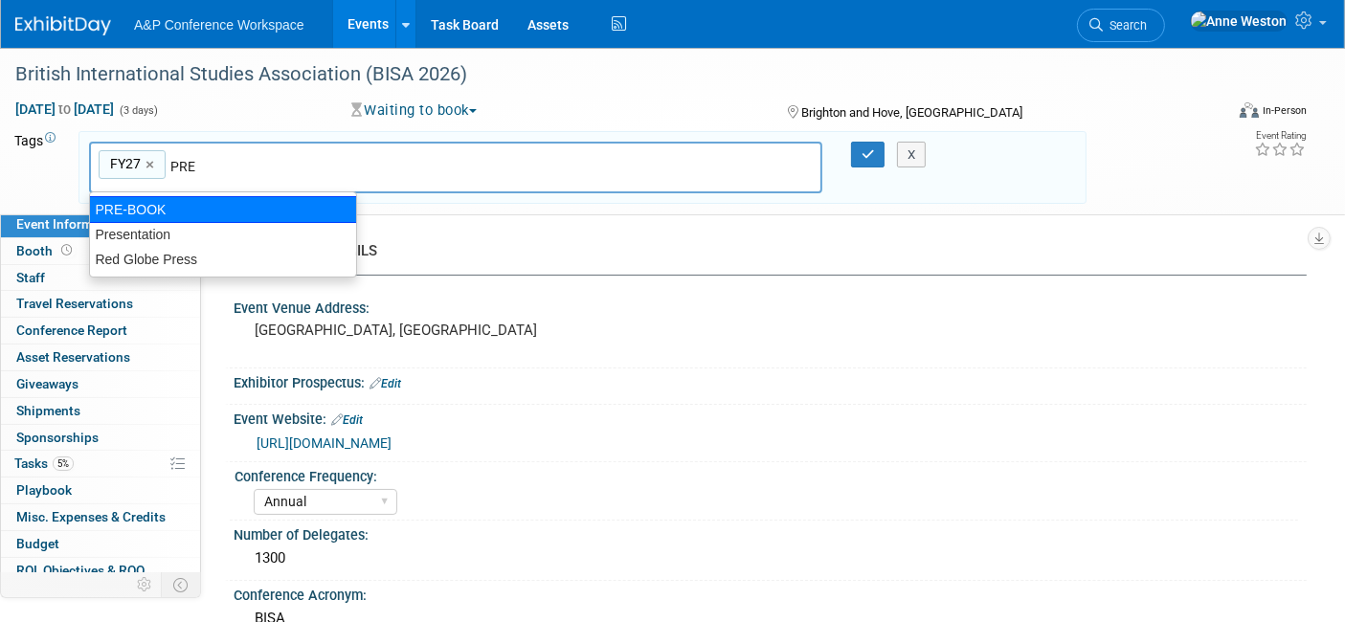
click at [128, 206] on div "PRE-BOOK" at bounding box center [223, 209] width 268 height 27
type input "FY27, PRE-BOOK"
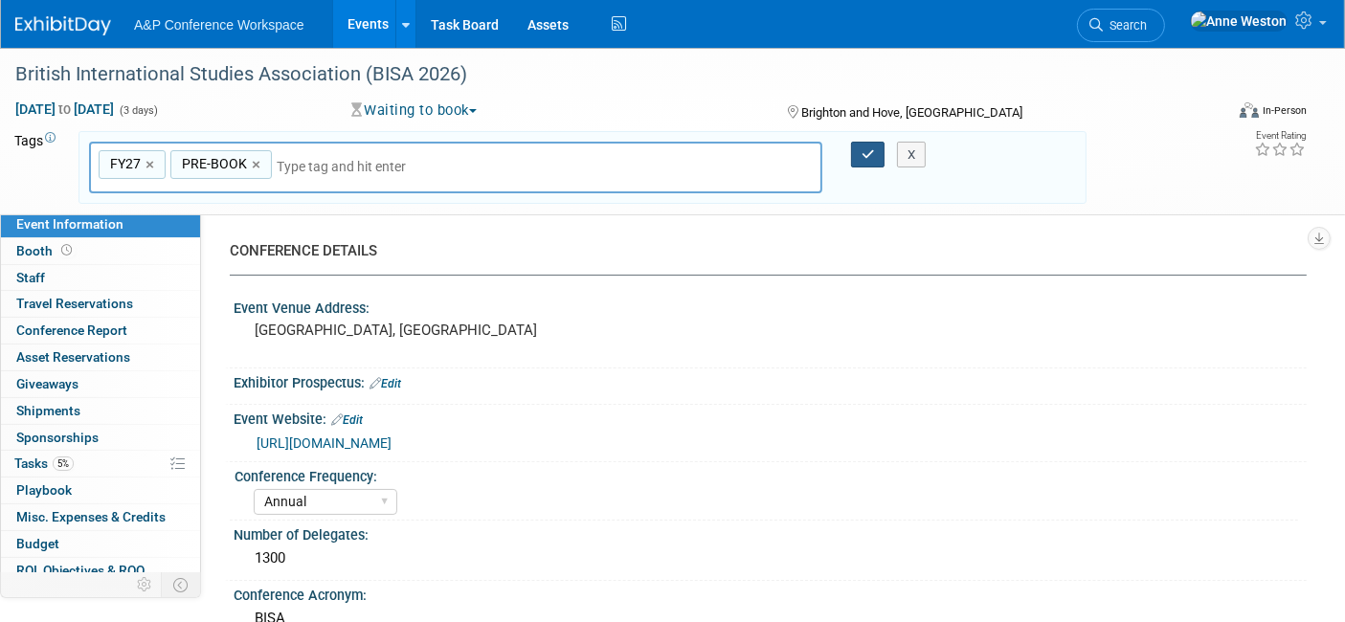
click at [868, 144] on button "button" at bounding box center [868, 155] width 34 height 27
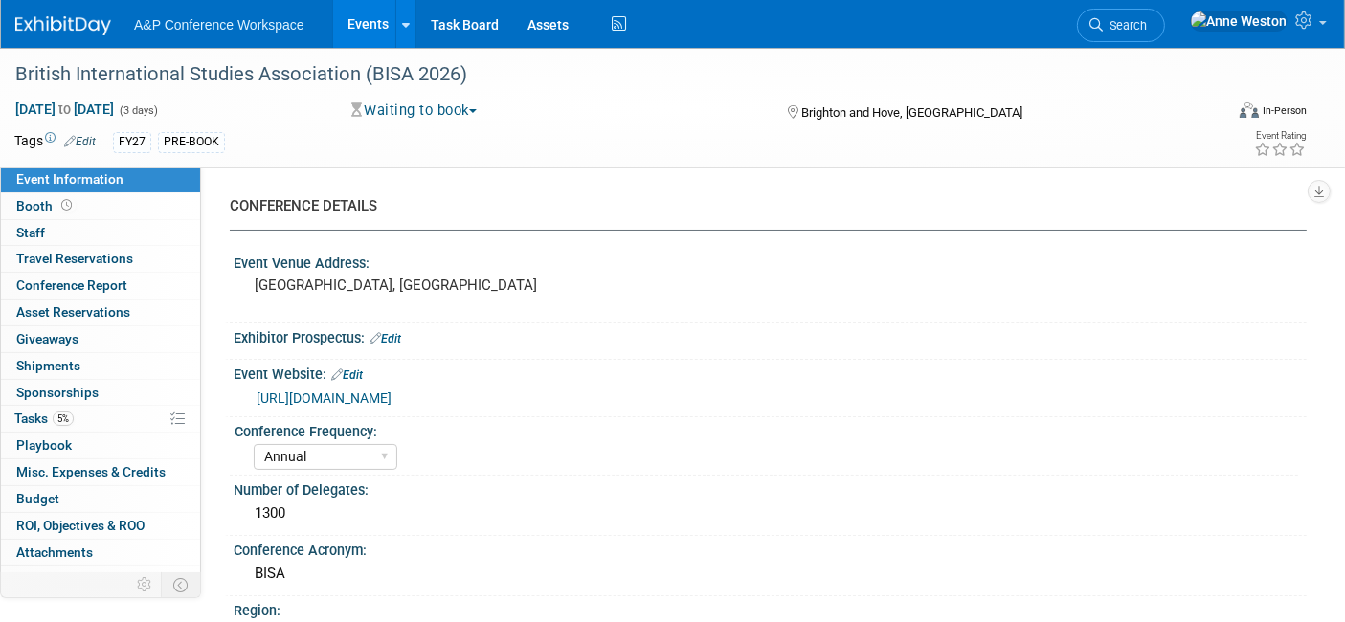
click at [1147, 25] on span "Search" at bounding box center [1125, 25] width 44 height 14
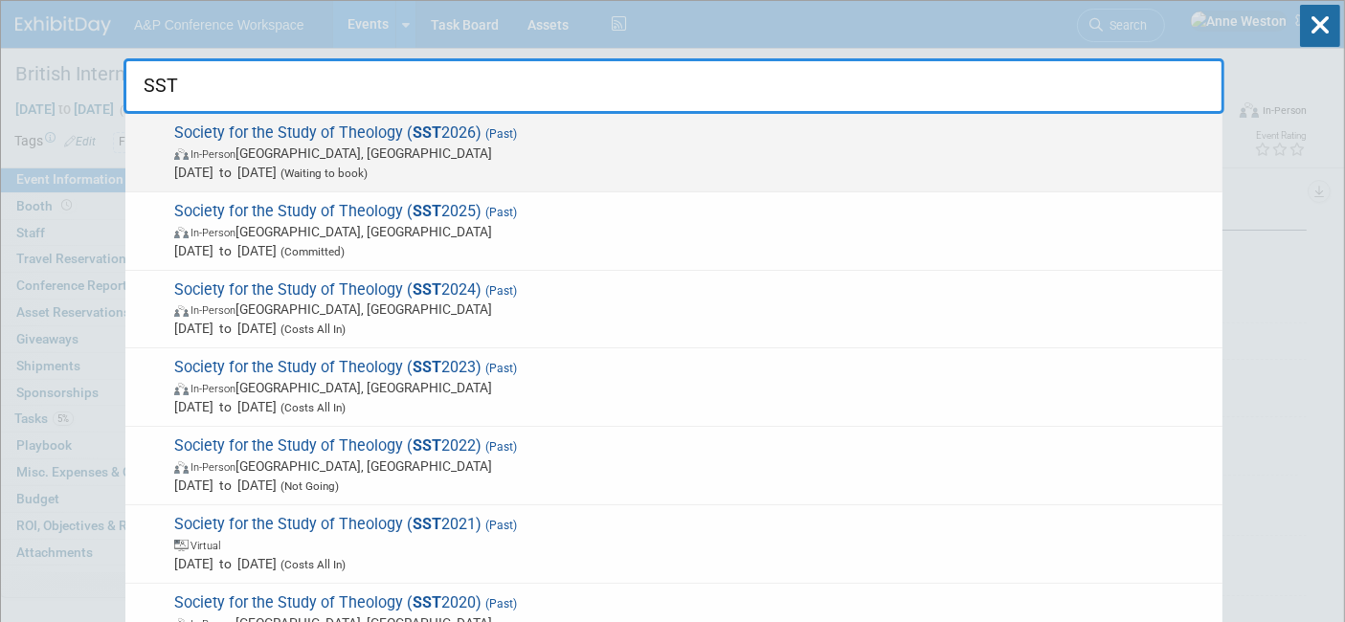
type input "SST"
click at [213, 143] on span "Society for the Study of Theology ( SST 2026) (Past) In-Person [GEOGRAPHIC_DATA…" at bounding box center [691, 153] width 1045 height 58
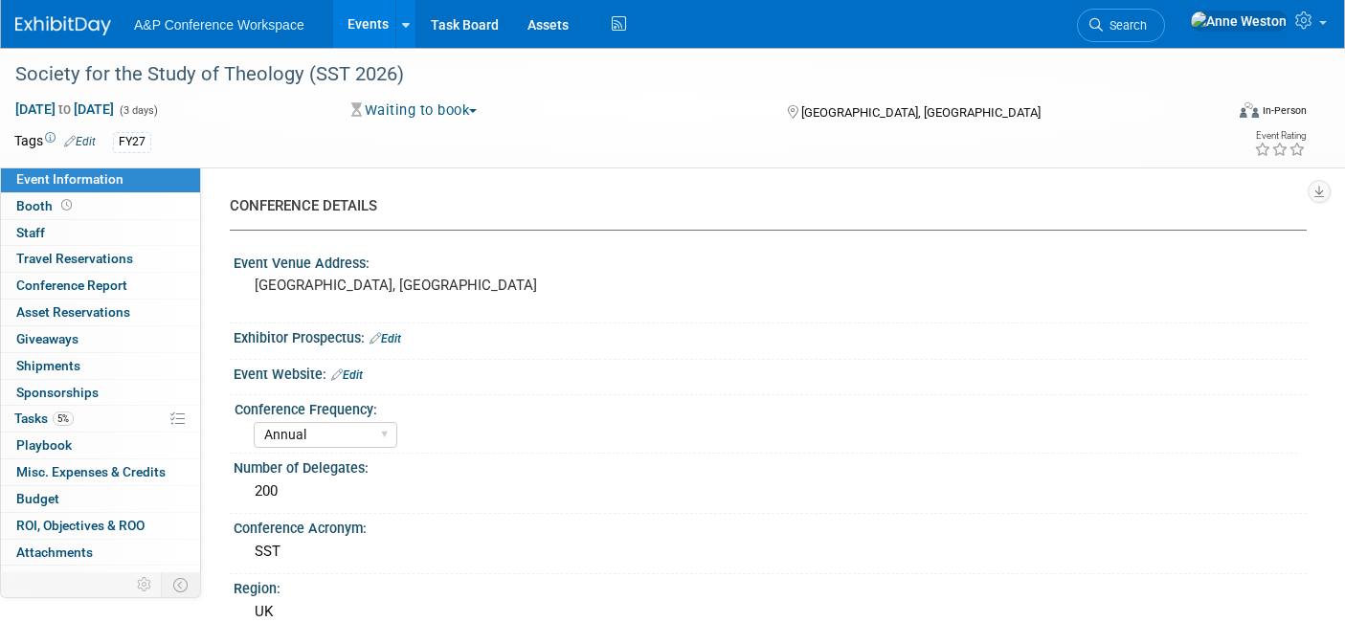
select select "Annual"
select select "Level 3"
select select "Ed Kit"
select select "Theology"
select select "Bloomsbury Academic"
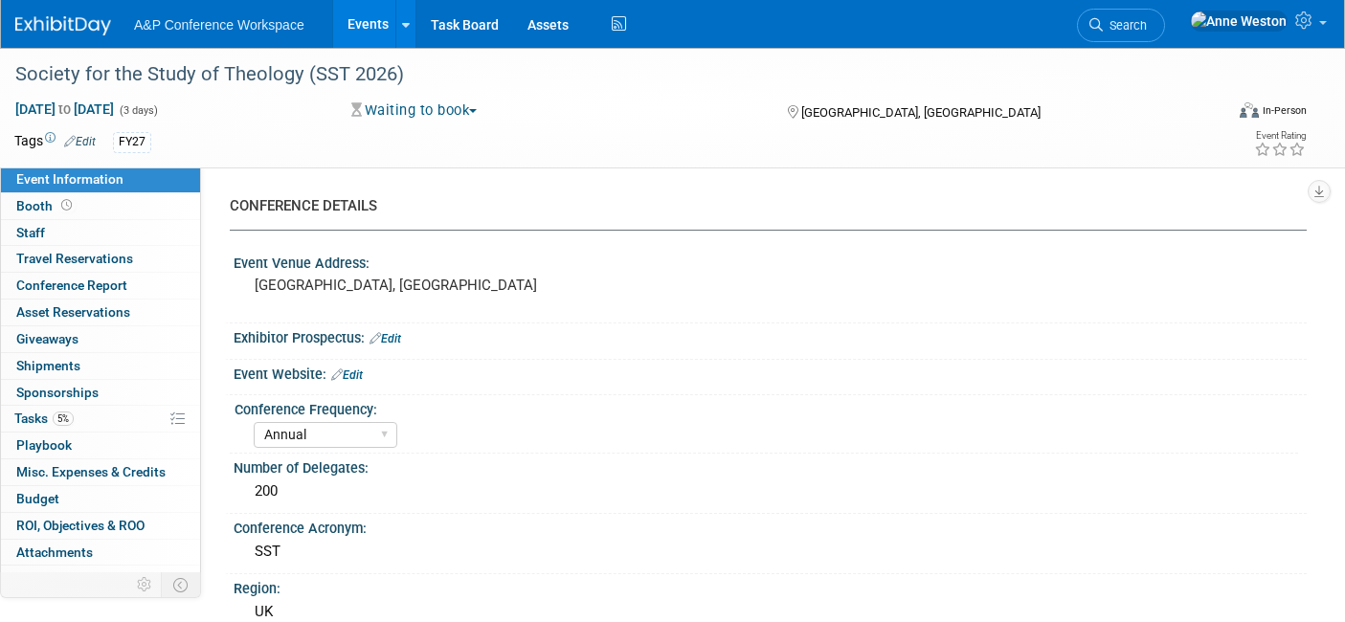
select select "[PERSON_NAME]"
select select "Networking/Commissioning"
click at [85, 142] on link "Edit" at bounding box center [80, 141] width 32 height 13
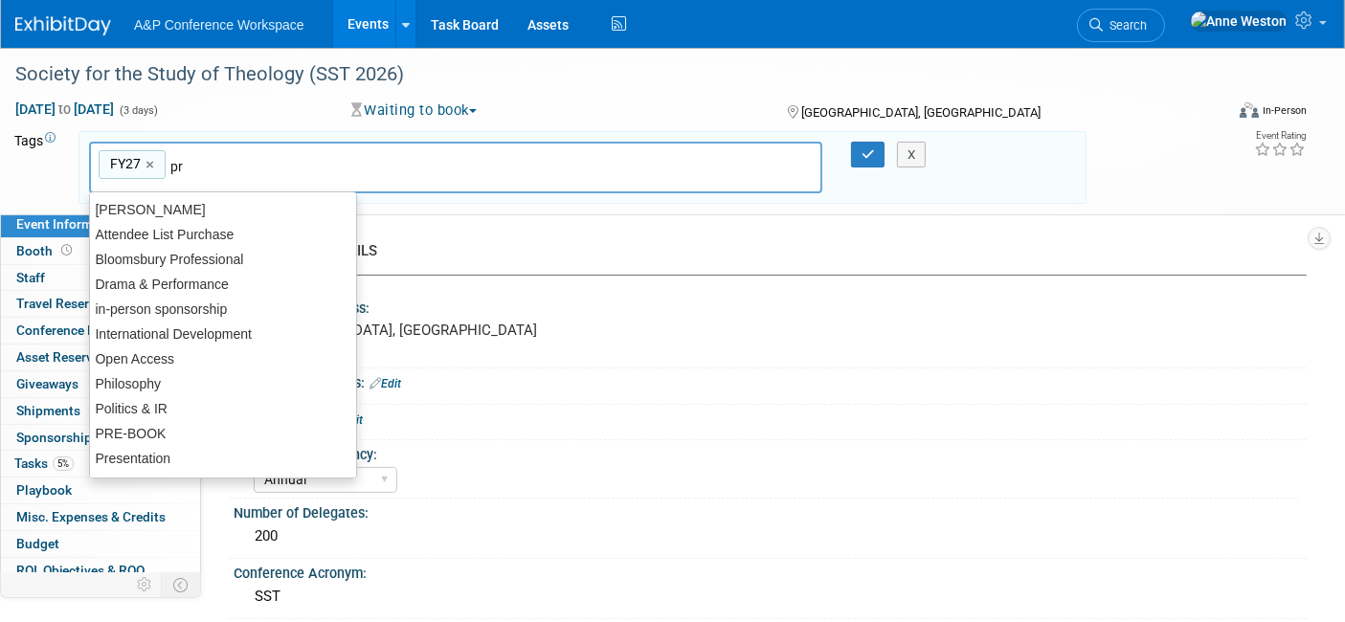
type input "pre"
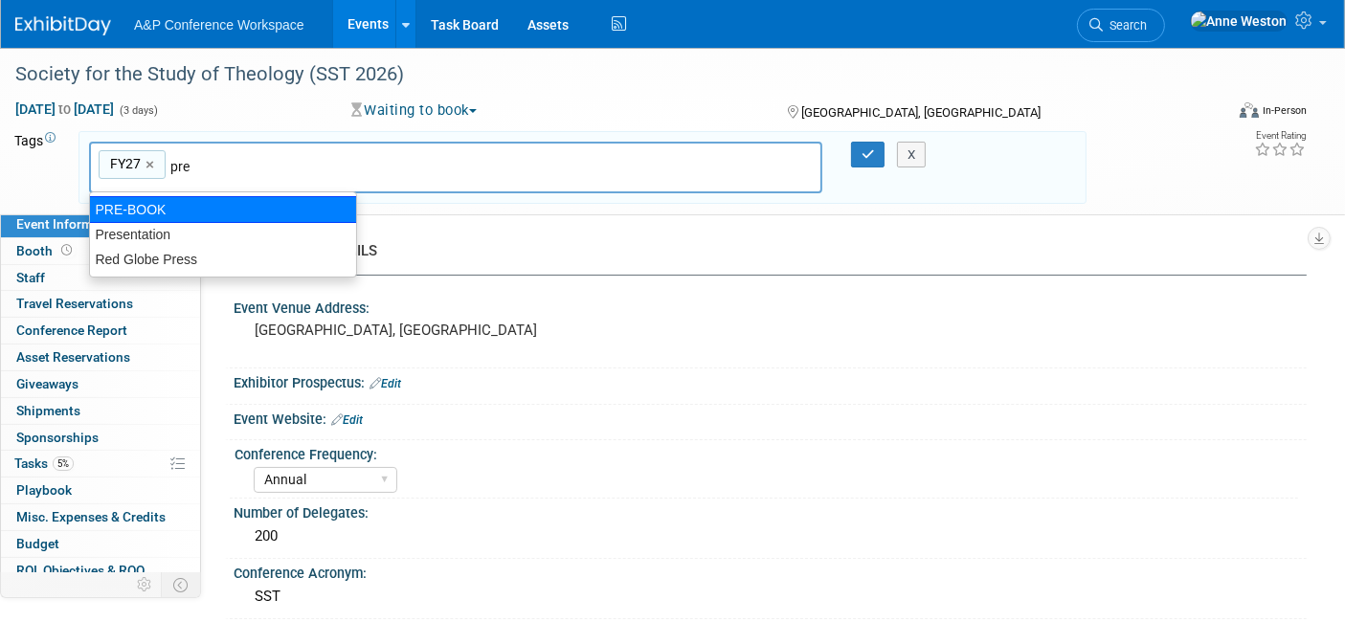
click at [147, 212] on div "PRE-BOOK" at bounding box center [223, 209] width 268 height 27
type input "FY27, PRE-BOOK"
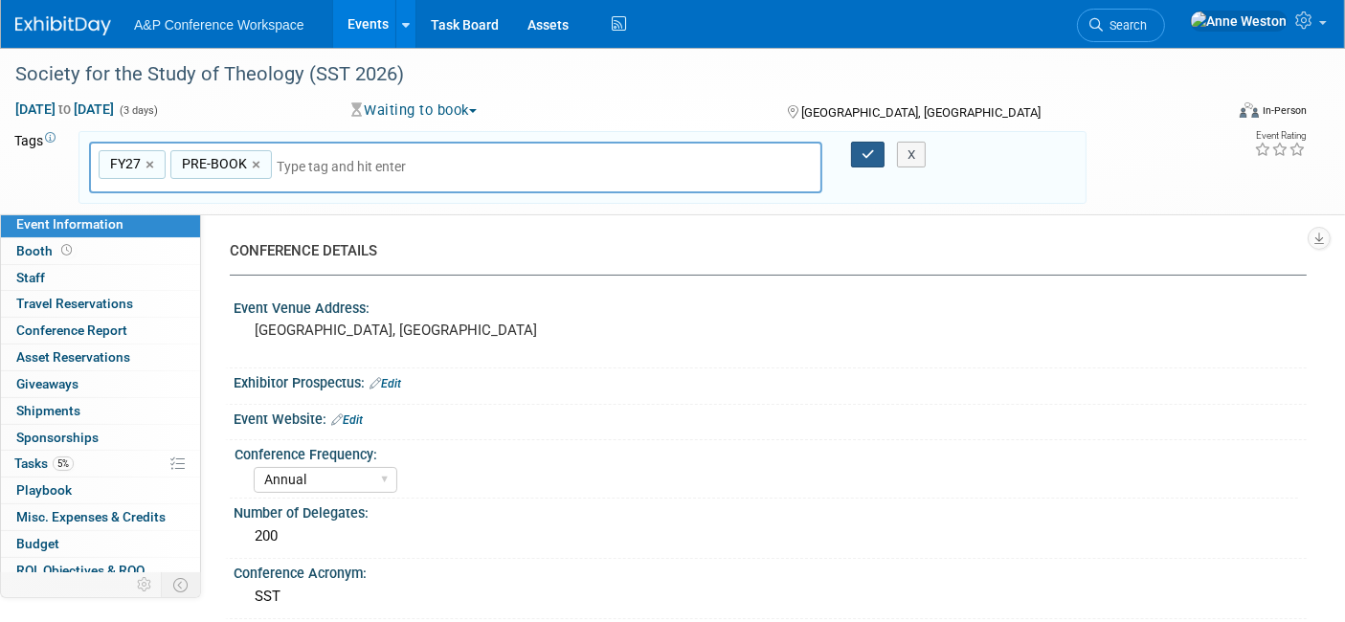
click at [867, 148] on icon "button" at bounding box center [868, 154] width 13 height 12
